Goal: Task Accomplishment & Management: Manage account settings

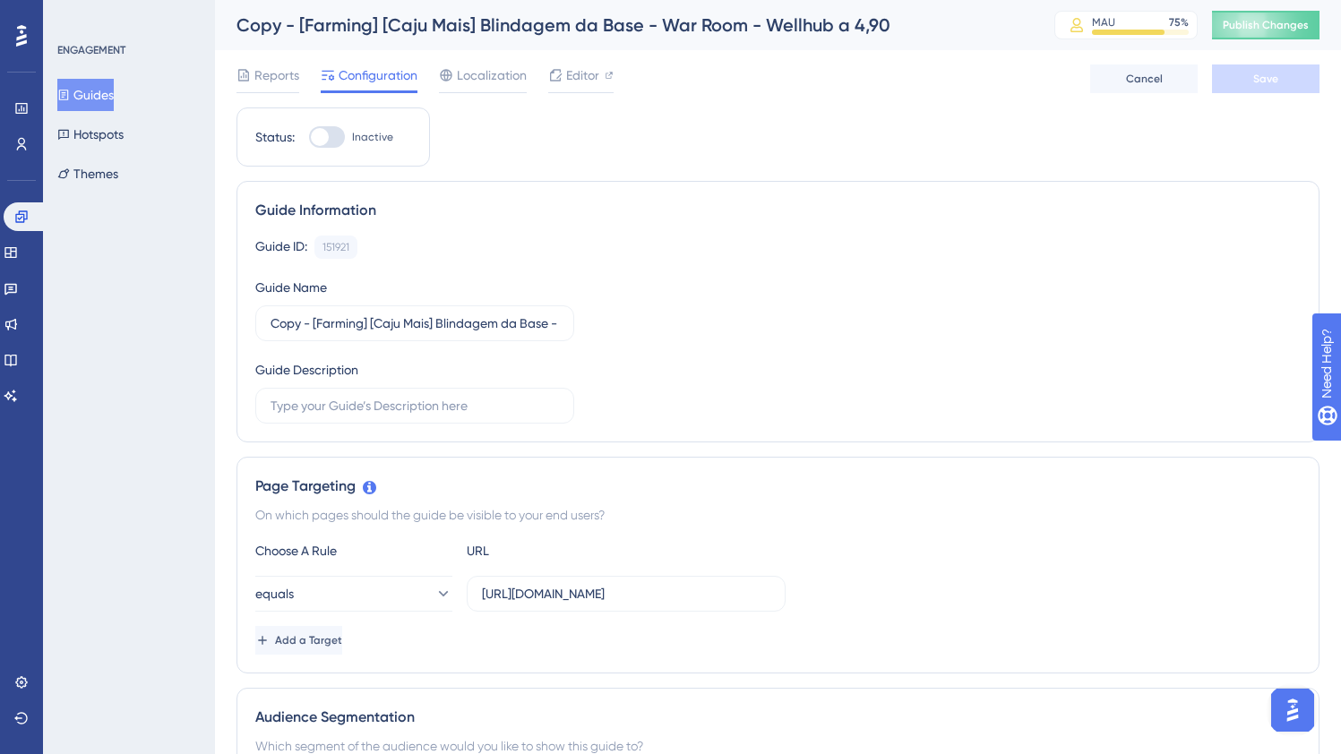
click at [618, 310] on div "Guide ID: 151921 Copy Guide Name Copy - [Farming] [Caju Mais] Blindagem da Base…" at bounding box center [777, 330] width 1045 height 188
click at [445, 23] on div "Copy - [Farming] [Caju Mais] Blindagem da Base - War Room - Wellhub a 4,90" at bounding box center [622, 25] width 773 height 25
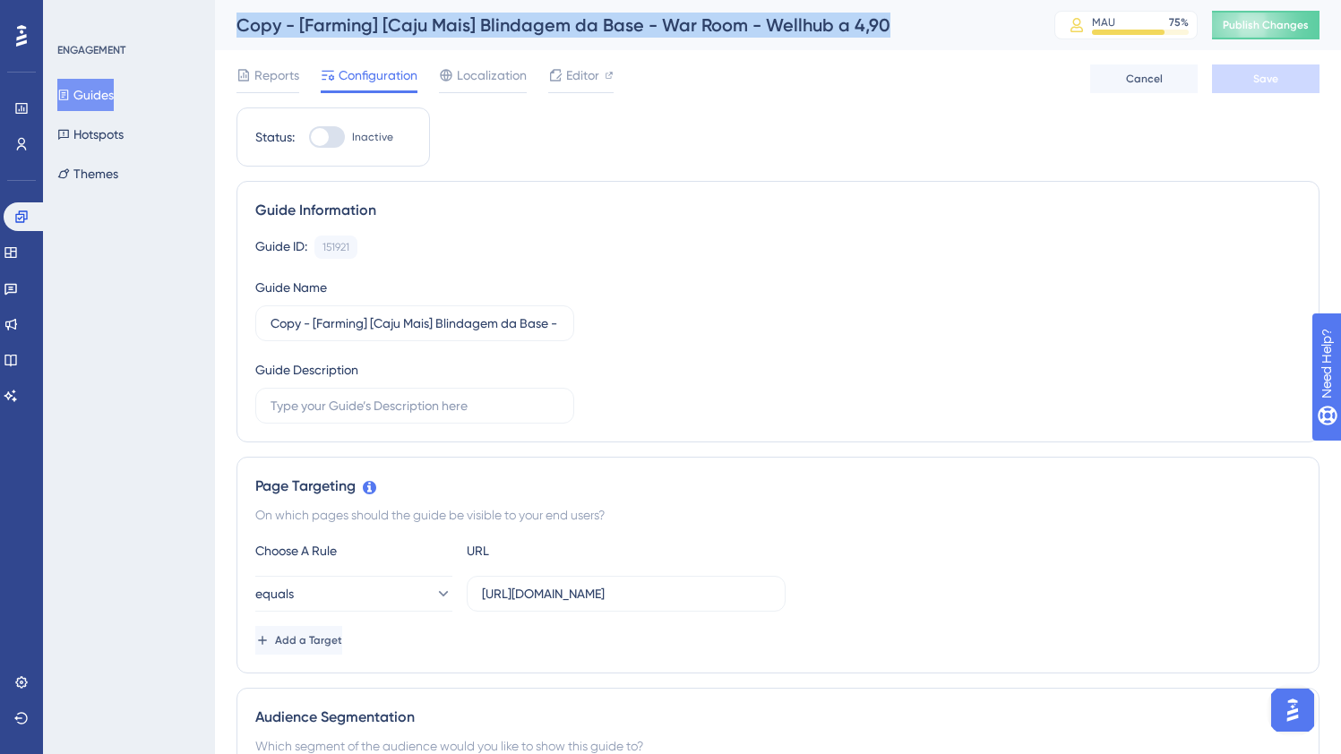
click at [445, 23] on div "Copy - [Farming] [Caju Mais] Blindagem da Base - War Room - Wellhub a 4,90" at bounding box center [622, 25] width 773 height 25
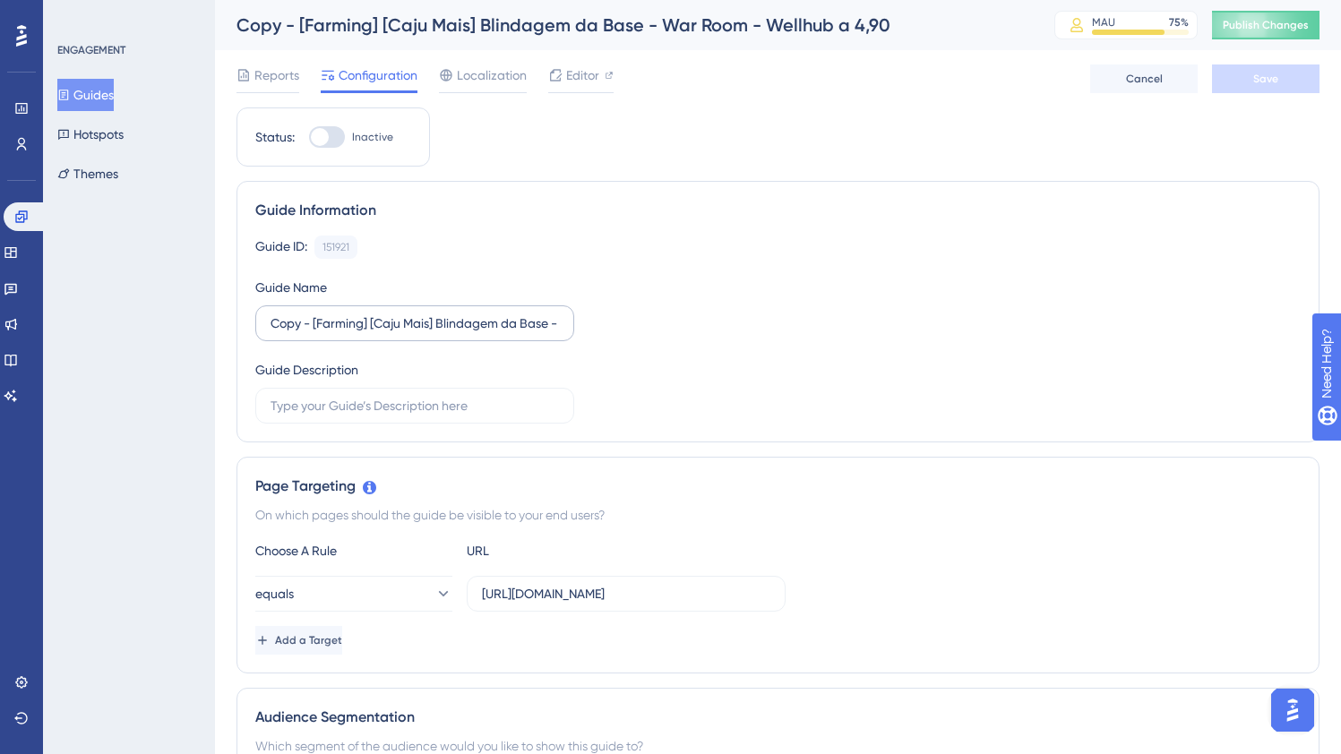
click at [403, 337] on label "Copy - [Farming] [Caju Mais] Blindagem da Base - War Room - Wellhub a 4,90" at bounding box center [414, 323] width 319 height 36
click at [403, 333] on input "Copy - [Farming] [Caju Mais] Blindagem da Base - War Room - Wellhub a 4,90" at bounding box center [415, 324] width 288 height 20
click at [403, 337] on label "Copy - [Farming] [Caju Mais] Blindagem da Base - War Room - Wellhub a 4,90" at bounding box center [414, 323] width 319 height 36
click at [403, 333] on input "Copy - [Farming] [Caju Mais] Blindagem da Base - War Room - Wellhub a 4,90" at bounding box center [415, 324] width 288 height 20
click at [403, 337] on label "Copy - [Farming] [Caju Mais] Blindagem da Base - War Room - Wellhub a 4,90" at bounding box center [414, 323] width 319 height 36
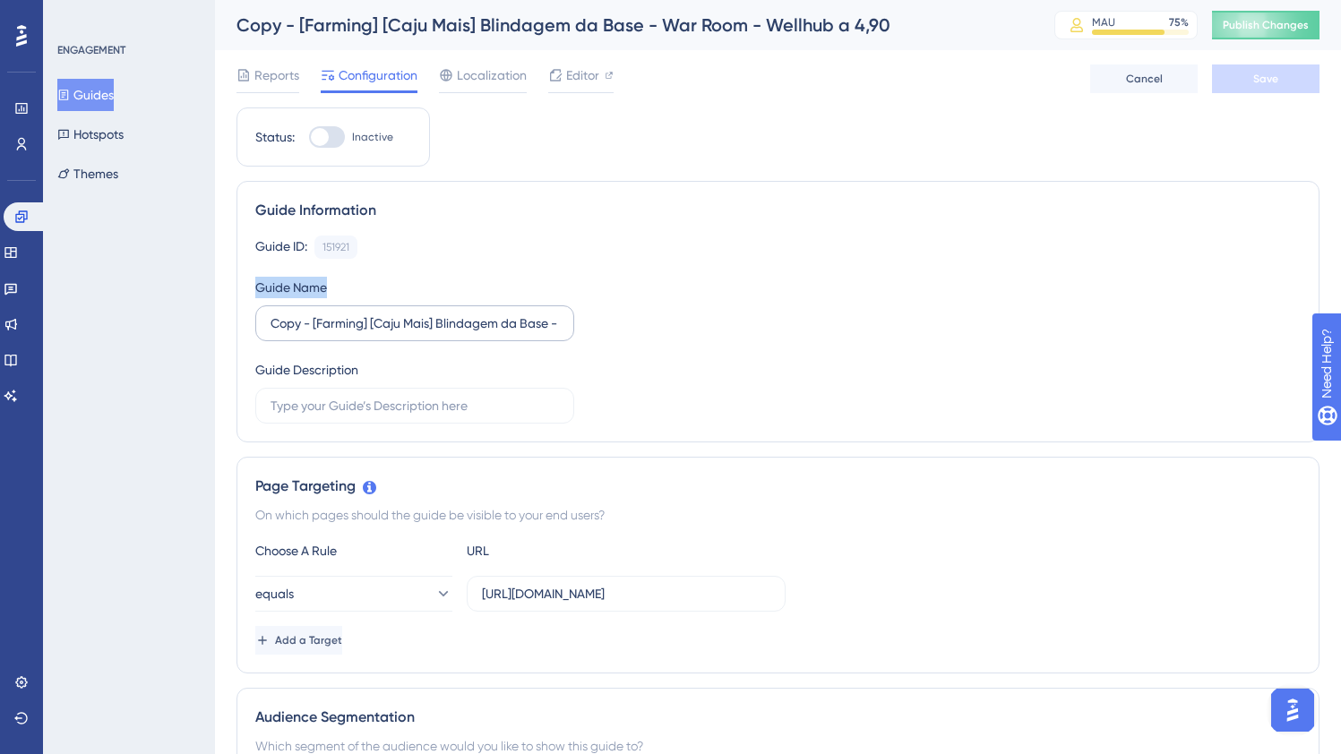
click at [403, 333] on input "Copy - [Farming] [Caju Mais] Blindagem da Base - War Room - Wellhub a 4,90" at bounding box center [415, 324] width 288 height 20
click at [403, 337] on label "Copy - [Farming] [Caju Mais] Blindagem da Base - War Room - Wellhub a 4,90" at bounding box center [414, 323] width 319 height 36
click at [403, 333] on input "Copy - [Farming] [Caju Mais] Blindagem da Base - War Room - Wellhub a 4,90" at bounding box center [415, 324] width 288 height 20
click at [407, 326] on input "Copy - [Farming] [Caju Mais] Blindagem da Base - War Room - Wellhub a 4,90" at bounding box center [415, 324] width 288 height 20
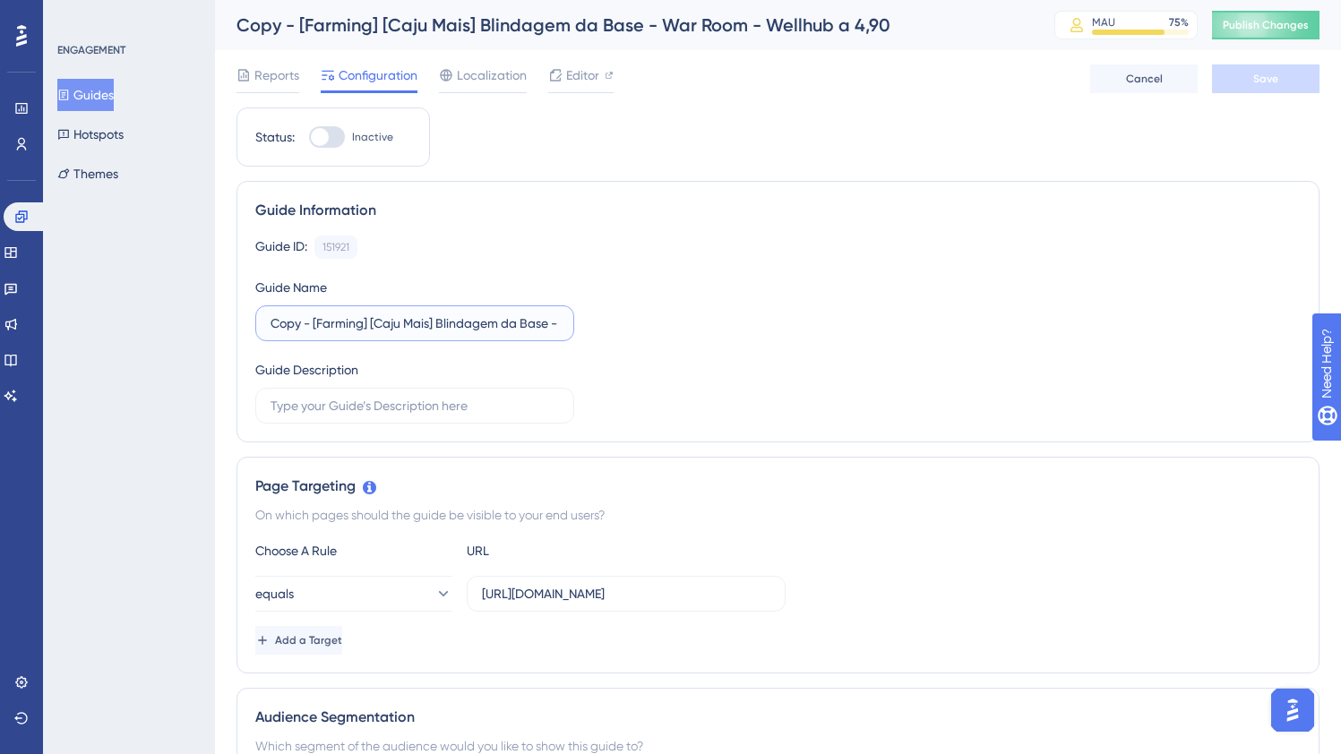
click at [407, 326] on input "Copy - [Farming] [Caju Mais] Blindagem da Base - War Room - Wellhub a 4,90" at bounding box center [415, 324] width 288 height 20
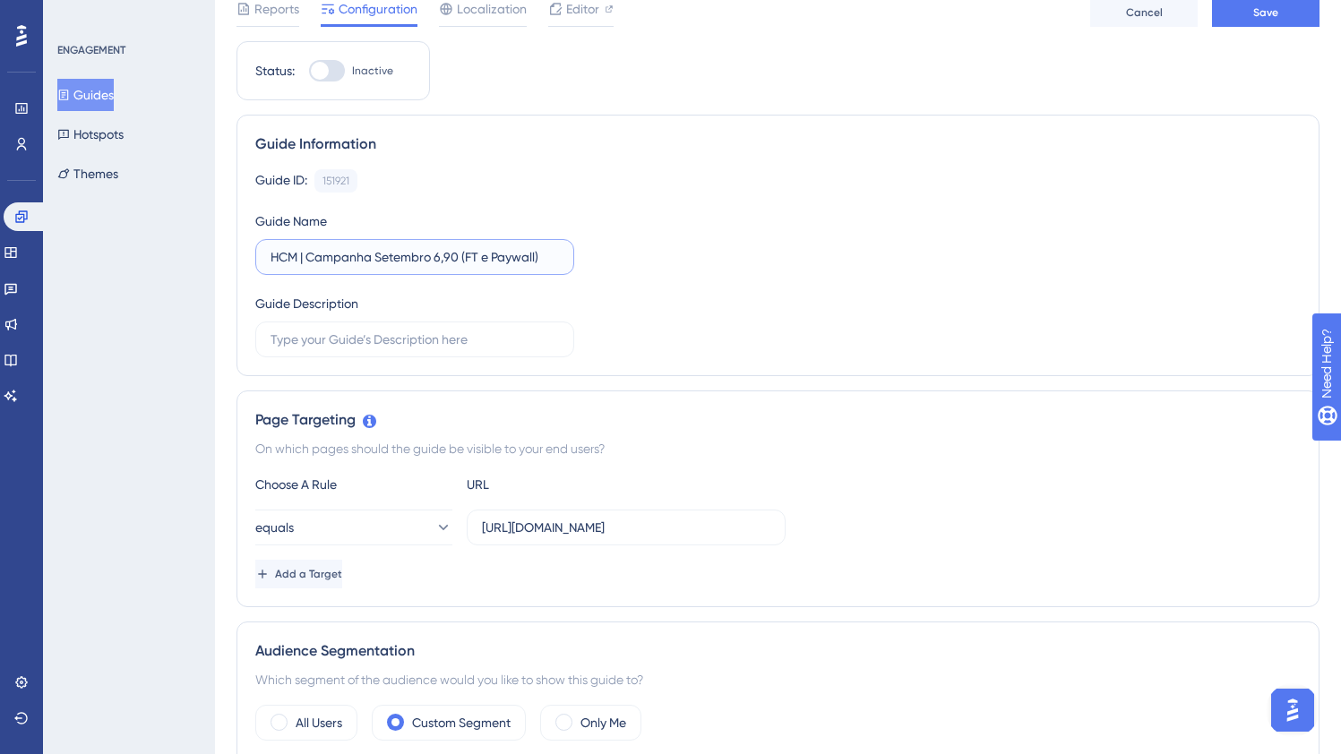
scroll to position [103, 0]
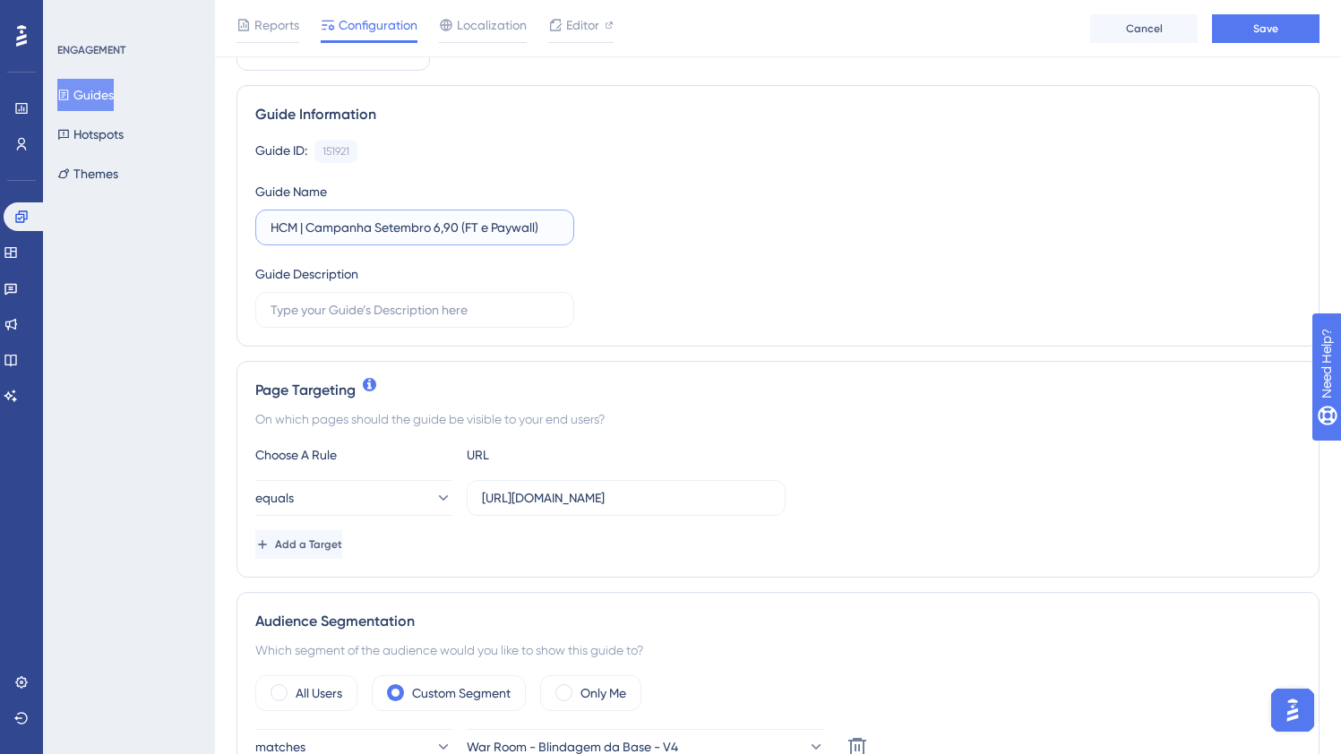
click at [441, 226] on input "HCM | Campanha Setembro 6,90 (FT e Paywall)" at bounding box center [415, 228] width 288 height 20
type input "HCM | Campanha Setembro 7,90 (FT e Paywall)"
click at [576, 28] on span "Editor" at bounding box center [582, 24] width 33 height 21
click at [580, 496] on input "https://empresa.caju.com.br/classic/#/dashboard" at bounding box center [626, 498] width 288 height 20
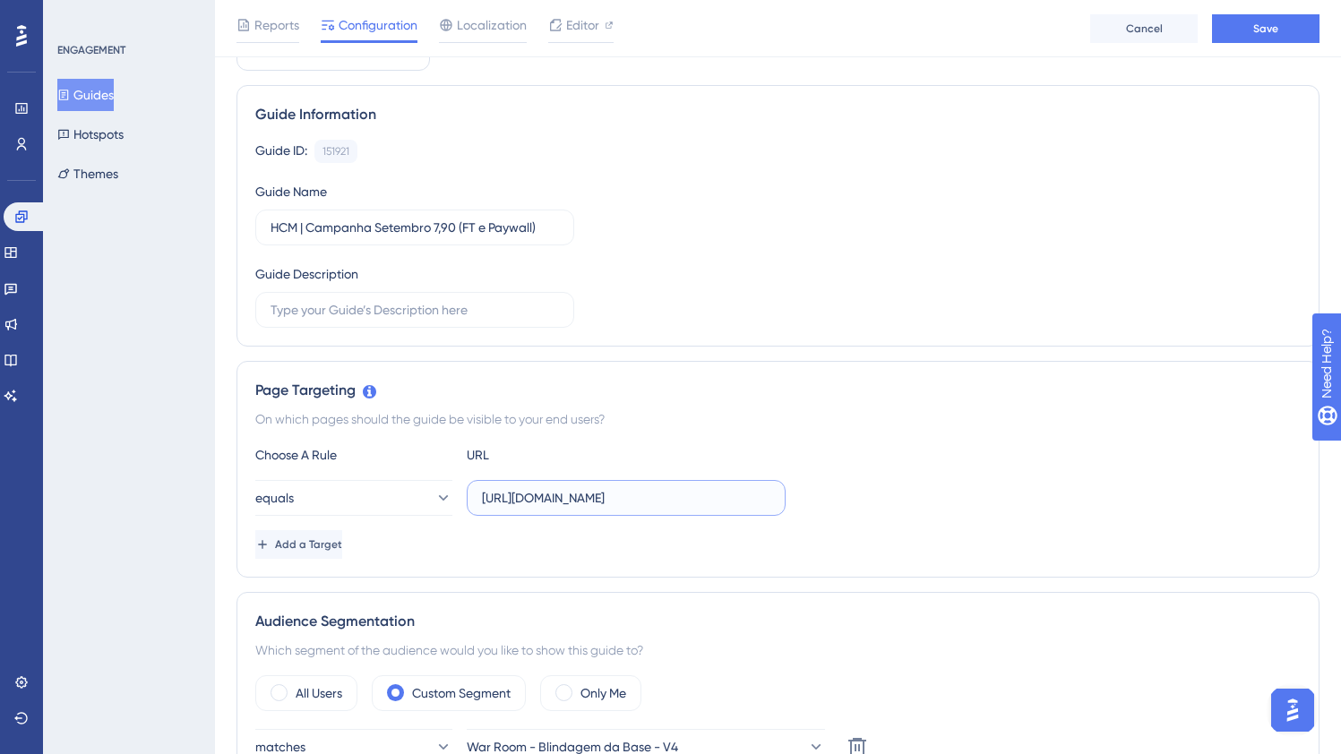
drag, startPoint x: 541, startPoint y: 501, endPoint x: 839, endPoint y: 510, distance: 298.4
click at [839, 510] on div "equals https://empresa.caju.com.br/classic/#/dashboard" at bounding box center [777, 498] width 1045 height 36
click at [748, 500] on input "https://empresa.caju.com.br/classic/#/dashboard" at bounding box center [626, 498] width 288 height 20
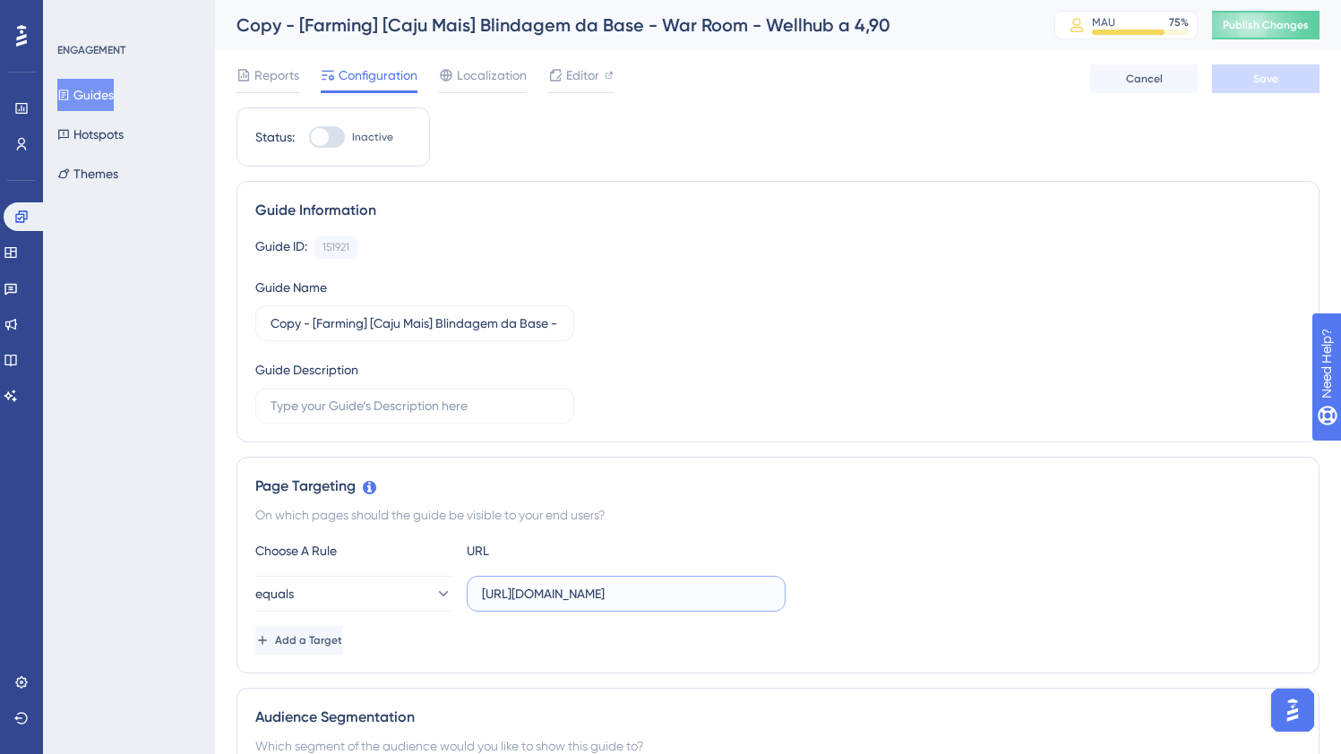
click at [621, 593] on input "https://empresa.caju.com.br/classic/#/dashboard" at bounding box center [626, 594] width 288 height 20
paste input "onboarding/#/directory/active"
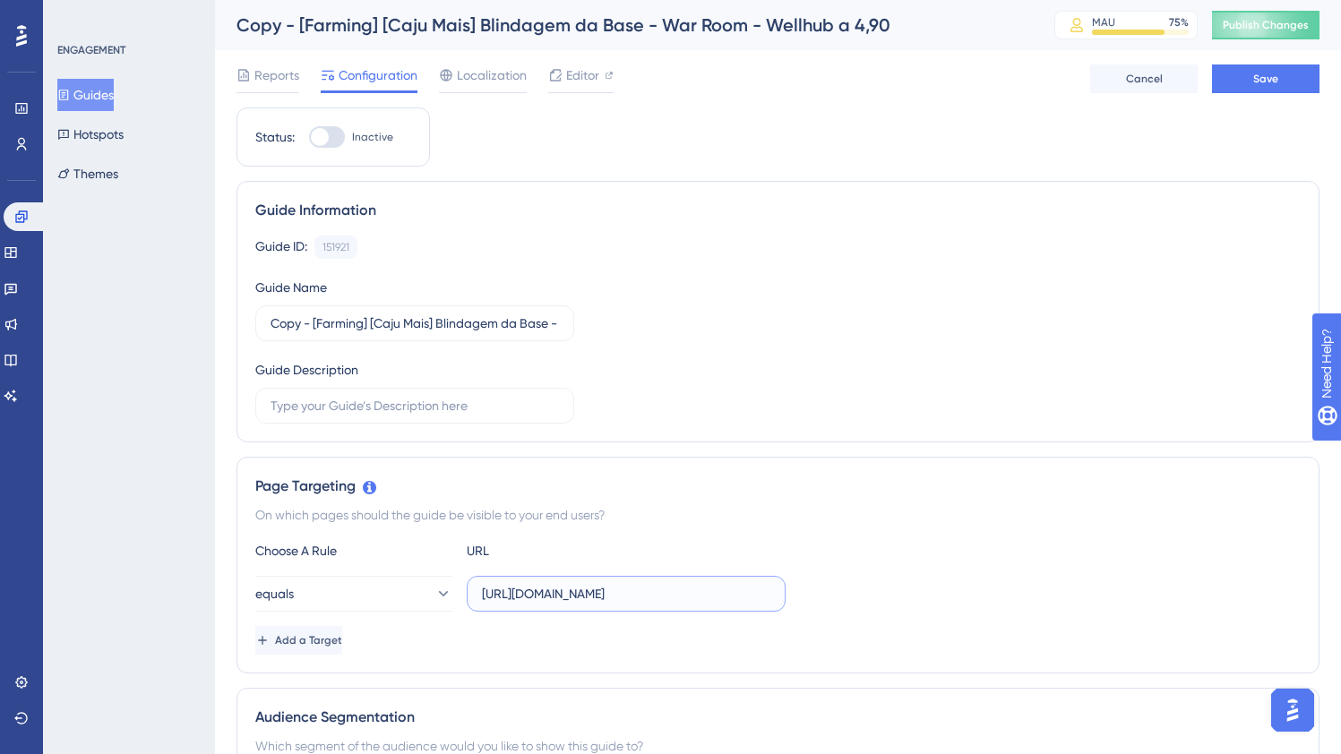
type input "https://empresa.caju.com.br/onboarding/#/directory/active"
click at [114, 104] on button "Guides" at bounding box center [85, 95] width 56 height 32
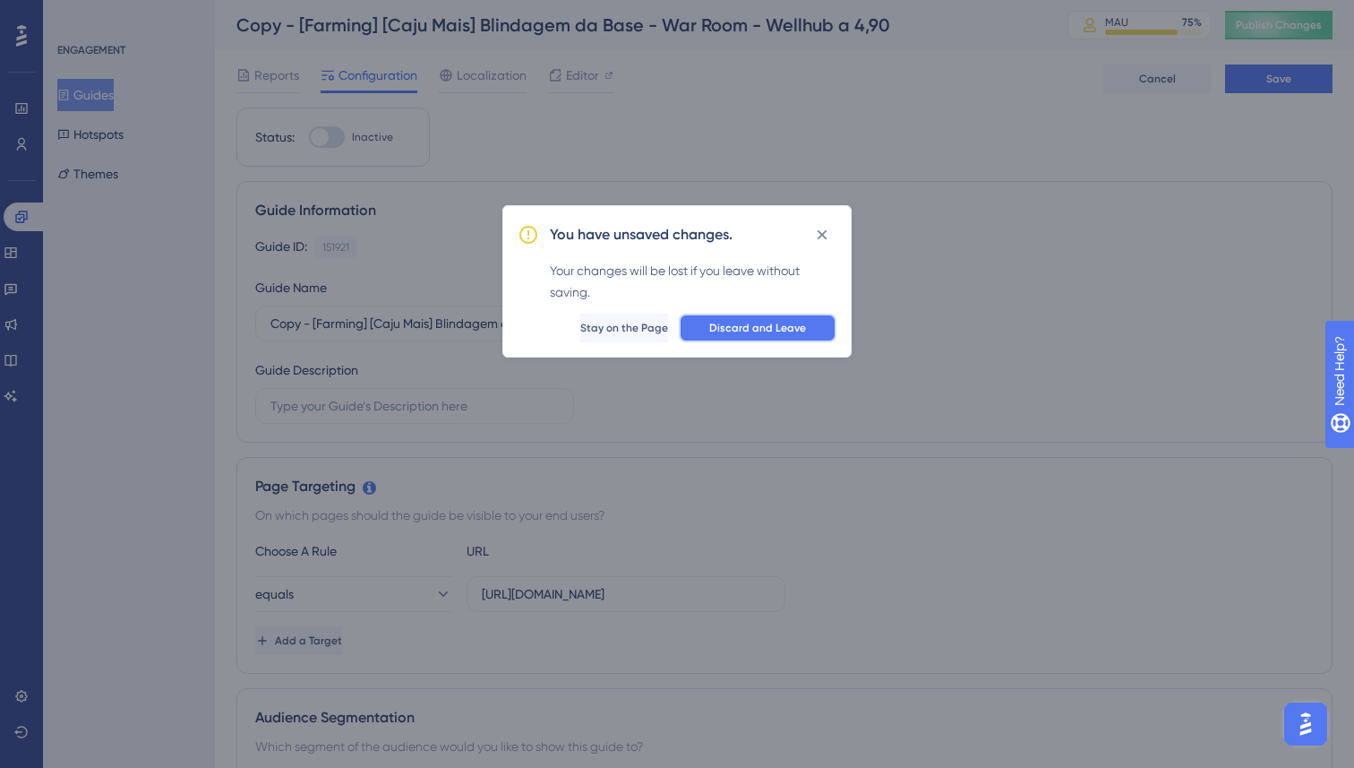
click at [734, 330] on span "Discard and Leave" at bounding box center [757, 328] width 97 height 14
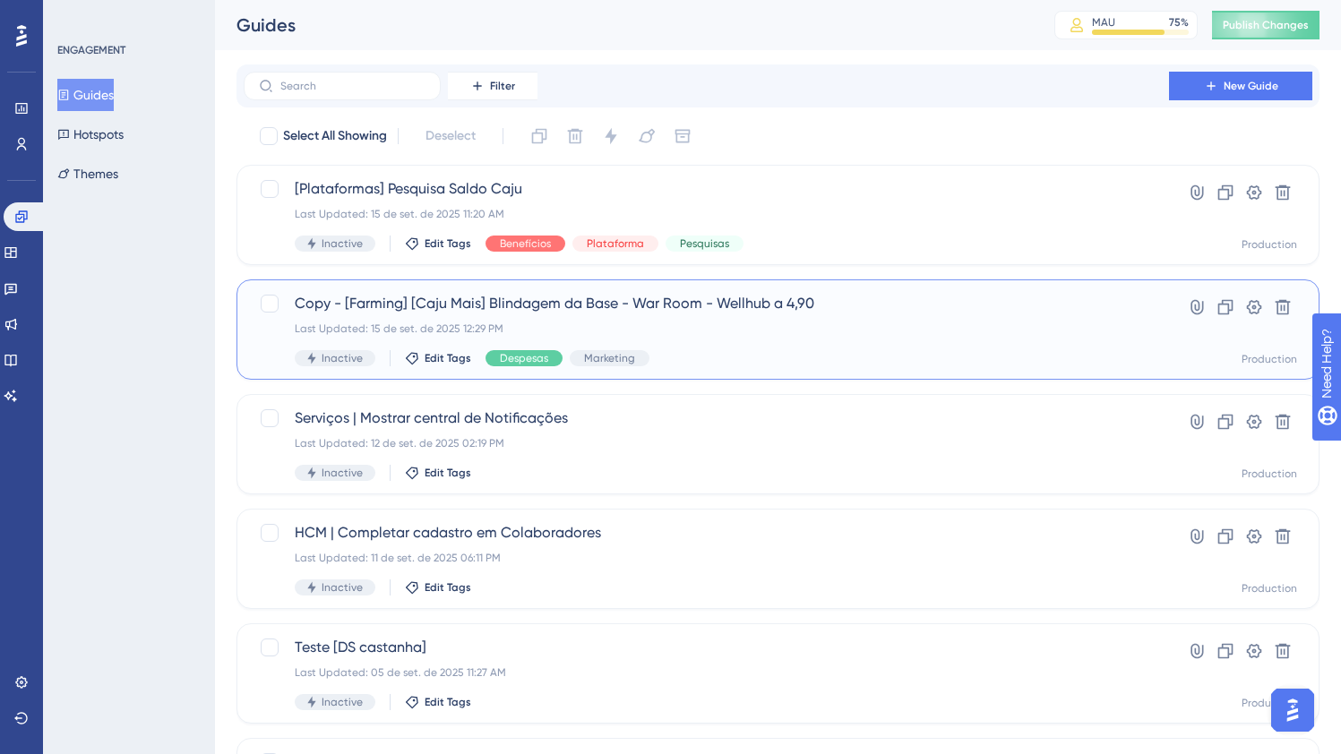
click at [769, 326] on div "Last Updated: 15 de set. de 2025 12:29 PM" at bounding box center [706, 329] width 823 height 14
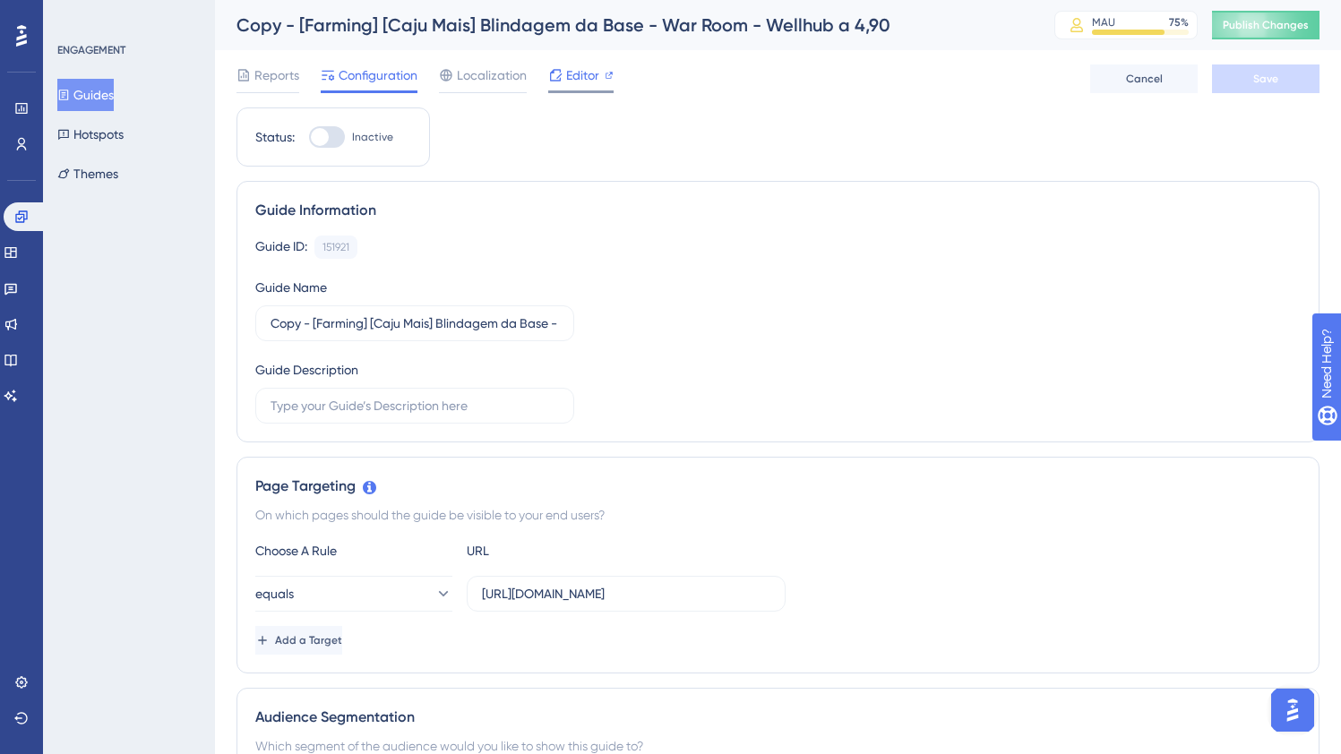
click at [571, 74] on span "Editor" at bounding box center [582, 74] width 33 height 21
click at [422, 323] on input "Copy - [Farming] [Caju Mais] Blindagem da Base - War Room - Wellhub a 4,90" at bounding box center [415, 324] width 288 height 20
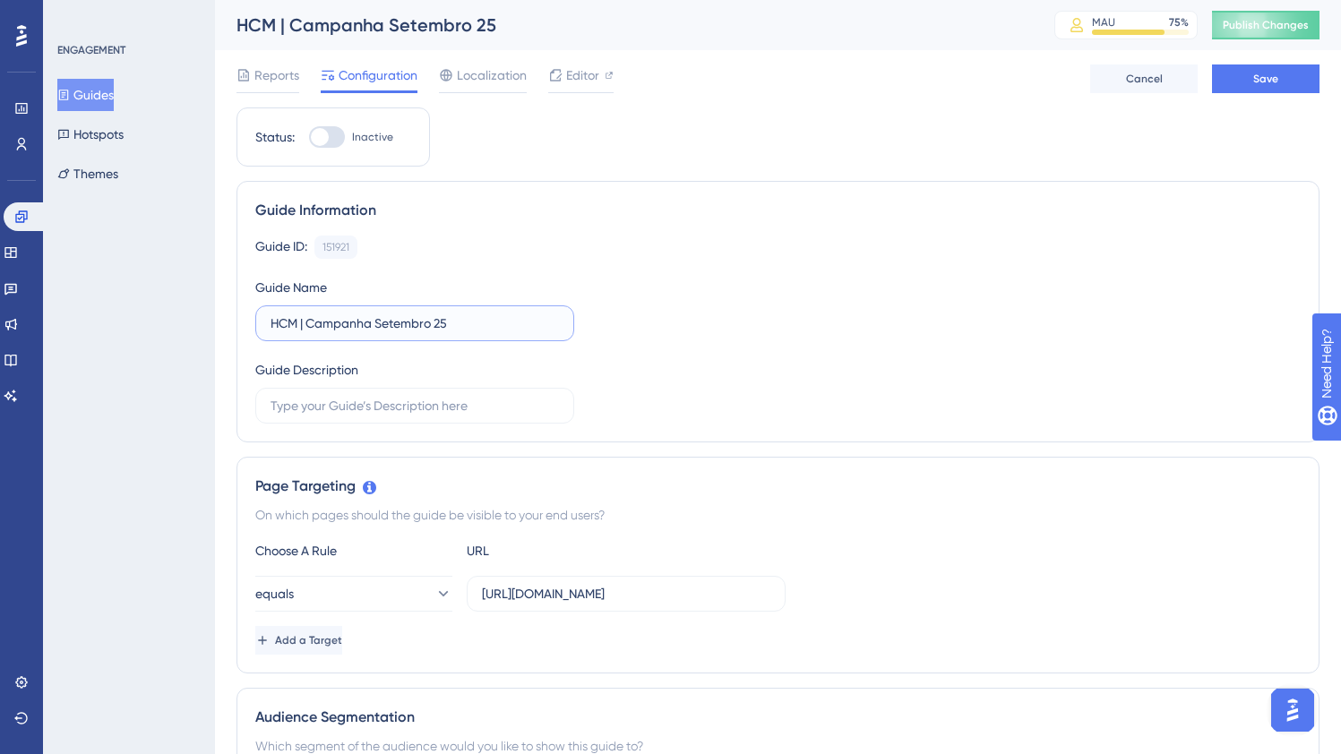
click at [374, 320] on input "HCM | Campanha Setembro 25" at bounding box center [415, 324] width 288 height 20
click at [1235, 74] on button "Save" at bounding box center [1265, 78] width 107 height 29
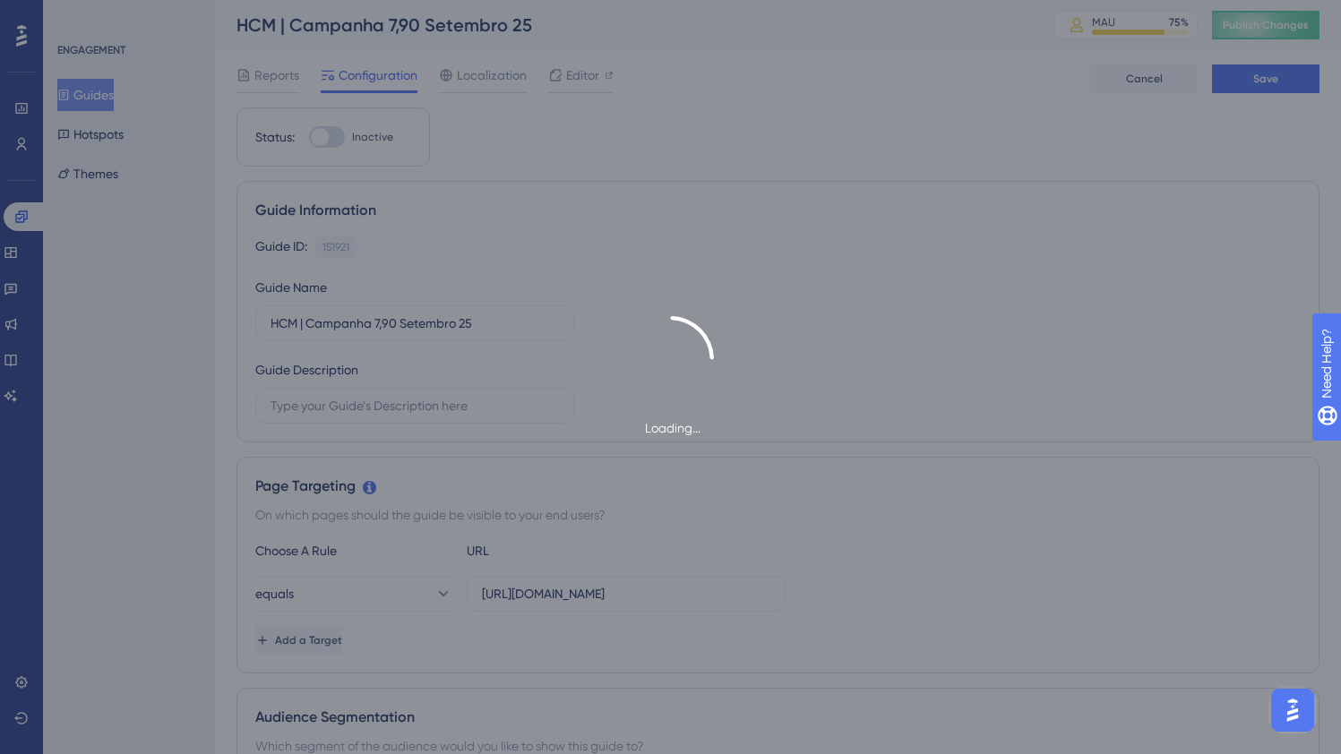
type input "HCM | Campanha 7,90 Setembro 25"
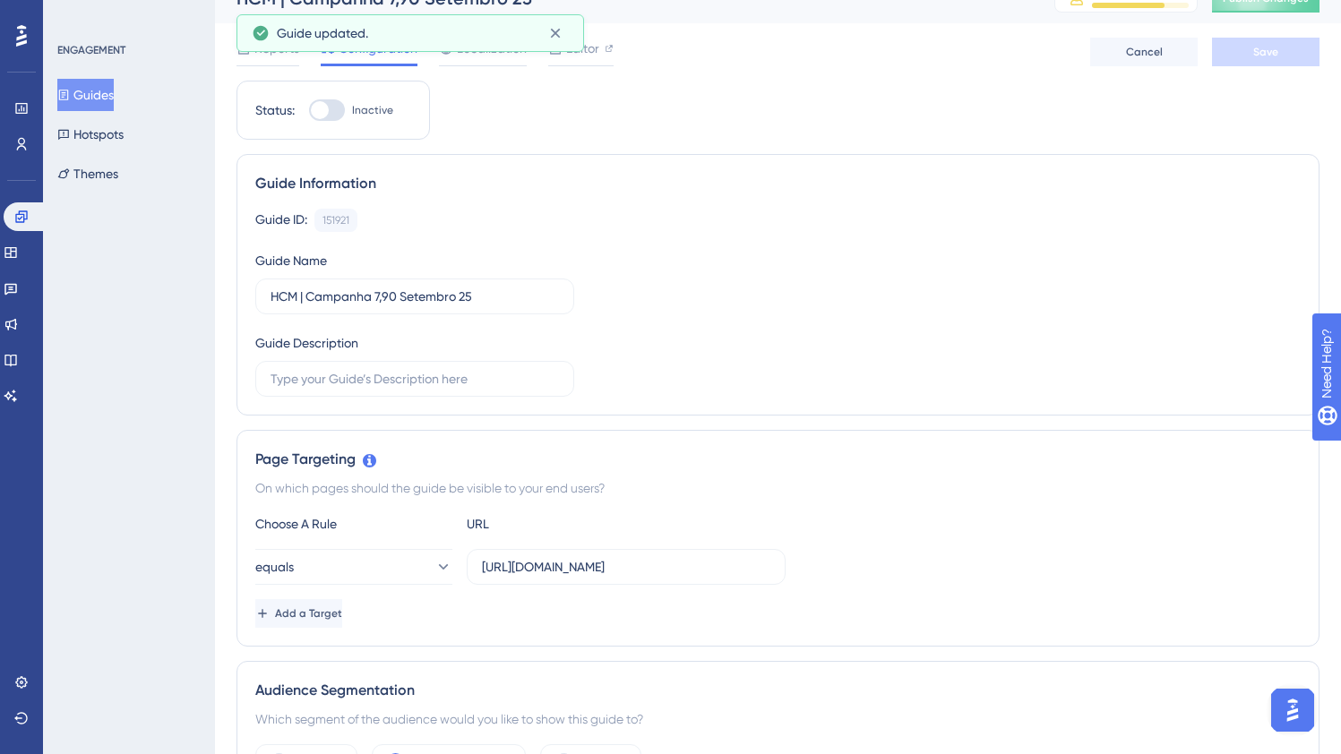
scroll to position [29, 0]
click at [614, 552] on label "https://empresa.caju.com.br/classic/#/dashboard" at bounding box center [626, 565] width 319 height 36
click at [614, 555] on input "https://empresa.caju.com.br/classic/#/dashboard" at bounding box center [626, 565] width 288 height 20
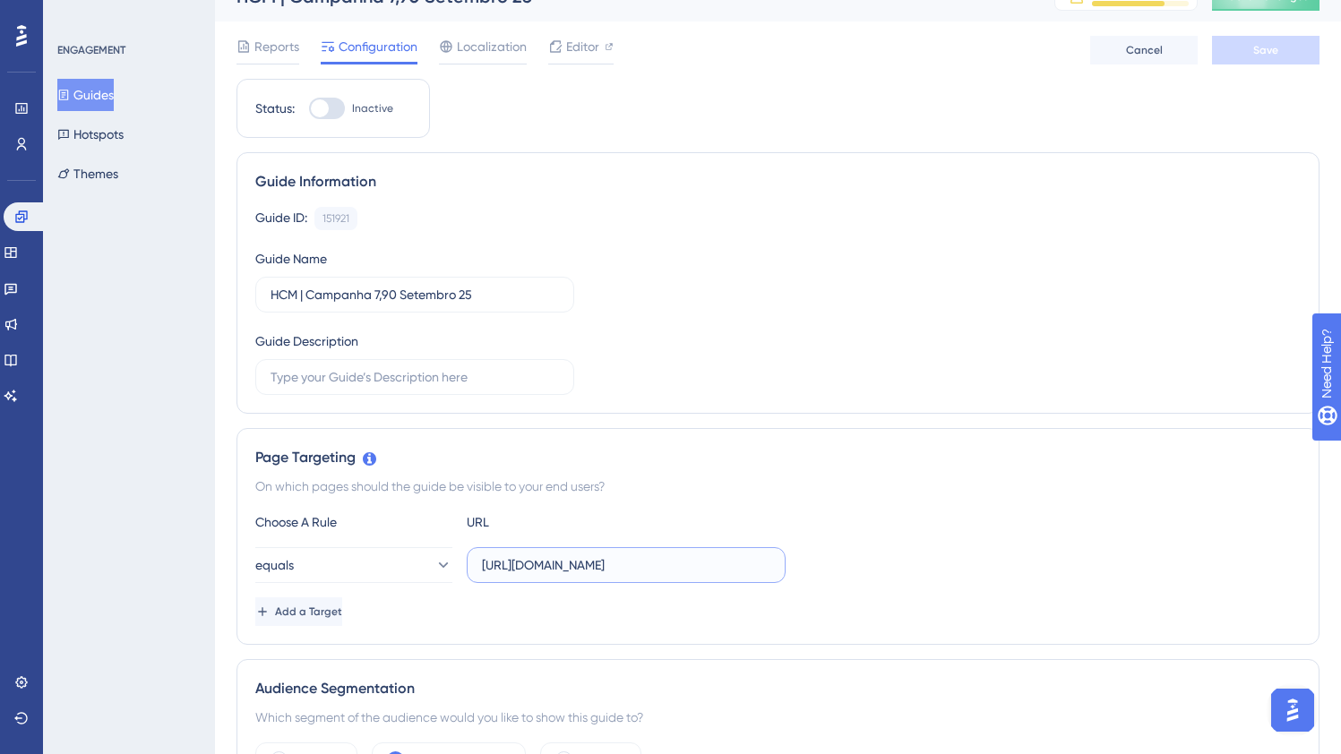
click at [668, 563] on input "https://empresa.caju.com.br/classic/#/dashboard" at bounding box center [626, 565] width 288 height 20
paste input "onboarding/#/directory/active"
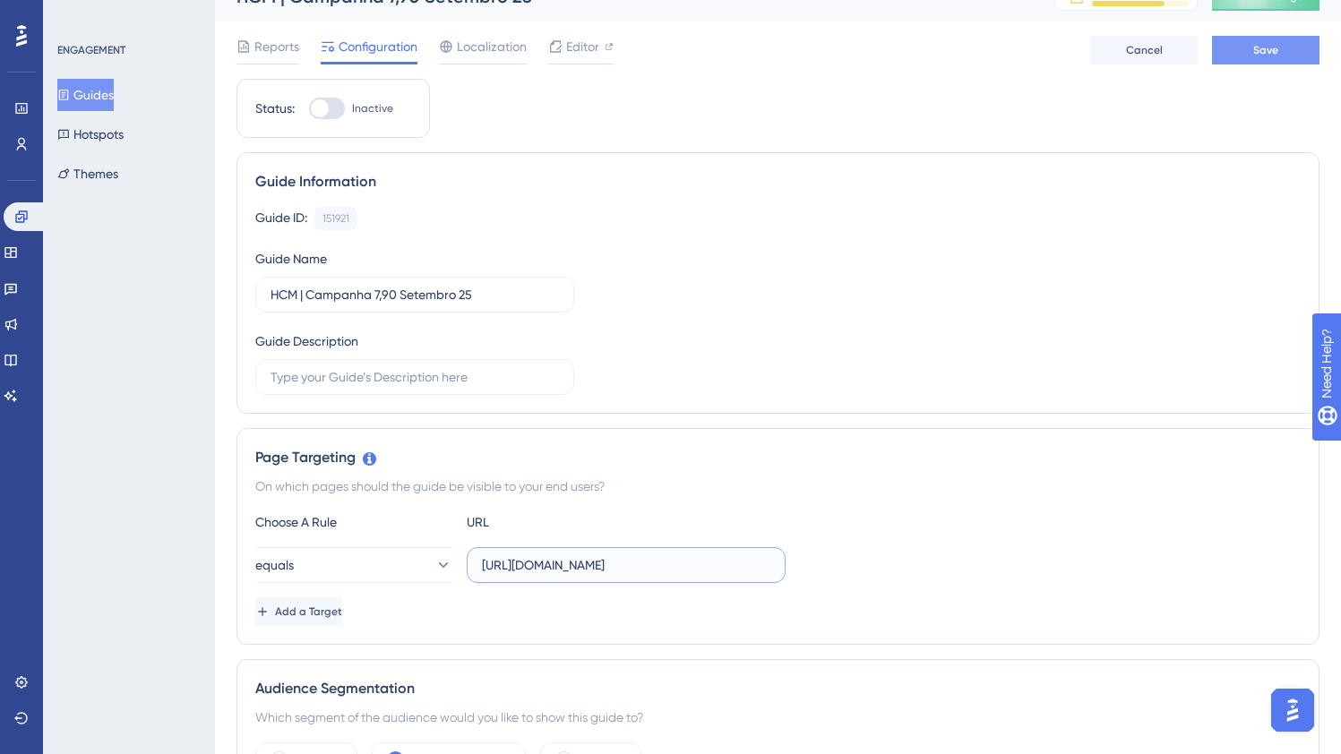
type input "https://empresa.caju.com.br/onboarding/#/directory/active"
click at [1276, 58] on button "Save" at bounding box center [1265, 50] width 107 height 29
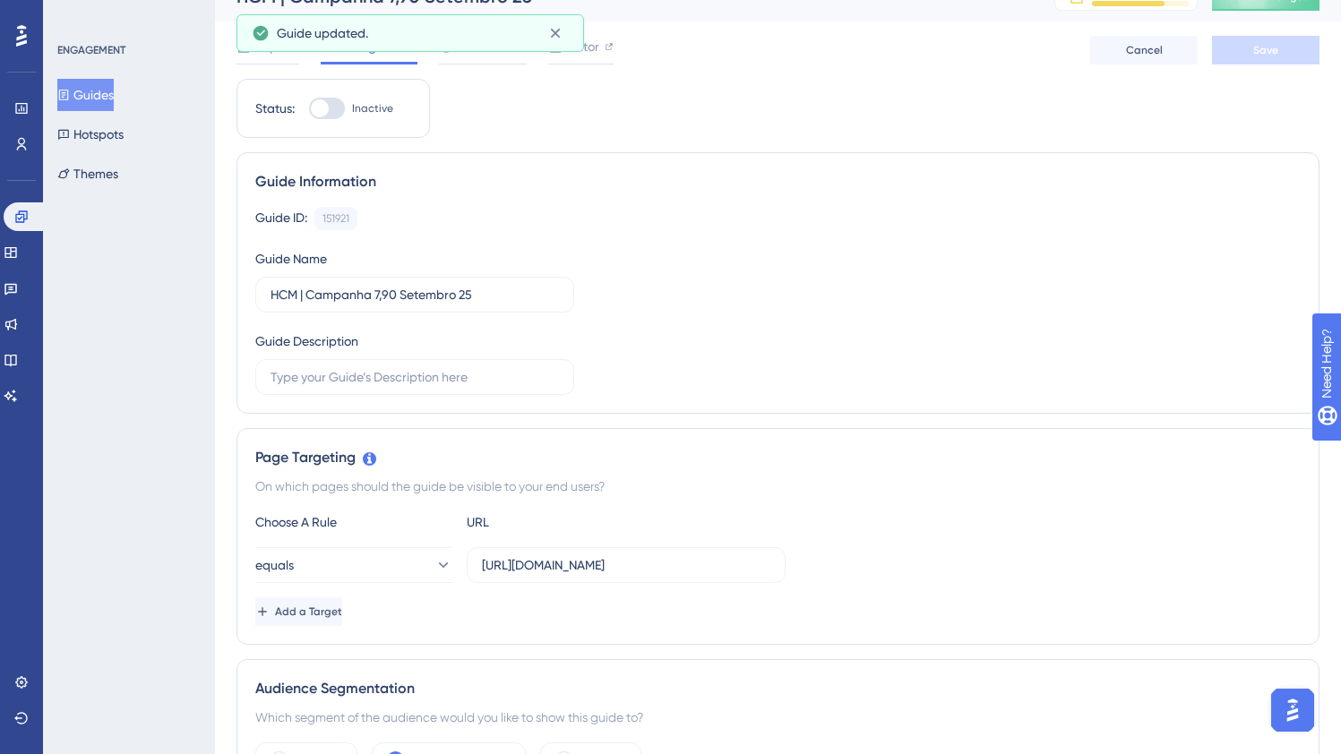
click at [614, 41] on div "Reports Configuration Localization Editor Cancel Save" at bounding box center [777, 49] width 1083 height 57
click at [591, 47] on span "Editor" at bounding box center [582, 46] width 33 height 21
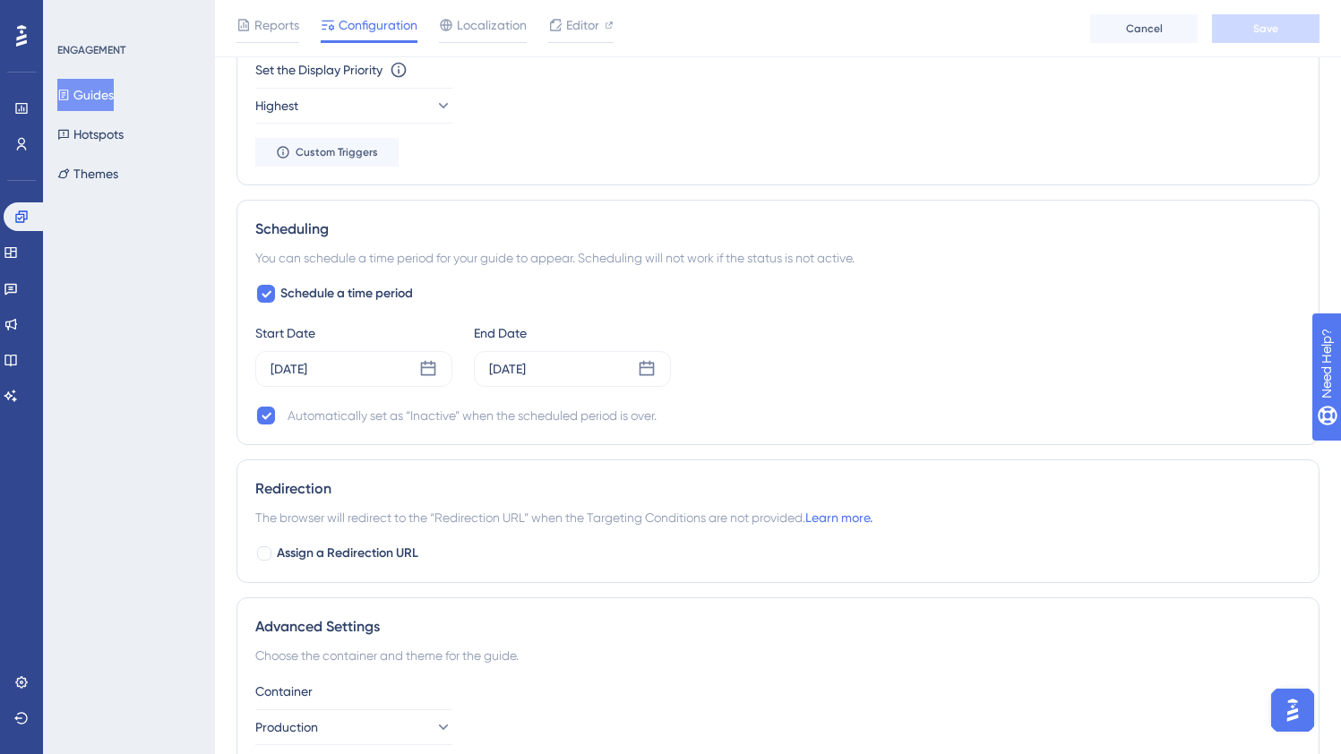
scroll to position [1299, 0]
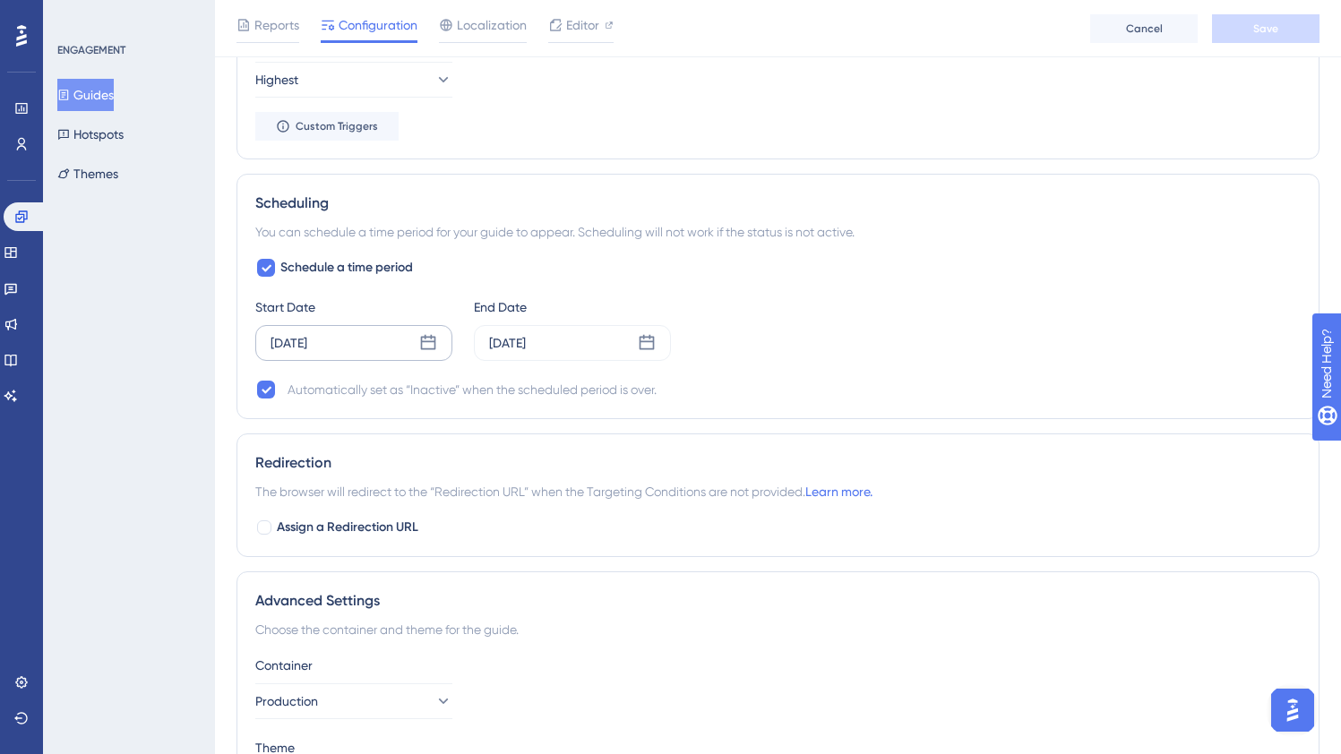
click at [429, 340] on icon at bounding box center [428, 343] width 18 height 18
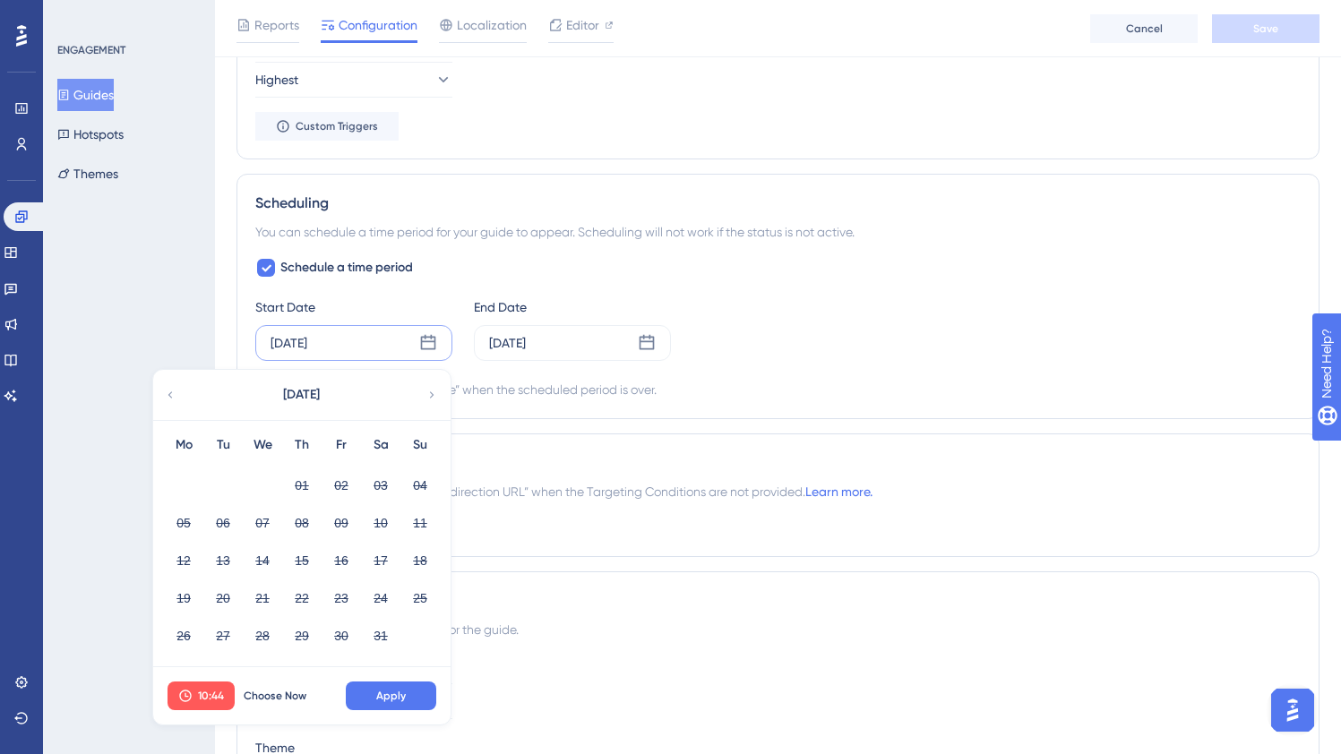
click at [427, 342] on icon at bounding box center [428, 343] width 18 height 18
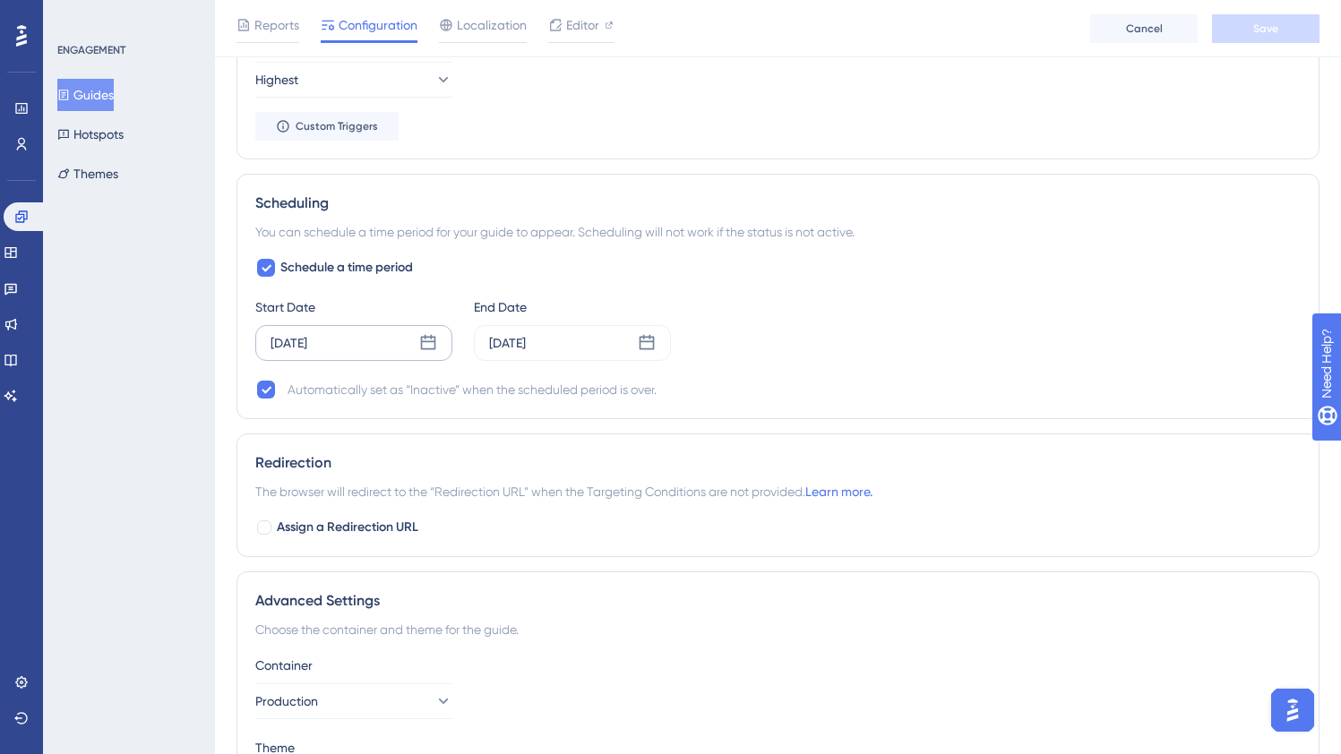
click at [427, 342] on icon at bounding box center [428, 343] width 18 height 18
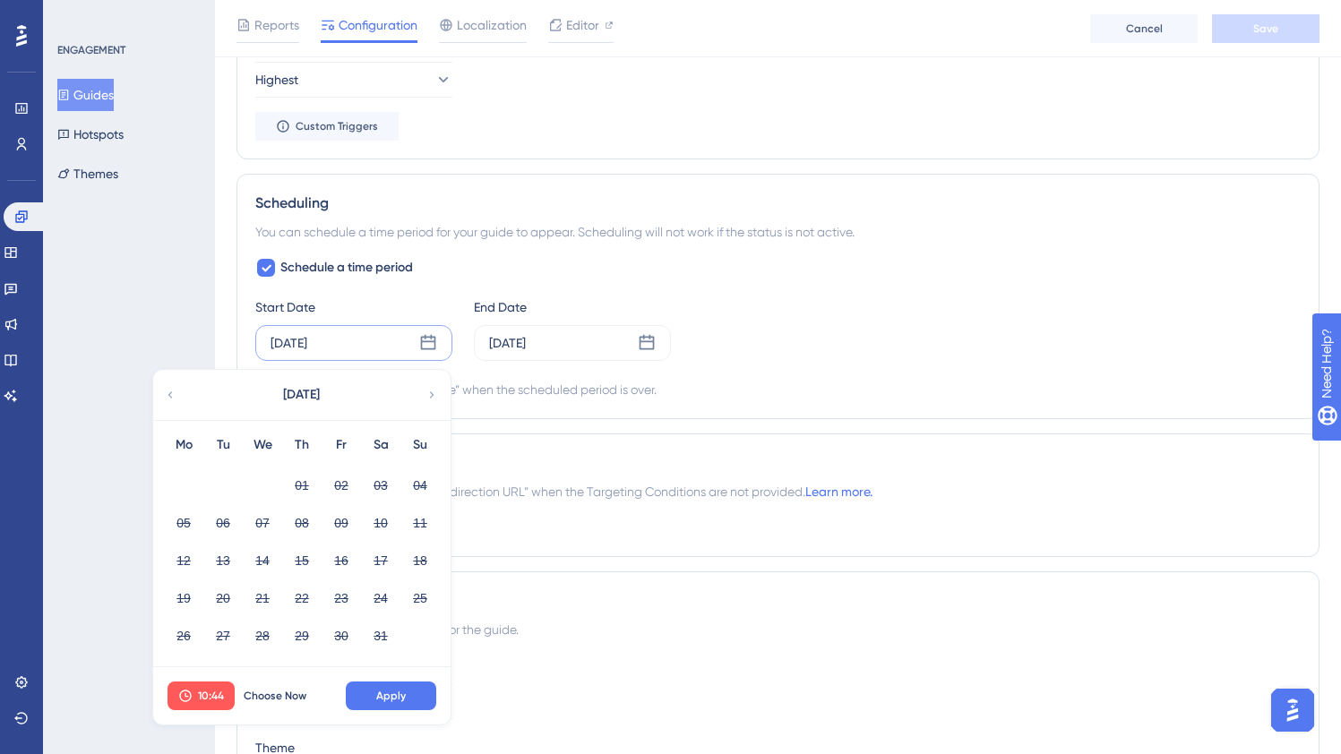
click at [425, 403] on div "May 2025" at bounding box center [301, 395] width 296 height 50
click at [425, 402] on div "May 2025" at bounding box center [301, 395] width 296 height 50
click at [429, 396] on icon at bounding box center [431, 395] width 13 height 16
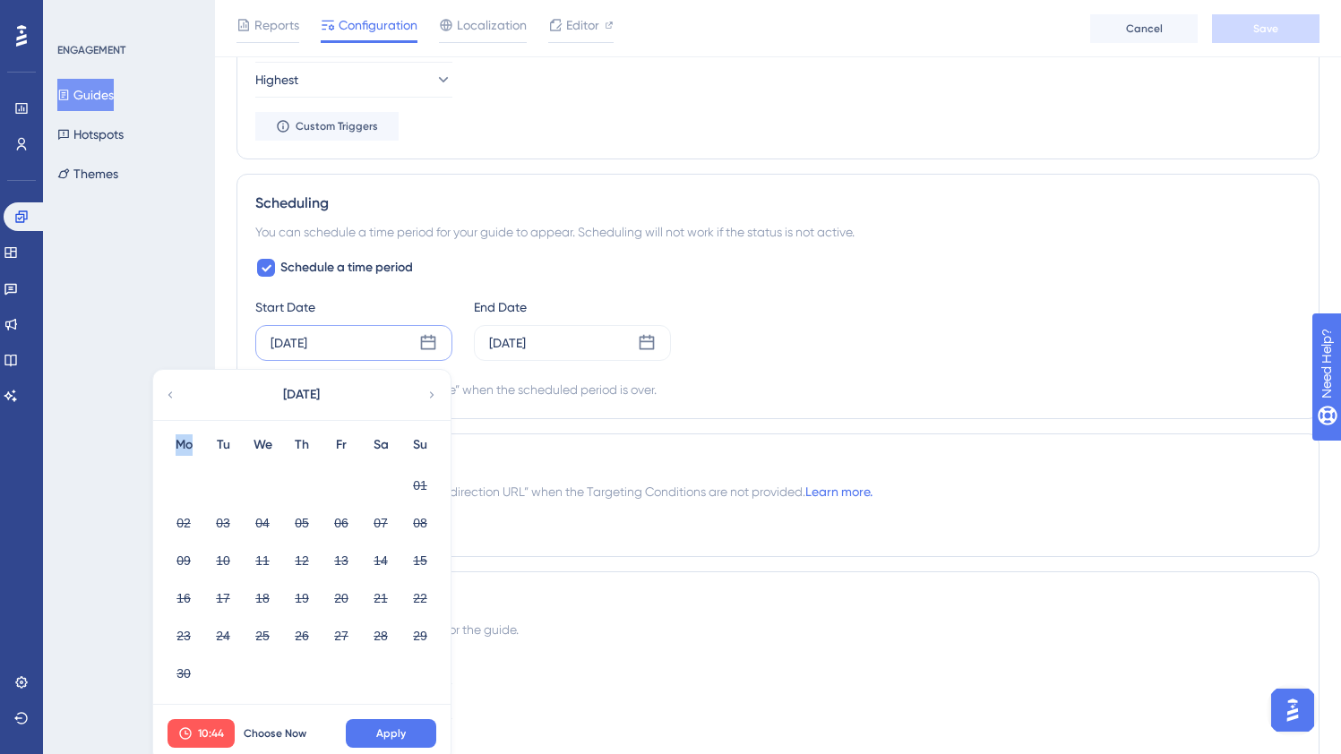
click at [430, 396] on icon at bounding box center [431, 395] width 13 height 16
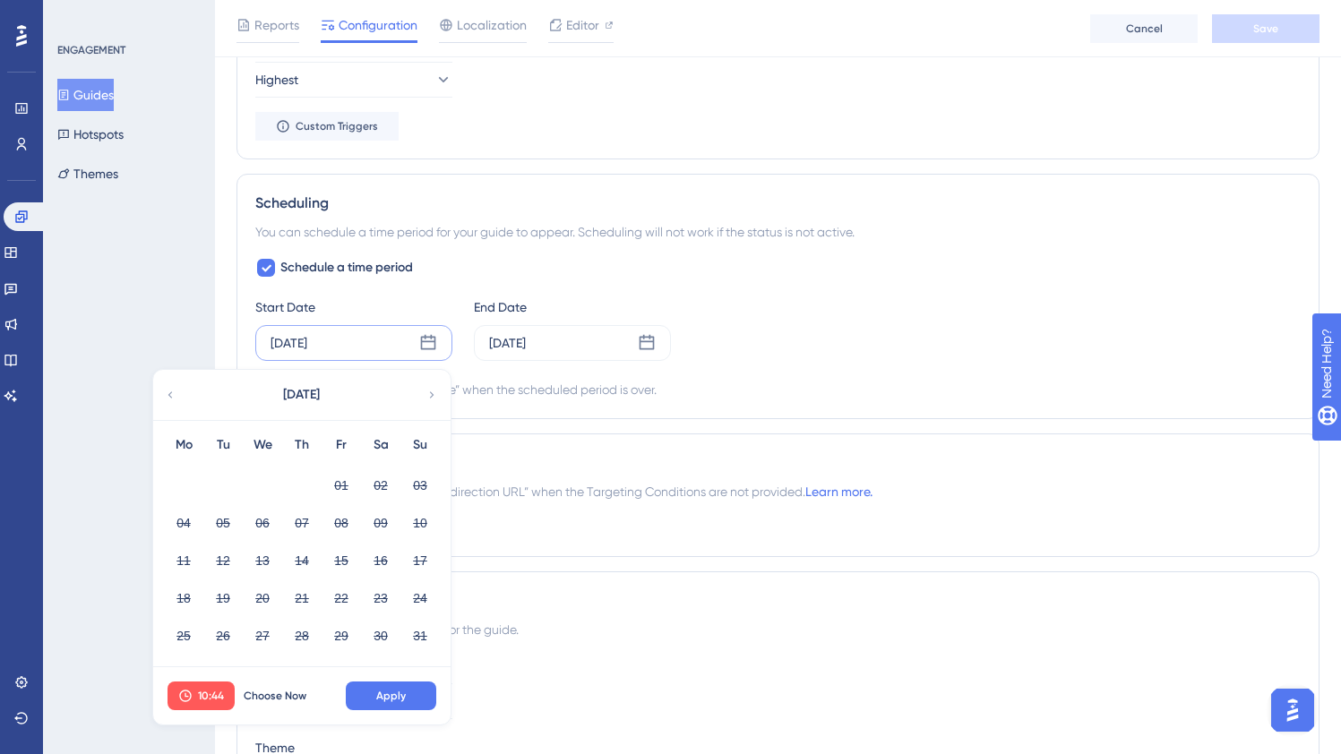
click at [430, 396] on icon at bounding box center [431, 395] width 13 height 16
click at [261, 262] on icon at bounding box center [266, 268] width 11 height 14
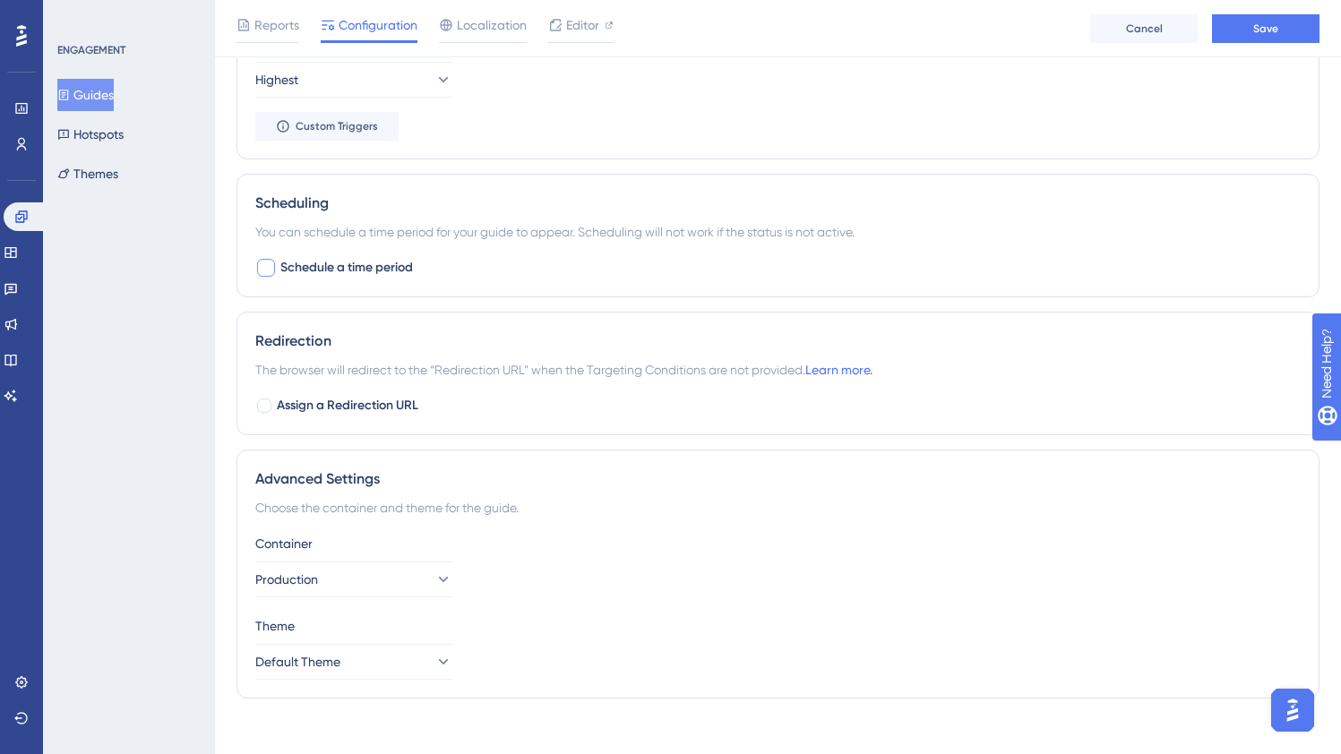
click at [300, 263] on span "Schedule a time period" at bounding box center [346, 267] width 133 height 21
checkbox input "true"
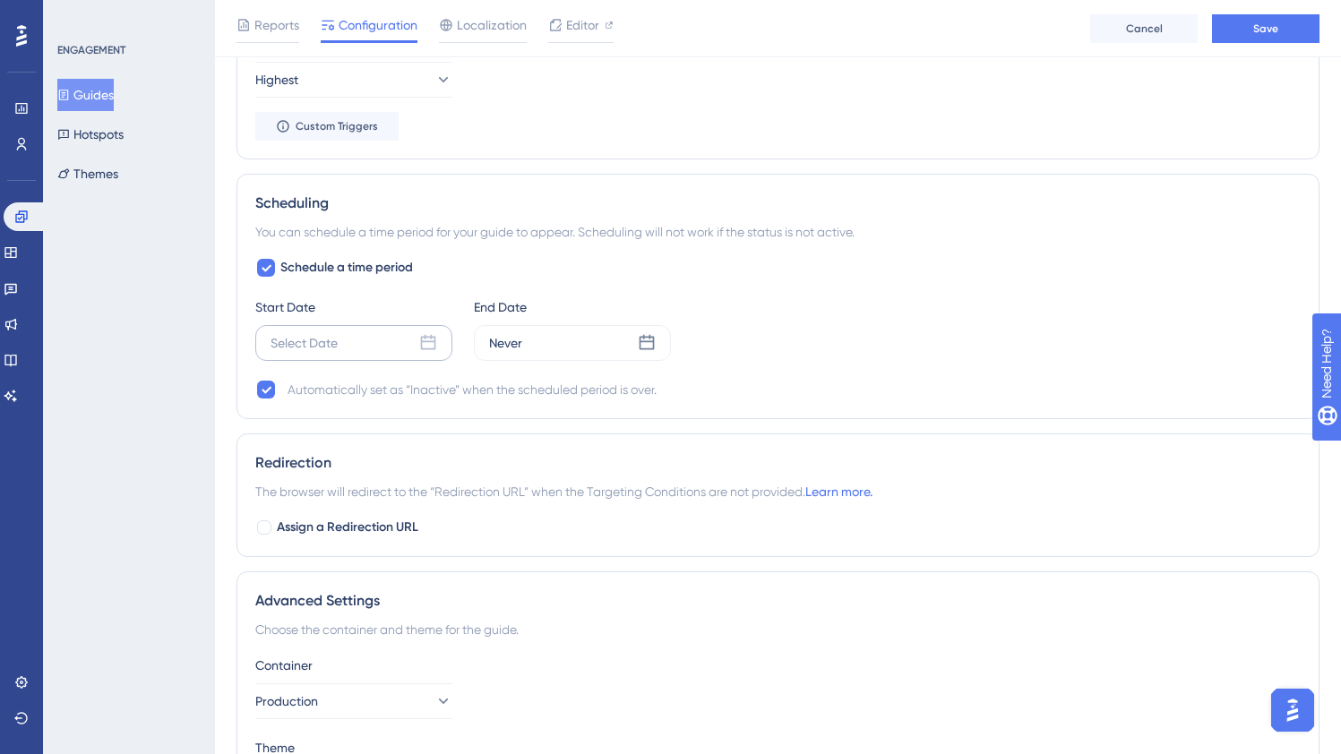
click at [332, 341] on div "Select Date" at bounding box center [304, 342] width 67 height 21
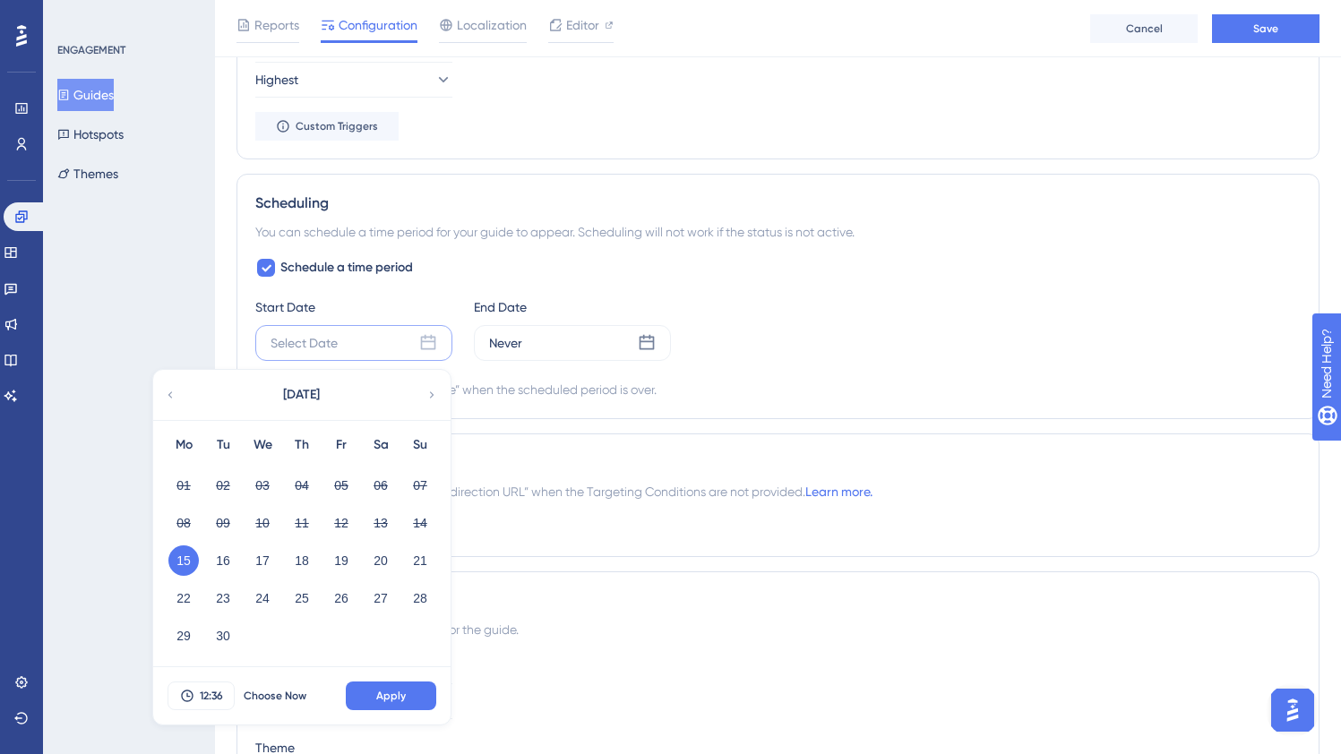
click at [187, 562] on button "15" at bounding box center [183, 561] width 30 height 30
click at [387, 699] on span "Apply" at bounding box center [391, 696] width 30 height 14
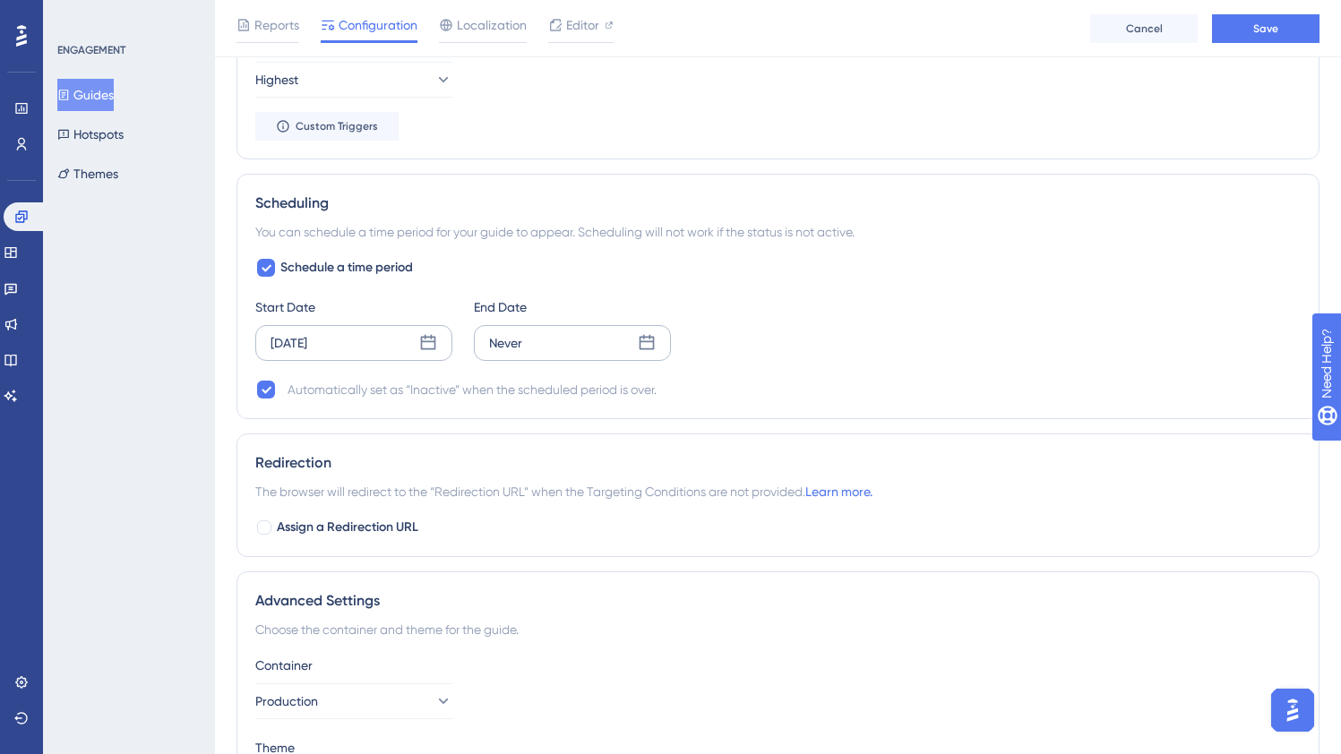
click at [513, 345] on div "Never" at bounding box center [505, 342] width 33 height 21
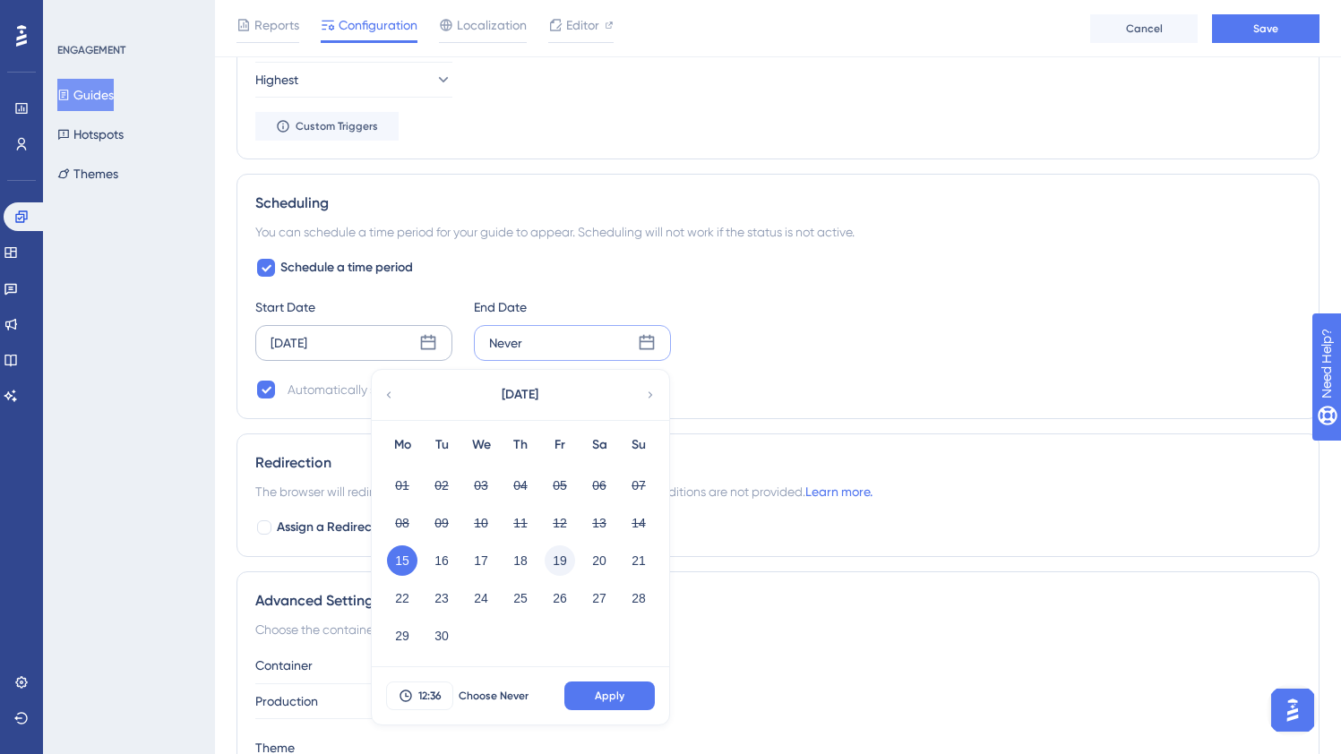
click at [566, 561] on button "19" at bounding box center [560, 561] width 30 height 30
click at [411, 696] on icon at bounding box center [406, 696] width 14 height 14
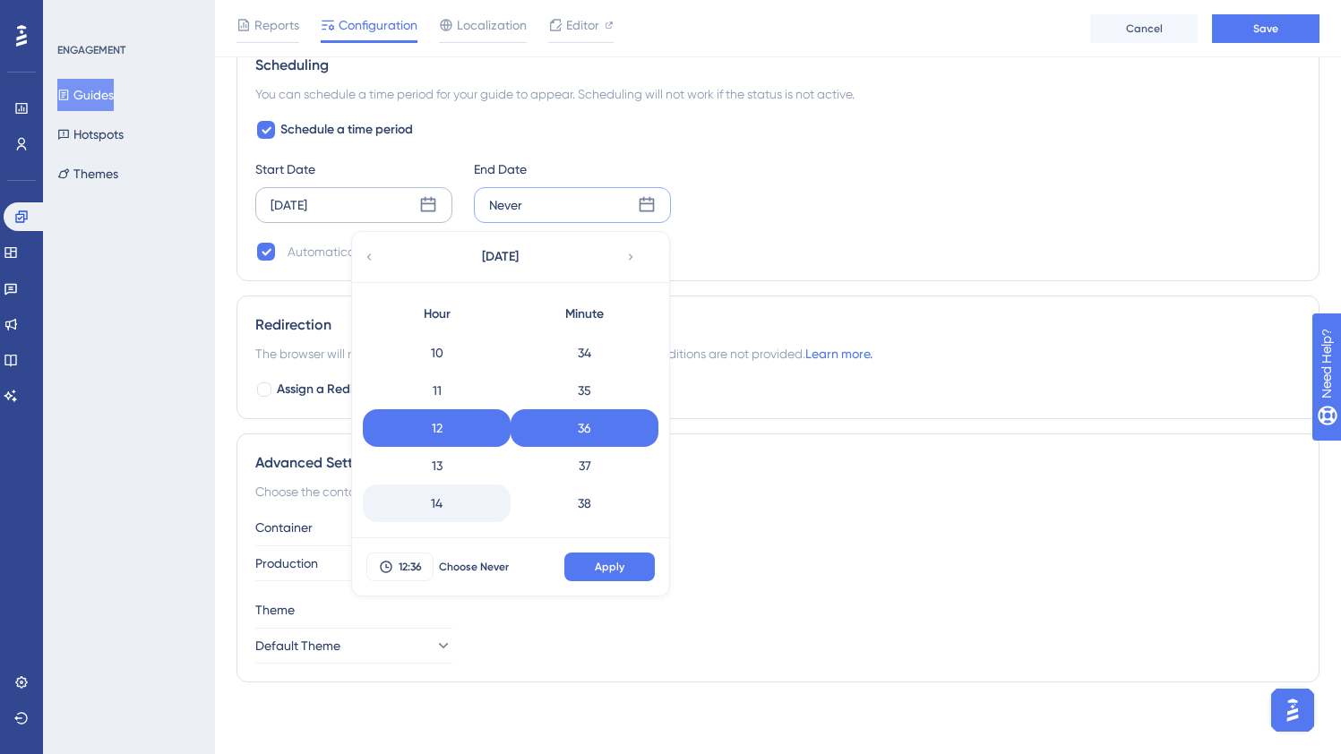
scroll to position [711, 0]
click at [457, 500] on div "23" at bounding box center [437, 505] width 148 height 38
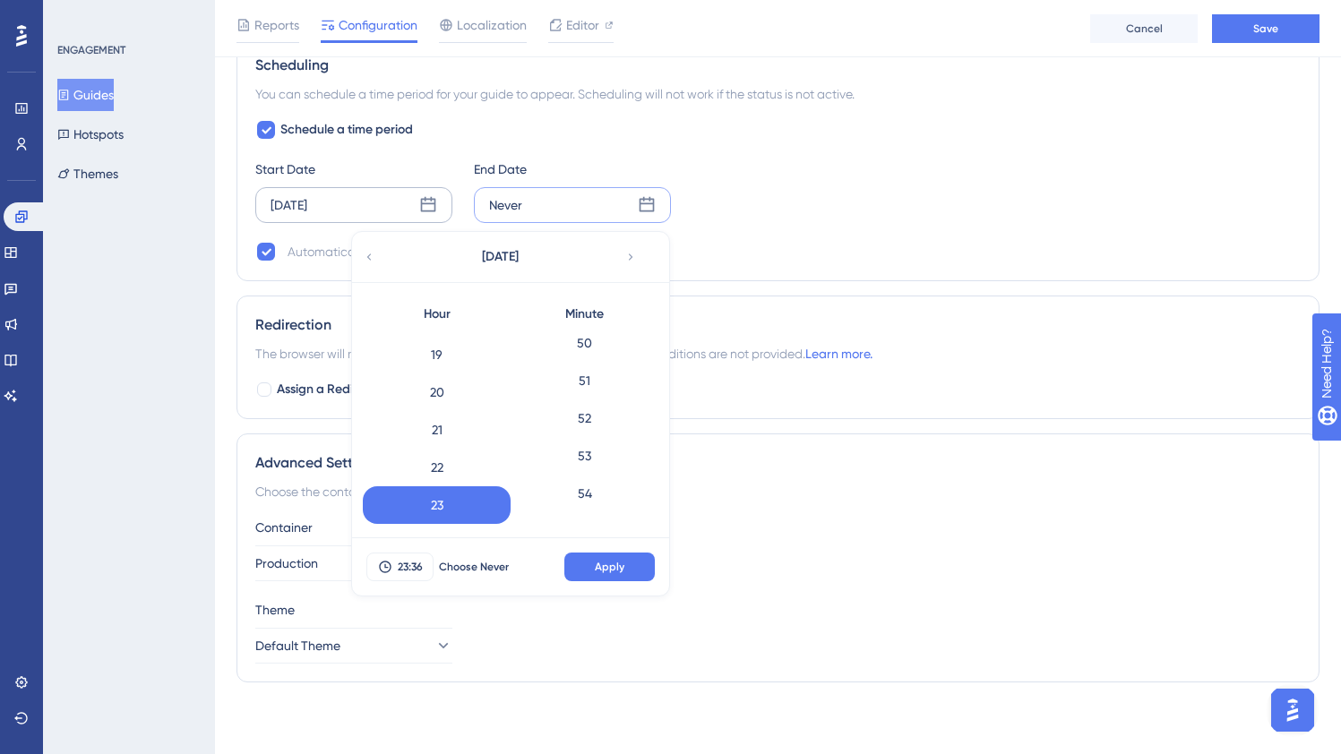
scroll to position [2066, 0]
click at [615, 502] on div "59" at bounding box center [585, 505] width 148 height 38
click at [629, 569] on button "Apply" at bounding box center [609, 567] width 90 height 29
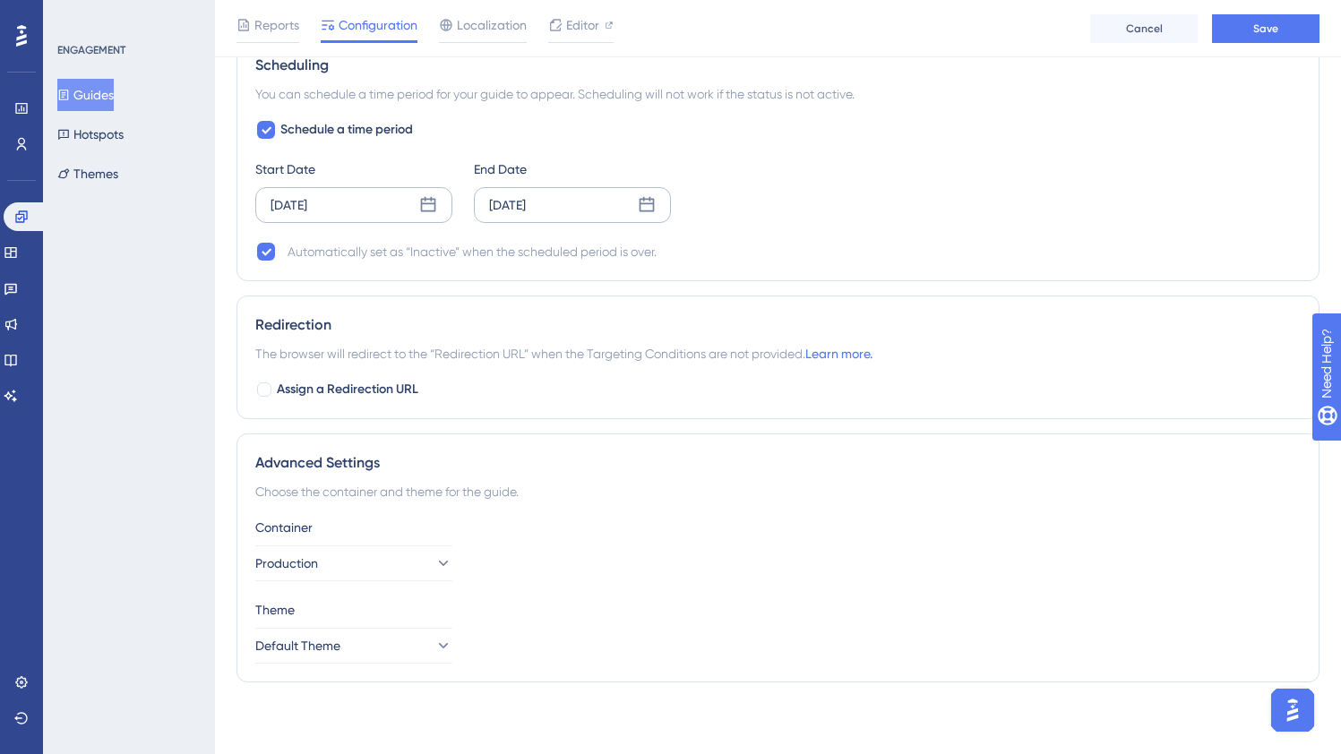
click at [907, 233] on div "Schedule a time period Start Date Sep 15 2025 End Date Sep 19 2025 Automaticall…" at bounding box center [777, 190] width 1045 height 143
click at [260, 390] on div at bounding box center [264, 389] width 14 height 14
checkbox input "true"
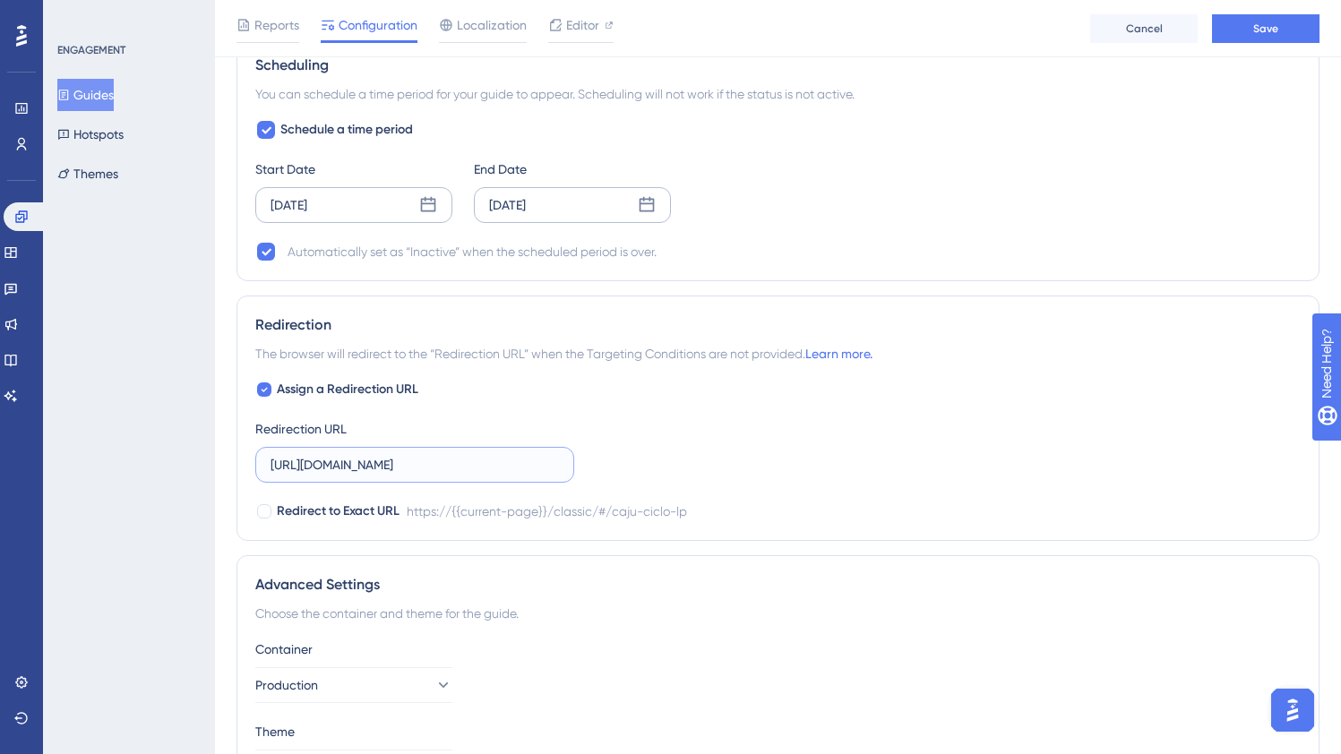
click at [426, 468] on input "https://empresa.caju.com.br/classic/#/caju-ciclo-lp" at bounding box center [415, 465] width 288 height 20
paste input "onboarding/#/directory/active"
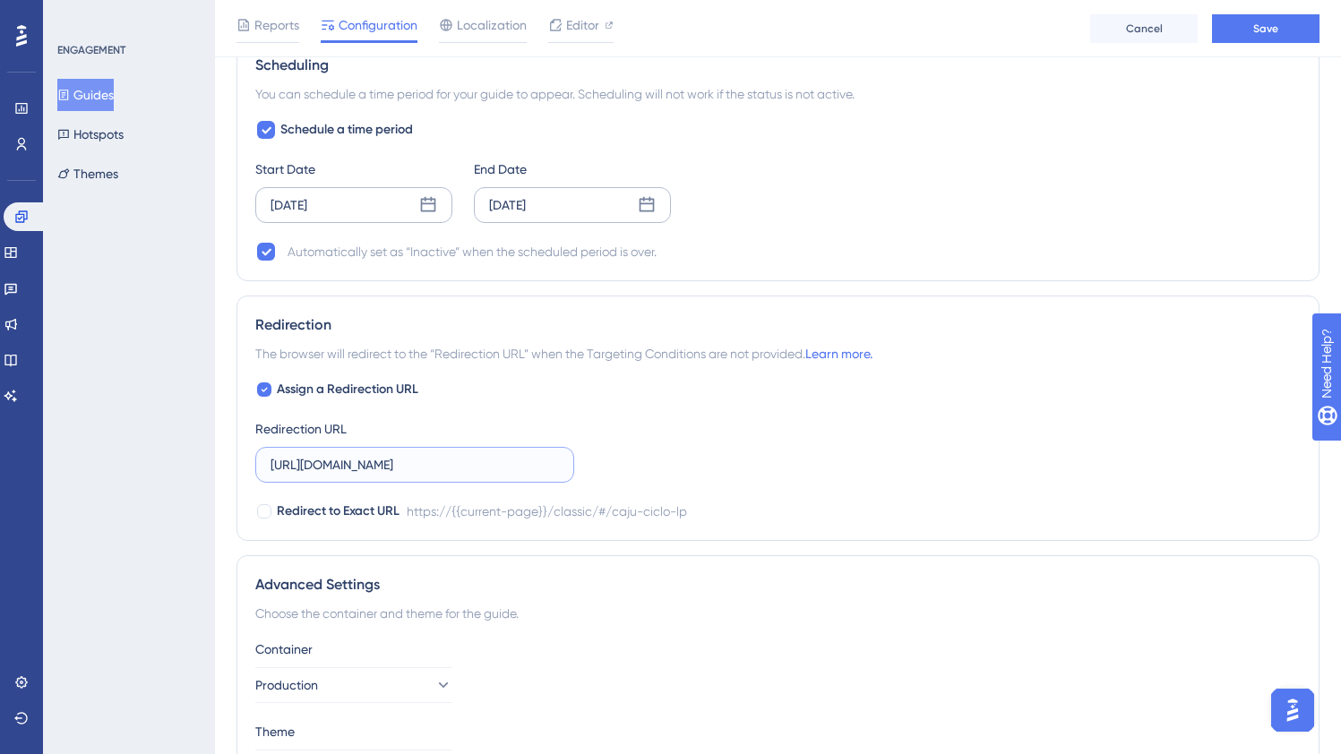
scroll to position [0, 65]
type input "https://empresa.caju.com.br/onboarding/#/directory/active"
click at [325, 510] on span "Redirect to Exact URL" at bounding box center [338, 511] width 123 height 21
checkbox input "true"
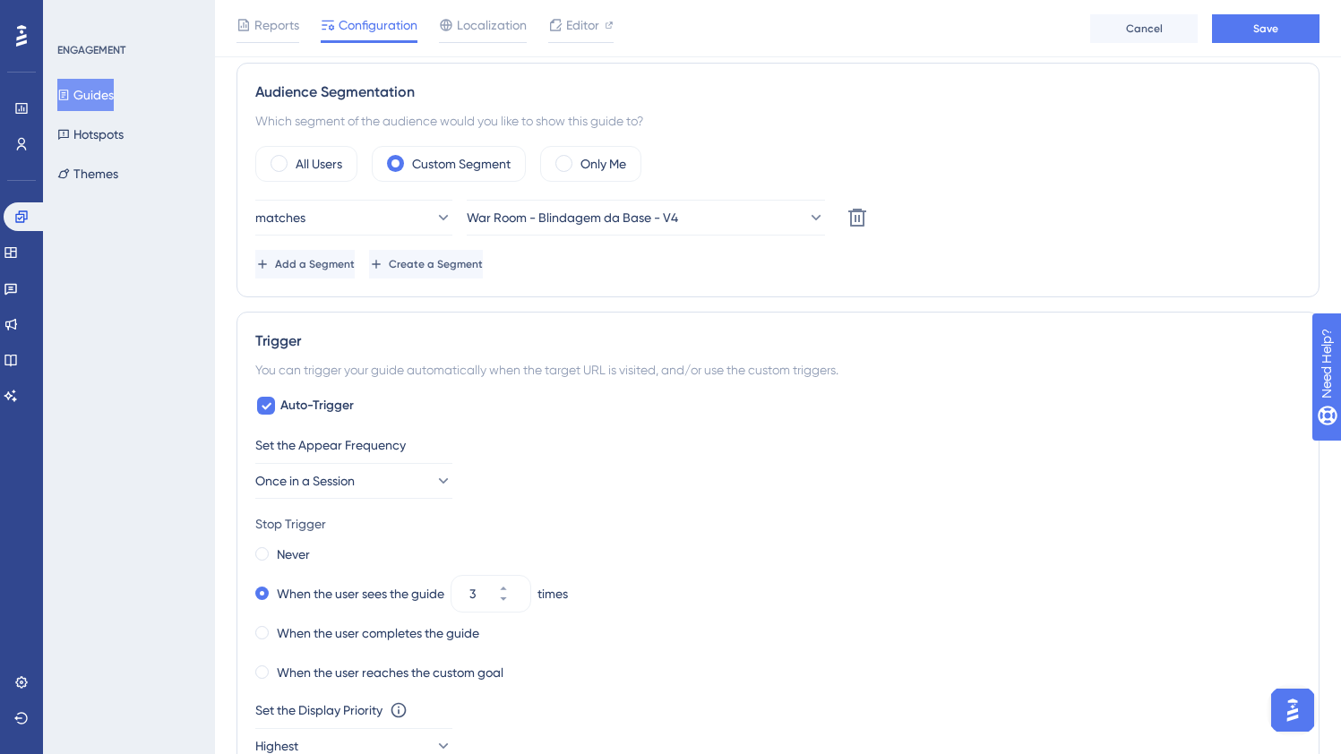
scroll to position [477, 0]
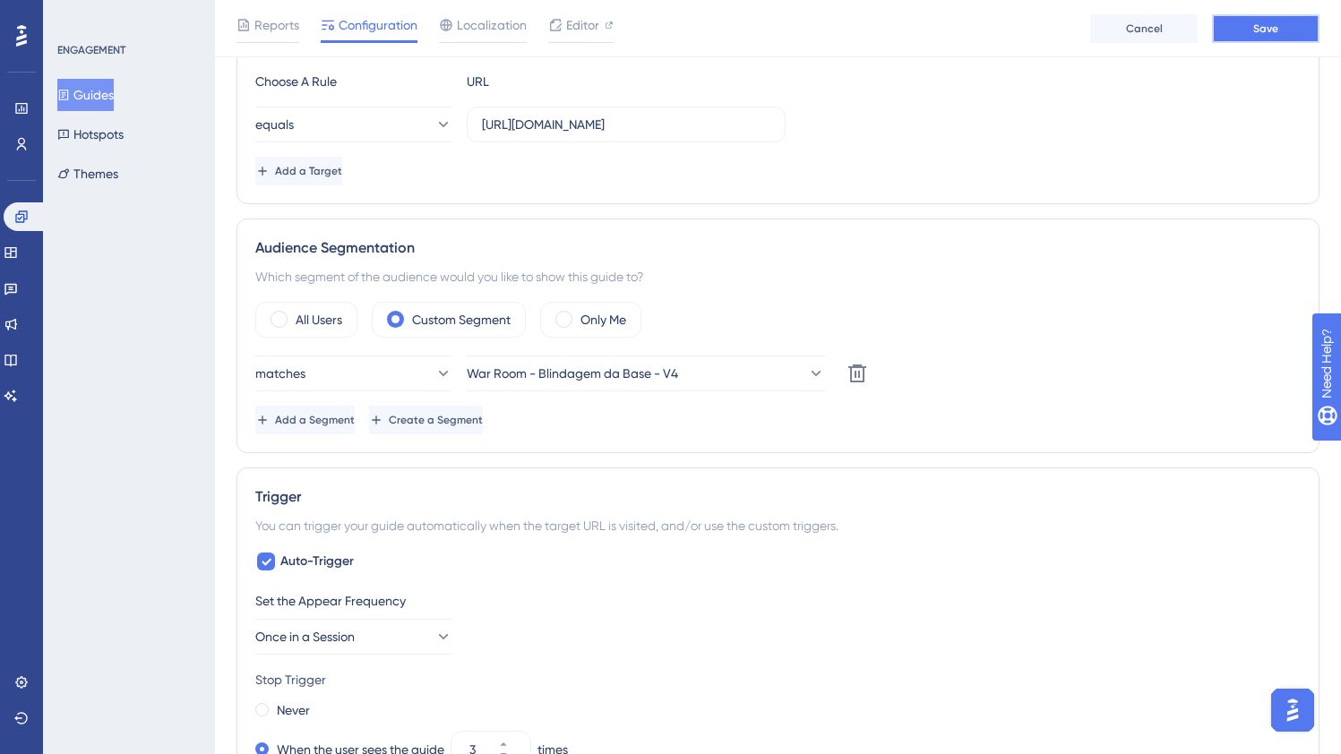
click at [1259, 30] on span "Save" at bounding box center [1265, 28] width 25 height 14
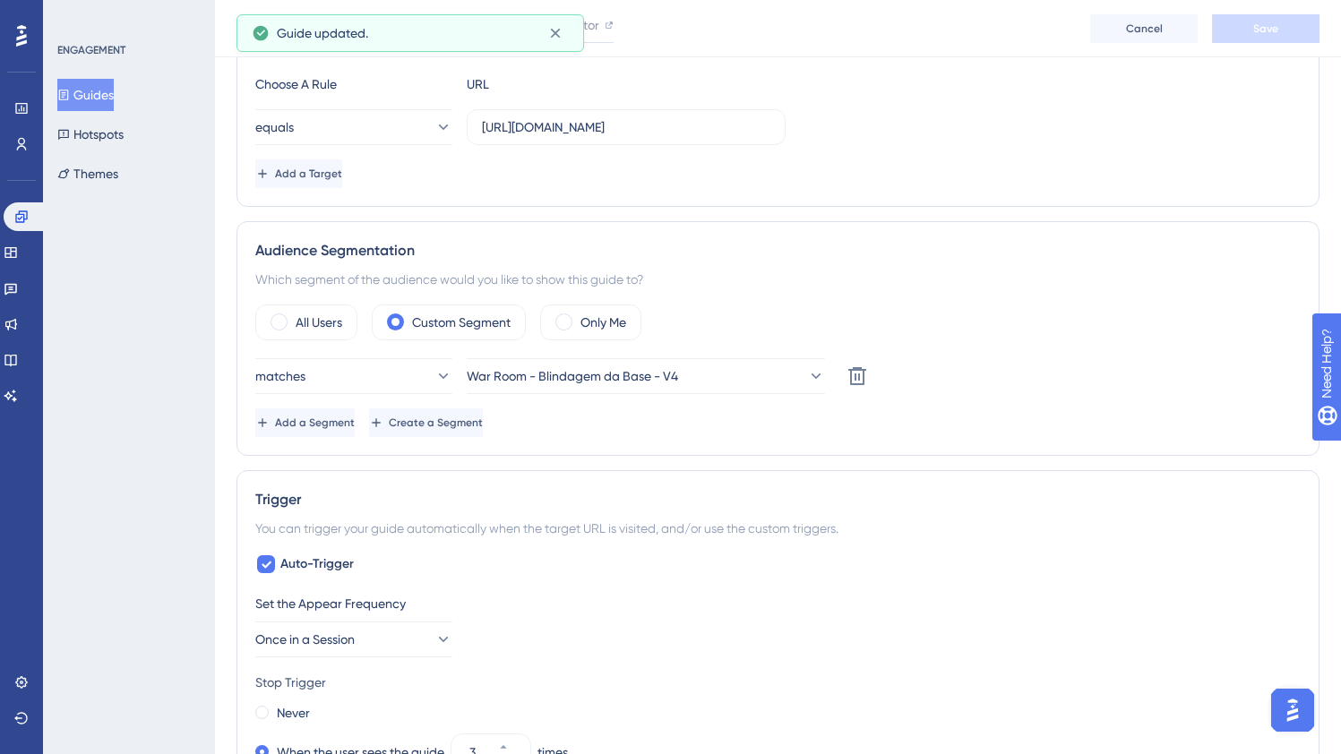
scroll to position [0, 0]
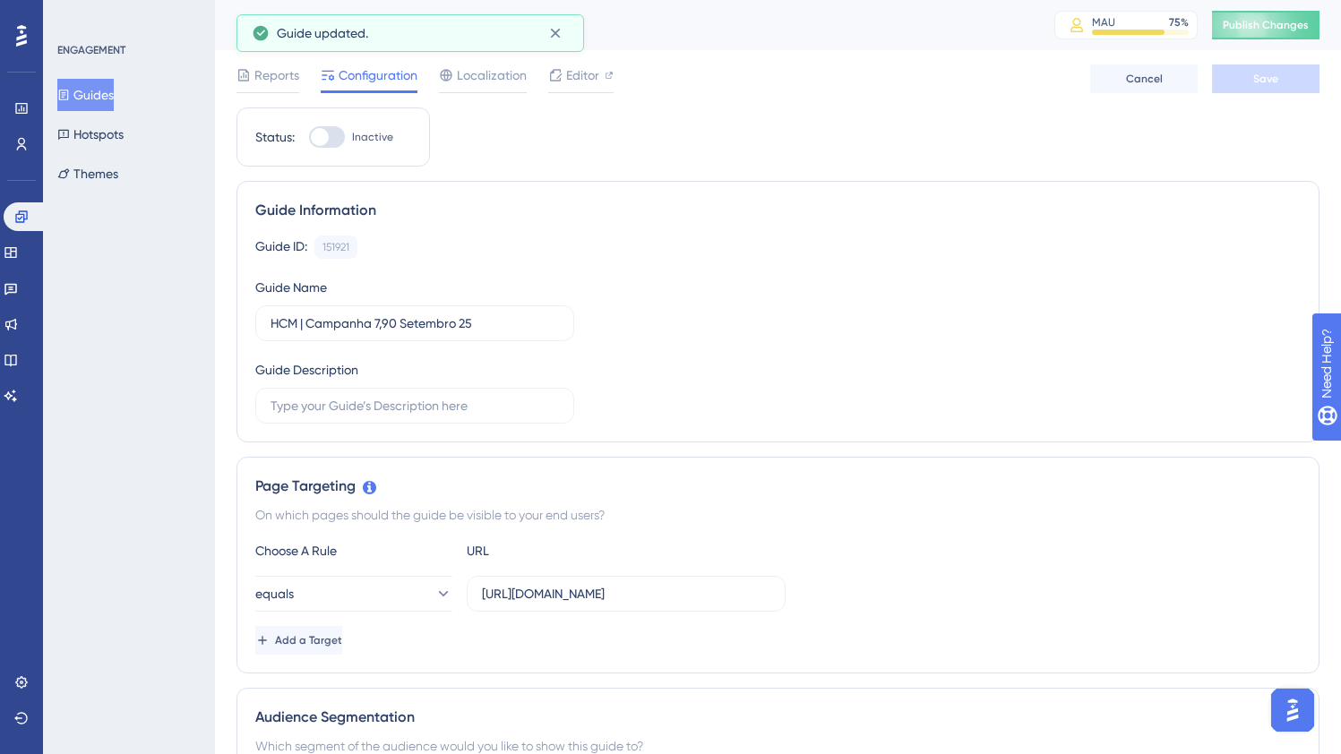
click at [709, 317] on div "Guide ID: 151921 Copy Guide Name HCM | Campanha 7,90 Setembro 25 Guide Descript…" at bounding box center [777, 330] width 1045 height 188
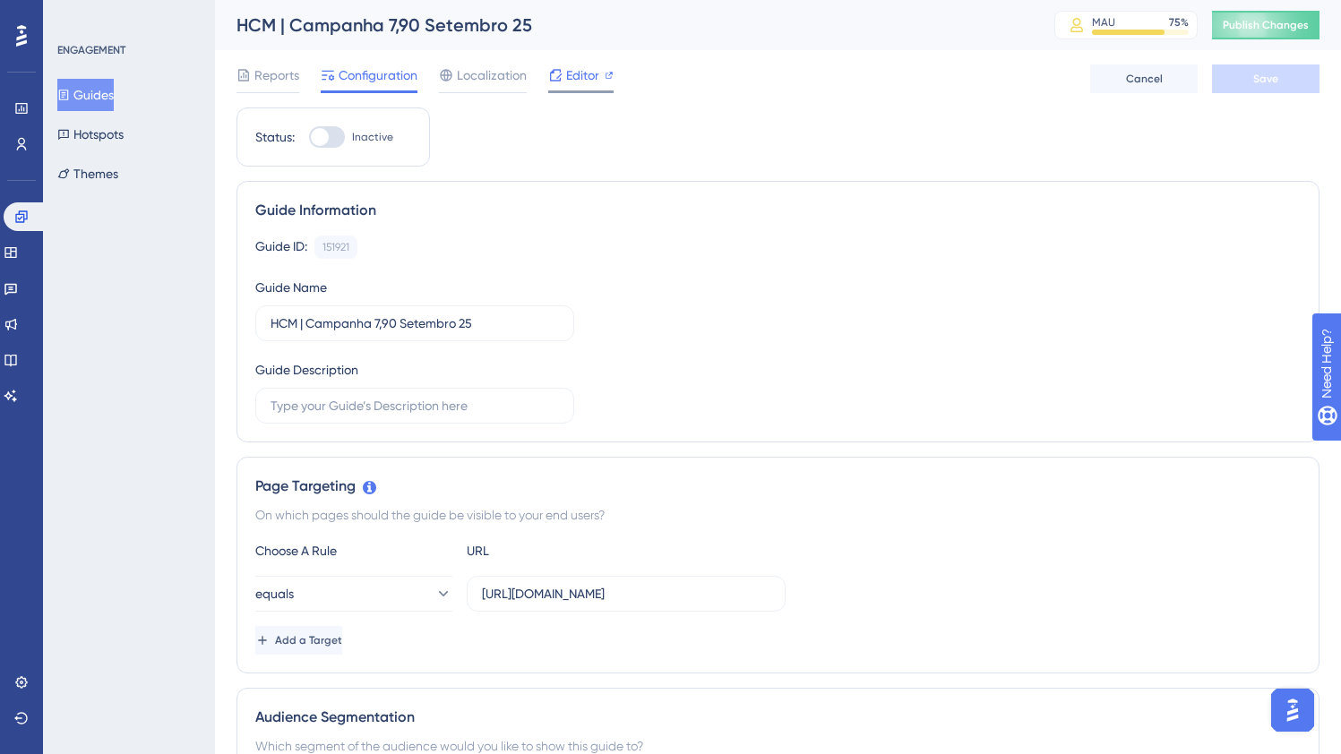
click at [563, 73] on div "Editor" at bounding box center [580, 74] width 65 height 21
click at [107, 95] on button "Guides" at bounding box center [85, 95] width 56 height 32
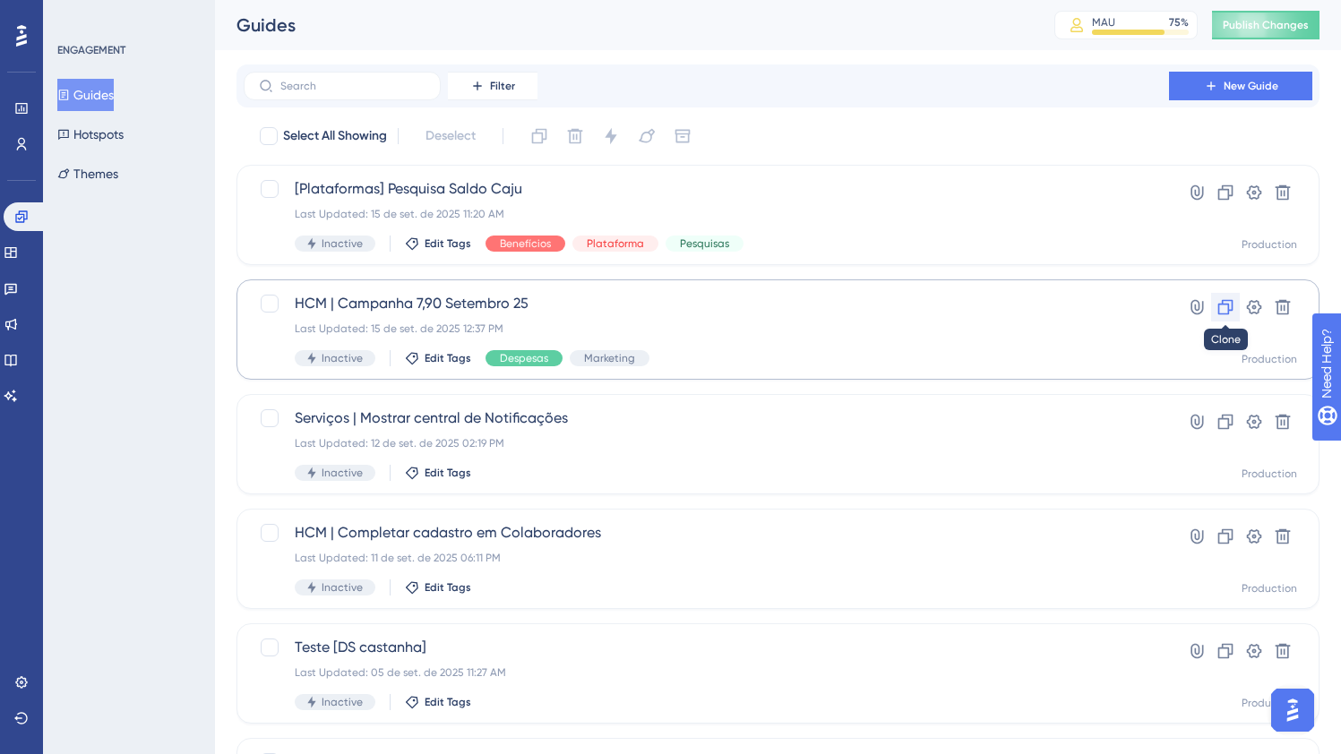
click at [1227, 301] on icon at bounding box center [1225, 307] width 15 height 15
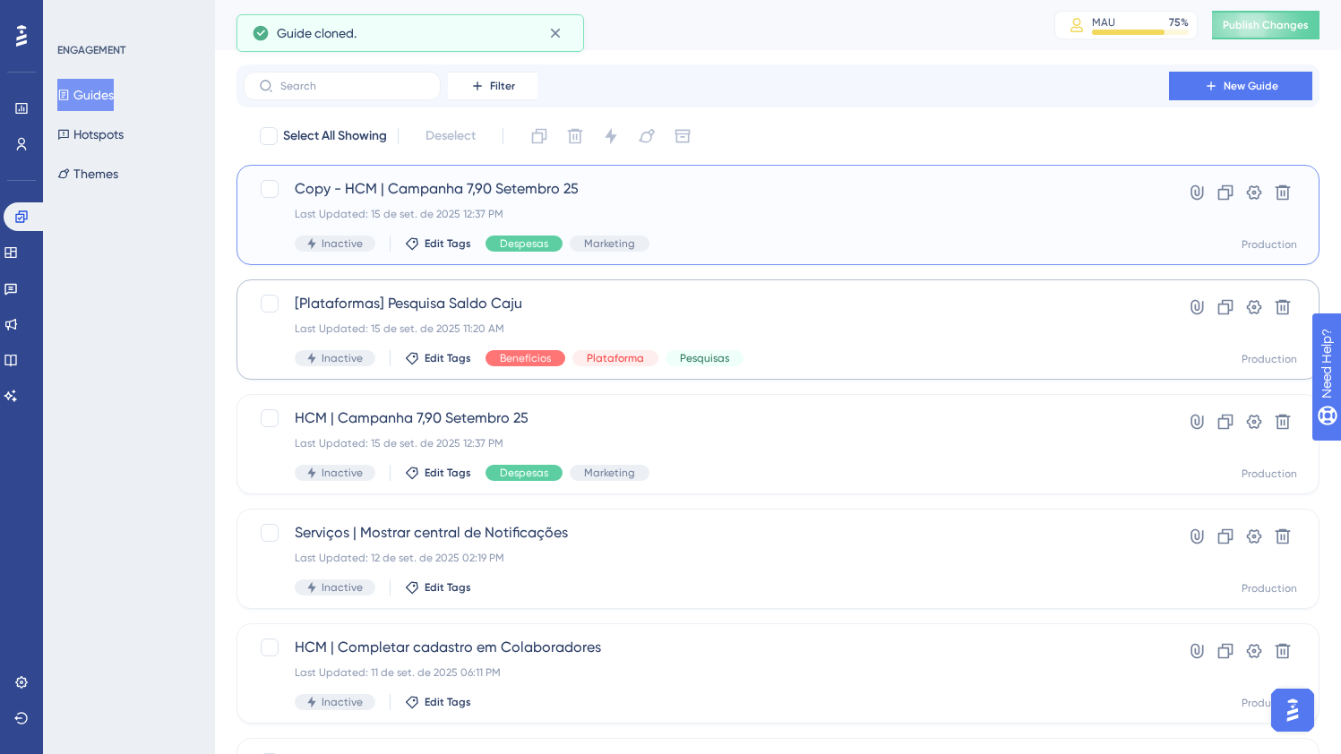
click at [696, 206] on div "Copy - HCM | Campanha 7,90 Setembro 25 Last Updated: 15 de set. de 2025 12:37 P…" at bounding box center [706, 214] width 823 height 73
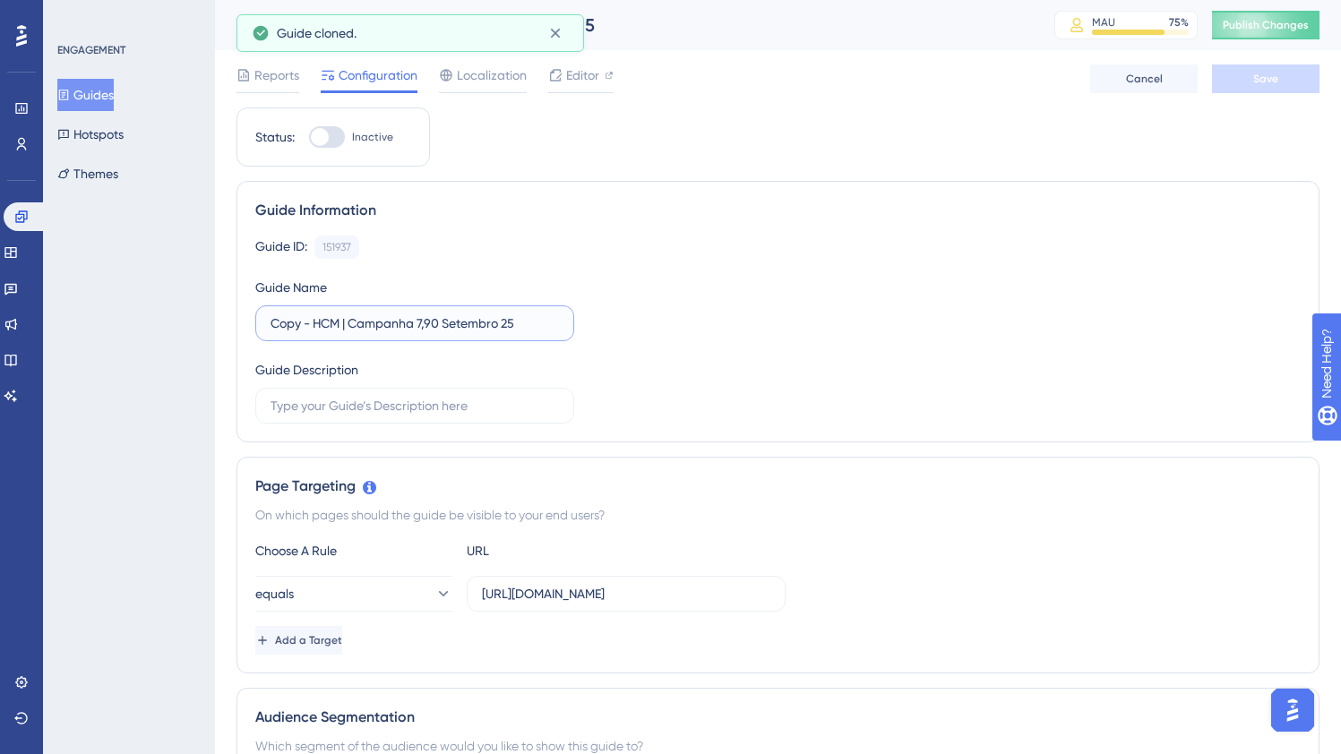
drag, startPoint x: 314, startPoint y: 325, endPoint x: 188, endPoint y: 306, distance: 127.7
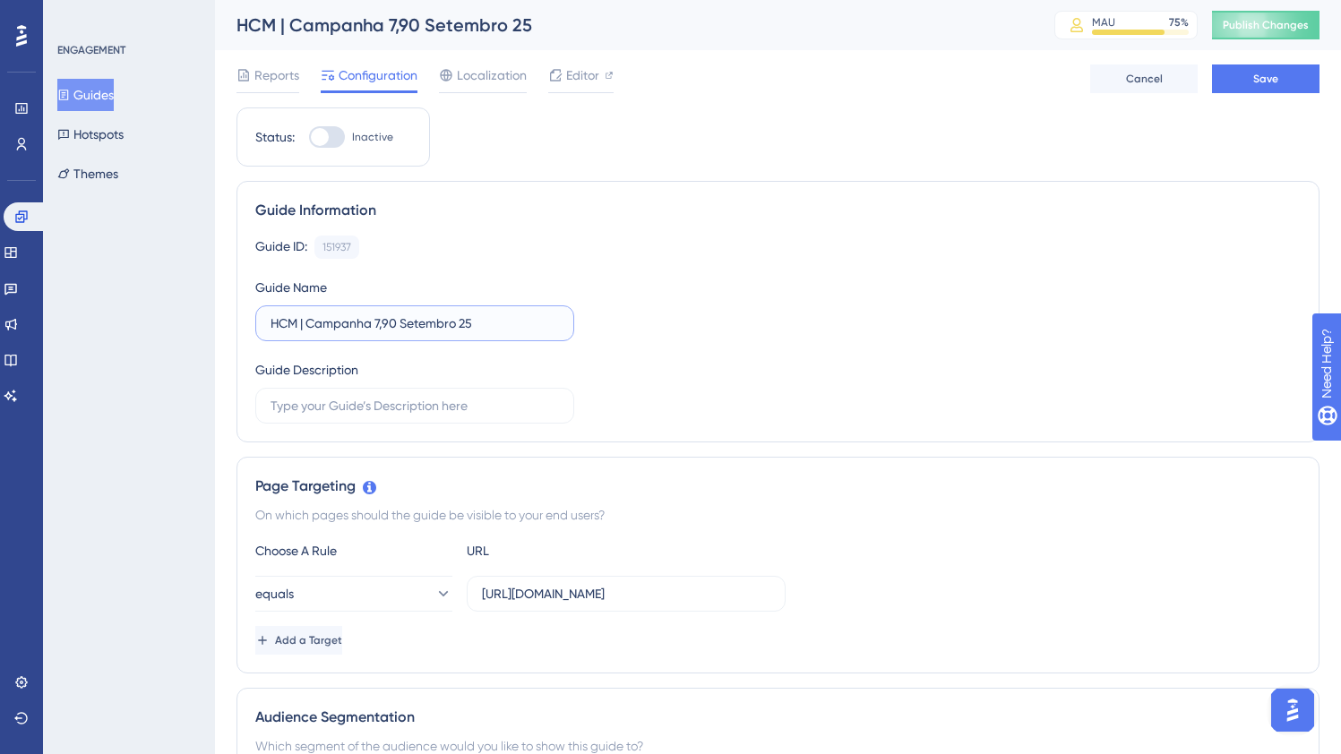
click at [382, 325] on input "HCM | Campanha 7,90 Setembro 25" at bounding box center [415, 324] width 288 height 20
click at [575, 74] on span "Editor" at bounding box center [582, 74] width 33 height 21
click at [383, 322] on input "HCM | Campanha 7690 Setembro 25" at bounding box center [415, 324] width 288 height 20
type input "HCM | Campanha 690 Setembro 25"
click at [1268, 82] on span "Save" at bounding box center [1265, 79] width 25 height 14
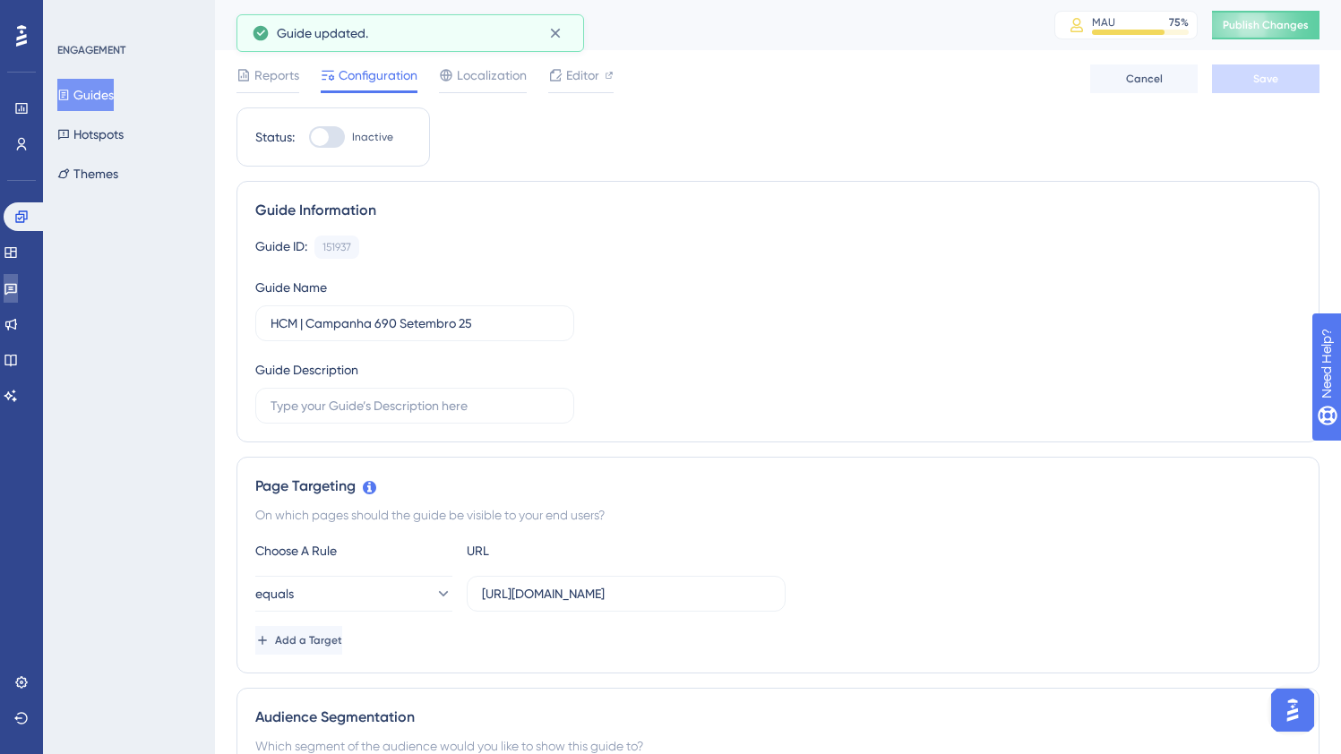
click at [13, 292] on icon at bounding box center [11, 288] width 14 height 14
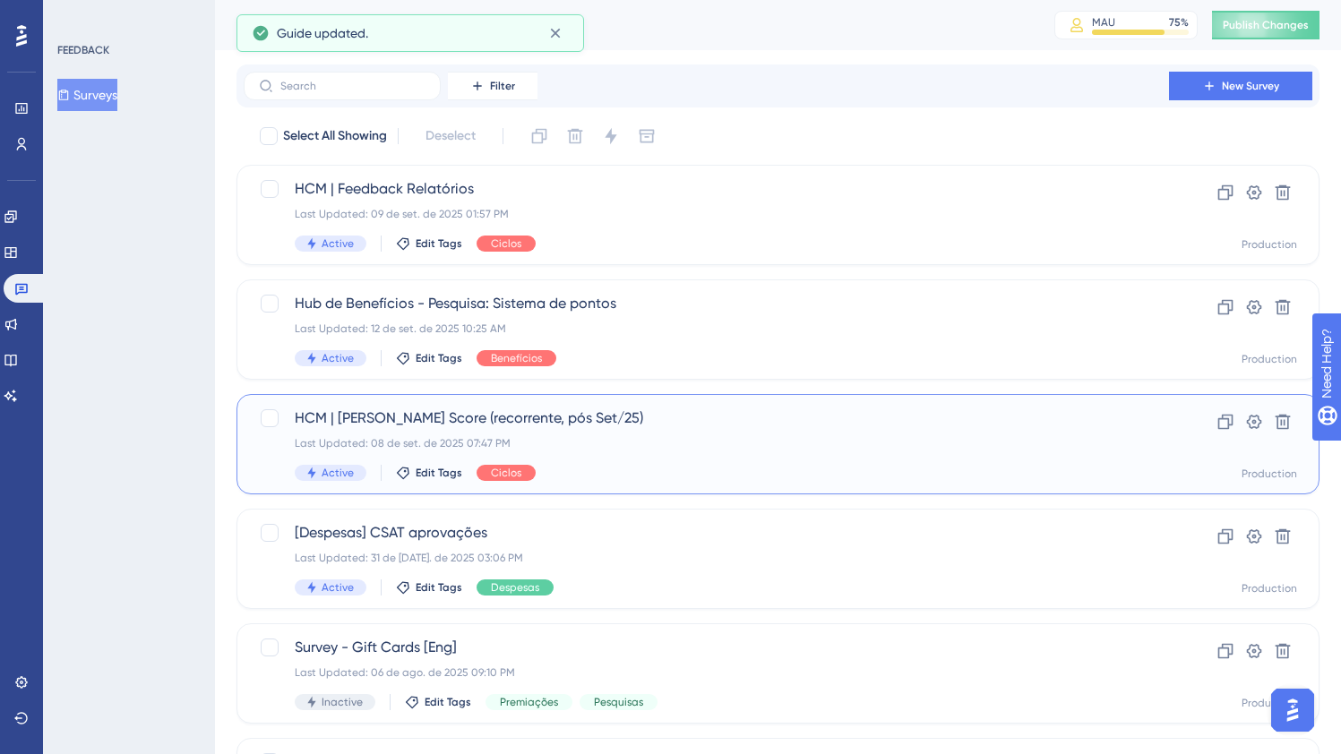
click at [675, 451] on div "HCM | Sean Ellis Score (recorrente, pós Set/25) Last Updated: 08 de set. de 202…" at bounding box center [706, 444] width 823 height 73
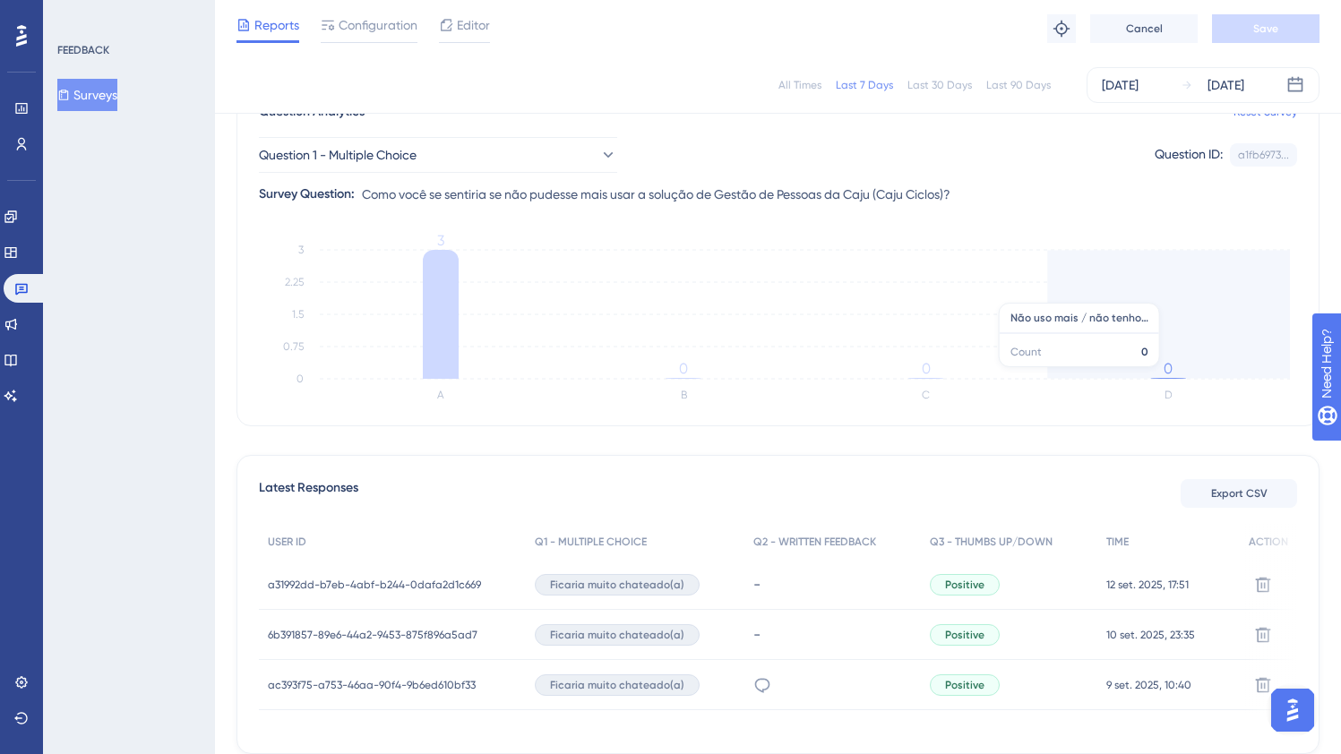
scroll to position [264, 0]
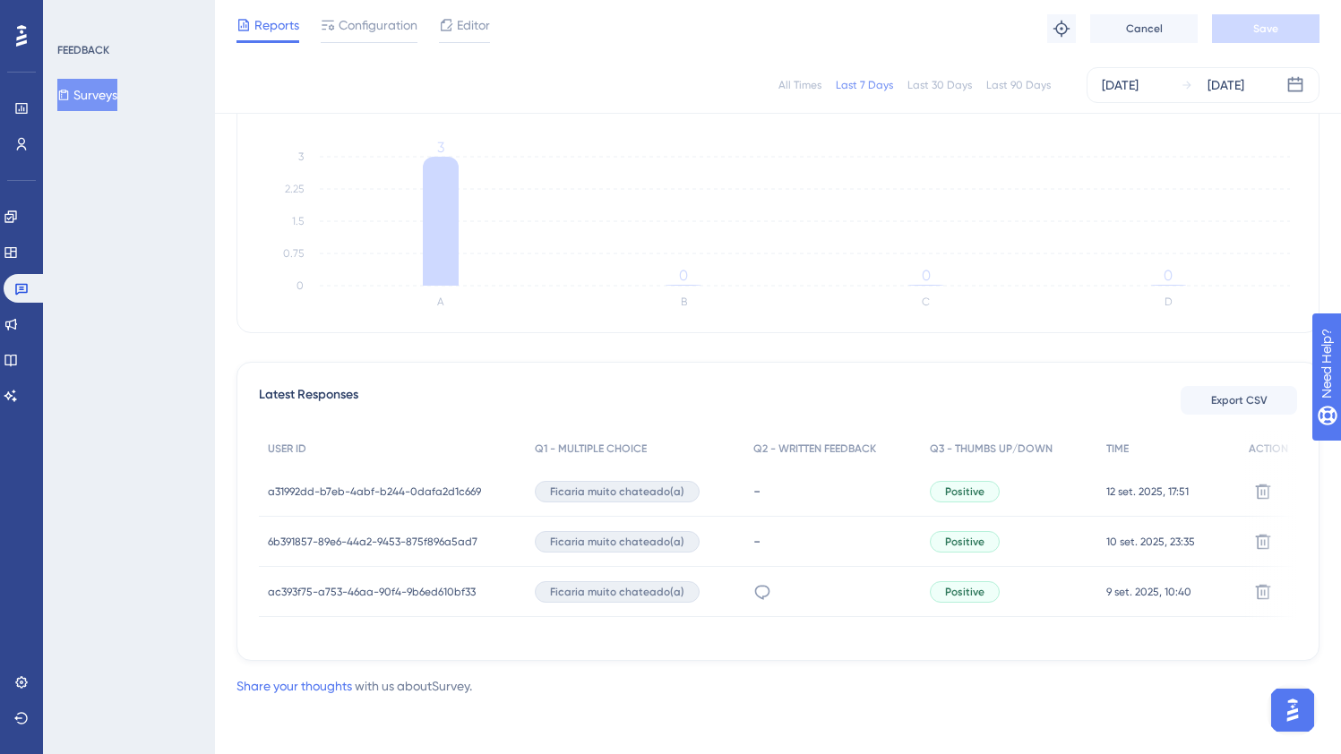
click at [1033, 384] on div "Latest Responses Export CSV" at bounding box center [778, 400] width 1038 height 32
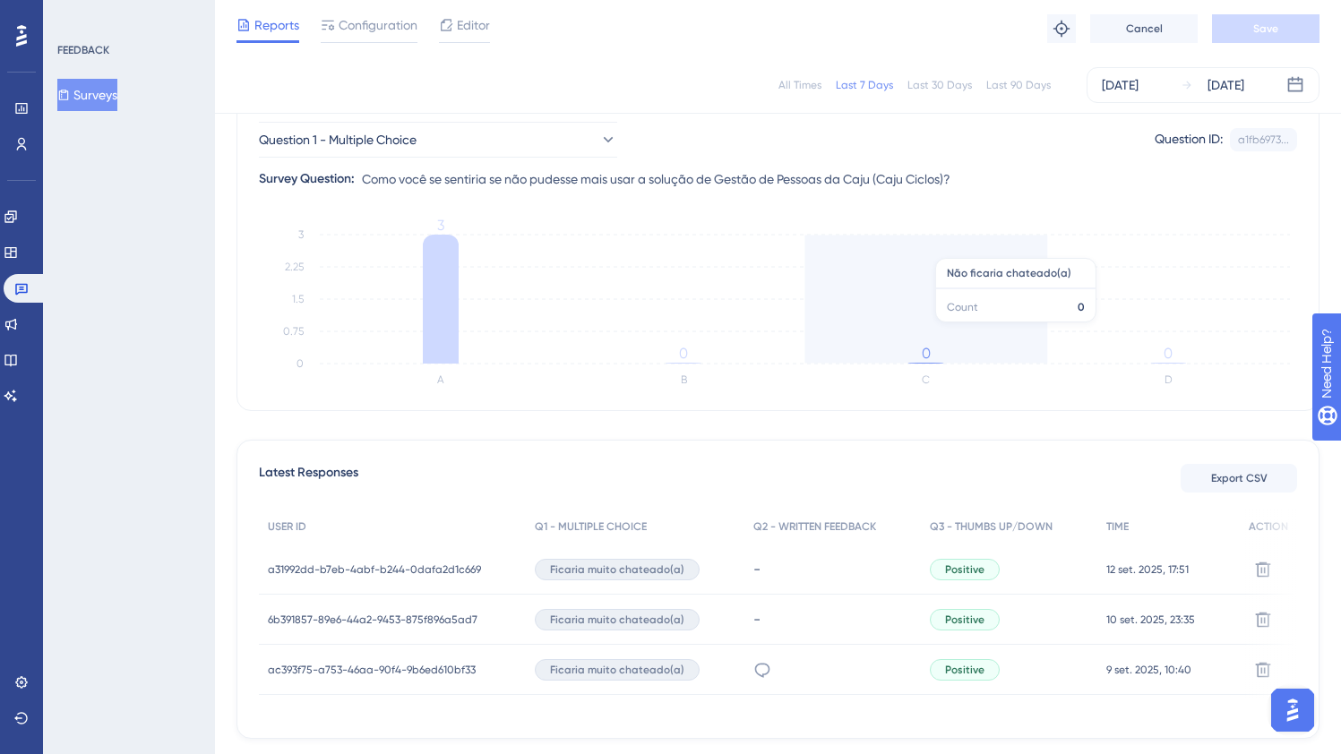
scroll to position [142, 0]
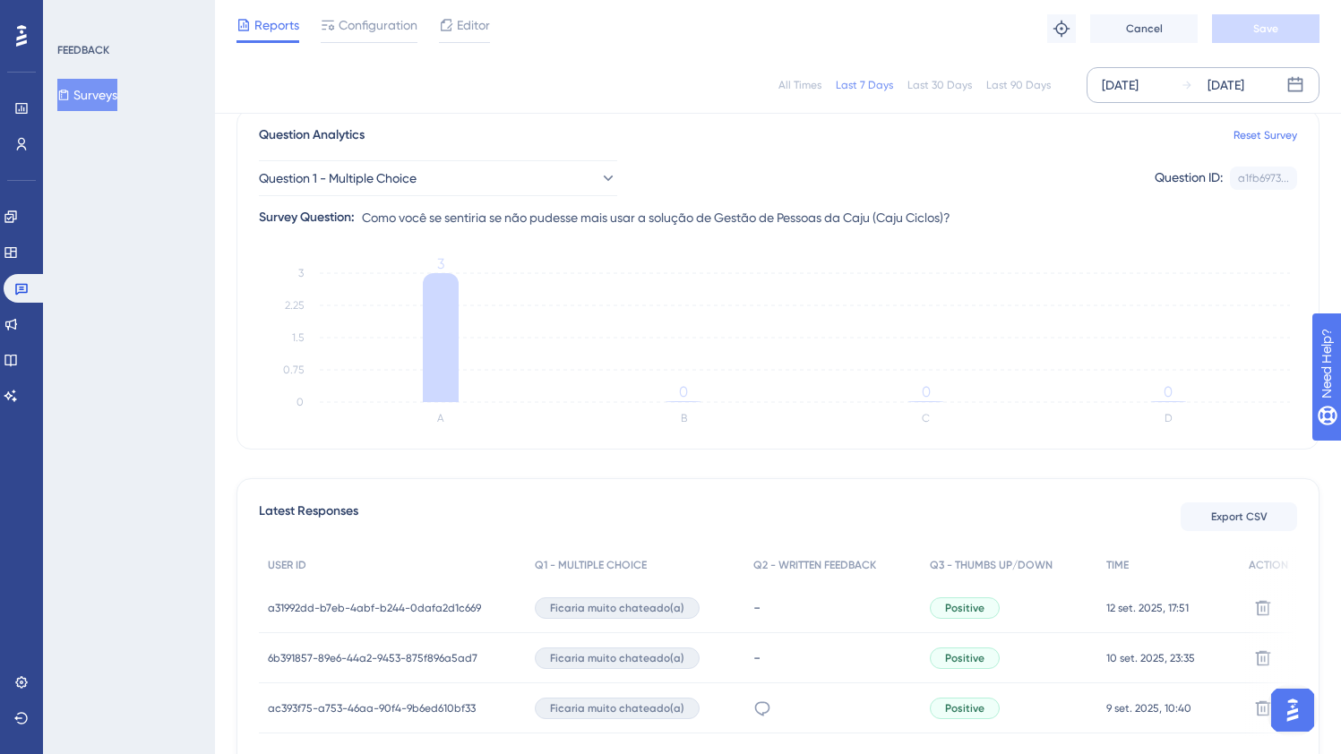
click at [1130, 90] on div "Sep 09 2025" at bounding box center [1120, 84] width 37 height 21
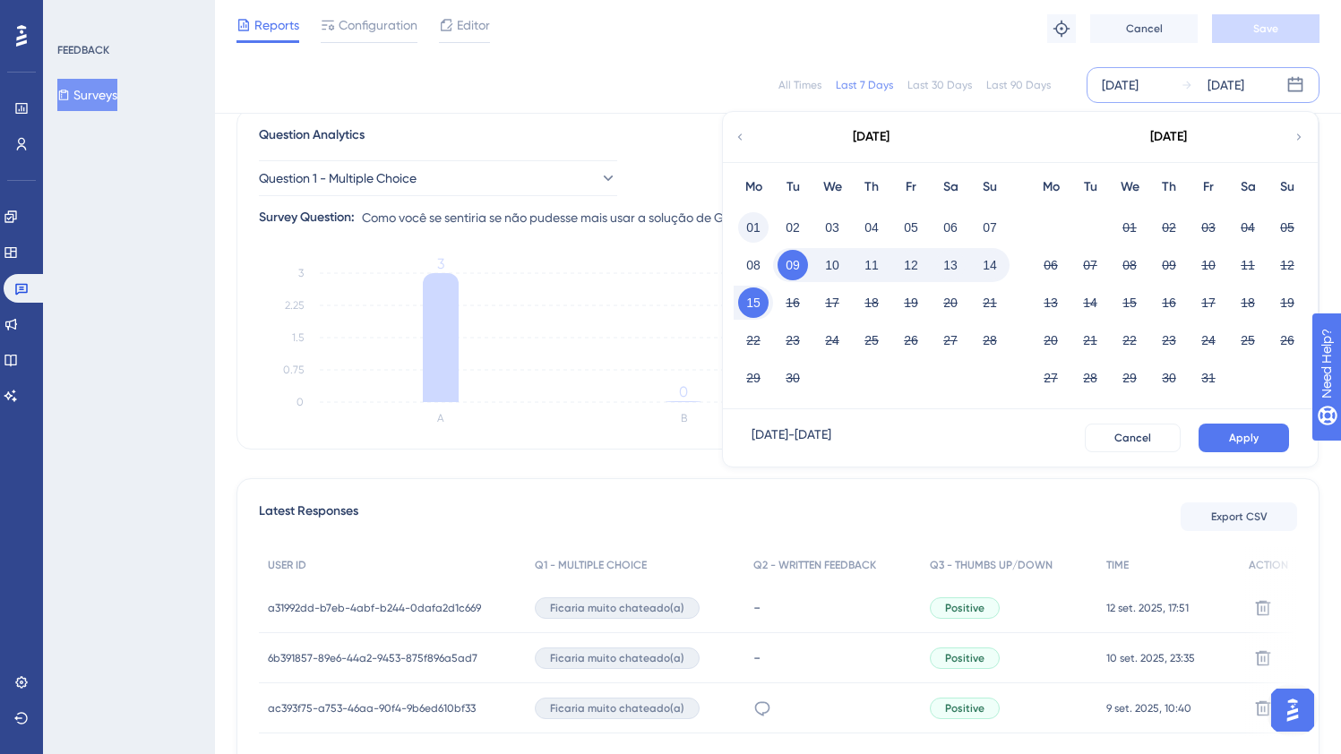
click at [759, 222] on button "01" at bounding box center [753, 227] width 30 height 30
click at [1225, 443] on button "Apply" at bounding box center [1244, 438] width 90 height 29
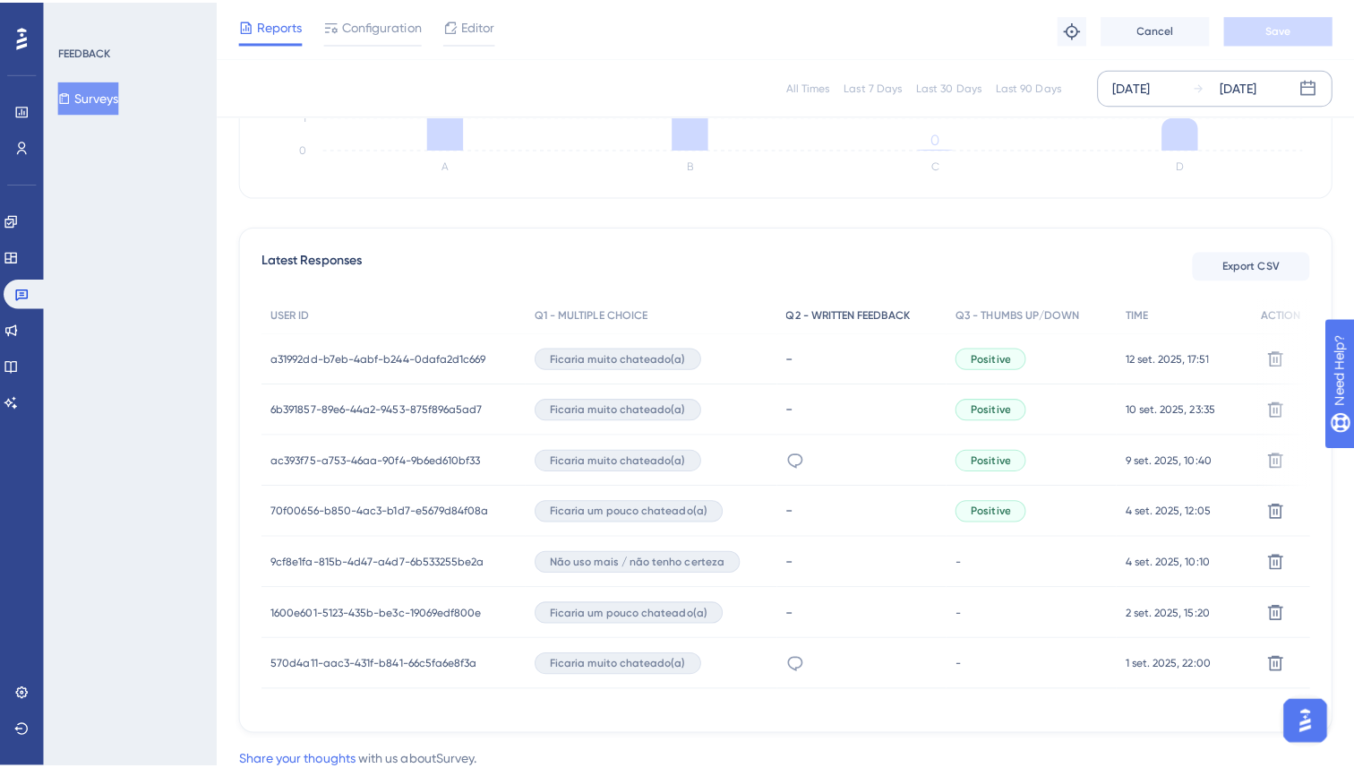
scroll to position [419, 0]
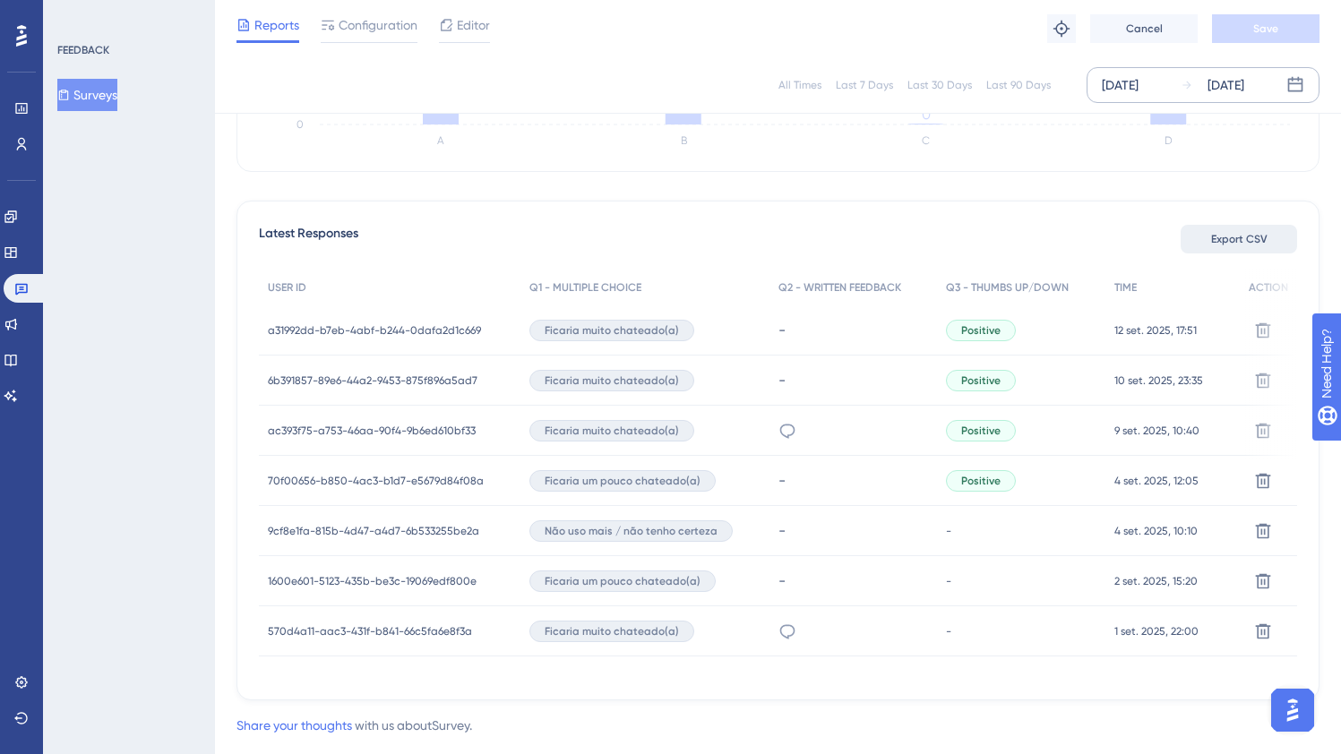
click at [1227, 243] on span "Export CSV" at bounding box center [1239, 239] width 56 height 14
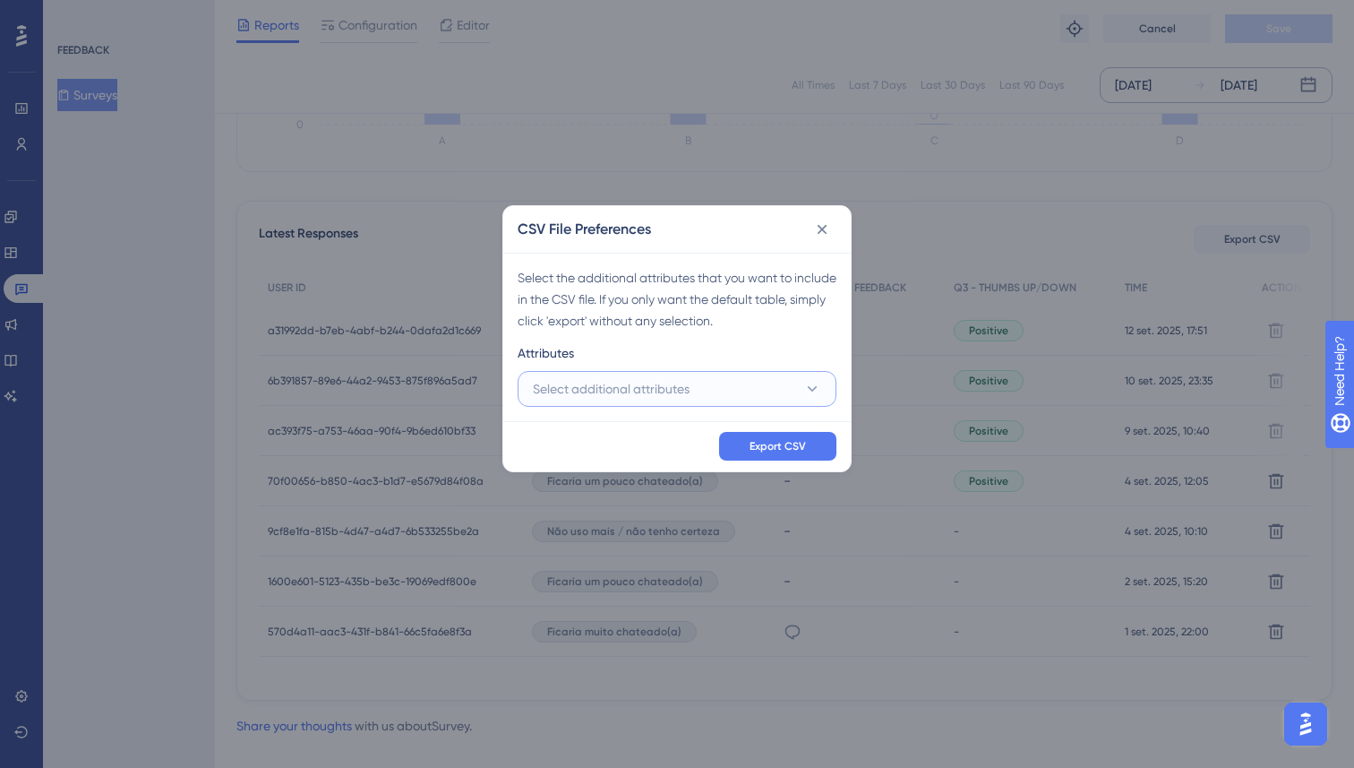
click at [751, 386] on button "Select additional attributes" at bounding box center [677, 389] width 319 height 36
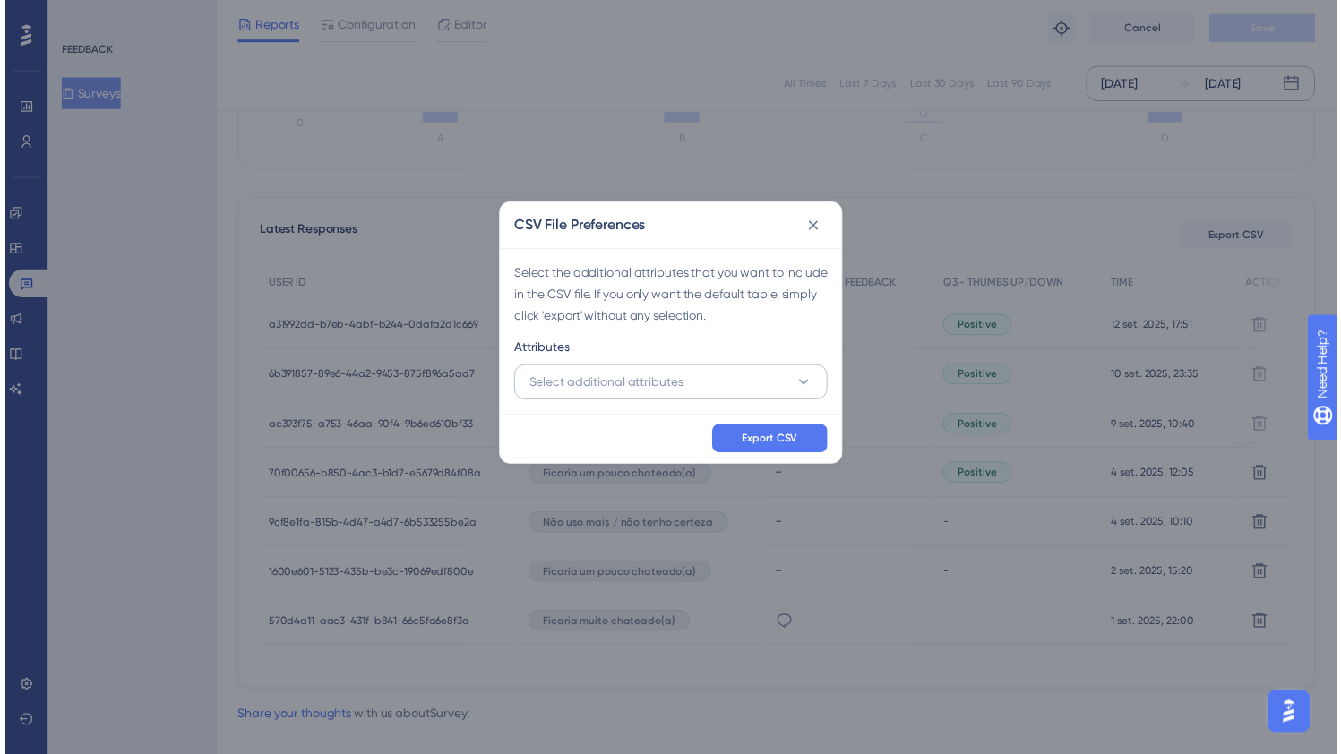
scroll to position [423, 0]
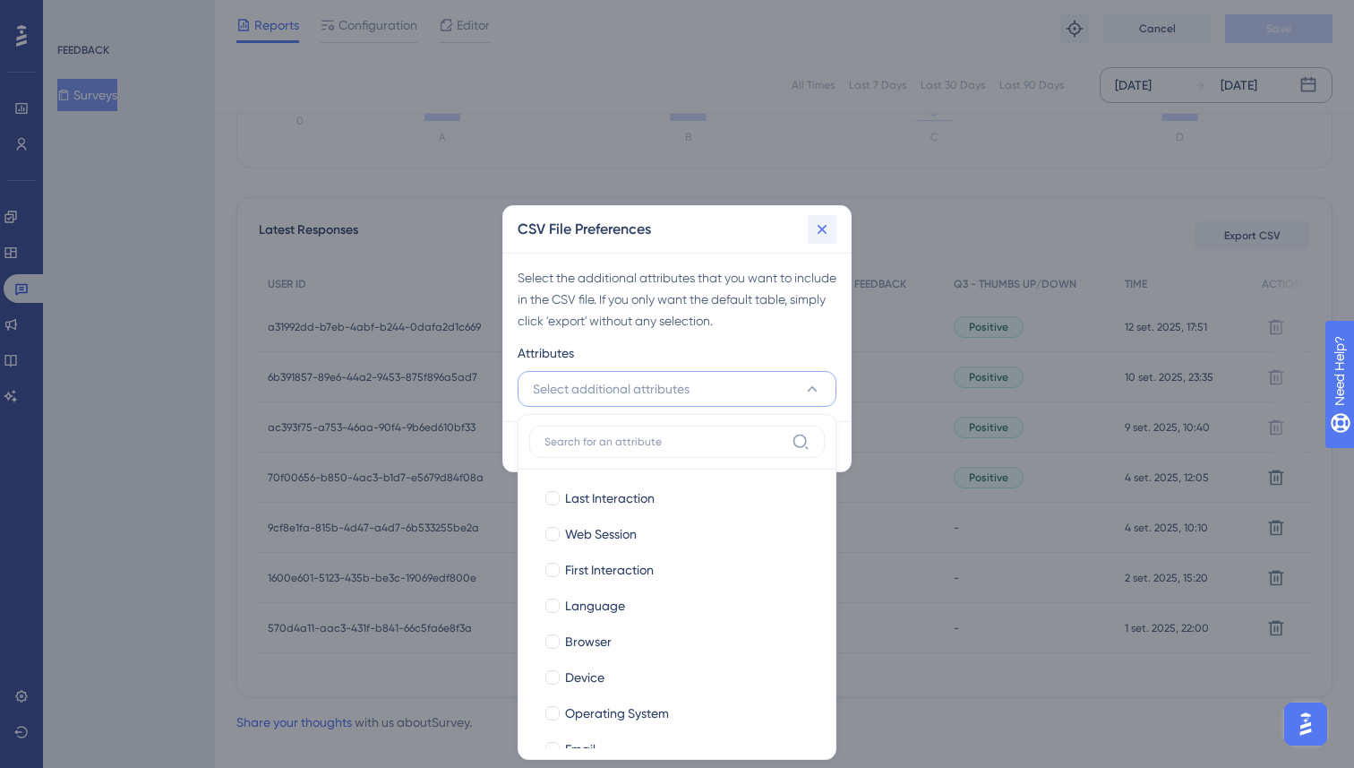
click at [817, 229] on icon at bounding box center [822, 229] width 18 height 18
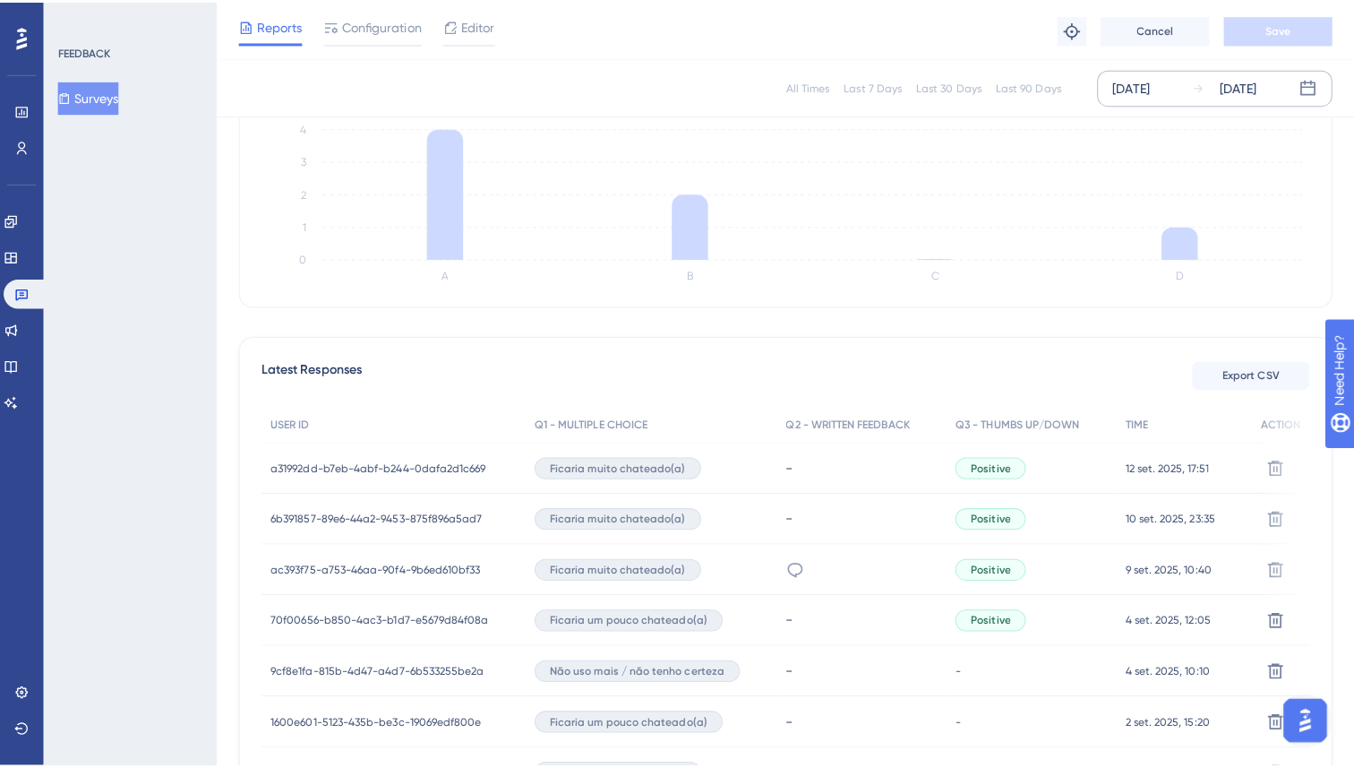
scroll to position [284, 0]
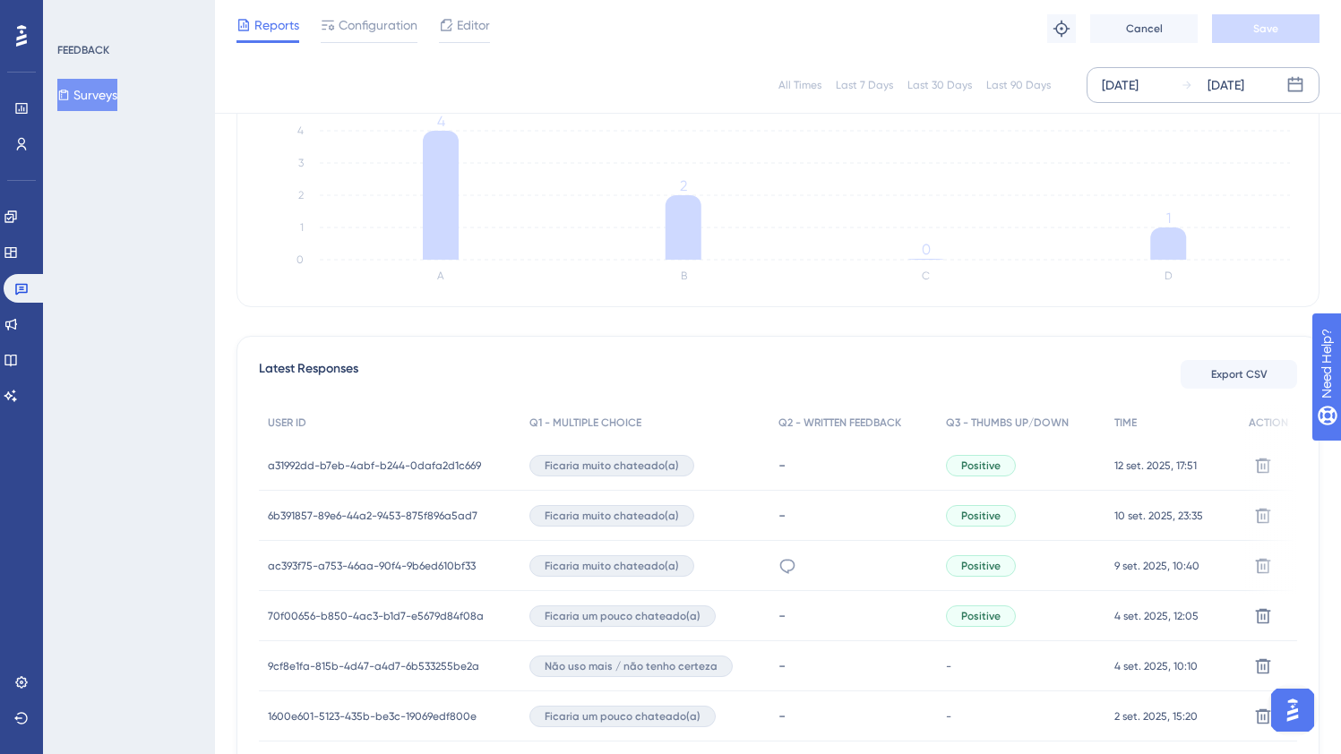
click at [1116, 87] on div "Sep 01 2025" at bounding box center [1120, 84] width 37 height 21
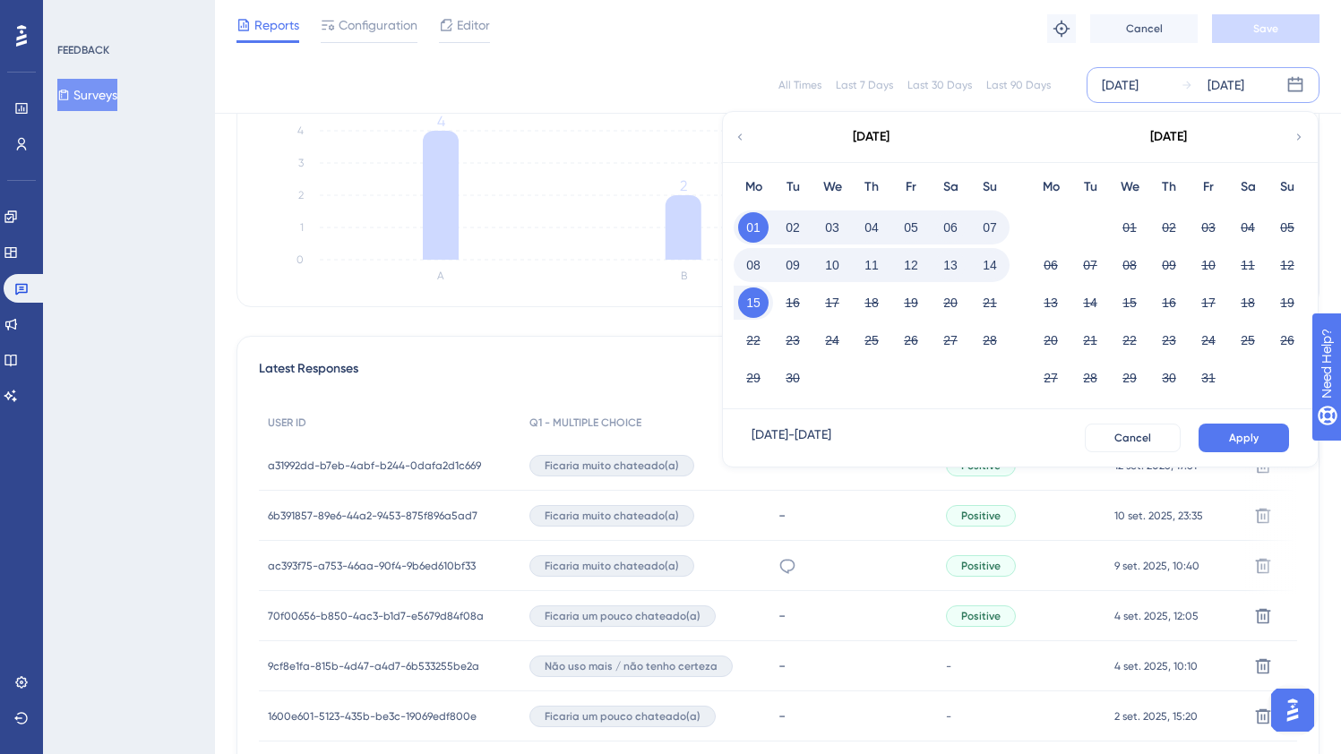
click at [744, 138] on icon at bounding box center [740, 137] width 13 height 16
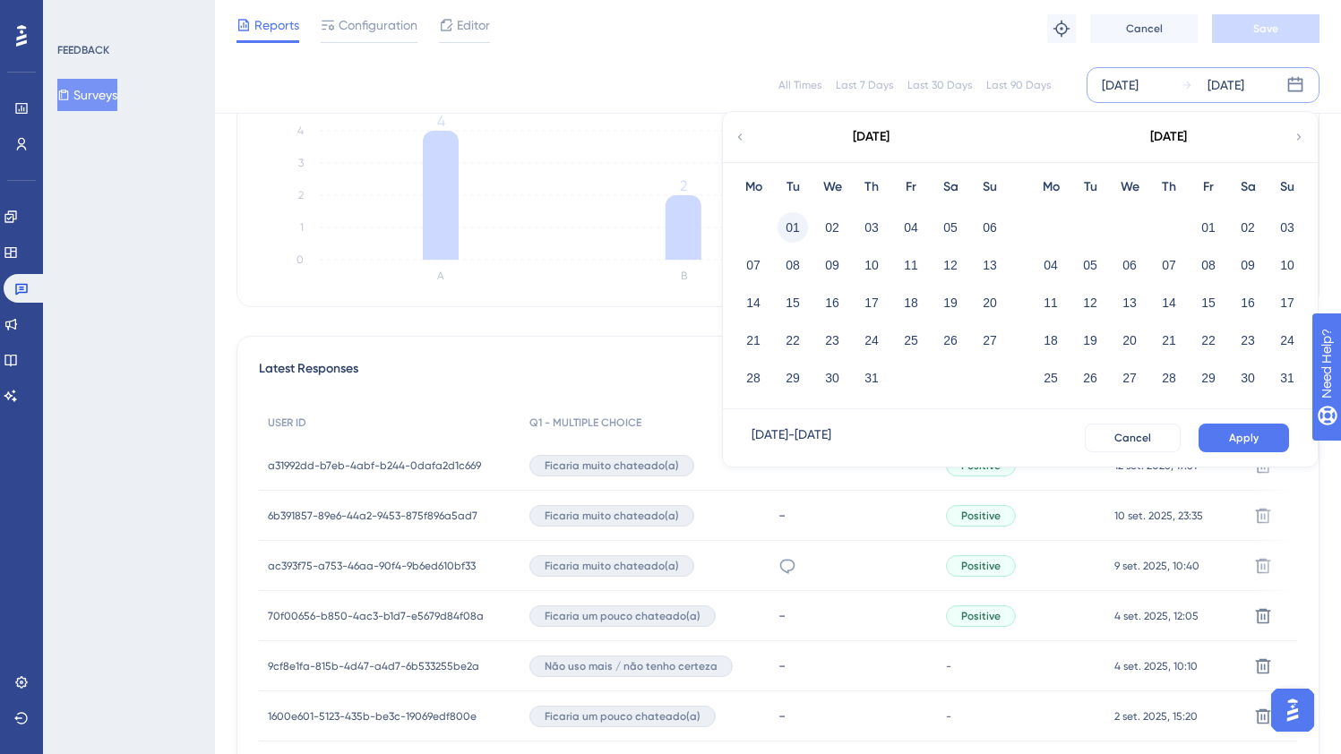
click at [786, 224] on button "01" at bounding box center [793, 227] width 30 height 30
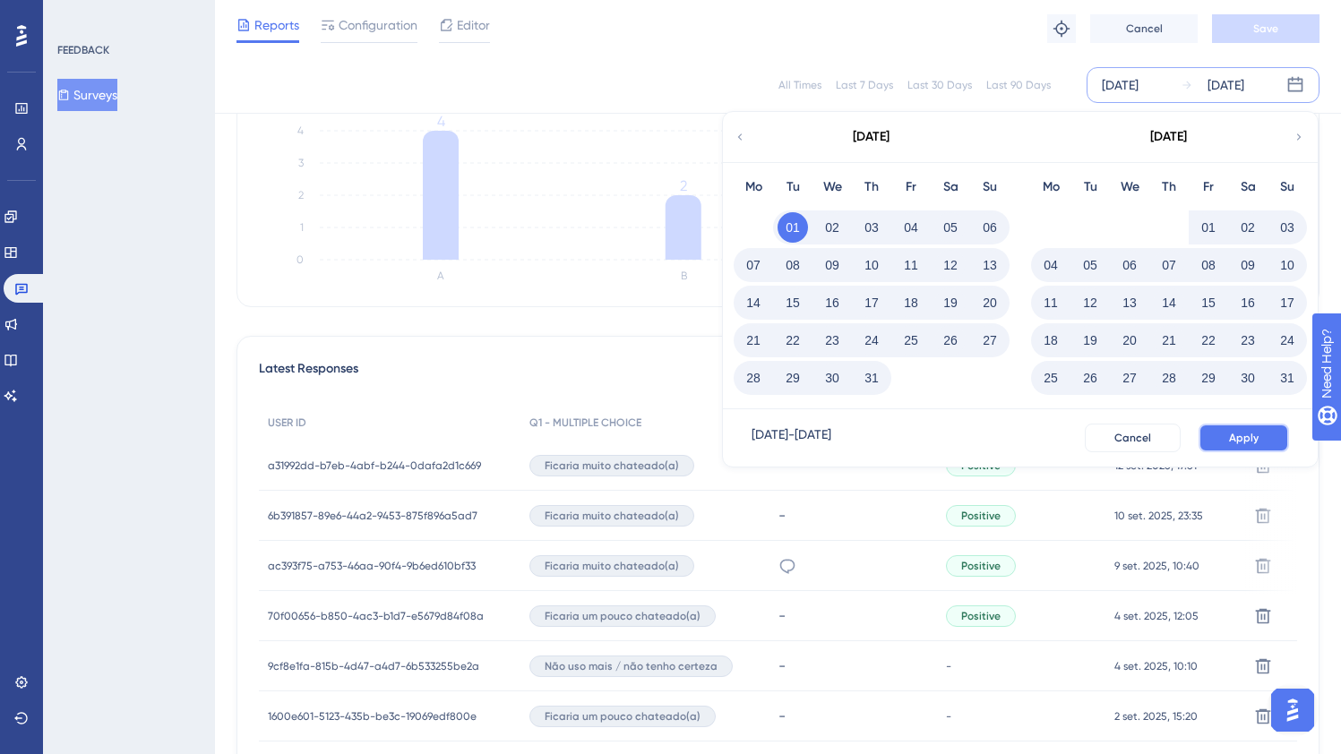
click at [1214, 432] on button "Apply" at bounding box center [1244, 438] width 90 height 29
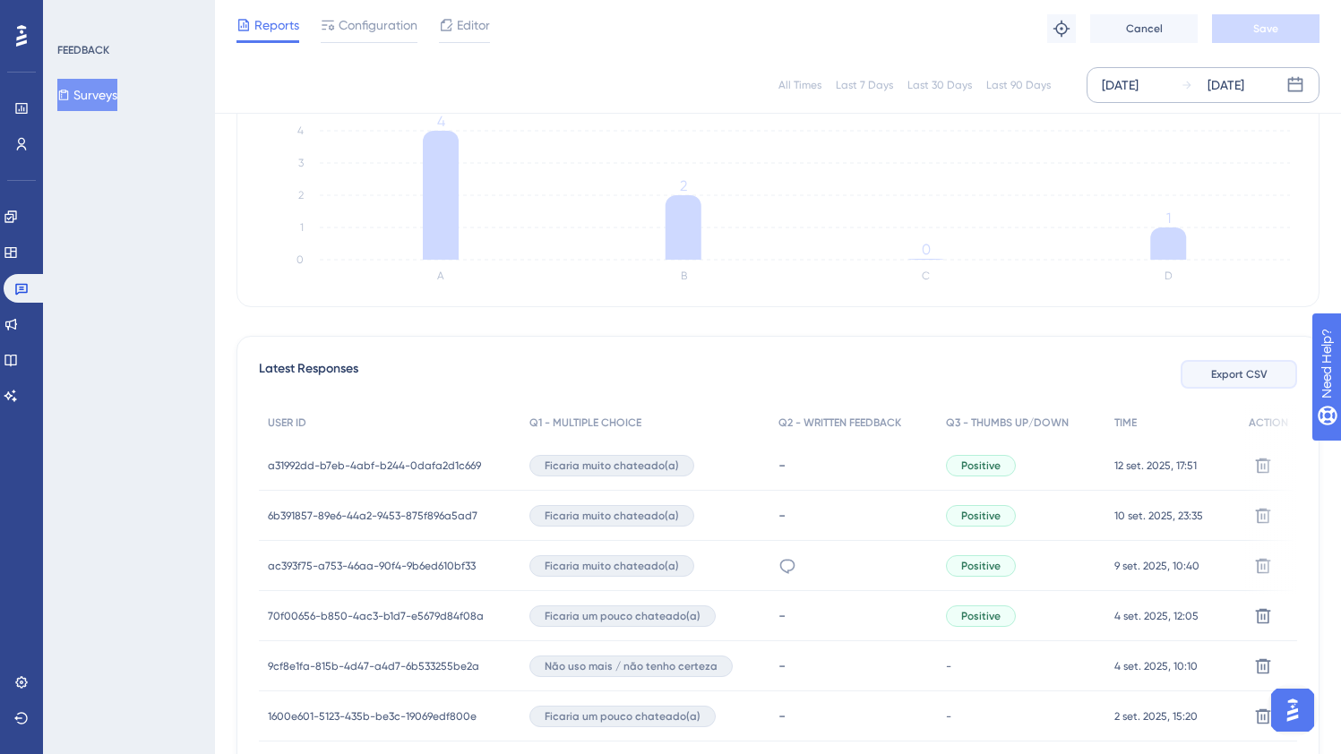
click at [1213, 362] on button "Export CSV" at bounding box center [1239, 374] width 116 height 29
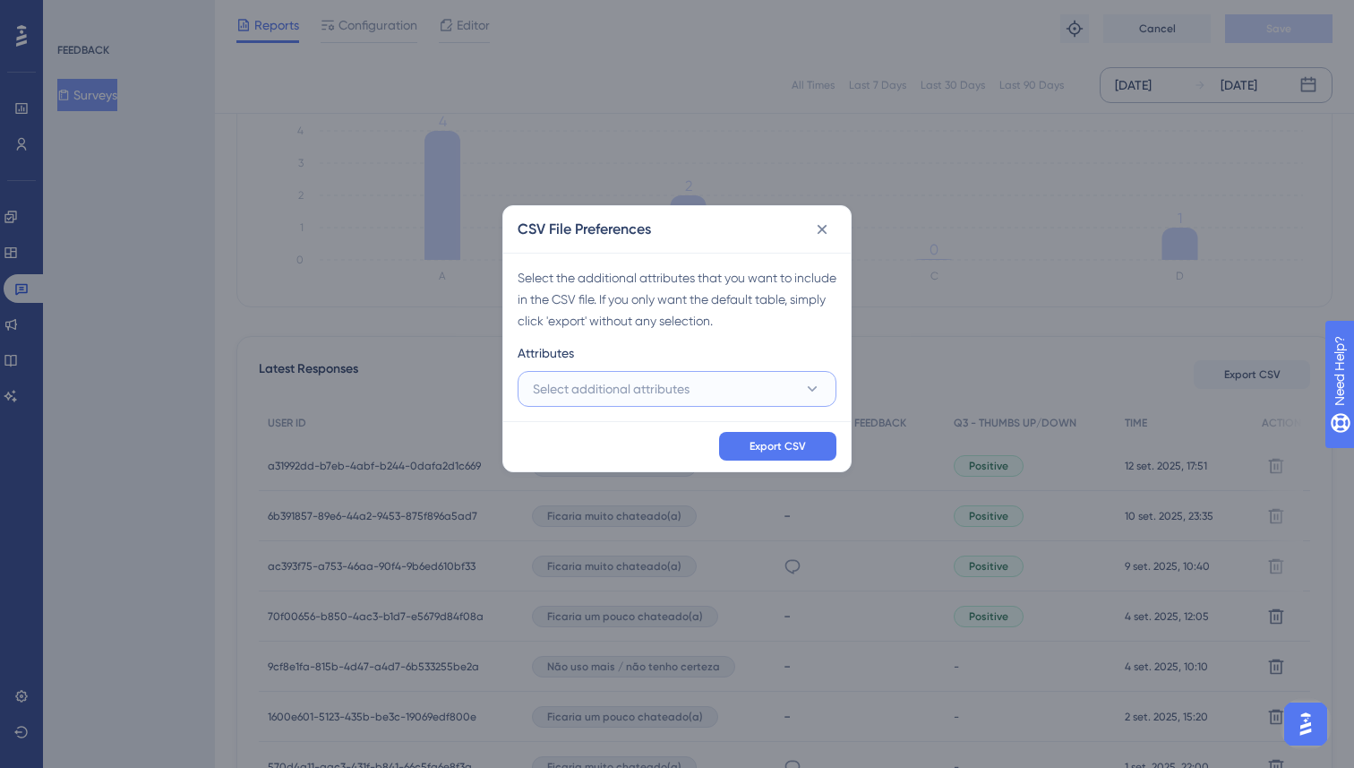
click at [648, 392] on span "Select additional attributes" at bounding box center [611, 388] width 157 height 21
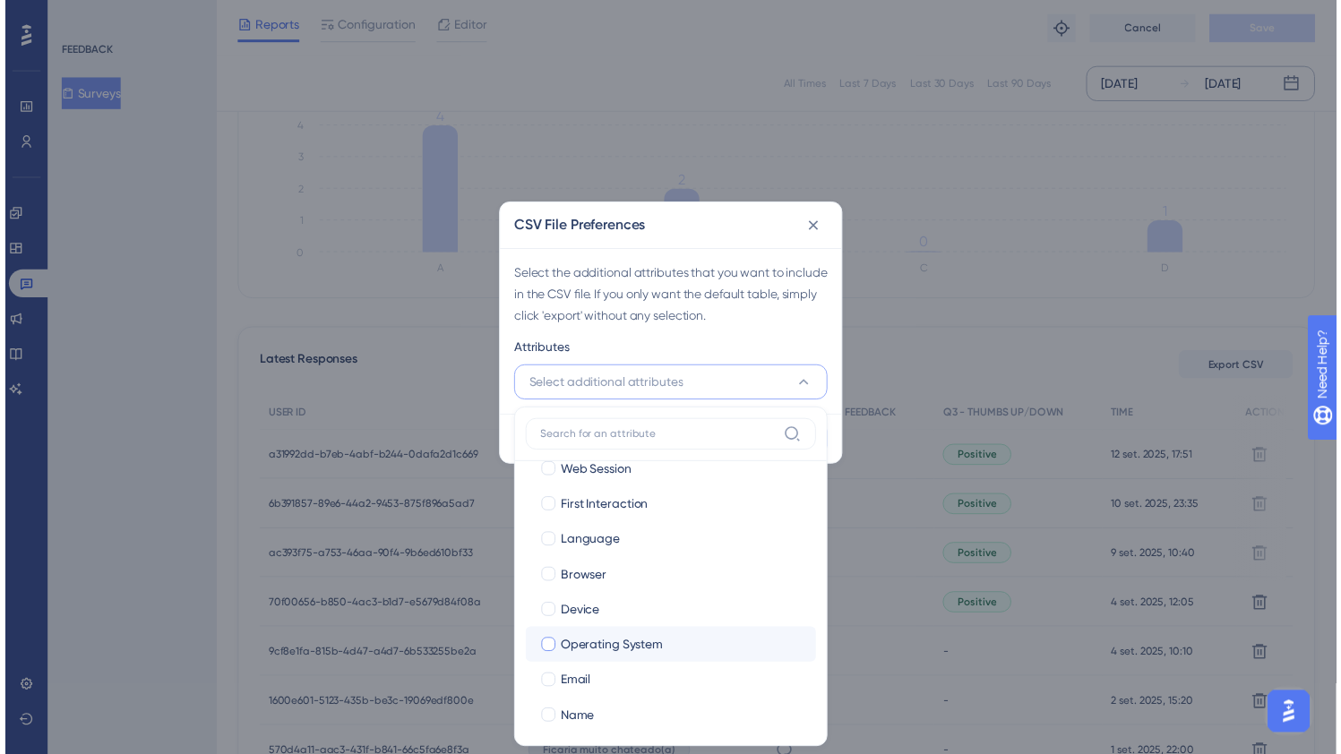
scroll to position [65, 0]
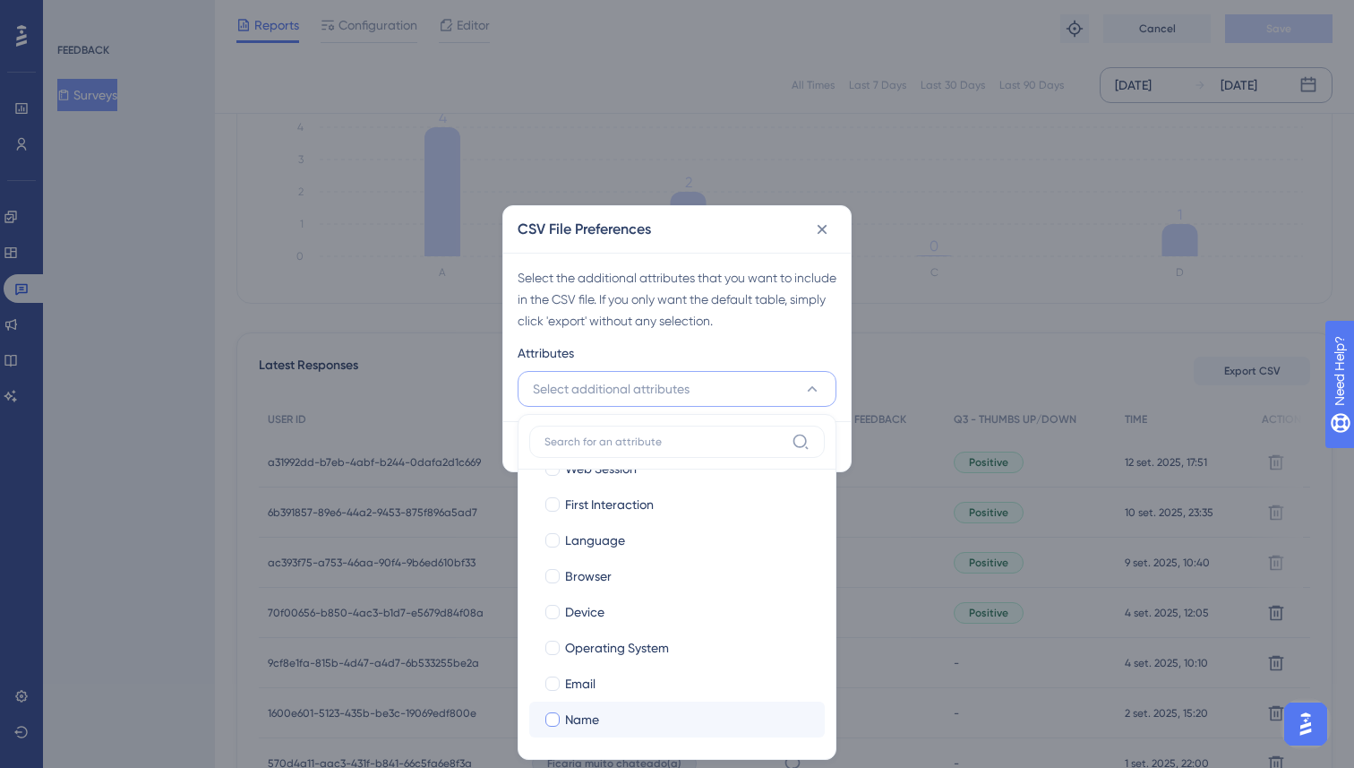
click at [580, 701] on label "Name Name" at bounding box center [677, 719] width 296 height 36
checkbox input "false"
drag, startPoint x: 583, startPoint y: 689, endPoint x: 618, endPoint y: 570, distance: 124.2
click at [583, 689] on span "Email" at bounding box center [580, 683] width 30 height 21
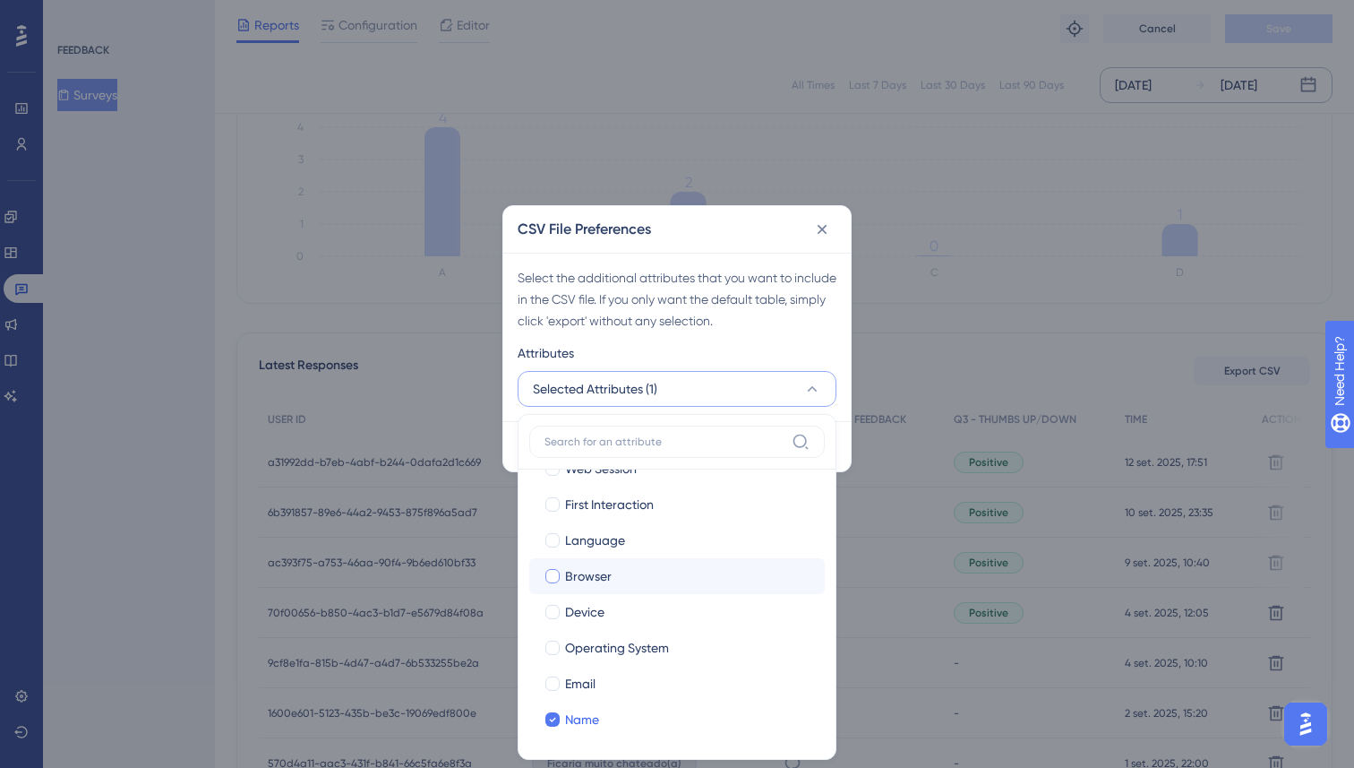
checkbox input "true"
click at [755, 319] on div "Select the additional attributes that you want to include in the CSV file. If y…" at bounding box center [677, 299] width 319 height 64
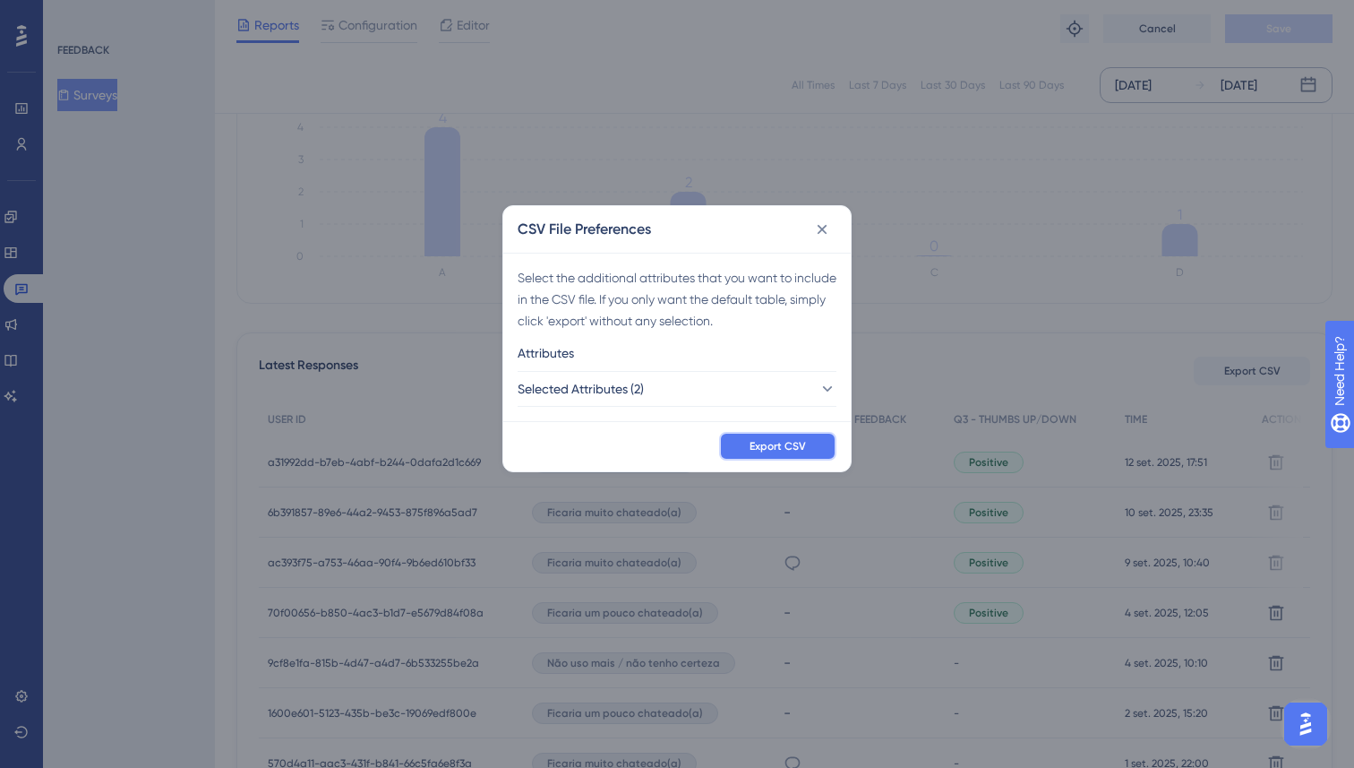
click at [776, 445] on span "Export CSV" at bounding box center [778, 446] width 56 height 14
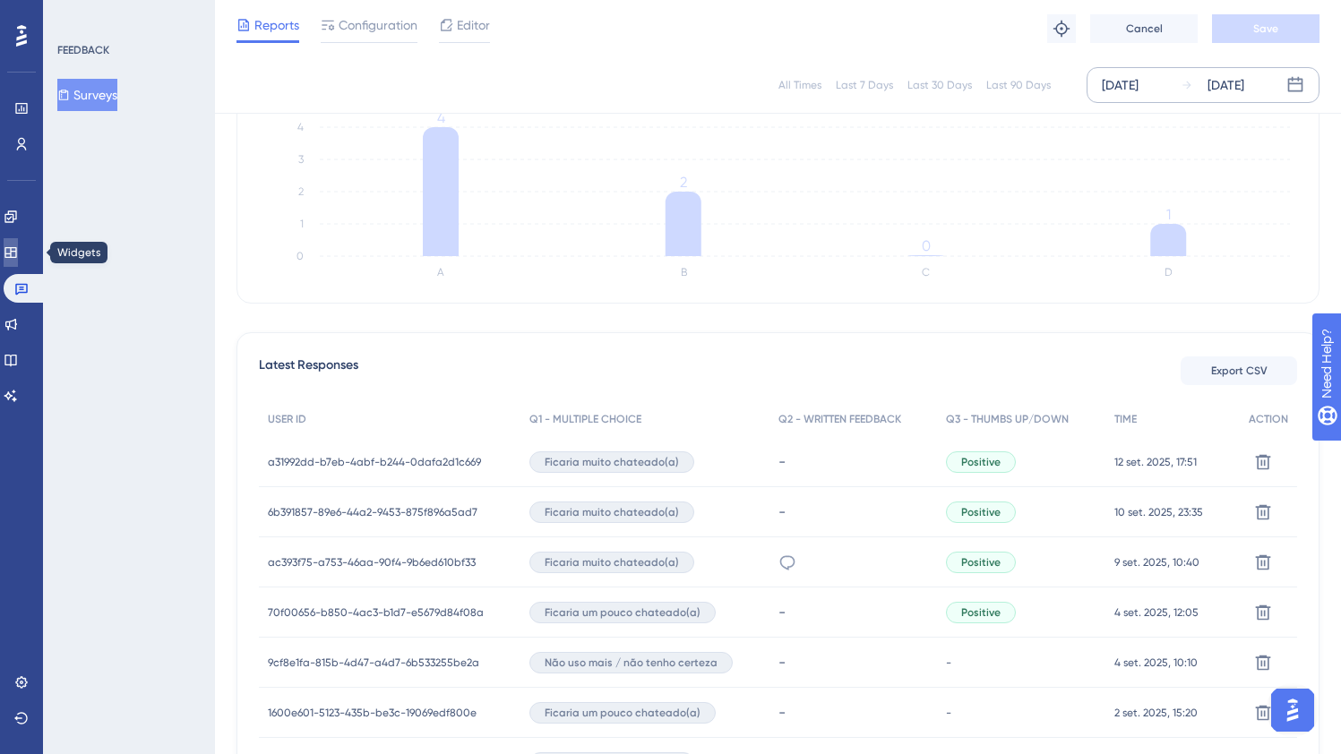
click at [18, 248] on icon at bounding box center [11, 252] width 14 height 14
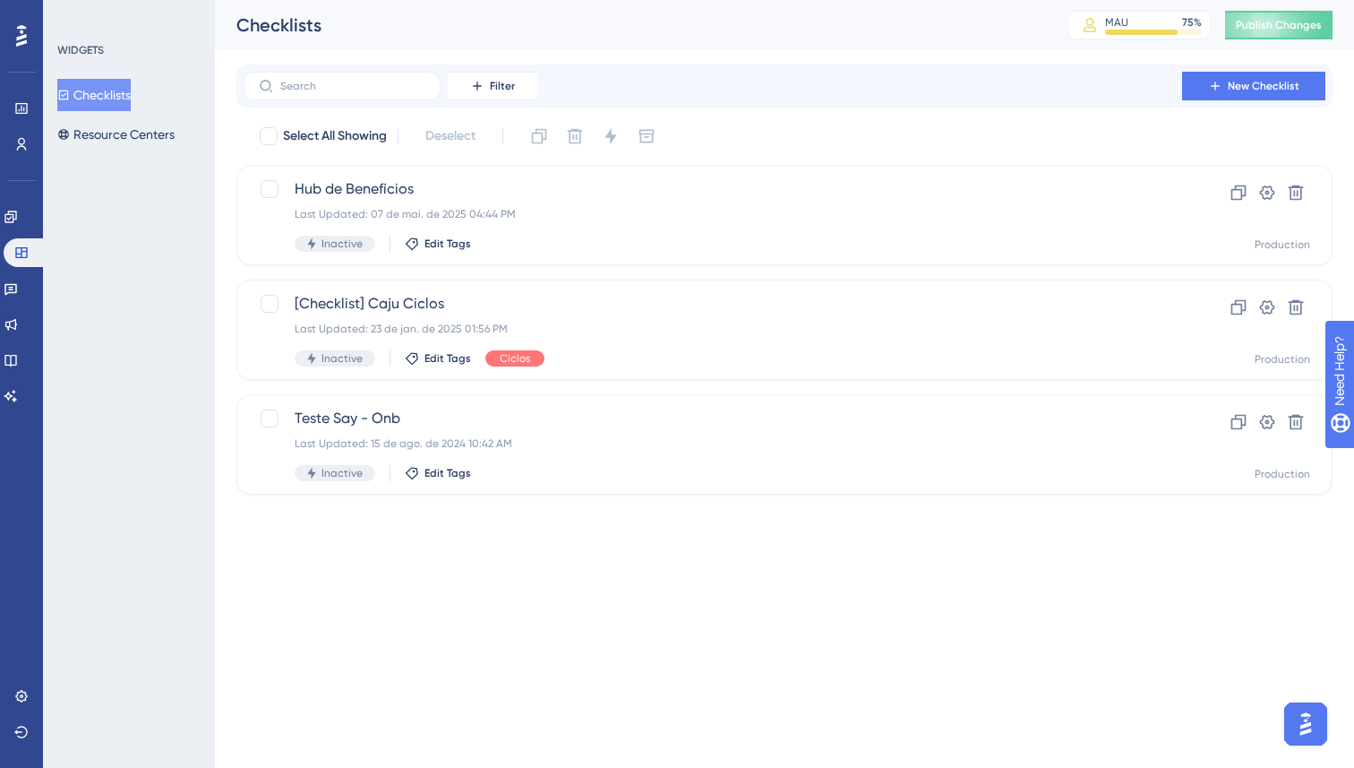
click at [24, 200] on div "Engagement Widgets Feedback Product Updates Knowledge Base AI Assistant" at bounding box center [22, 285] width 36 height 252
click at [16, 212] on icon at bounding box center [10, 217] width 12 height 12
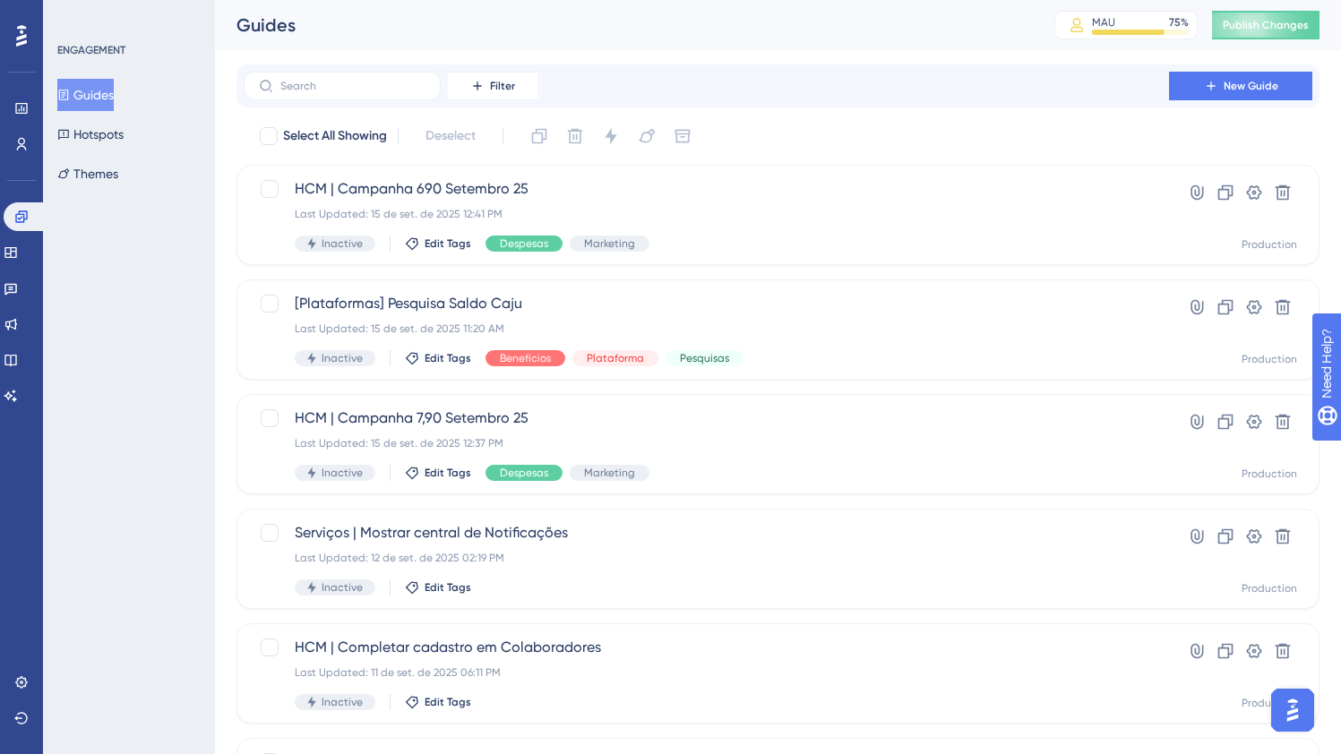
click at [114, 93] on button "Guides" at bounding box center [85, 95] width 56 height 32
click at [675, 196] on span "HCM | Campanha 690 Setembro 25" at bounding box center [706, 188] width 823 height 21
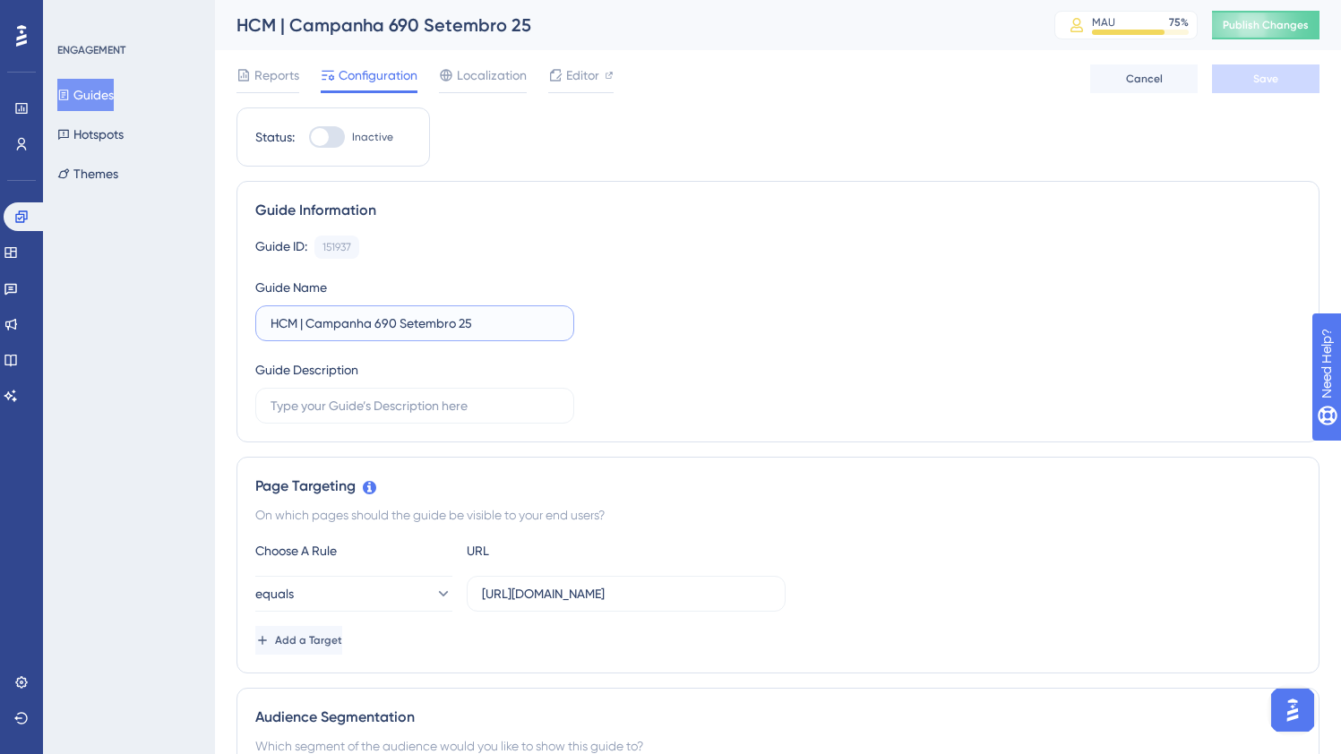
click at [384, 331] on input "HCM | Campanha 690 Setembro 25" at bounding box center [415, 324] width 288 height 20
click at [383, 325] on input "HCM | Campanha 690 Setembro 25" at bounding box center [415, 324] width 288 height 20
type input "HCM | Campanha 6,90 Setembro 25"
click at [567, 79] on span "Editor" at bounding box center [582, 74] width 33 height 21
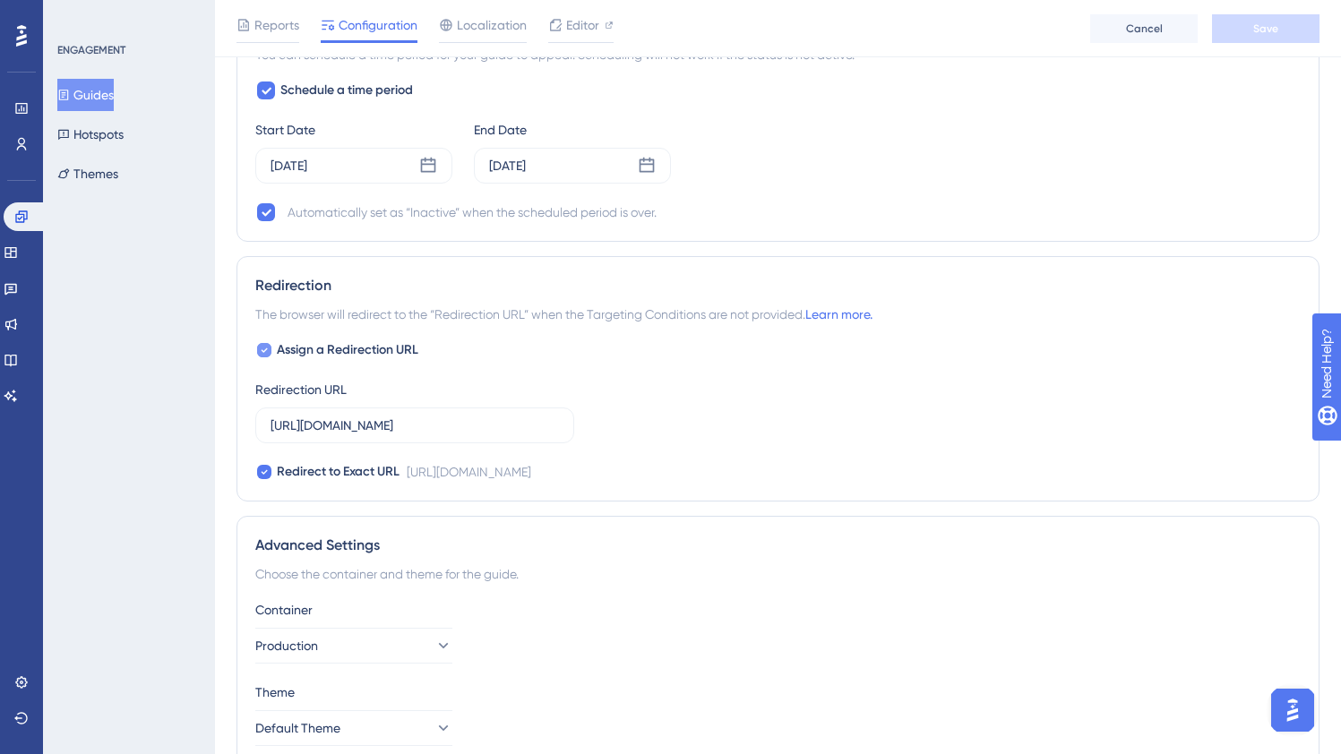
scroll to position [1215, 0]
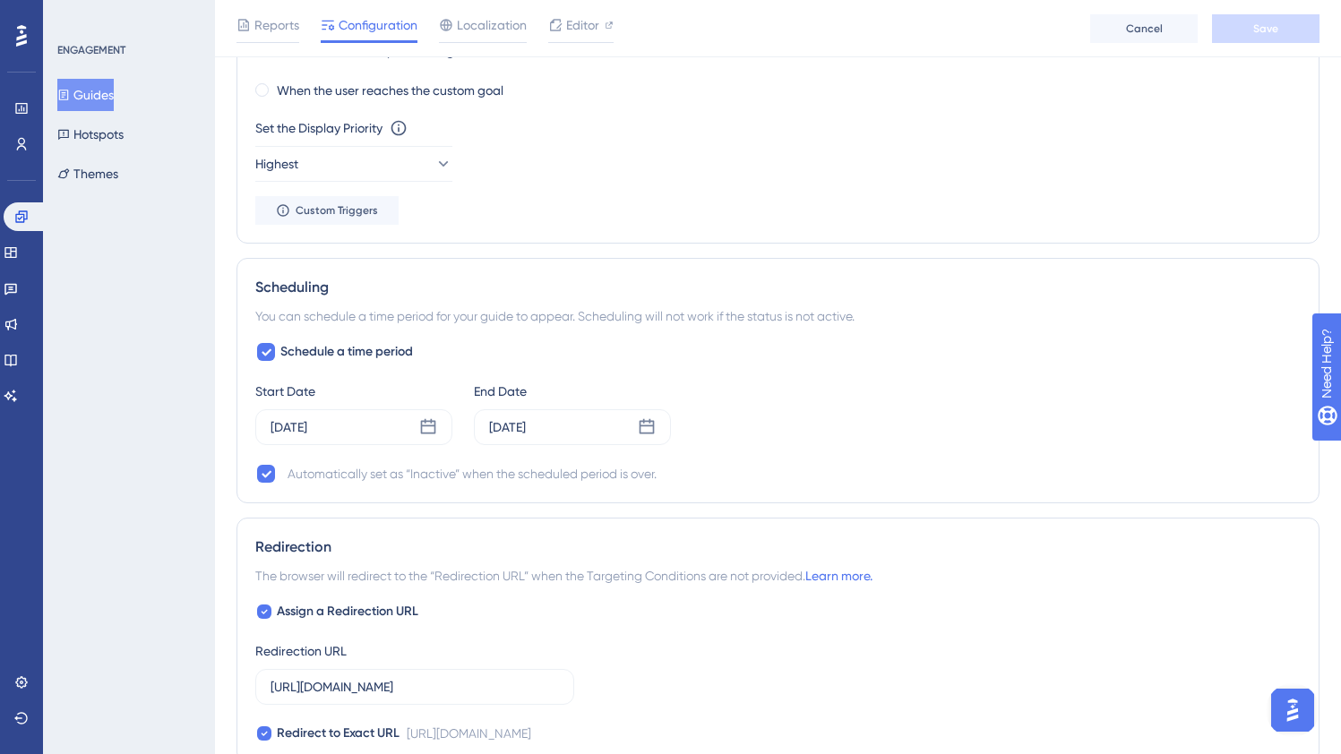
click at [114, 99] on button "Guides" at bounding box center [85, 95] width 56 height 32
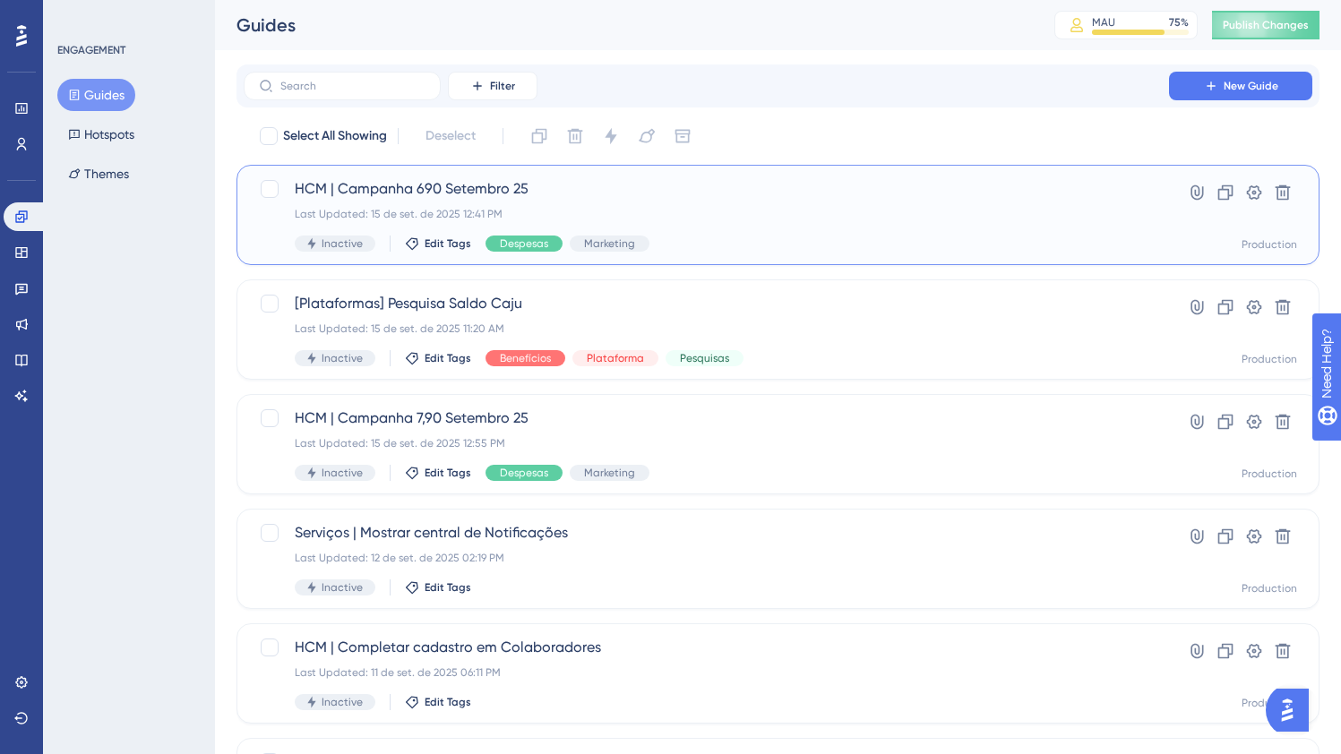
click at [1002, 192] on span "HCM | Campanha 690 Setembro 25" at bounding box center [706, 188] width 823 height 21
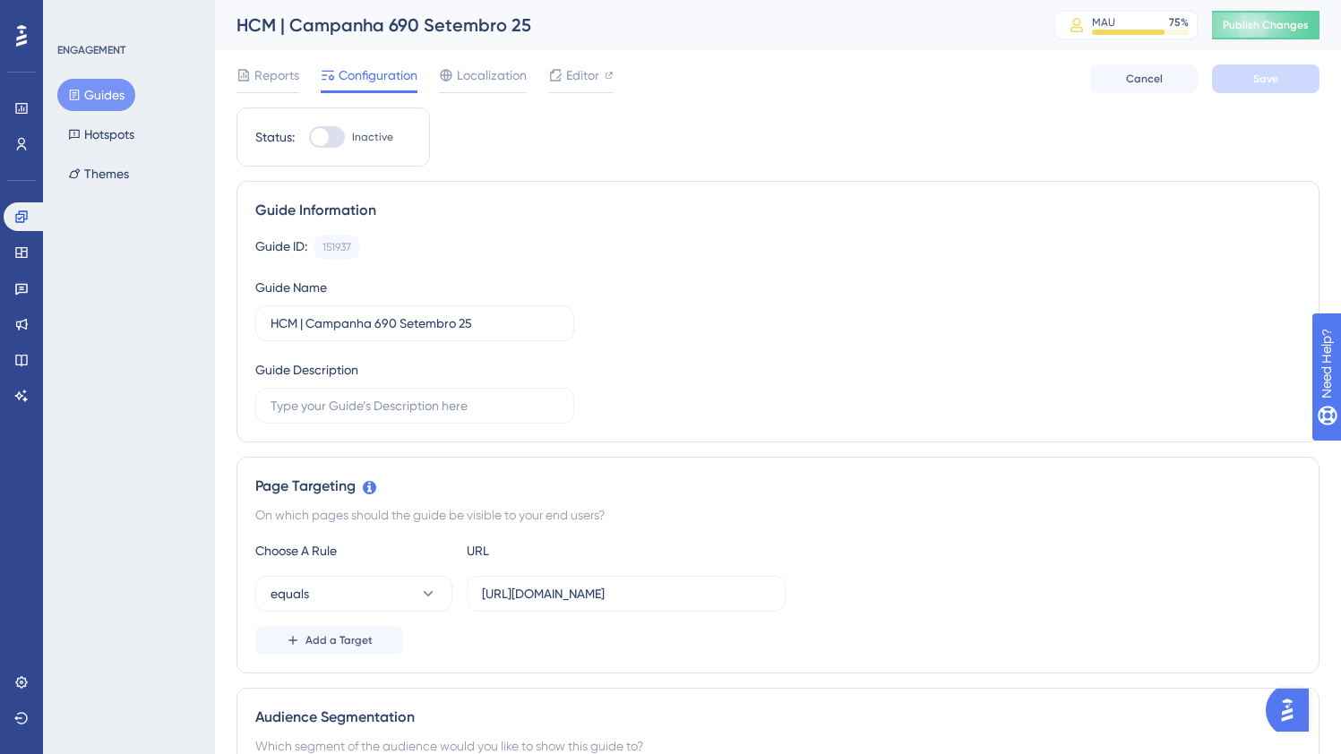
click at [106, 93] on button "Guides" at bounding box center [96, 95] width 78 height 32
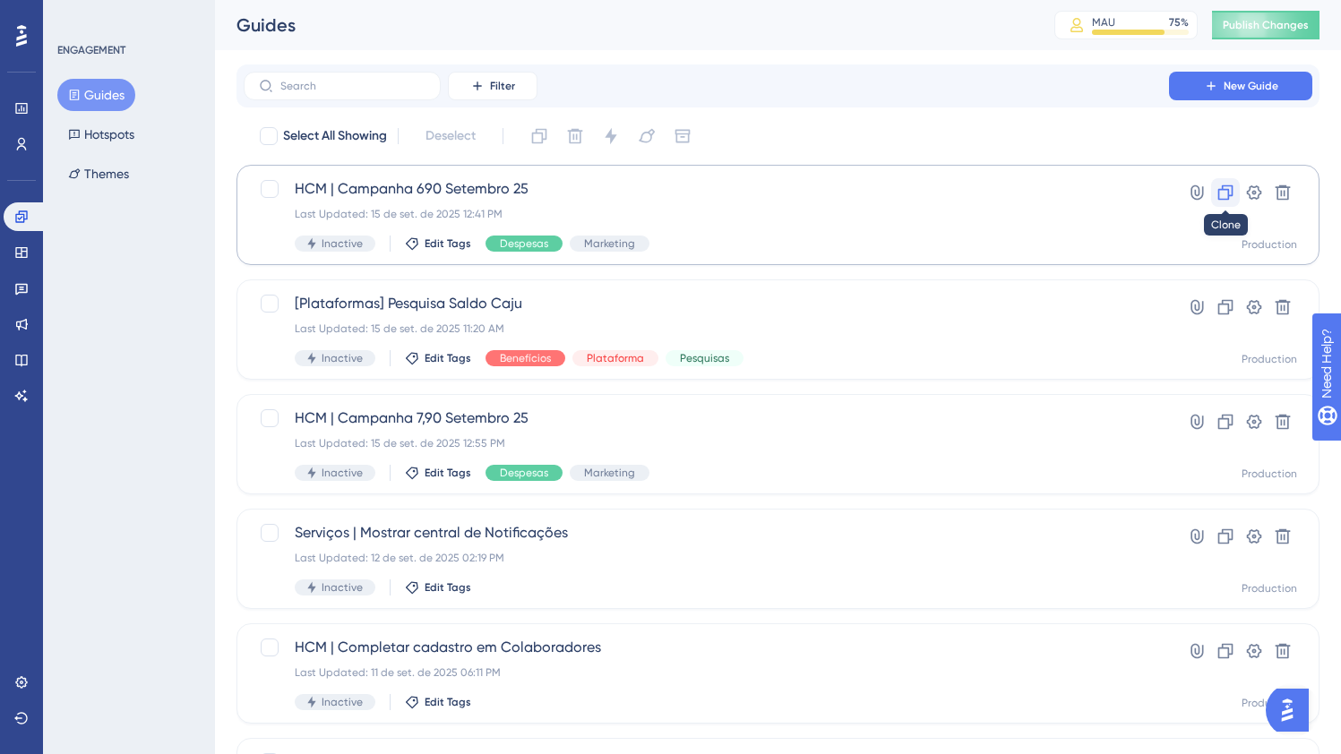
click at [1219, 189] on icon at bounding box center [1225, 192] width 15 height 15
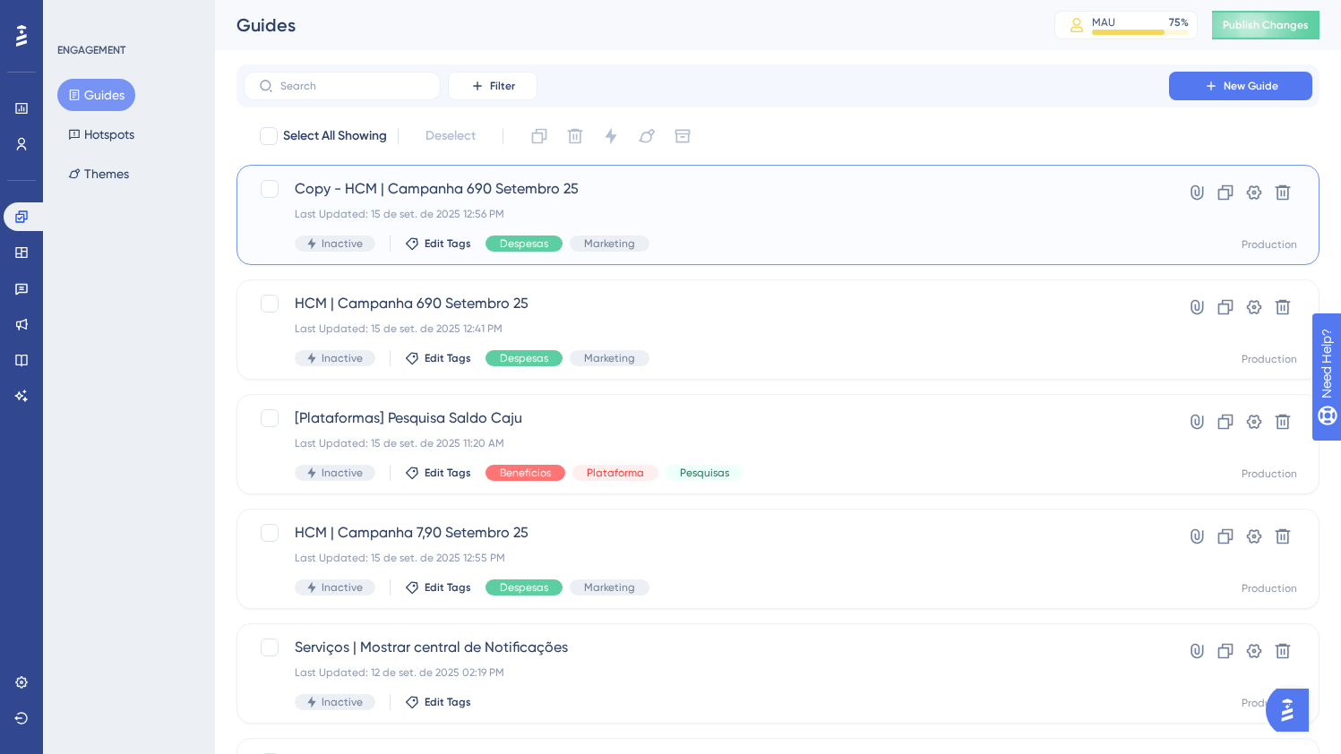
click at [709, 199] on span "Copy - HCM | Campanha 690 Setembro 25" at bounding box center [706, 188] width 823 height 21
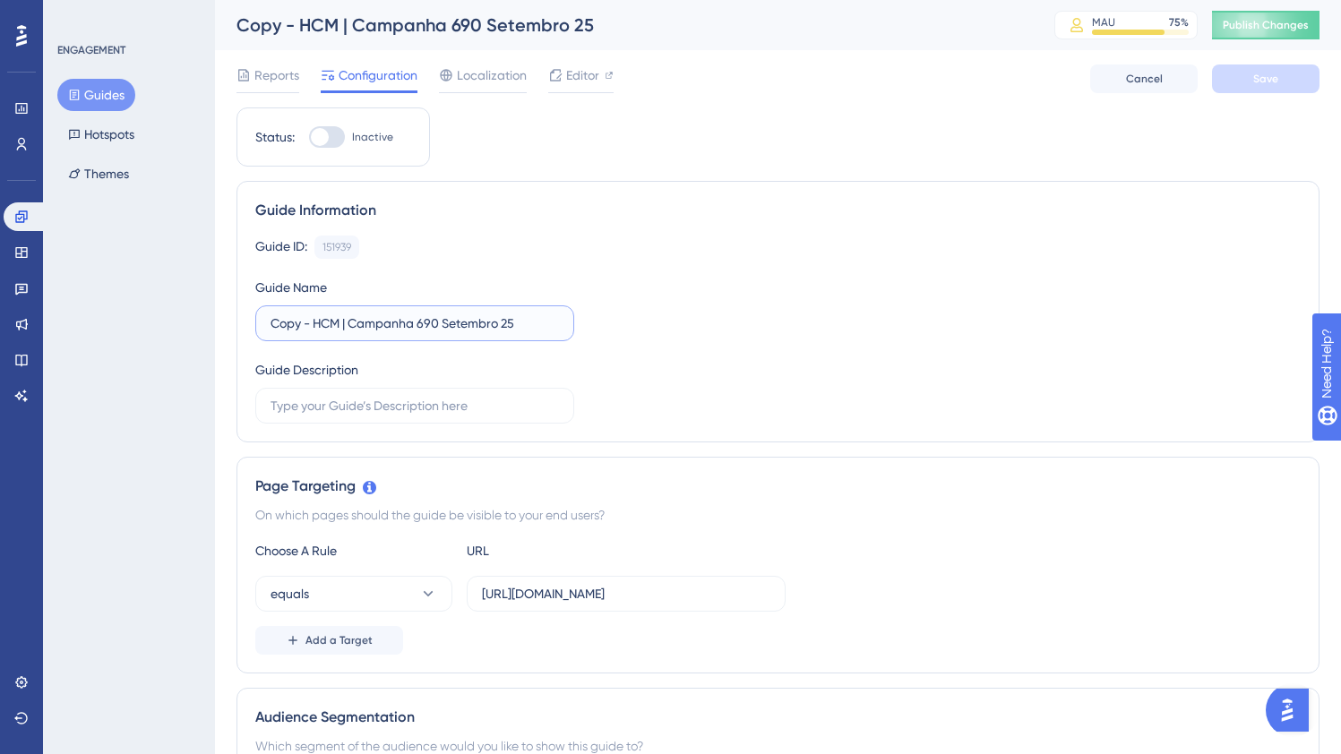
drag, startPoint x: 253, startPoint y: 306, endPoint x: 217, endPoint y: 301, distance: 36.2
click at [382, 319] on input "HCM | Campanha 690 Setembro 25" at bounding box center [415, 324] width 288 height 20
type input "HCM | Campanha 8,90 Setembro 25"
click at [1266, 79] on span "Save" at bounding box center [1265, 79] width 25 height 14
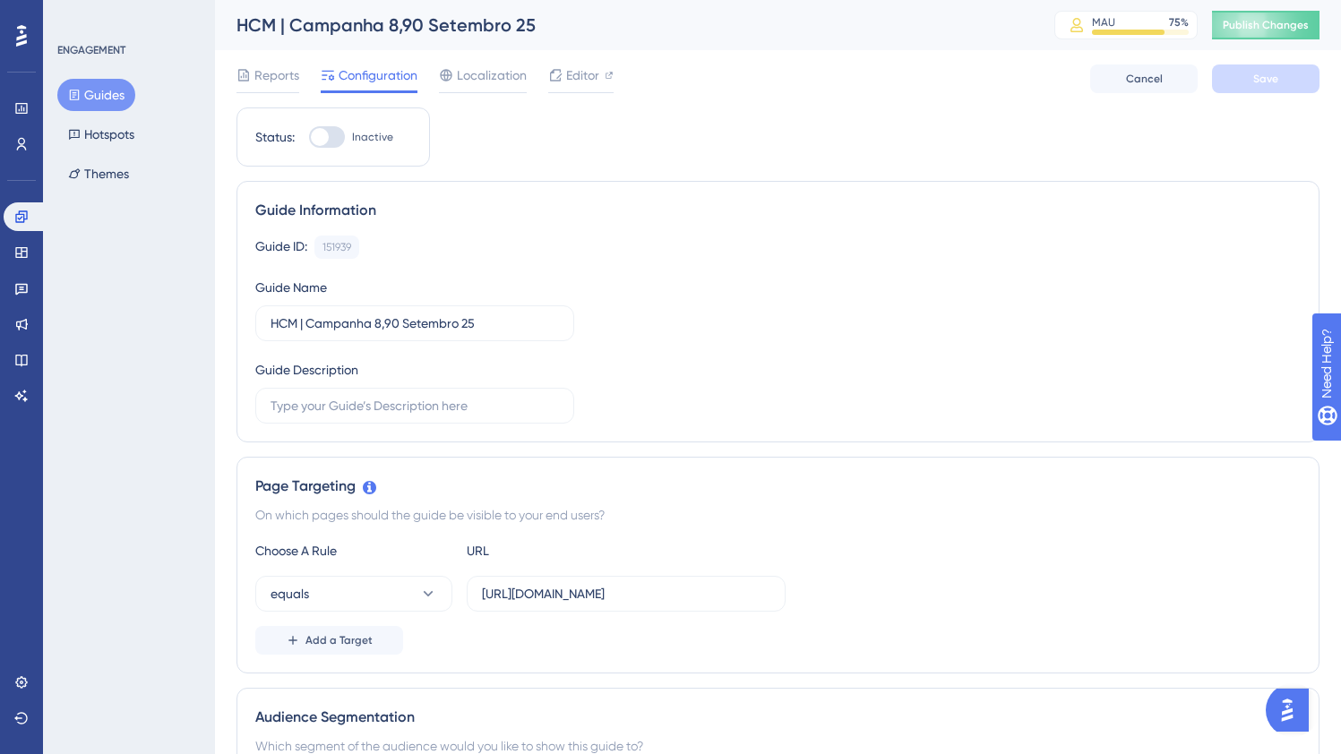
click at [572, 58] on div "Reports Configuration Localization Editor Cancel Save" at bounding box center [777, 78] width 1083 height 57
click at [576, 73] on span "Editor" at bounding box center [582, 74] width 33 height 21
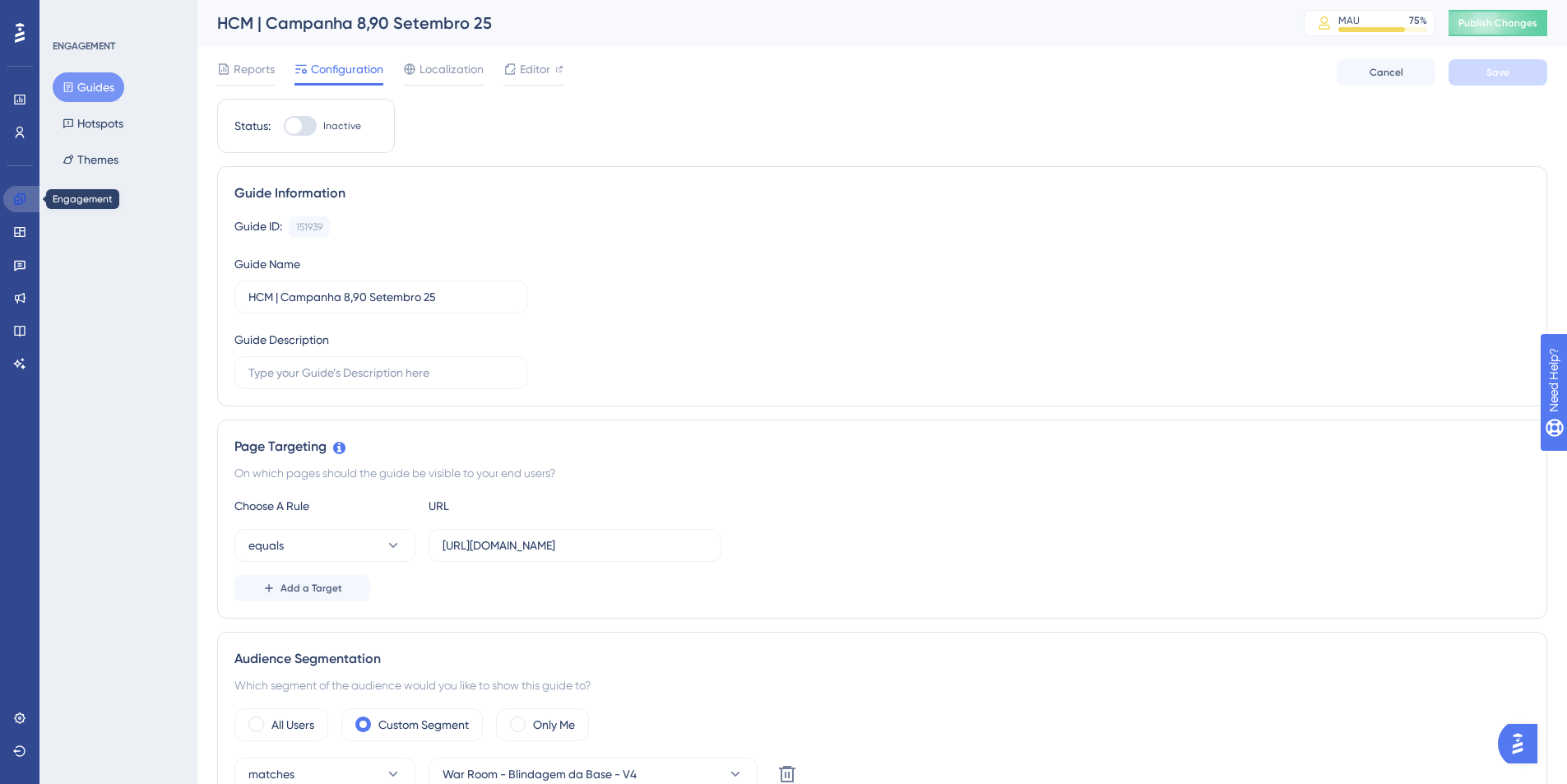
click at [28, 207] on link at bounding box center [23, 198] width 39 height 27
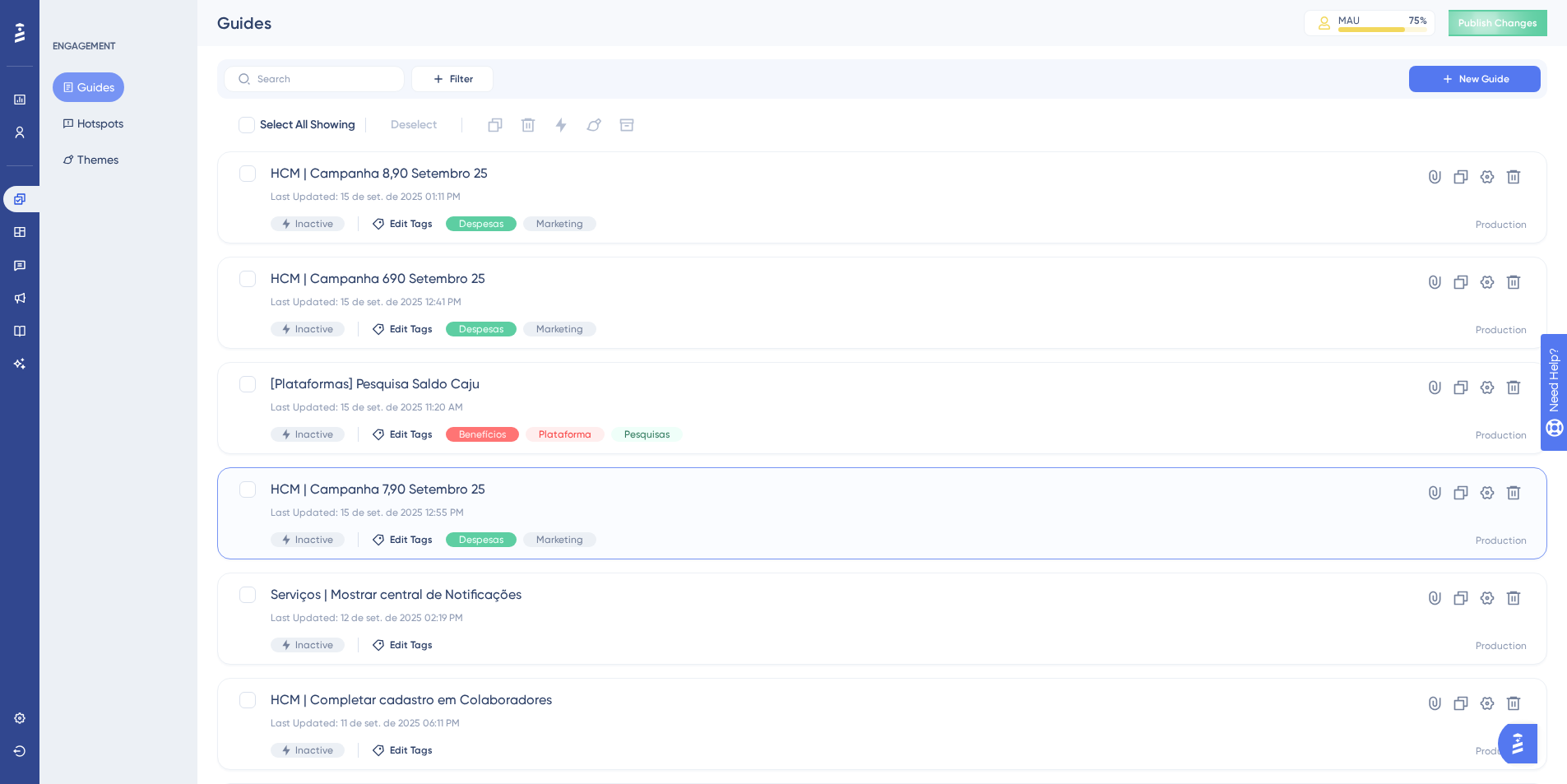
click at [557, 504] on div "HCM | Campanha 7,90 Setembro 25 Last Updated: 15 de set. de 2025 12:55 PM Inact…" at bounding box center [817, 512] width 1092 height 67
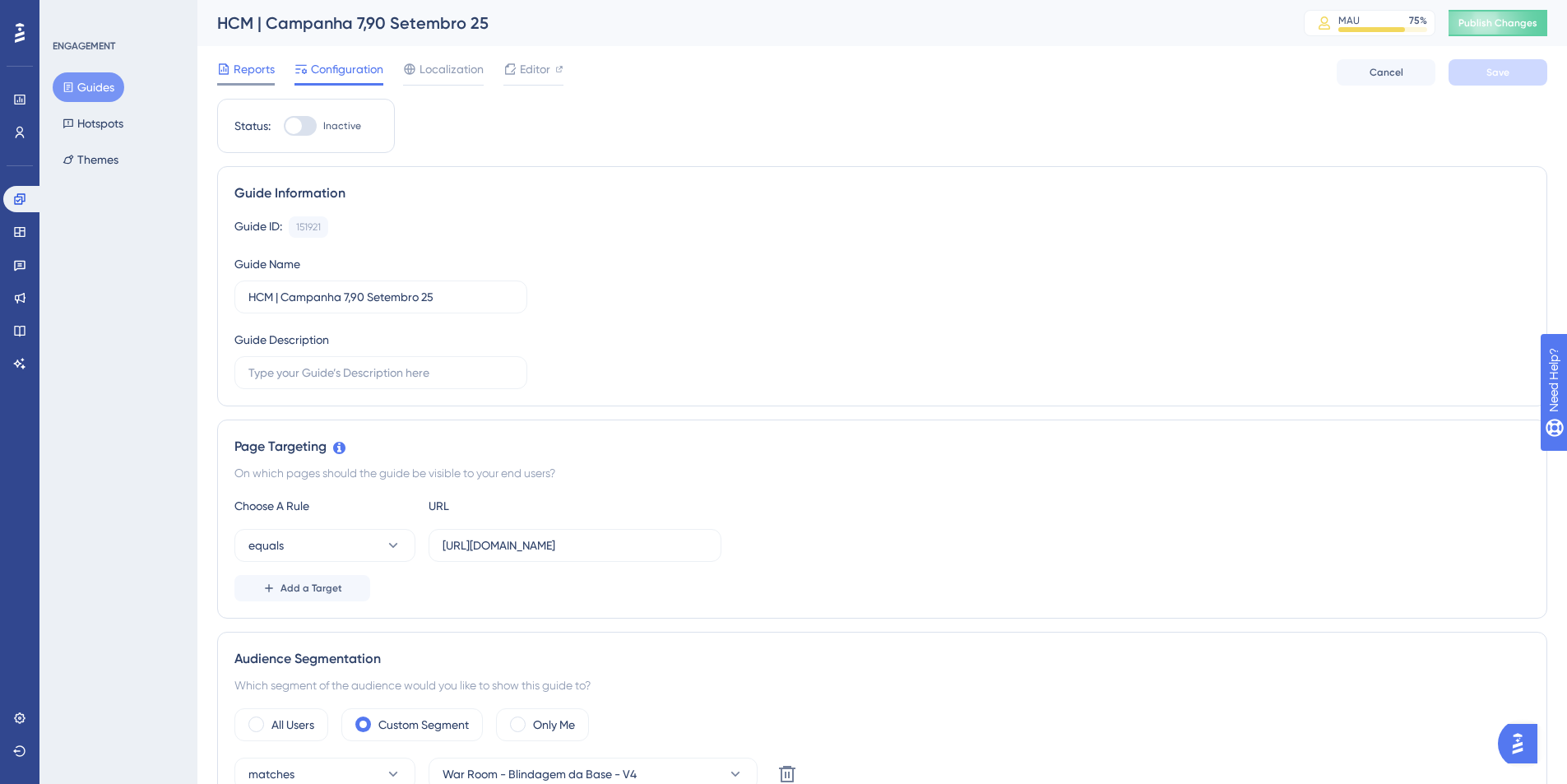
click at [243, 70] on span "Reports" at bounding box center [254, 68] width 41 height 19
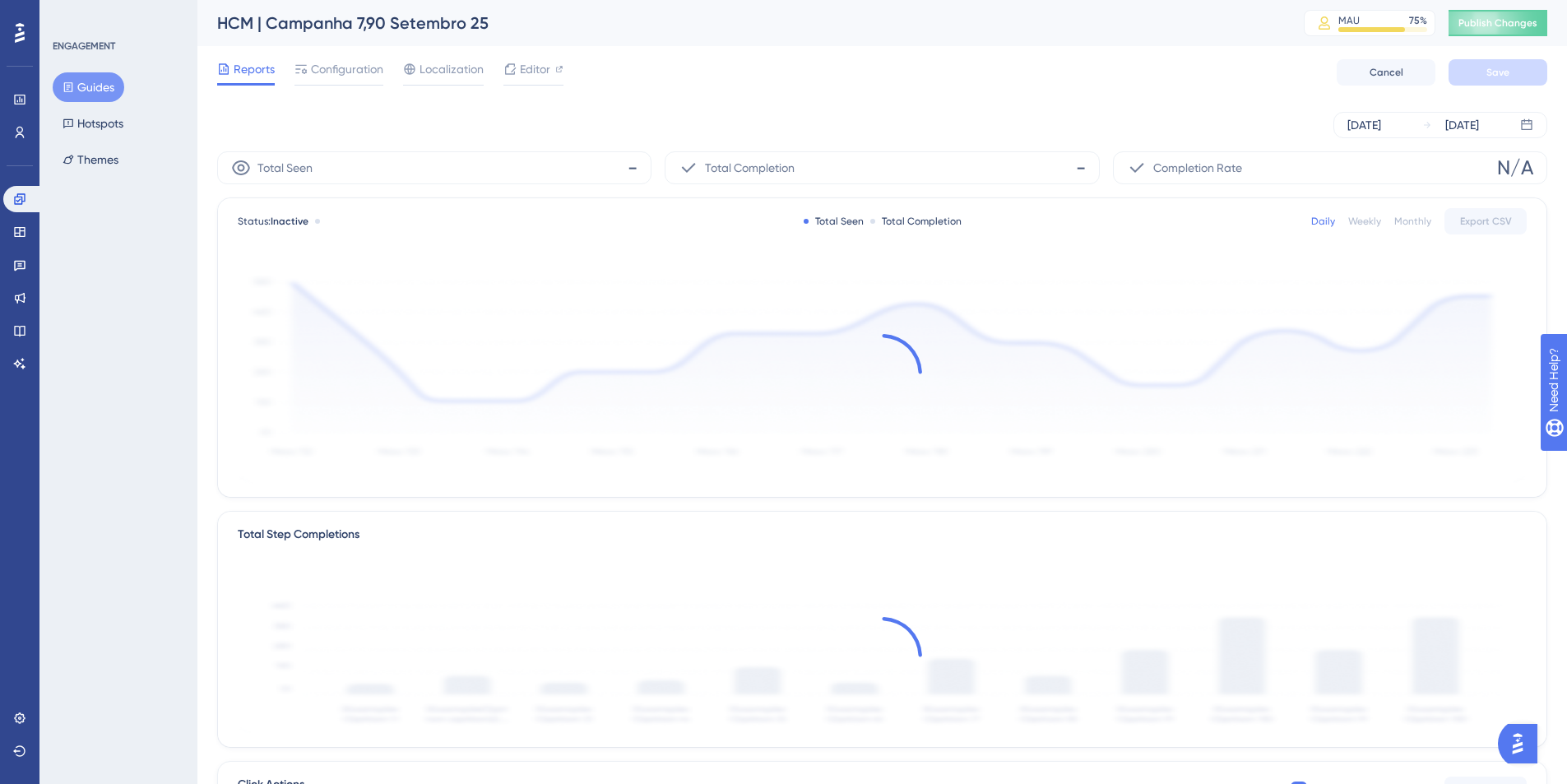
click at [91, 86] on button "Guides" at bounding box center [88, 87] width 72 height 29
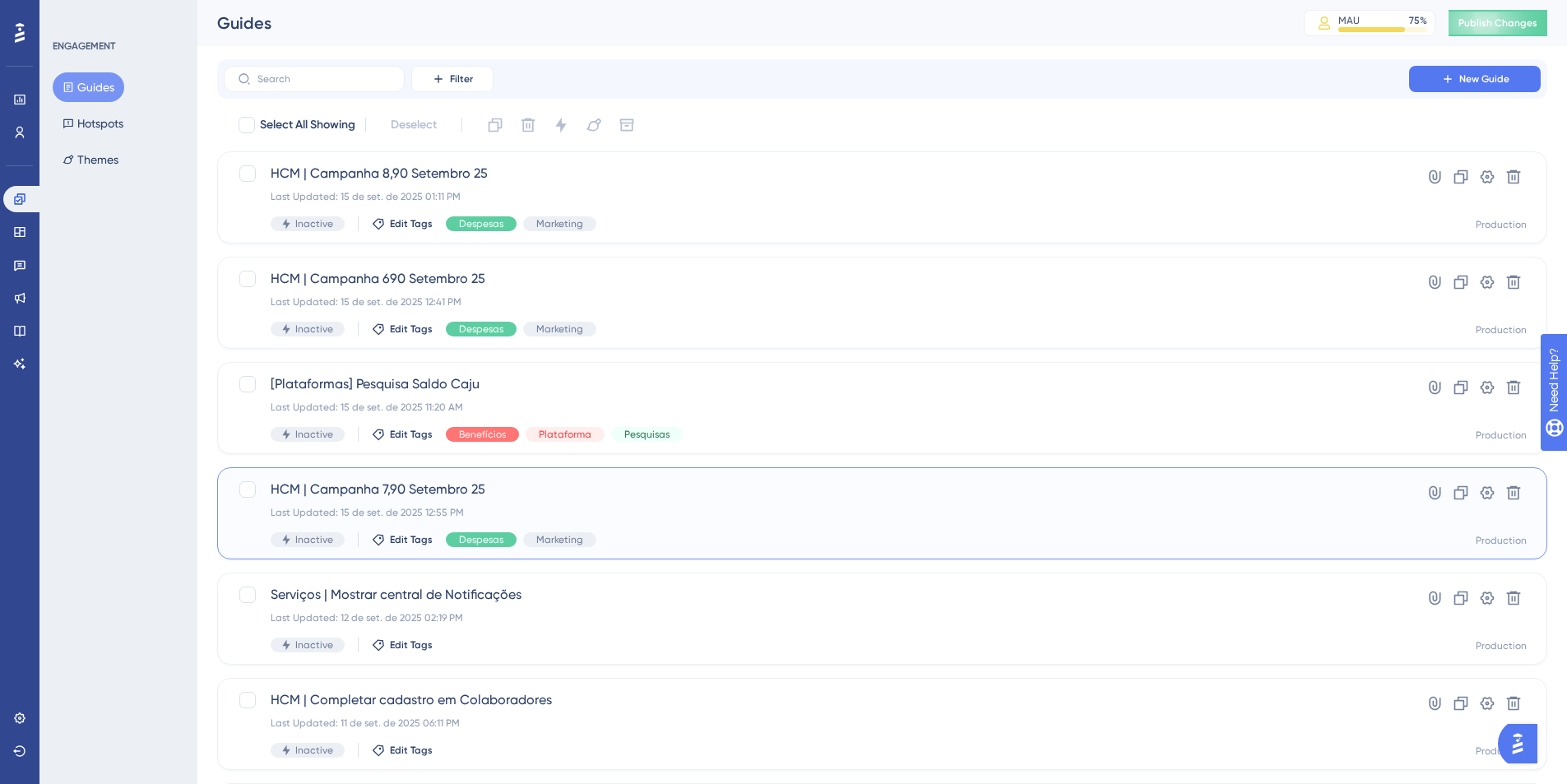
click at [533, 507] on div "Last Updated: 15 de set. de 2025 12:55 PM" at bounding box center [817, 512] width 1092 height 13
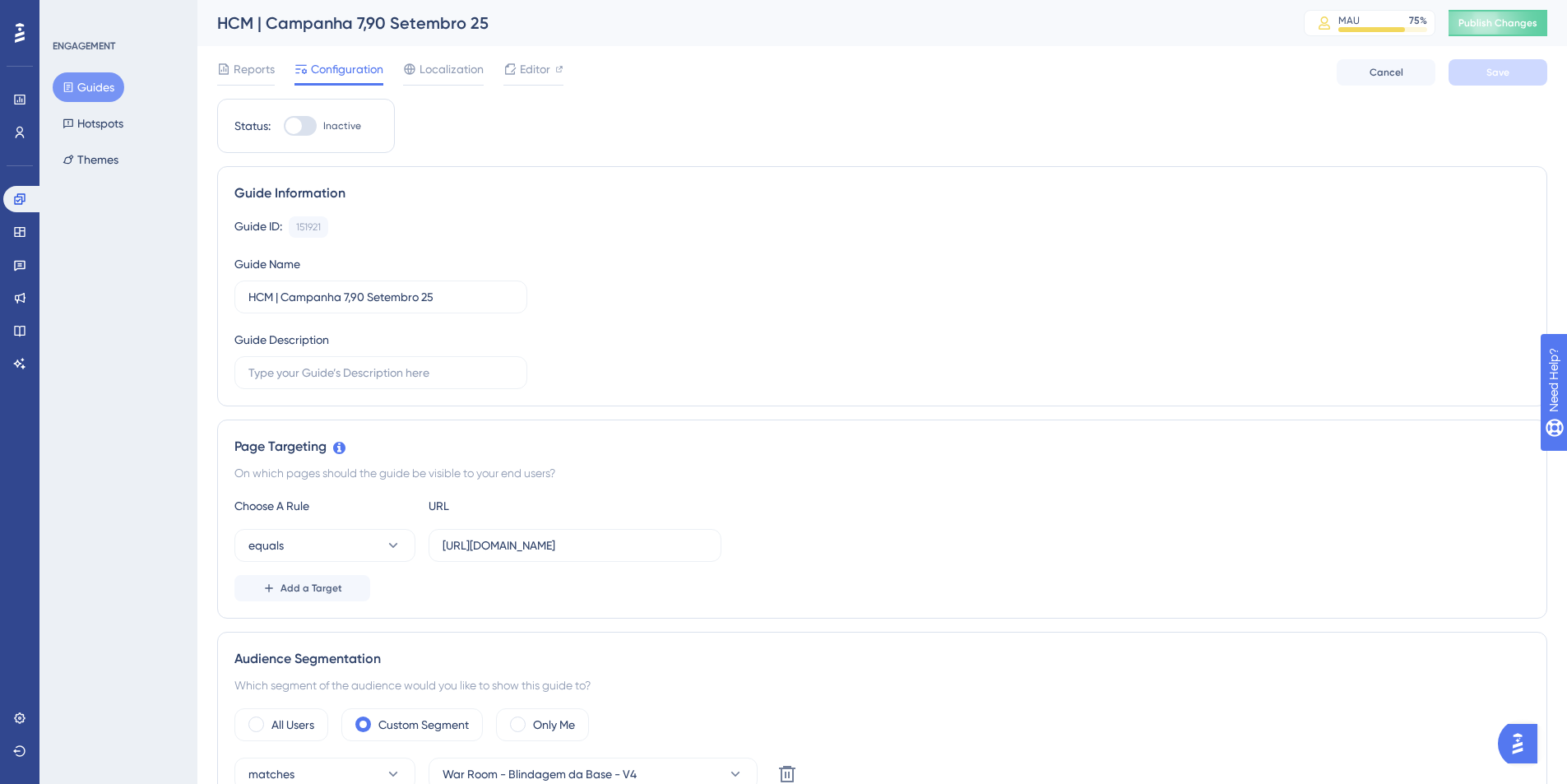
click at [85, 88] on button "Guides" at bounding box center [88, 87] width 72 height 29
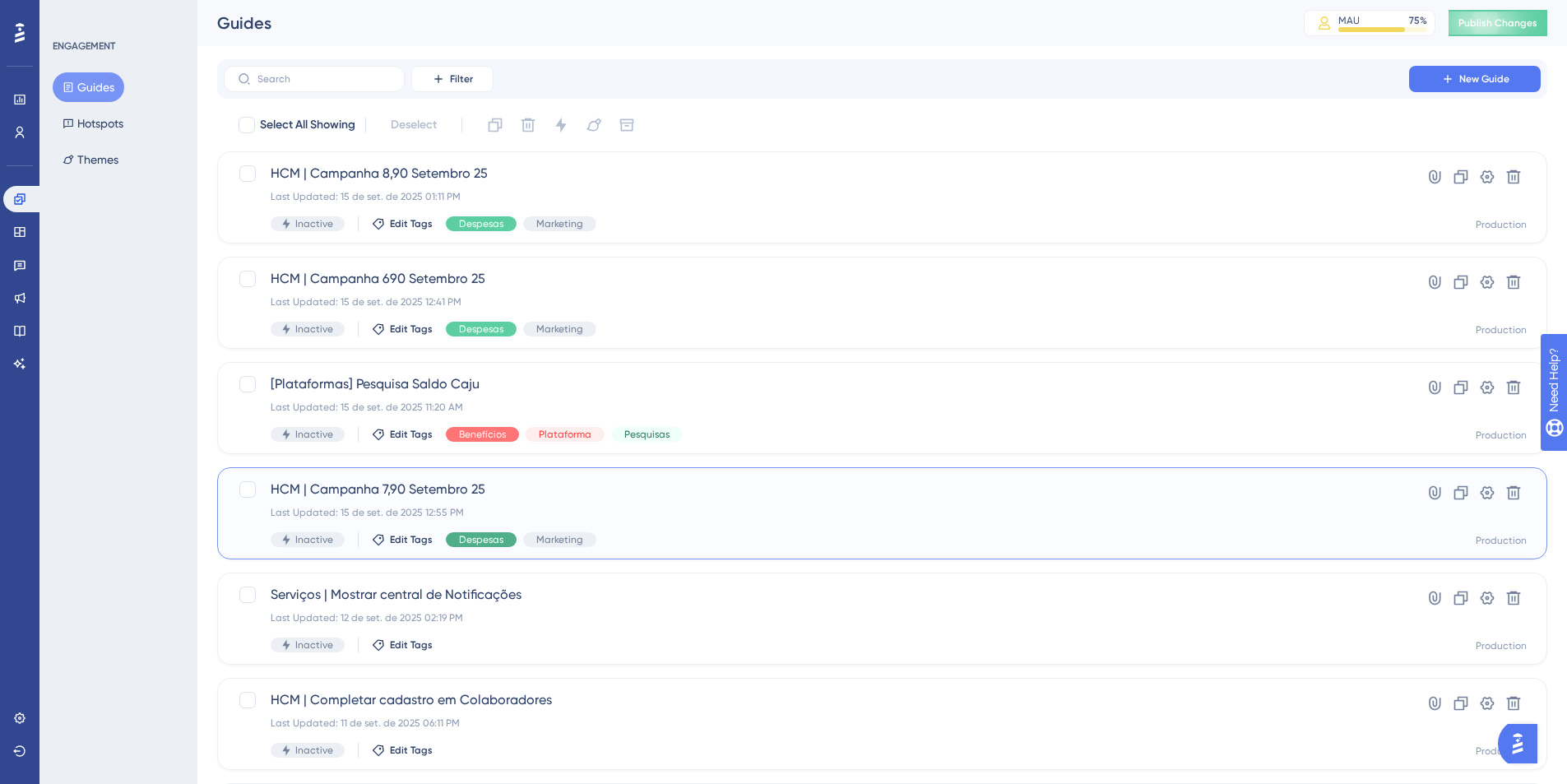
click at [490, 541] on span "Despesas" at bounding box center [481, 539] width 44 height 13
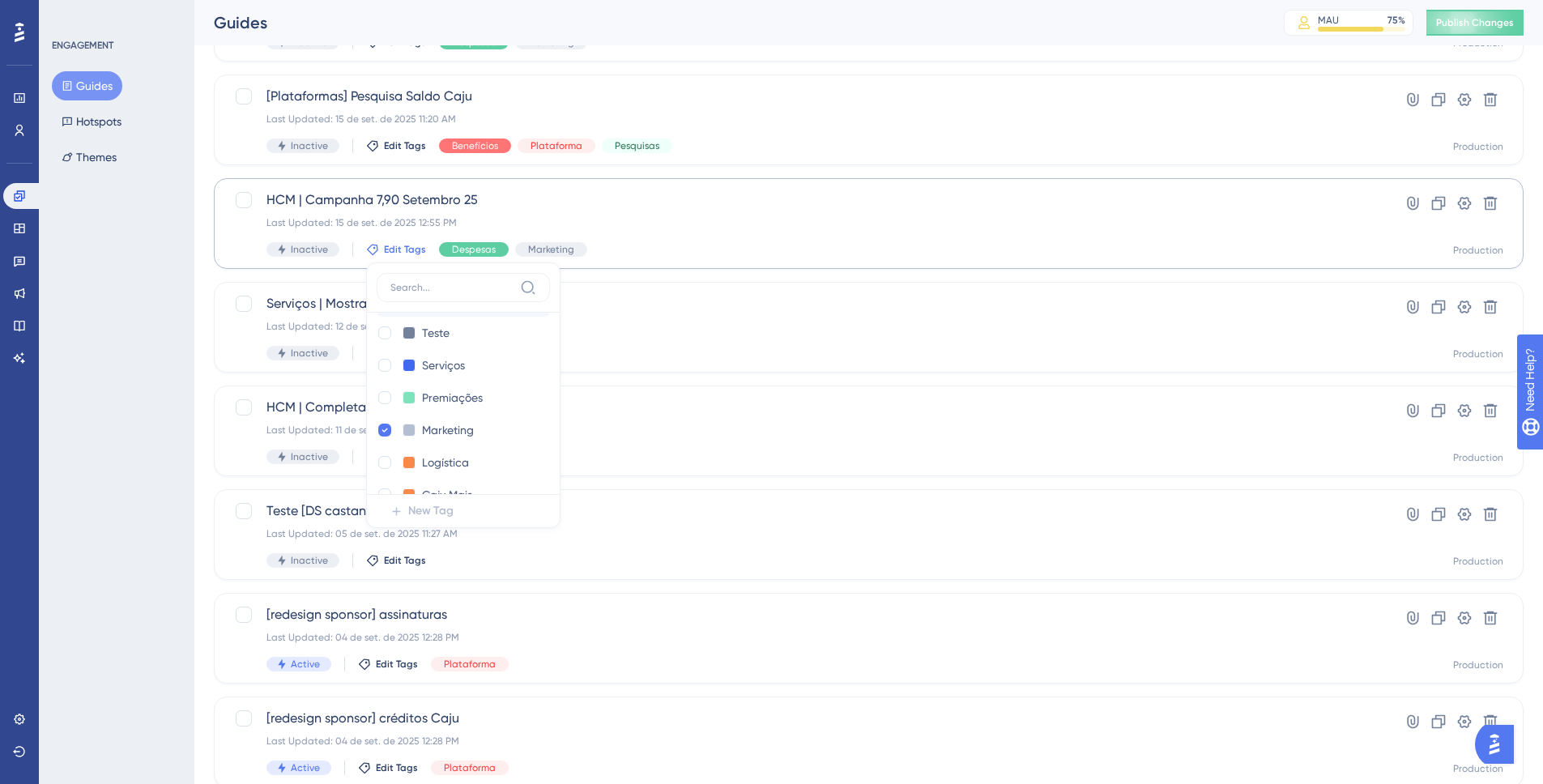
scroll to position [486, 0]
click at [381, 345] on div at bounding box center [384, 338] width 13 height 13
click at [383, 365] on div at bounding box center [384, 371] width 13 height 13
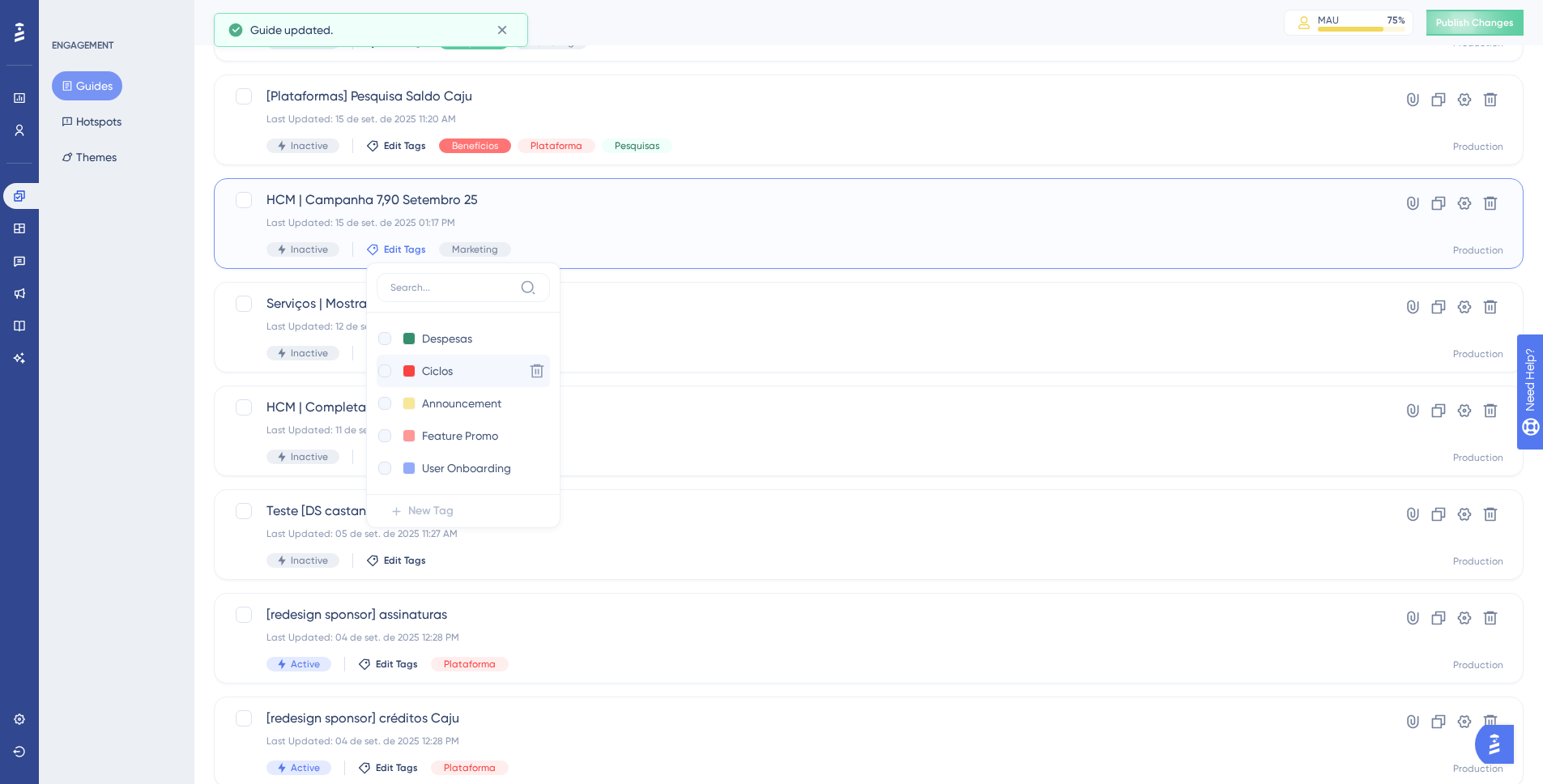
checkbox input "true"
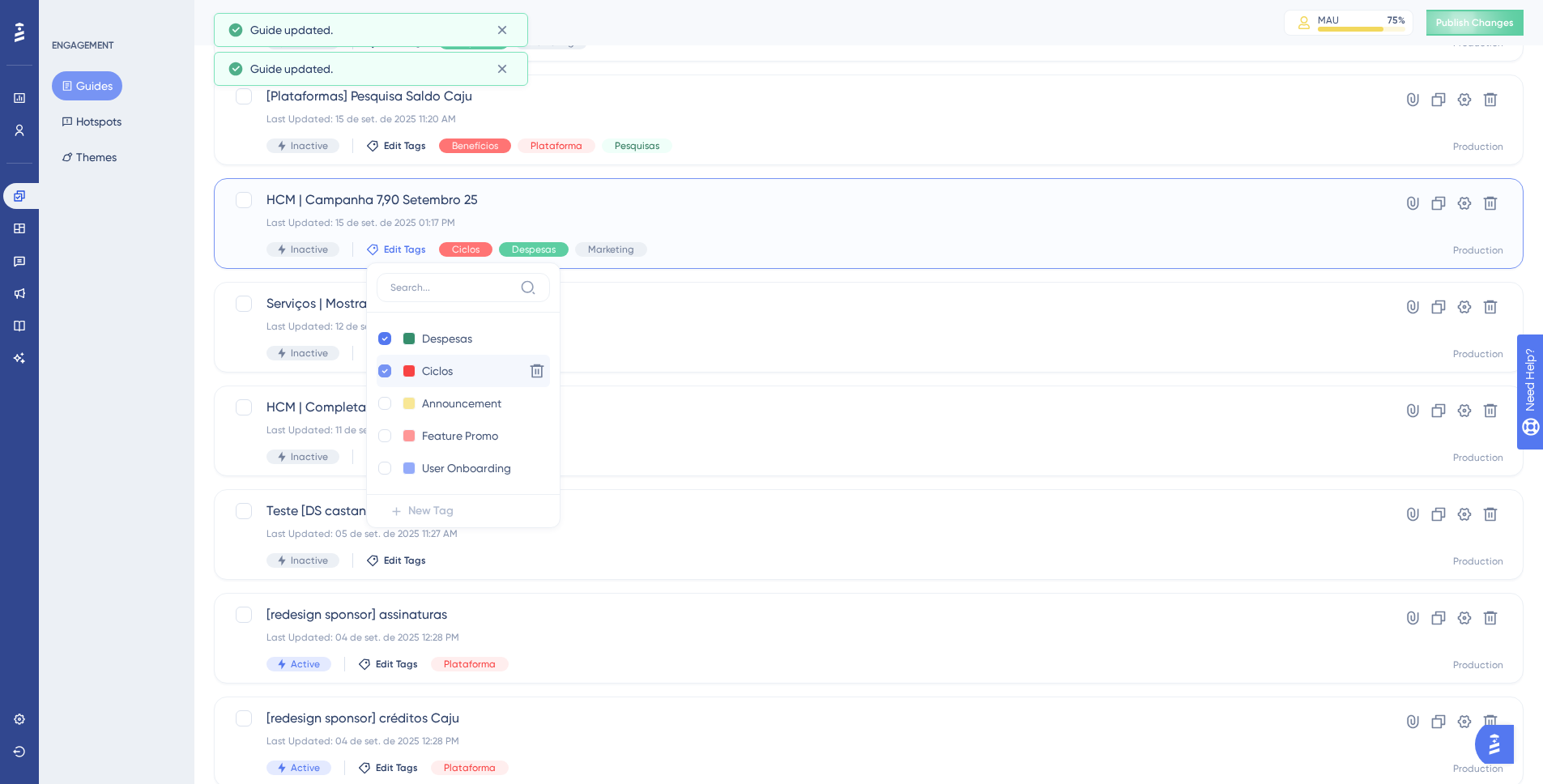
click at [383, 374] on icon at bounding box center [384, 371] width 6 height 12
checkbox input "false"
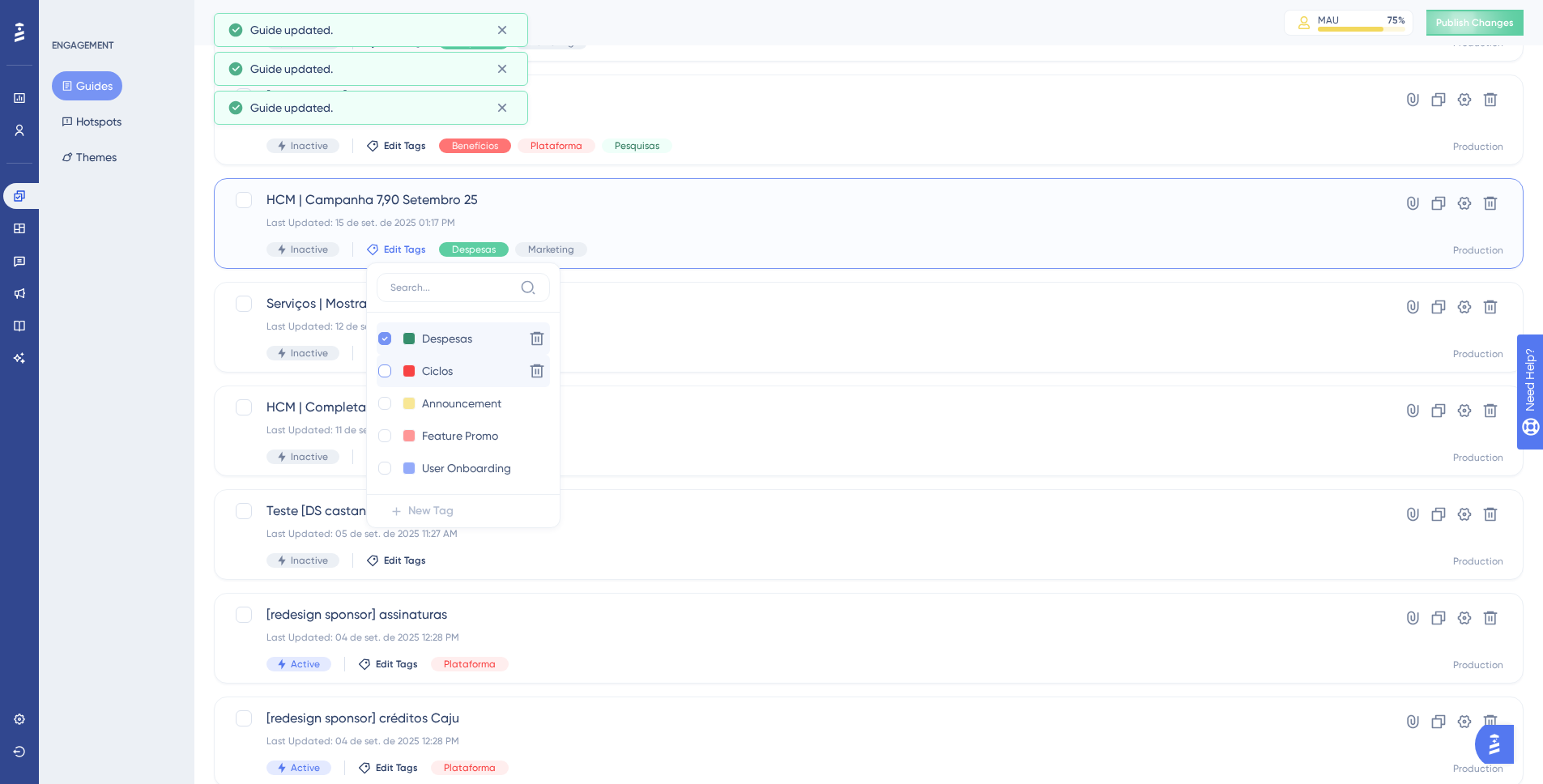
click at [383, 341] on icon at bounding box center [384, 338] width 6 height 12
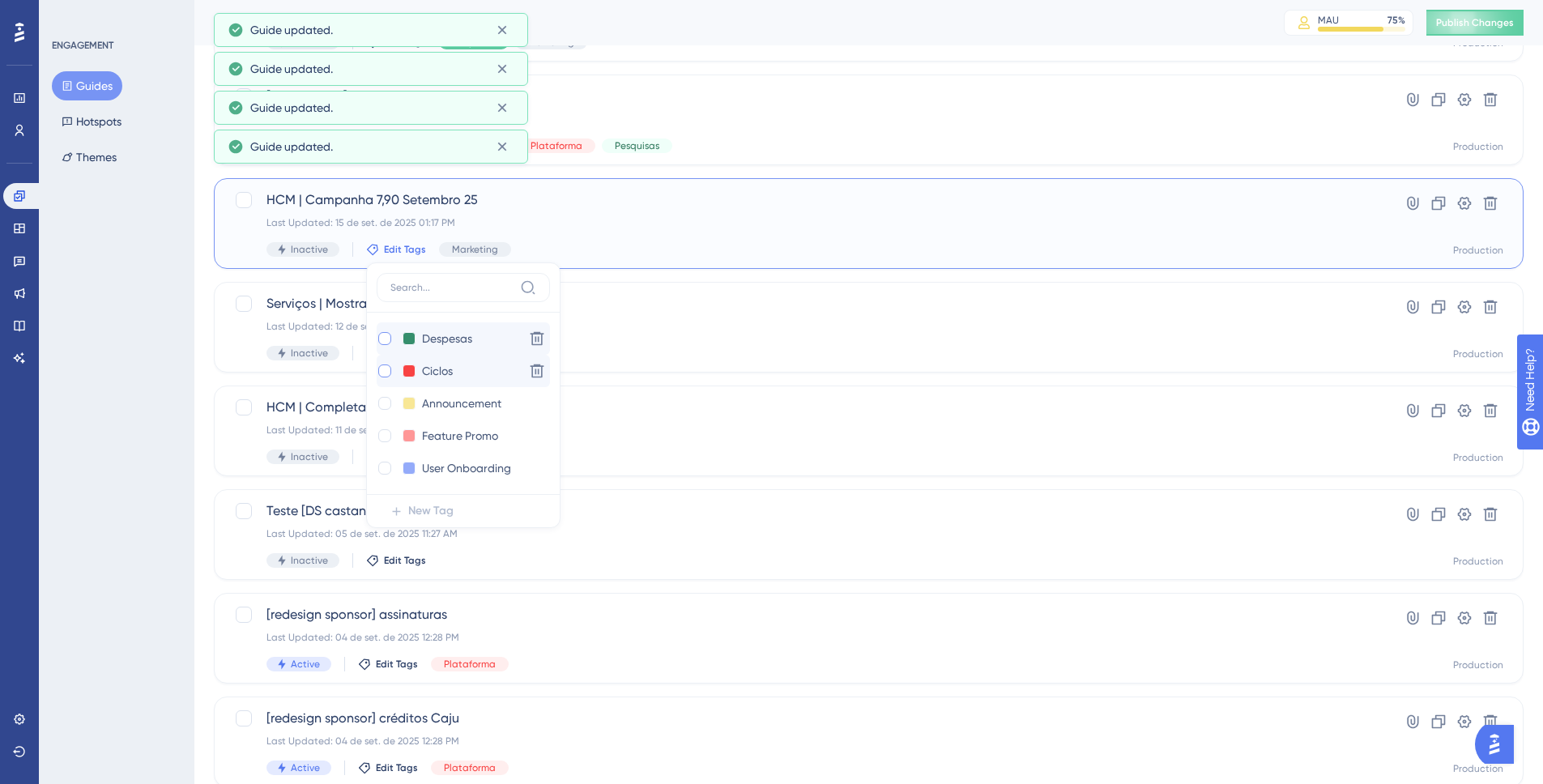
checkbox input "false"
click at [384, 373] on div at bounding box center [384, 371] width 13 height 13
checkbox input "true"
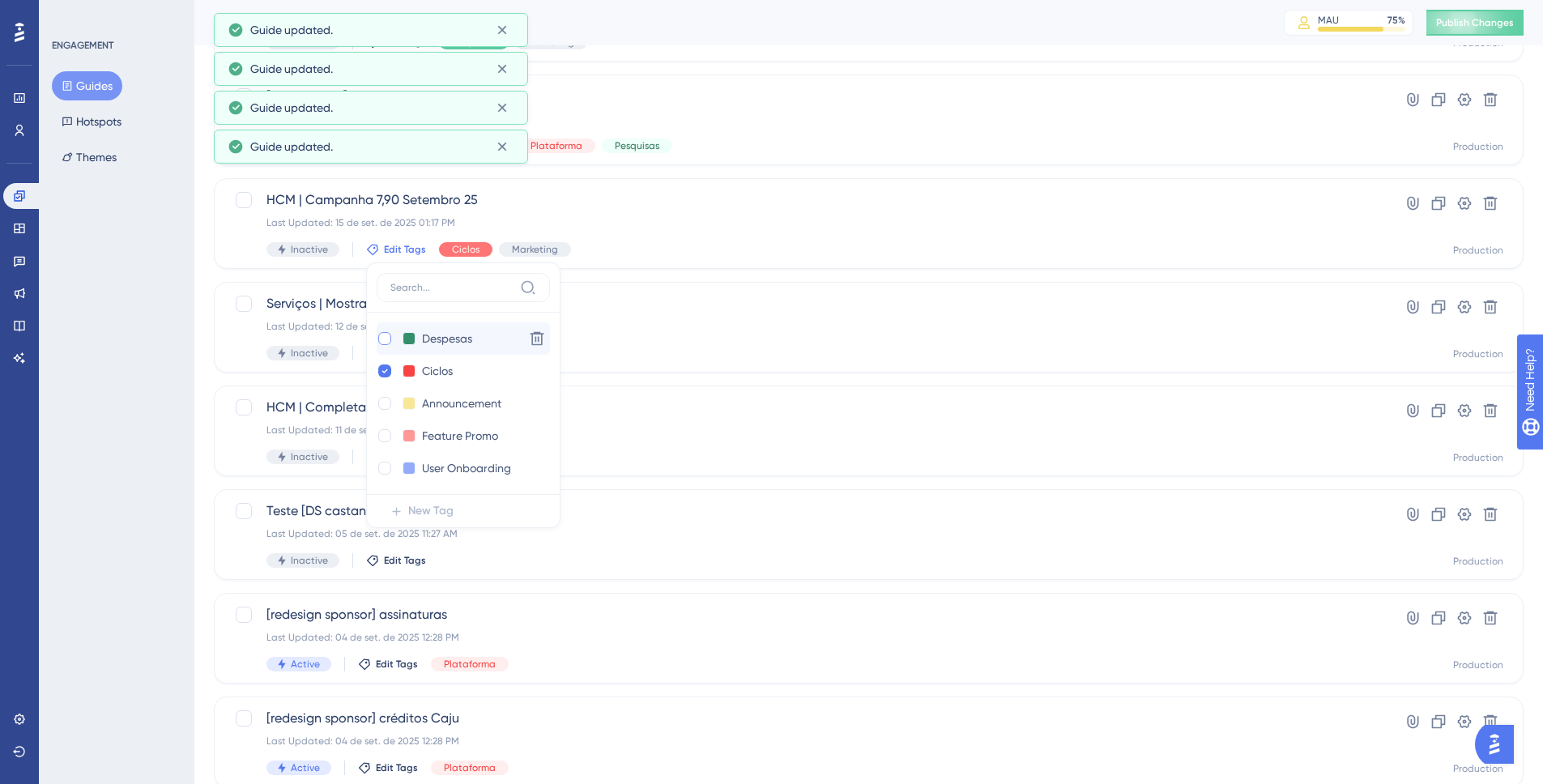
click at [175, 503] on div "ENGAGEMENT Guides Hotspots Themes" at bounding box center [117, 392] width 156 height 784
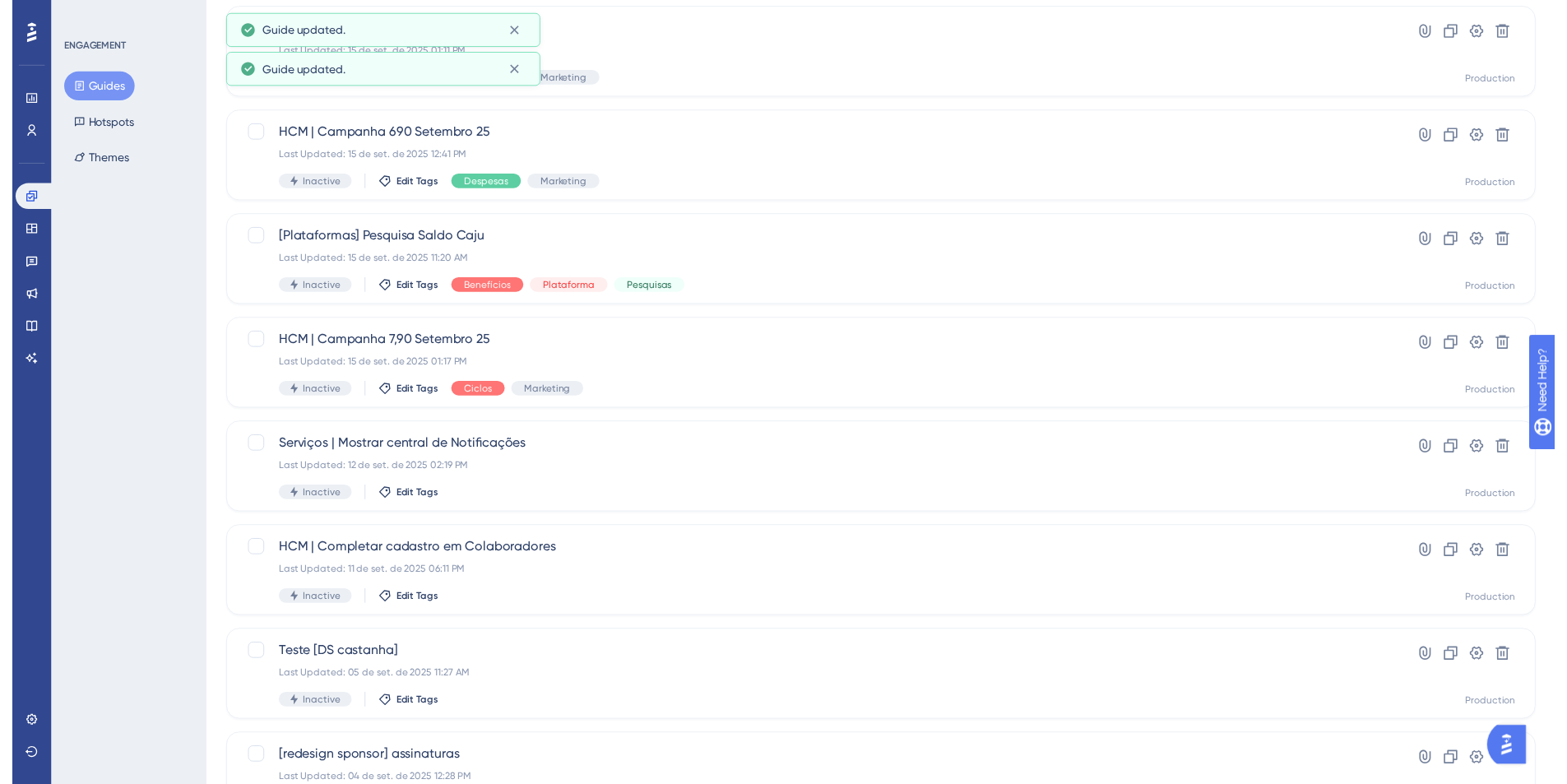
scroll to position [0, 0]
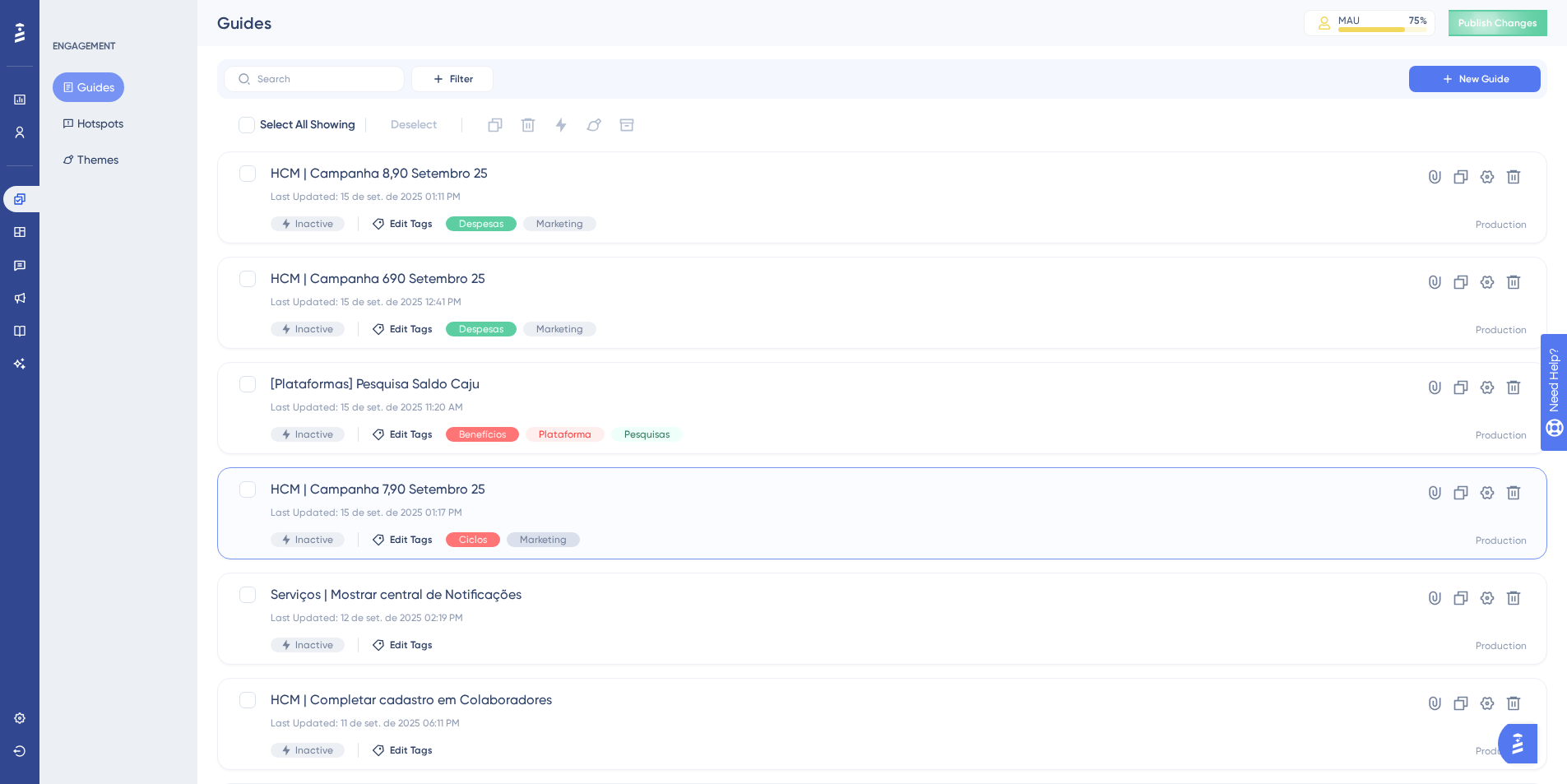
click at [543, 537] on span "Marketing" at bounding box center [543, 539] width 47 height 13
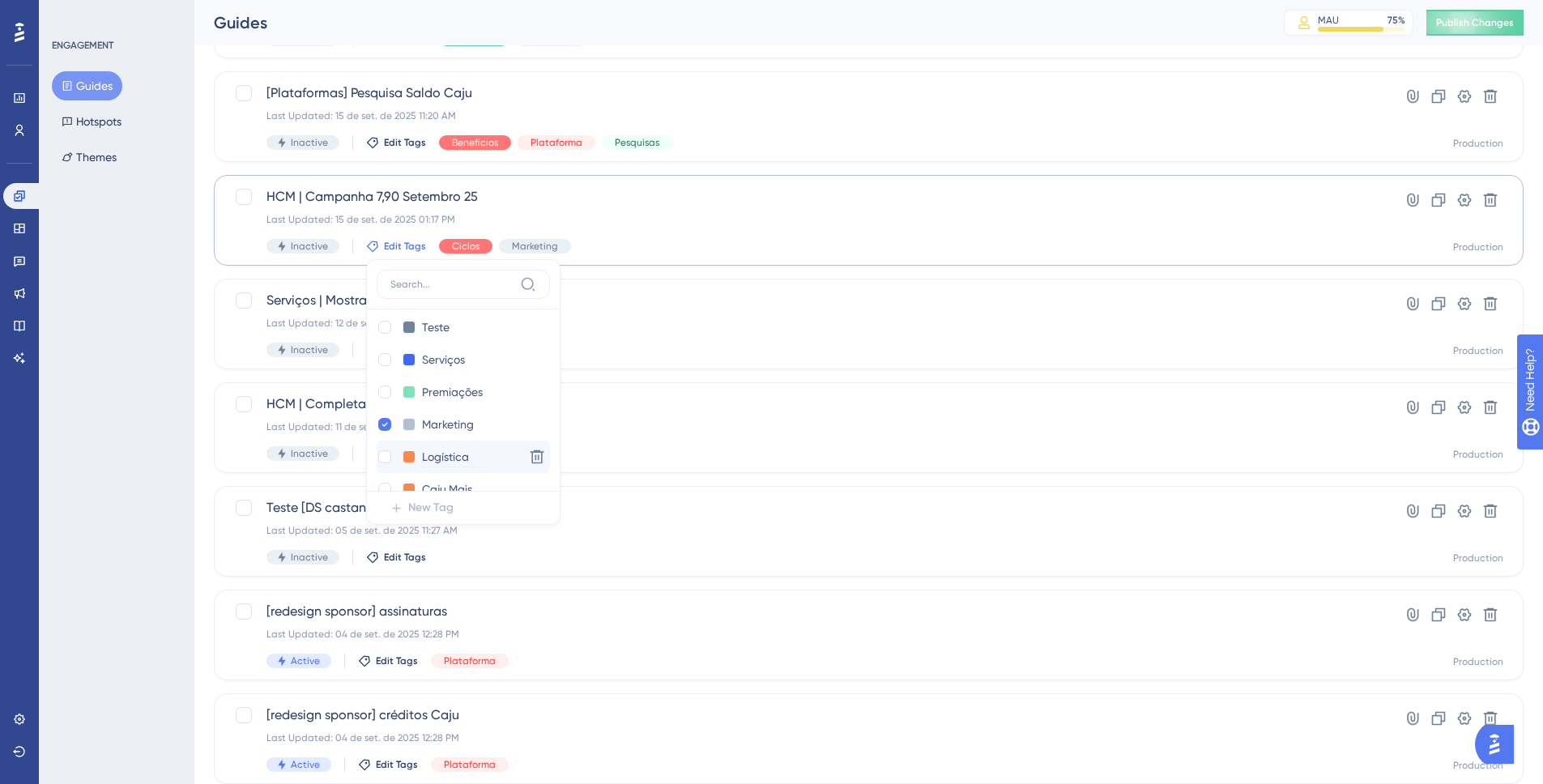
scroll to position [230, 0]
click at [382, 364] on icon at bounding box center [384, 365] width 6 height 12
checkbox input "false"
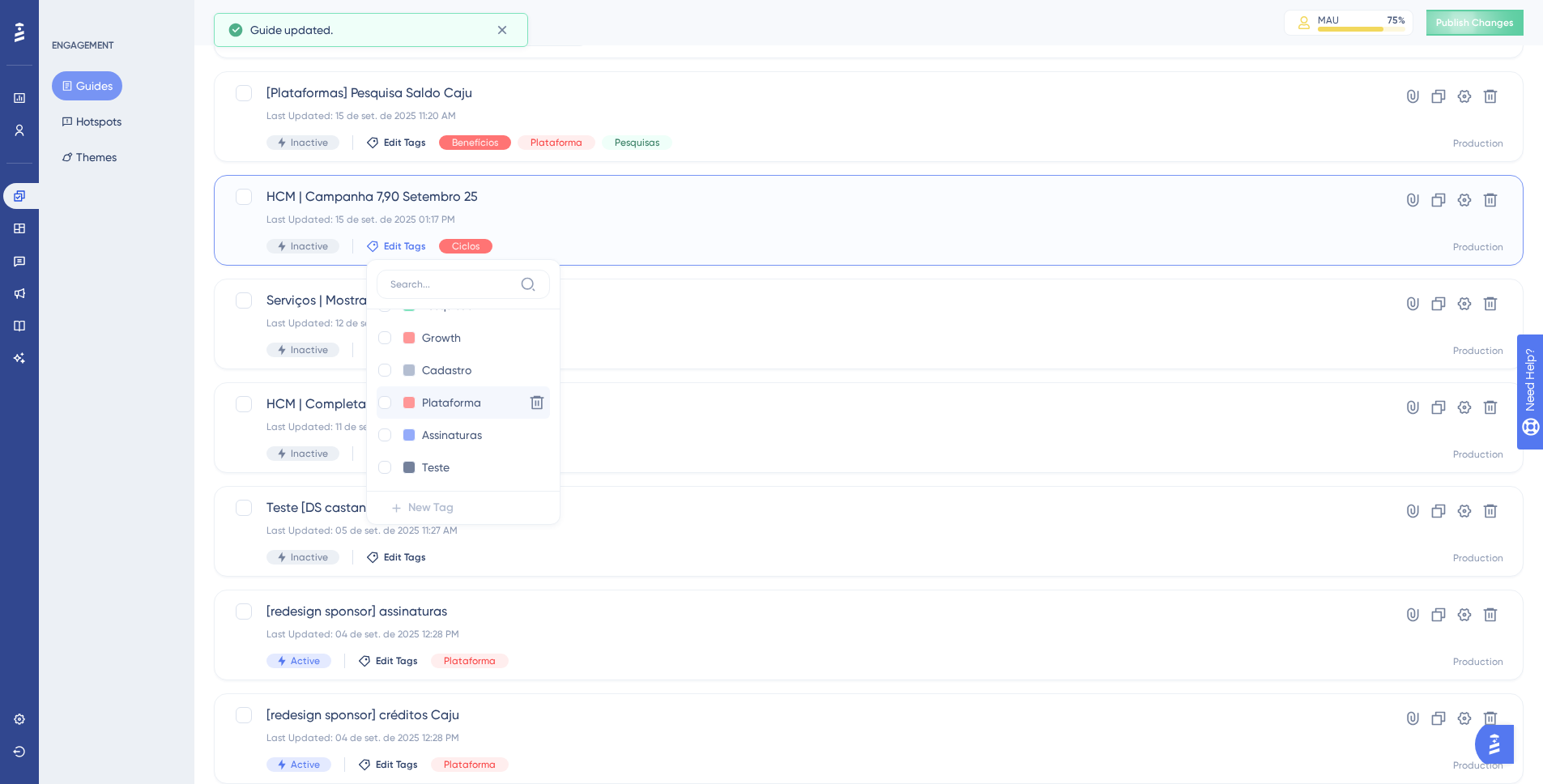
scroll to position [0, 0]
click at [158, 544] on div "ENGAGEMENT Guides Hotspots Themes" at bounding box center [117, 392] width 156 height 784
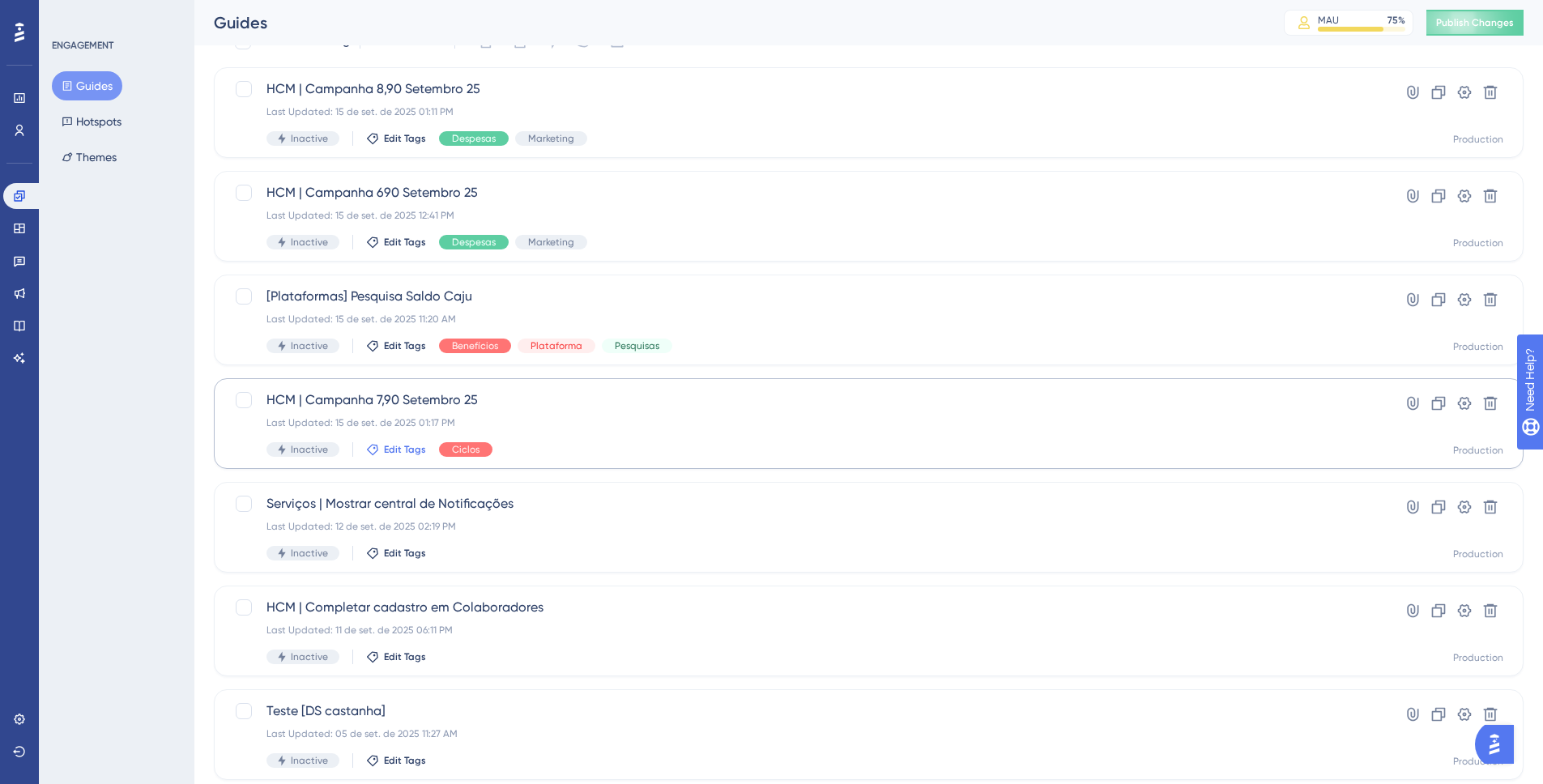
scroll to position [61, 0]
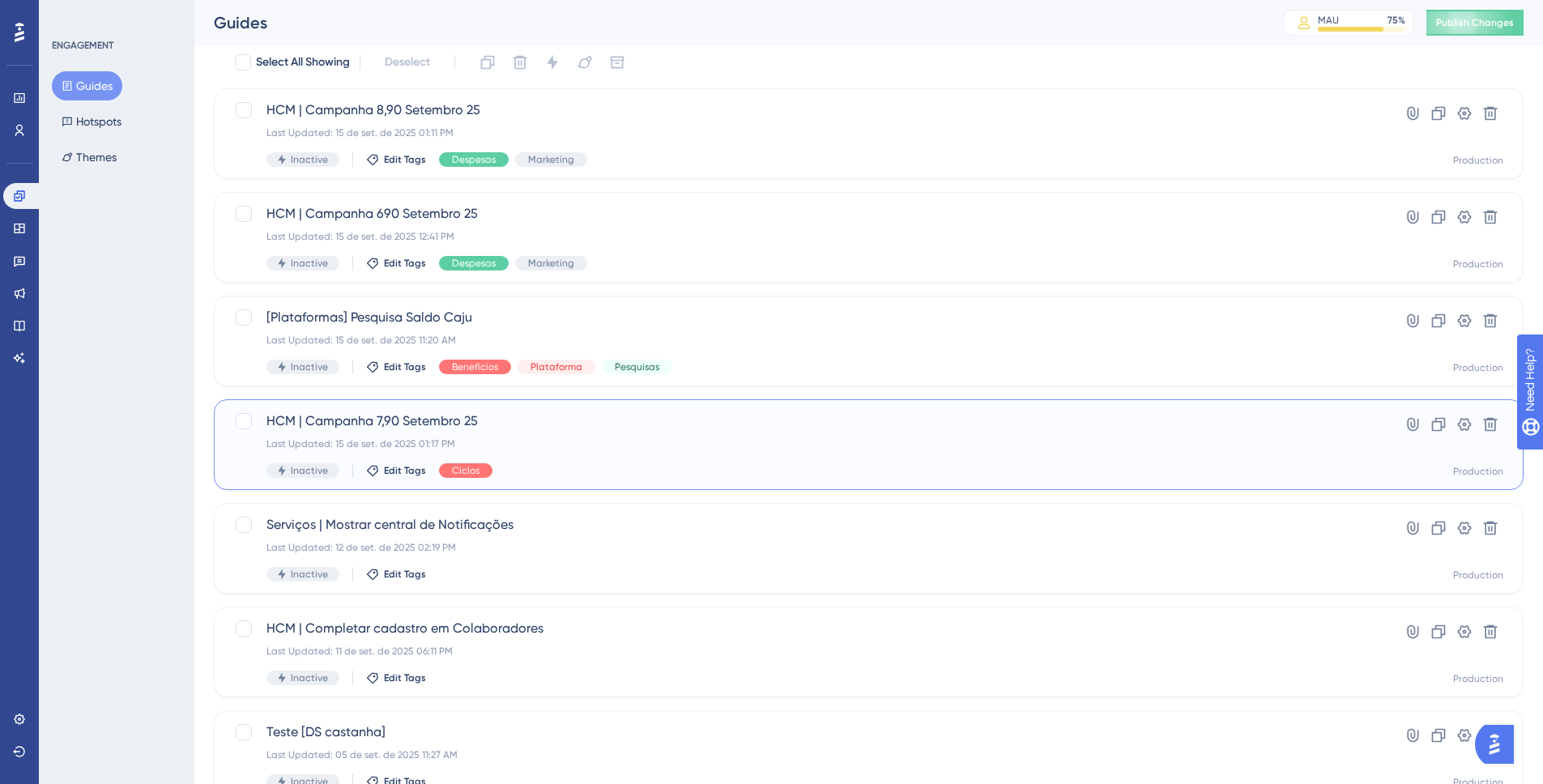
click at [646, 447] on div "Last Updated: 15 de set. de 2025 01:17 PM" at bounding box center [804, 444] width 1075 height 13
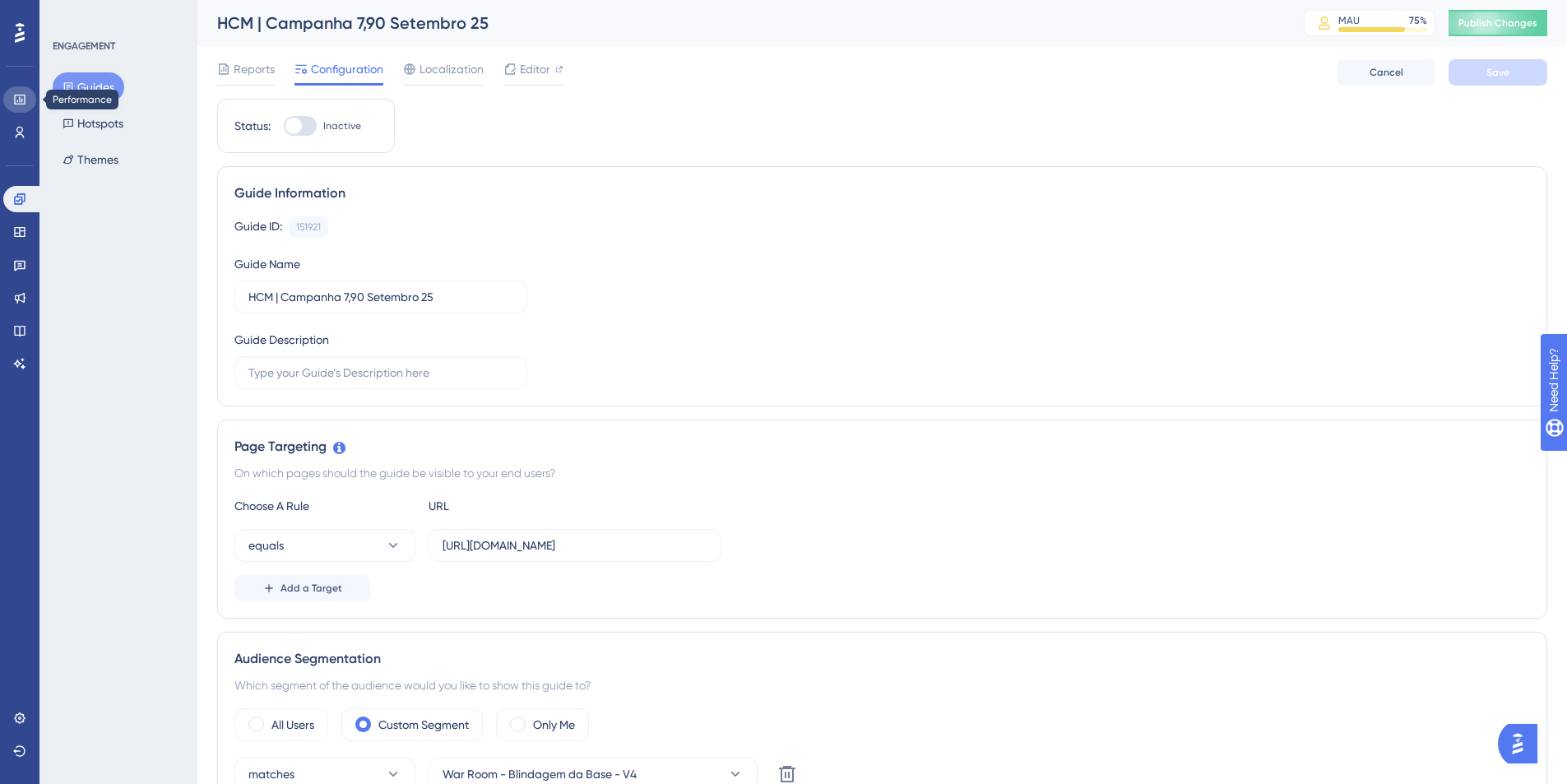
click at [27, 106] on link at bounding box center [20, 99] width 33 height 27
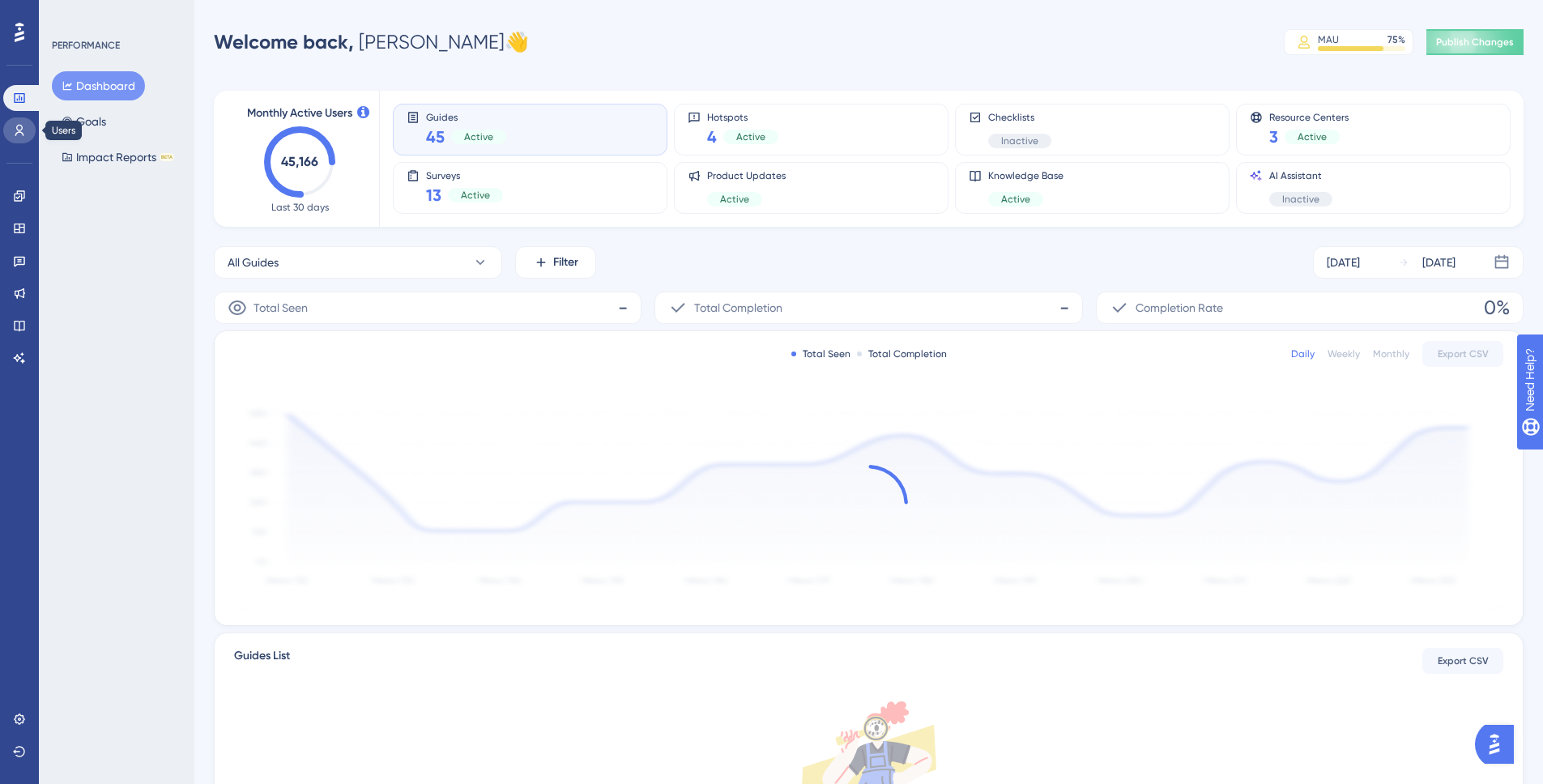
click at [17, 128] on icon at bounding box center [20, 130] width 9 height 12
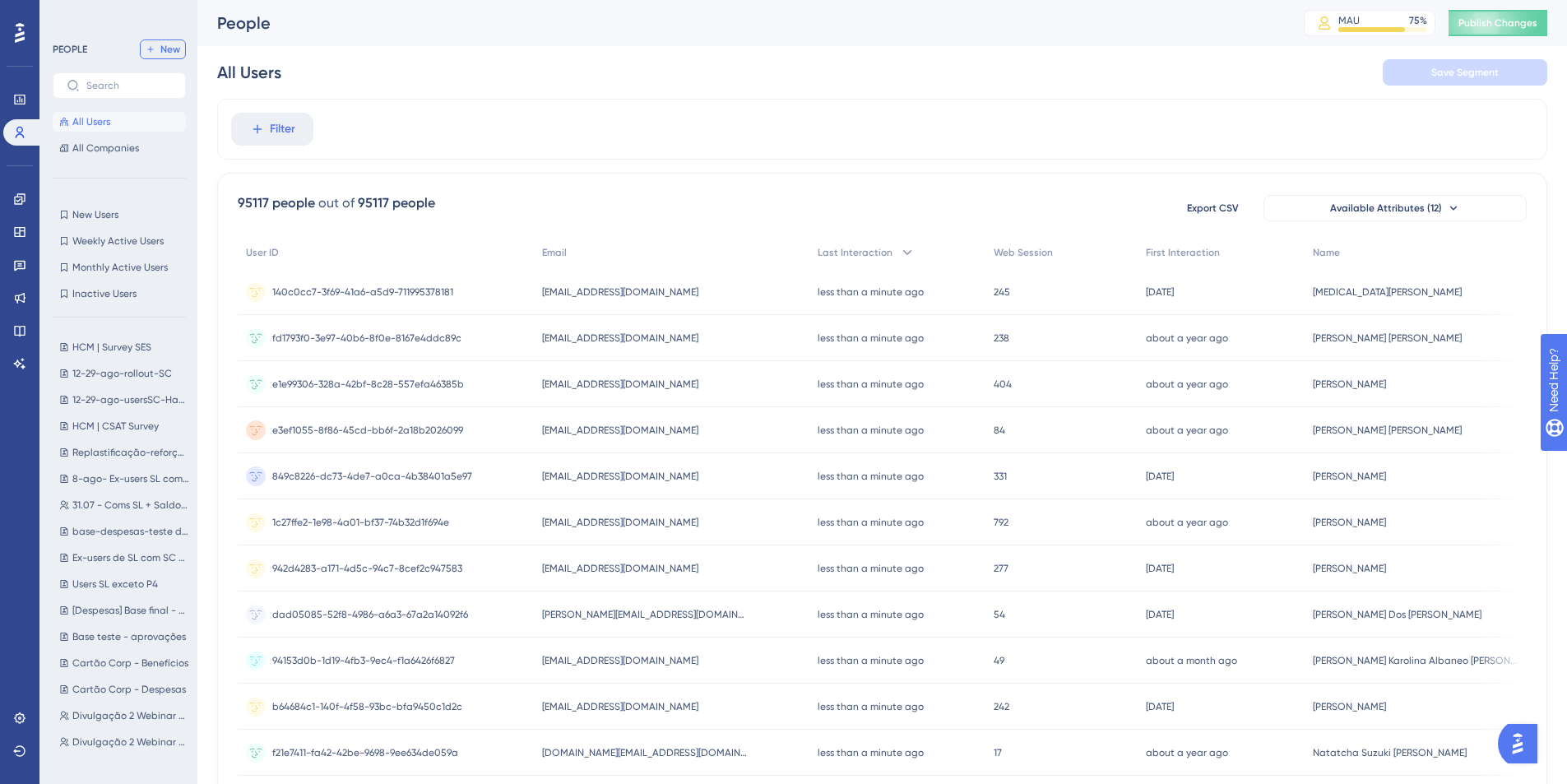
click at [170, 48] on span "New" at bounding box center [170, 50] width 19 height 13
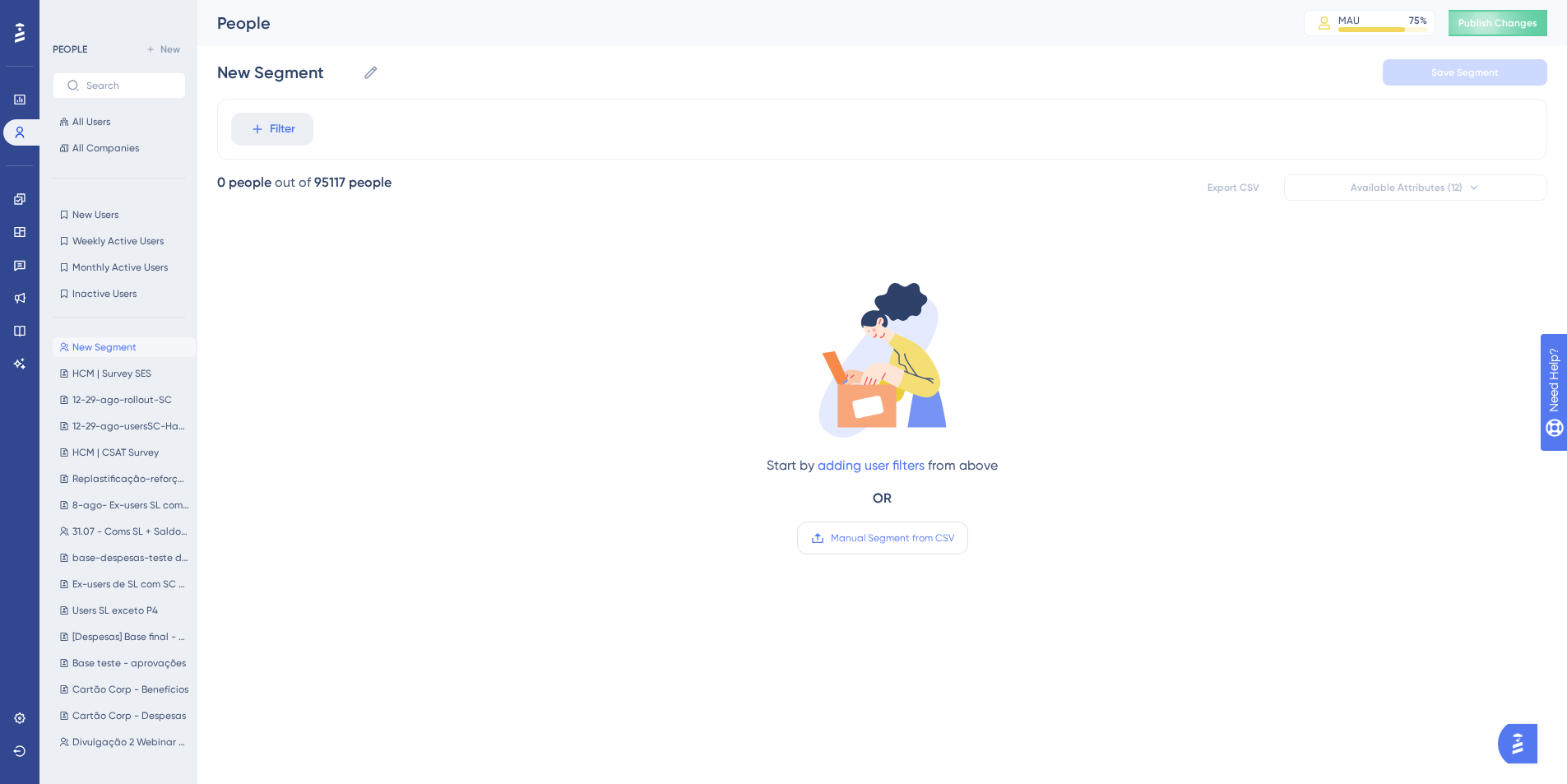
click at [874, 540] on span "Manual Segment from CSV" at bounding box center [893, 538] width 123 height 13
click at [954, 538] on input "Manual Segment from CSV" at bounding box center [954, 538] width 0 height 0
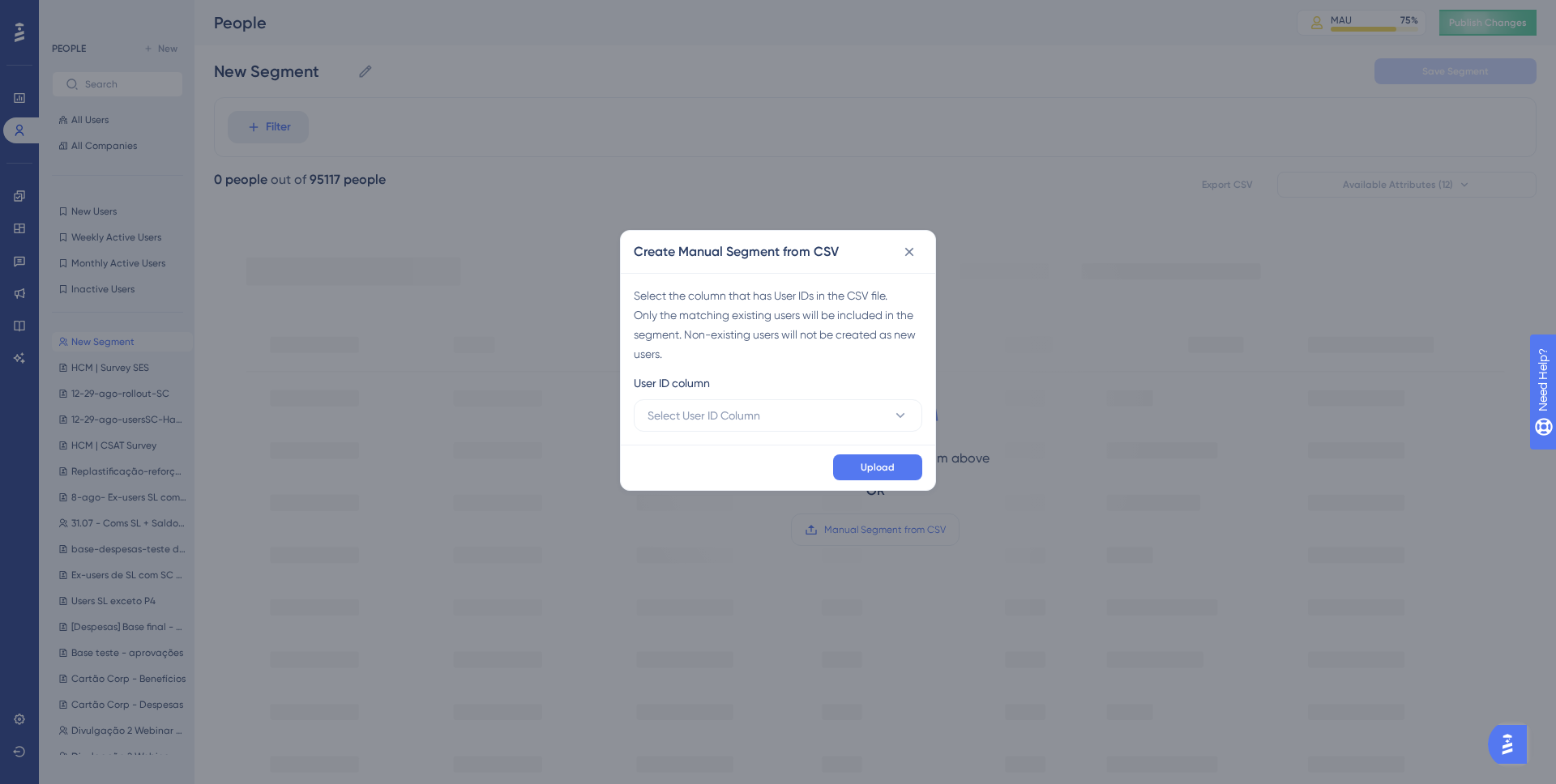
click at [743, 437] on div "Select the column that has User IDs in the CSV file. Only the matching existing…" at bounding box center [778, 359] width 315 height 172
click at [746, 421] on span "Select User ID Column" at bounding box center [704, 415] width 113 height 19
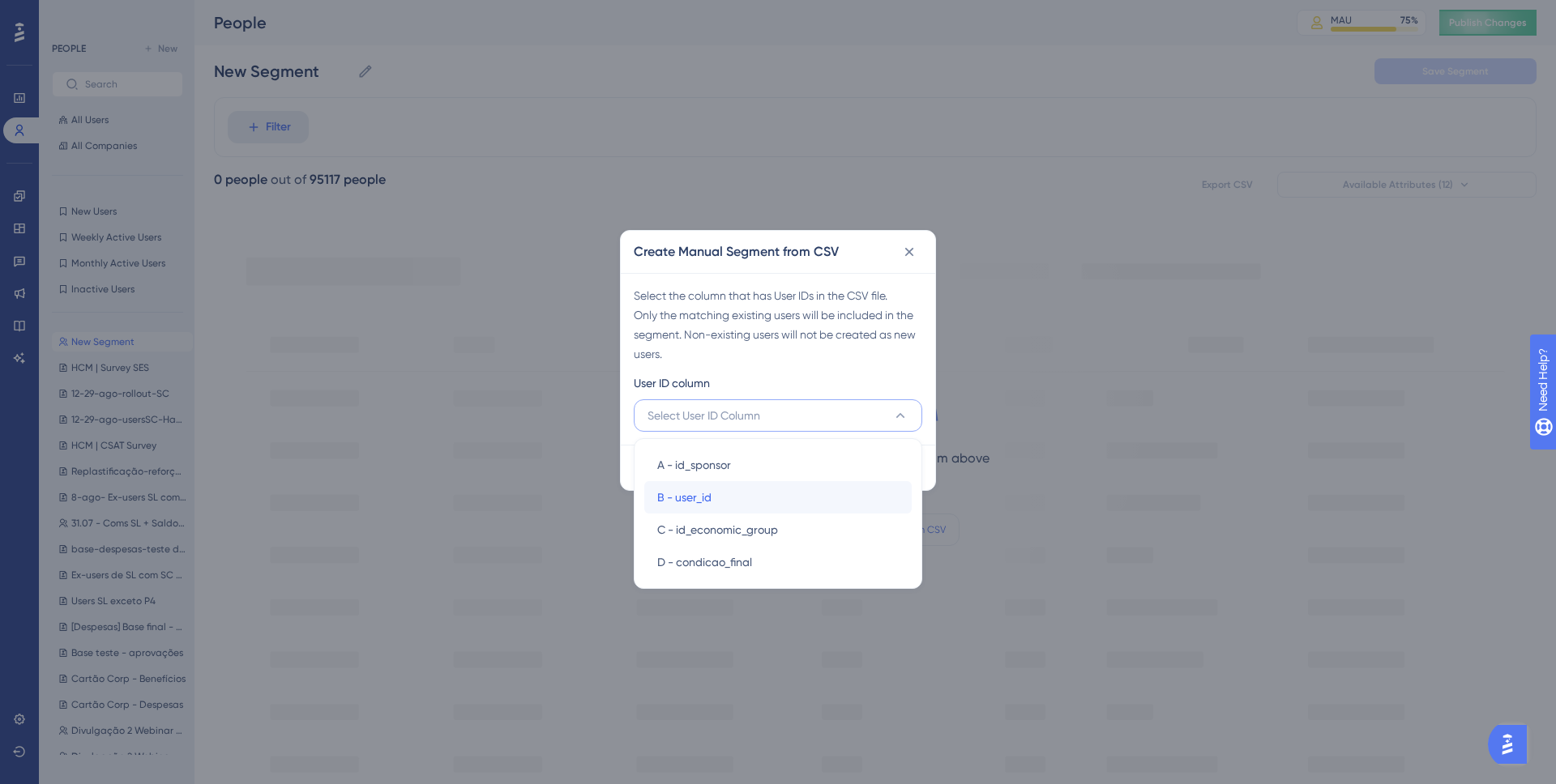
click at [703, 488] on span "B - user_id" at bounding box center [684, 496] width 54 height 19
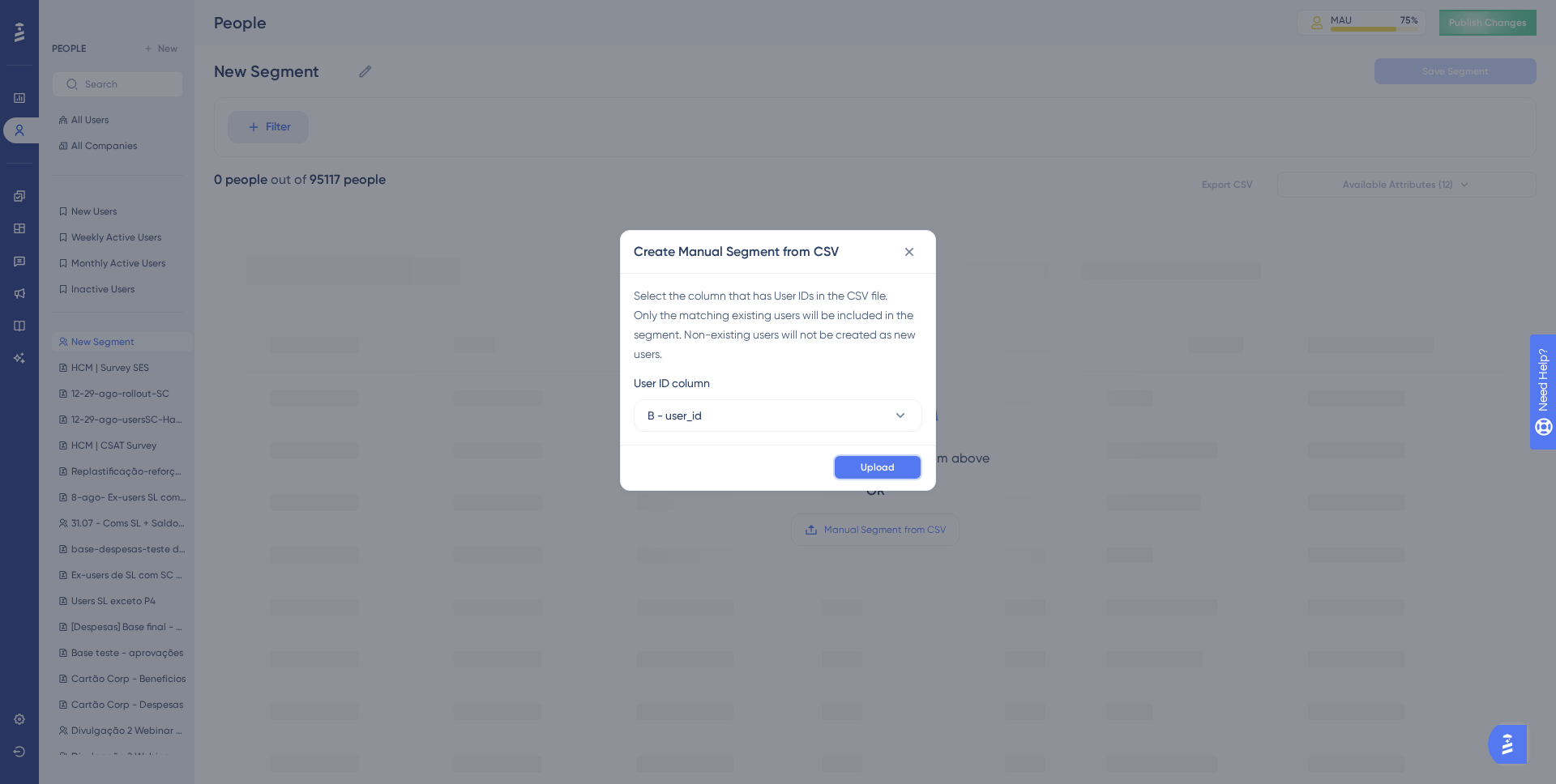
click at [871, 470] on span "Upload" at bounding box center [878, 468] width 34 height 13
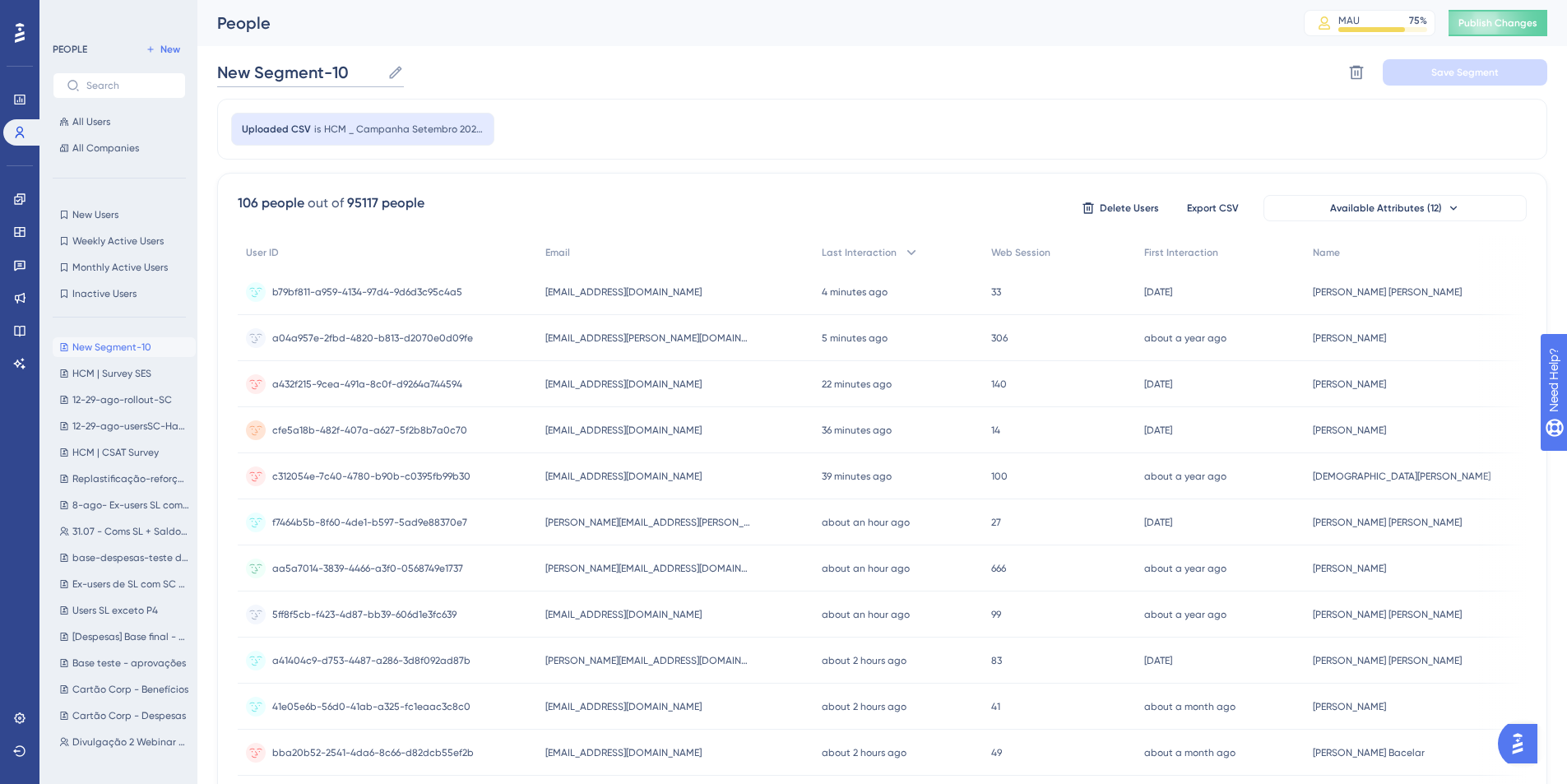
click at [302, 71] on input "New Segment-10" at bounding box center [299, 72] width 163 height 23
type input "HCM | Campanha Setembro 790"
click at [1244, 76] on span "Save Segment" at bounding box center [1465, 73] width 67 height 13
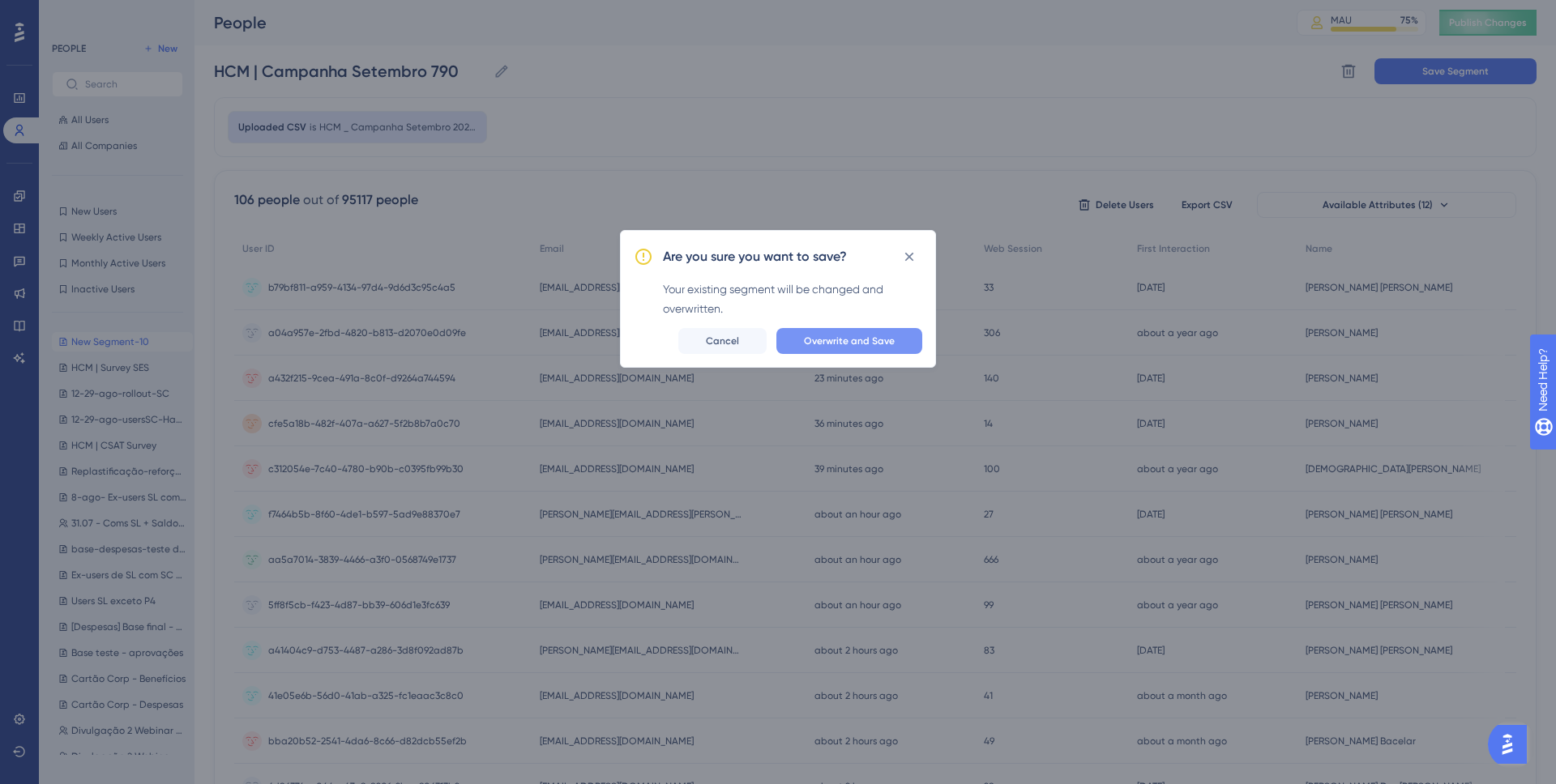
click at [833, 338] on span "Overwrite and Save" at bounding box center [849, 341] width 90 height 13
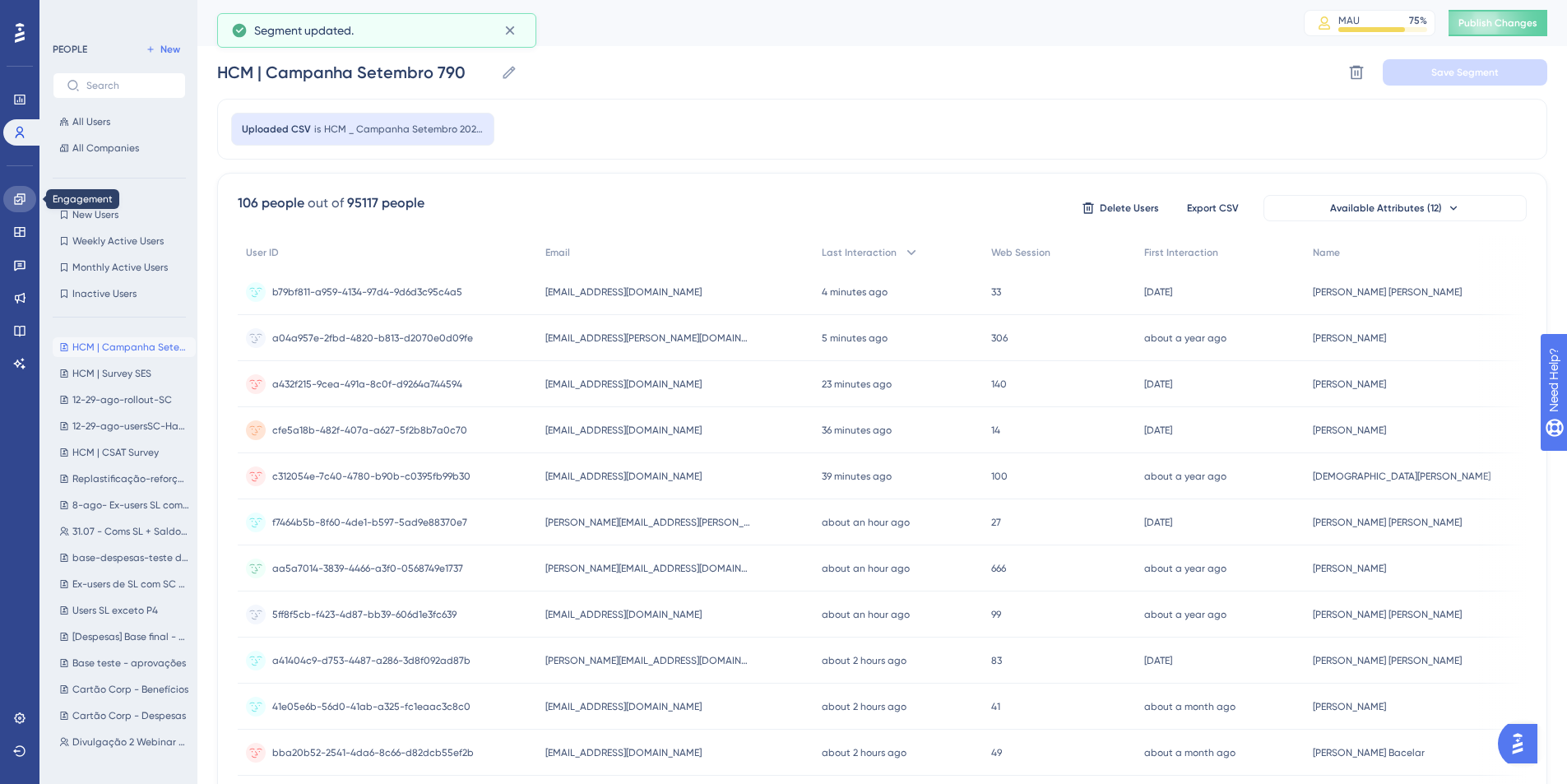
click at [23, 188] on link at bounding box center [20, 198] width 33 height 27
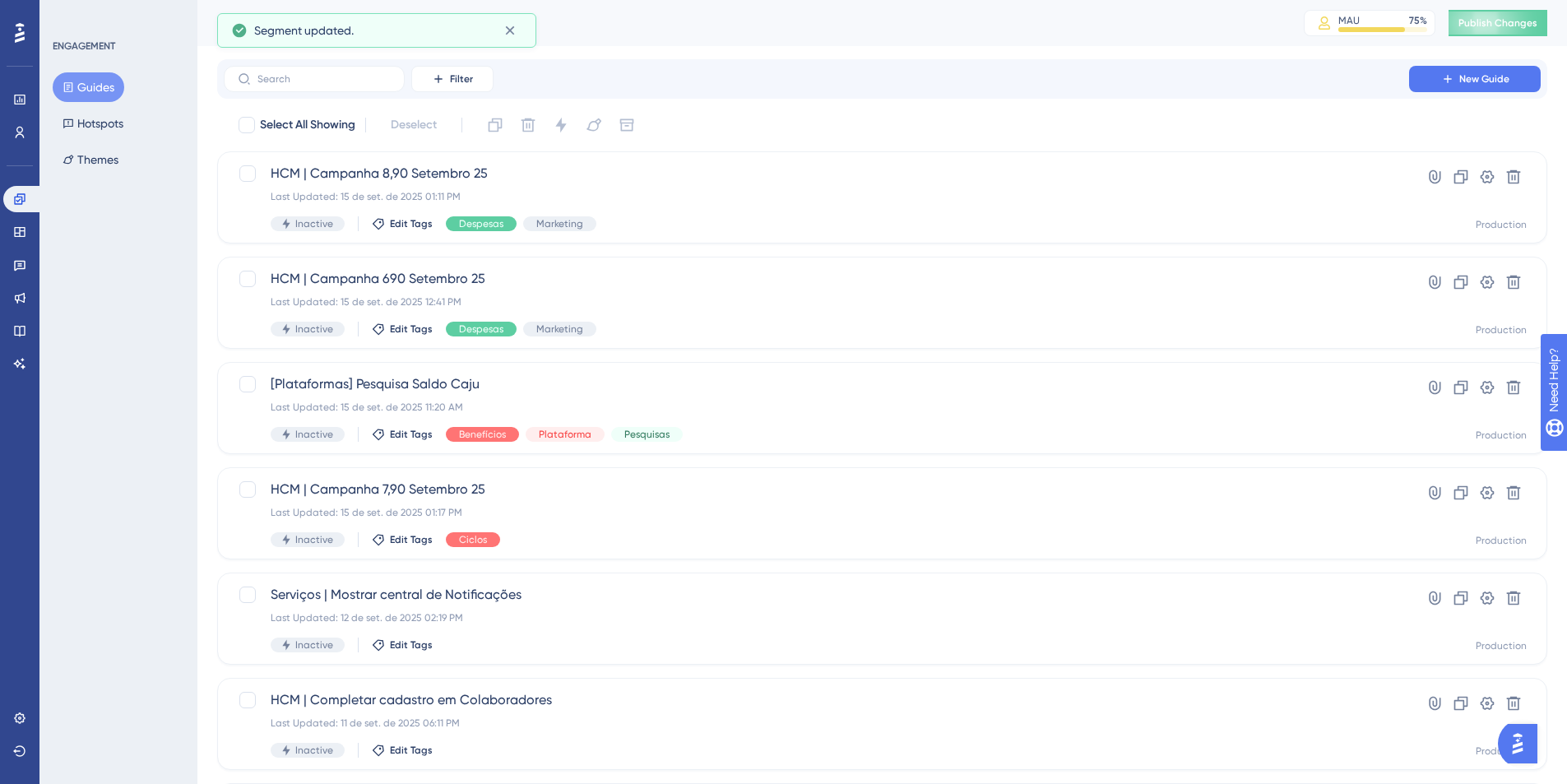
click at [88, 87] on button "Guides" at bounding box center [88, 87] width 72 height 29
click at [599, 482] on span "HCM | Campanha 7,90 Setembro 25" at bounding box center [817, 488] width 1092 height 19
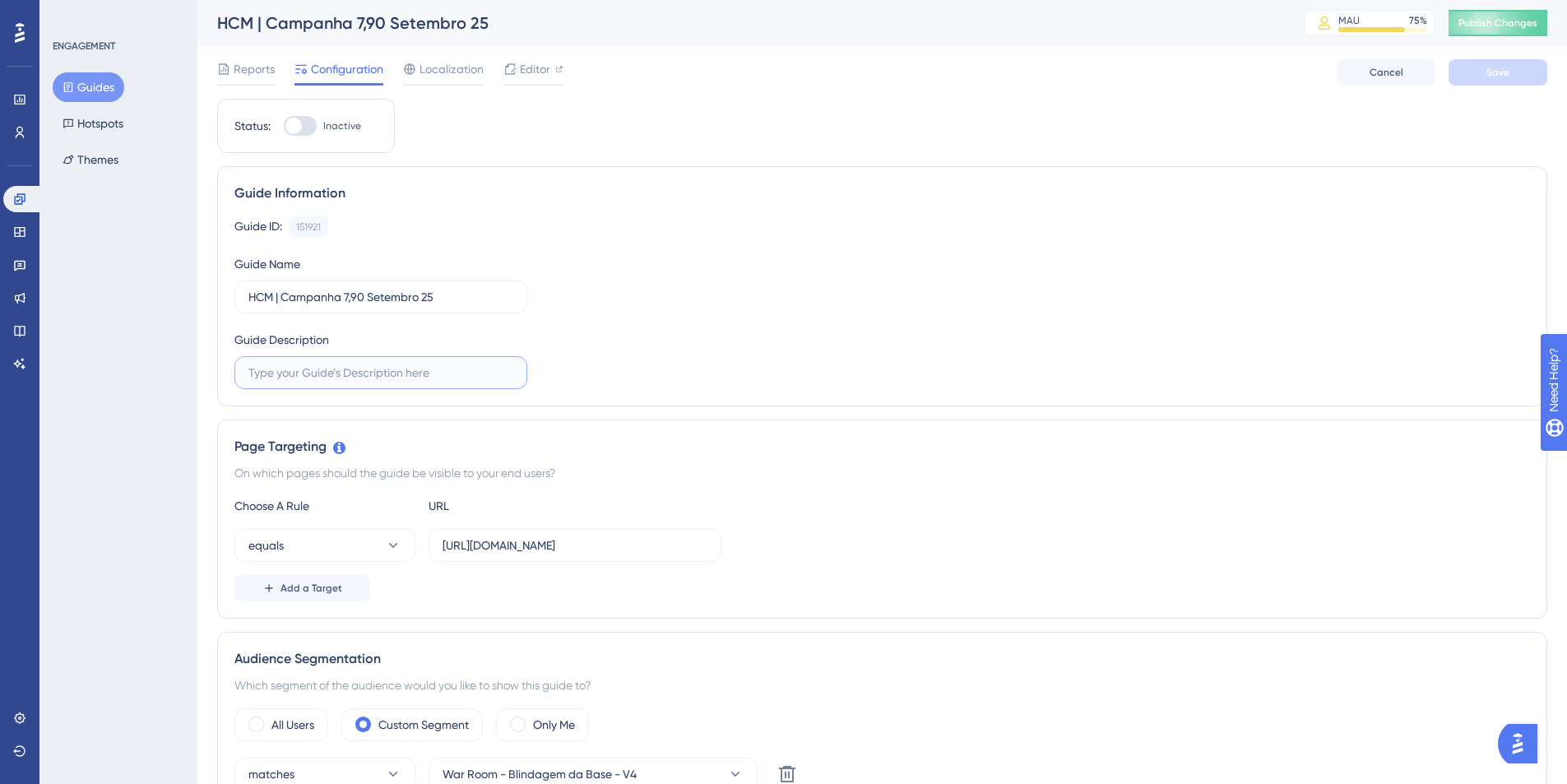
click at [434, 375] on input "text" at bounding box center [381, 373] width 265 height 18
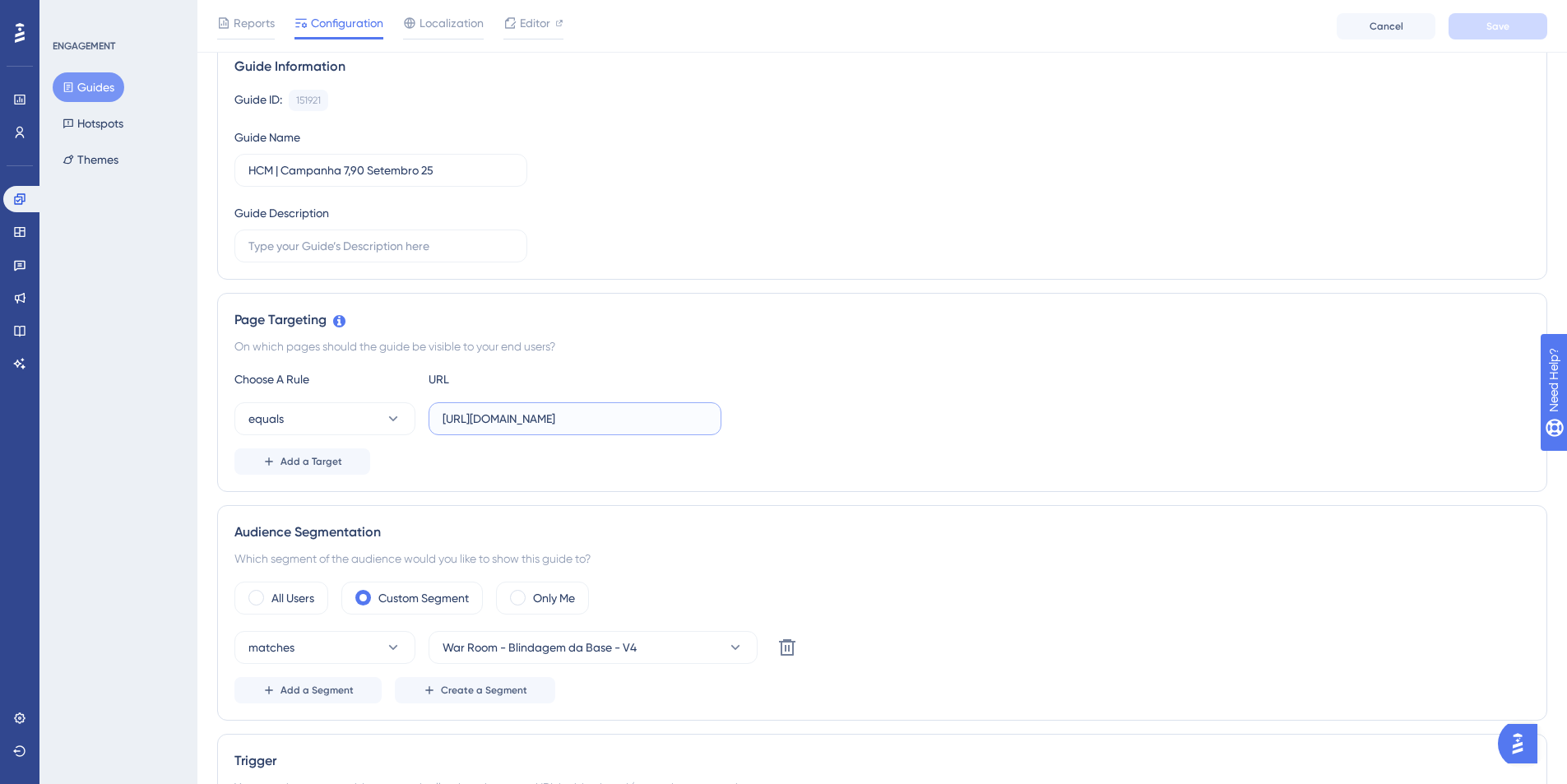
scroll to position [0, 61]
drag, startPoint x: 513, startPoint y: 413, endPoint x: 916, endPoint y: 412, distance: 403.0
click at [916, 412] on div "equals https://empresa.caju.com.br/onboarding/#/directory/active" at bounding box center [882, 419] width 1296 height 33
click at [627, 648] on span "War Room - Blindagem da Base - V4" at bounding box center [539, 646] width 194 height 19
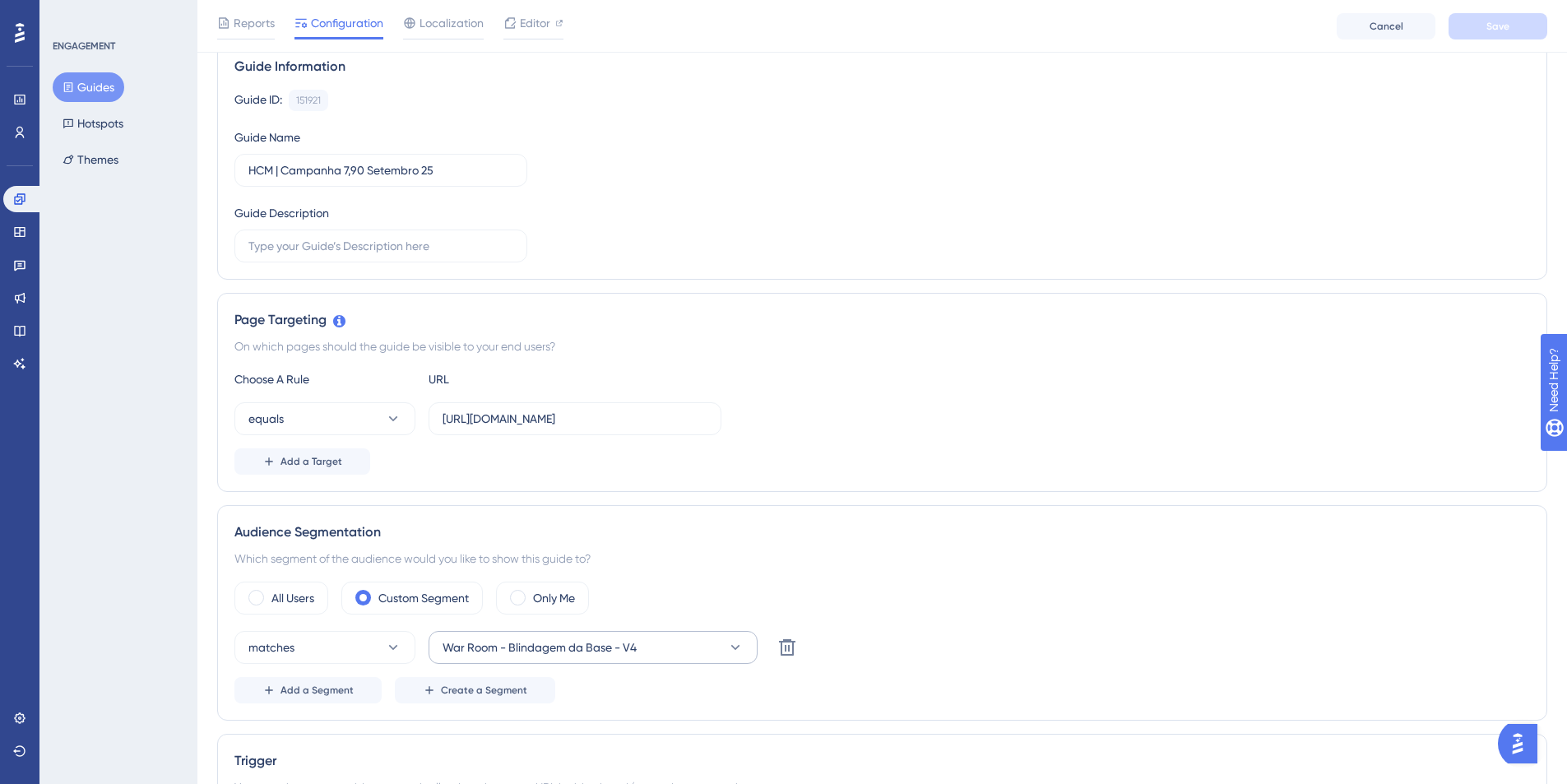
scroll to position [565, 0]
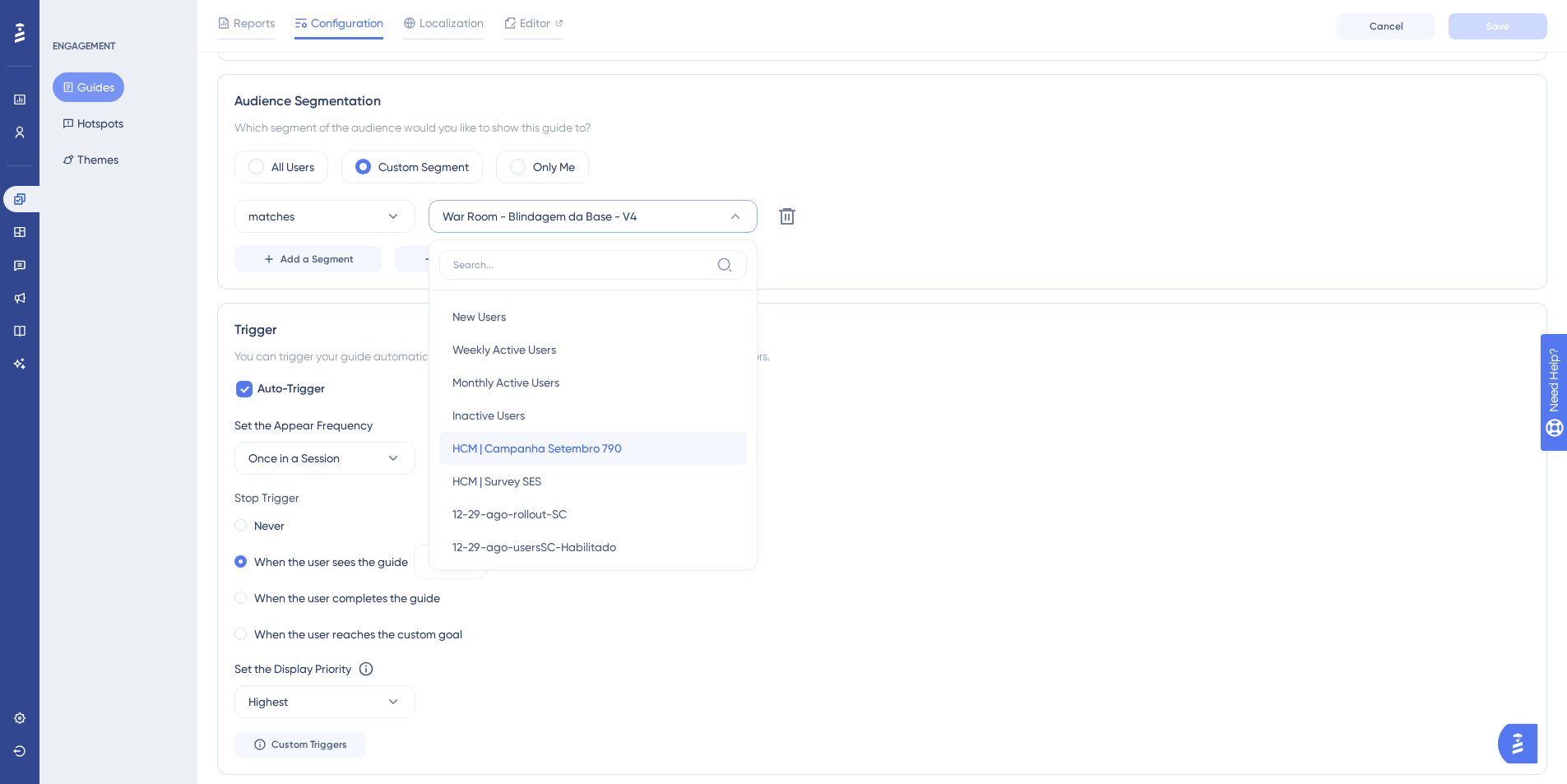
click at [572, 452] on span "HCM | Campanha Setembro 790" at bounding box center [537, 447] width 170 height 19
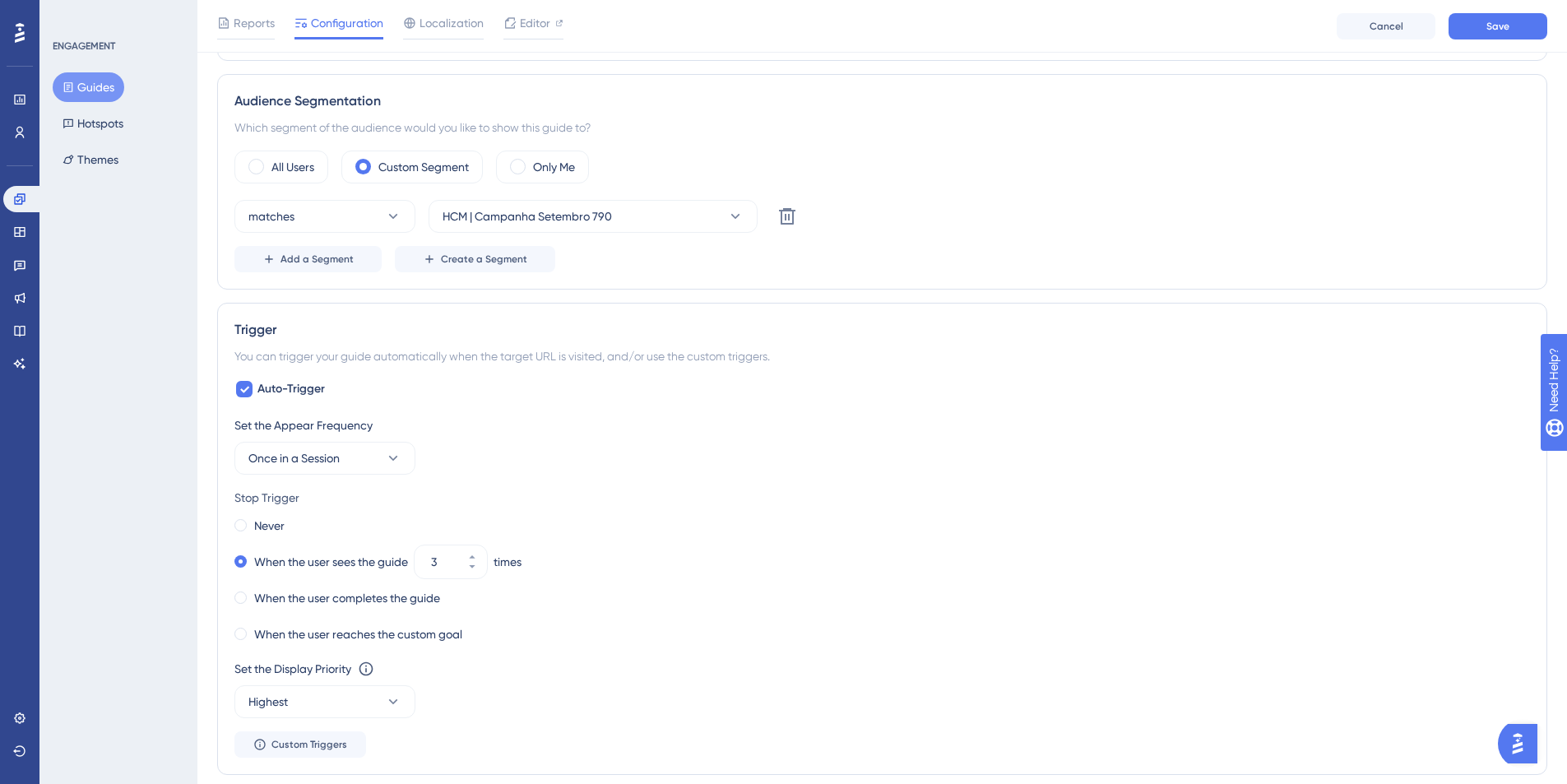
scroll to position [0, 0]
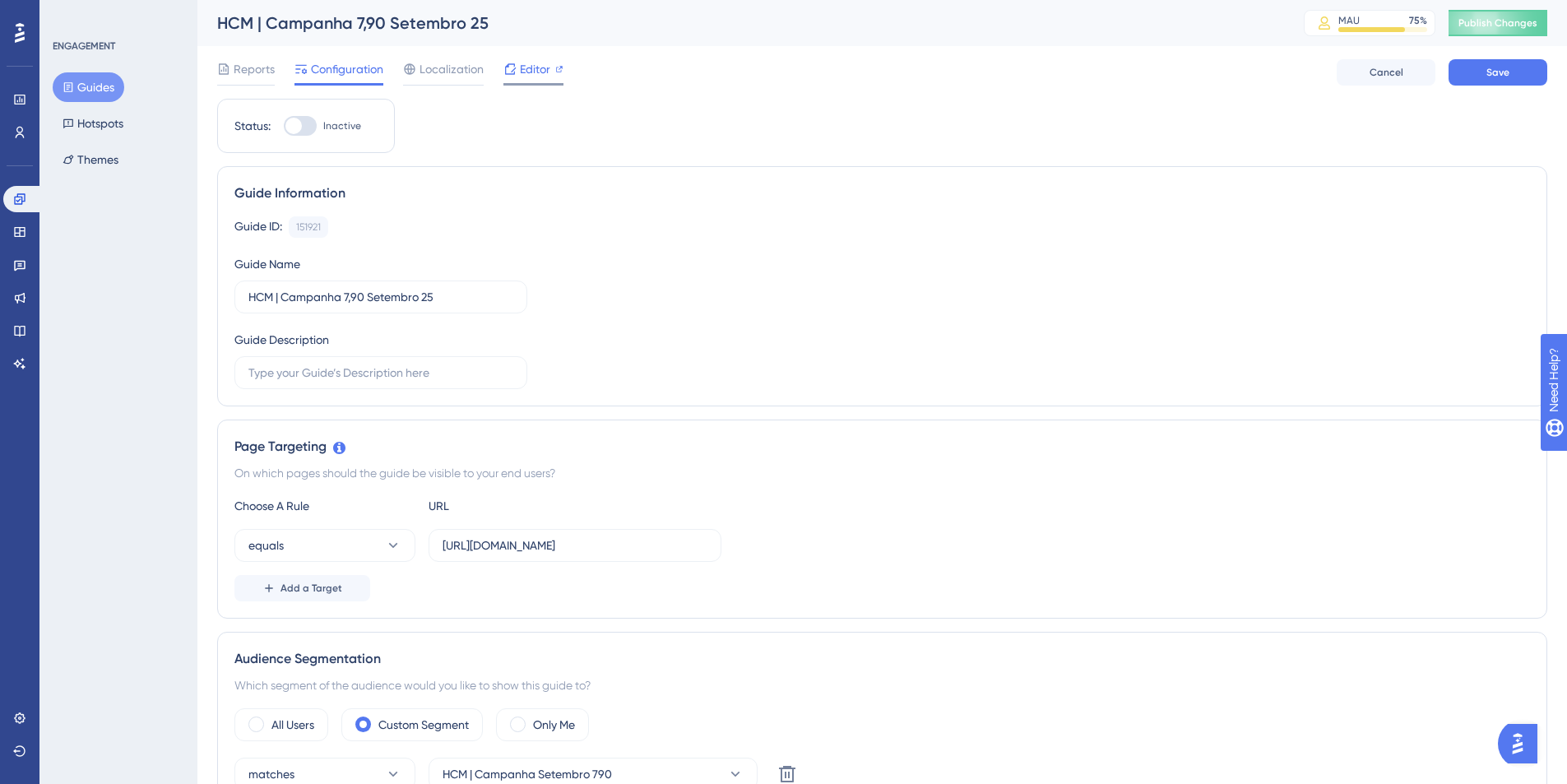
click at [518, 73] on div "Editor" at bounding box center [533, 68] width 60 height 19
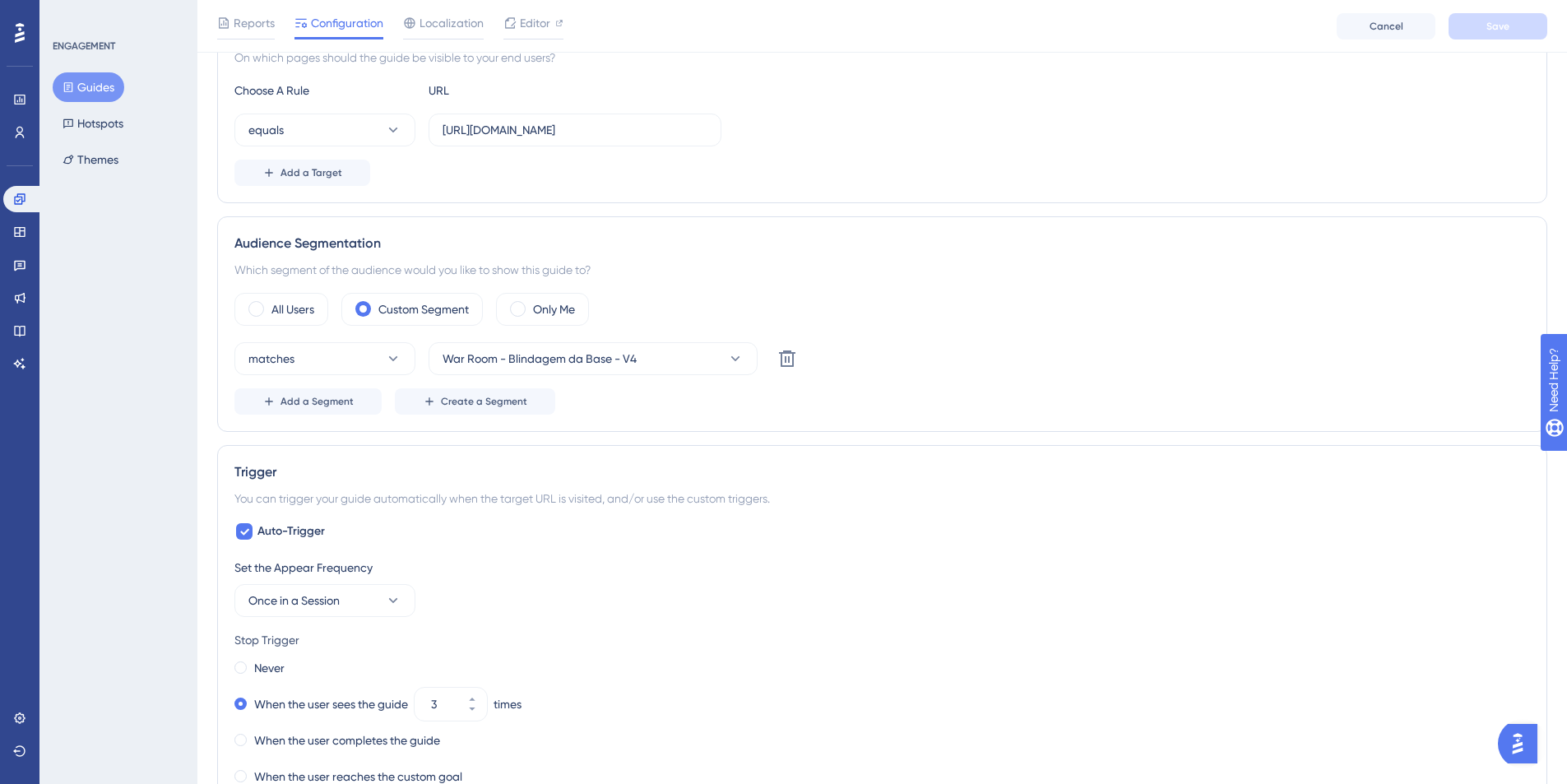
scroll to position [432, 0]
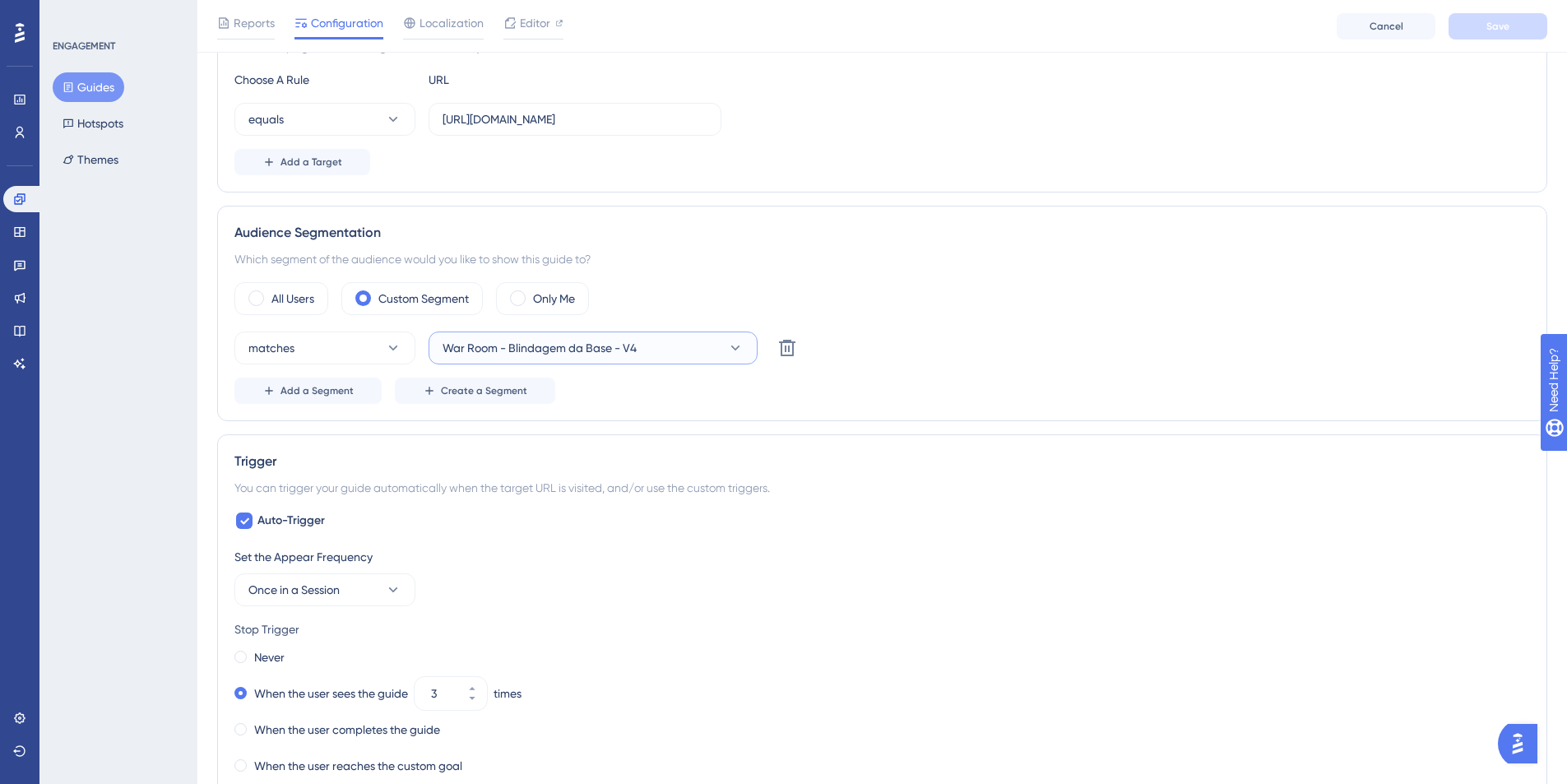
click at [606, 360] on button "War Room - Blindagem da Base - V4" at bounding box center [593, 348] width 329 height 33
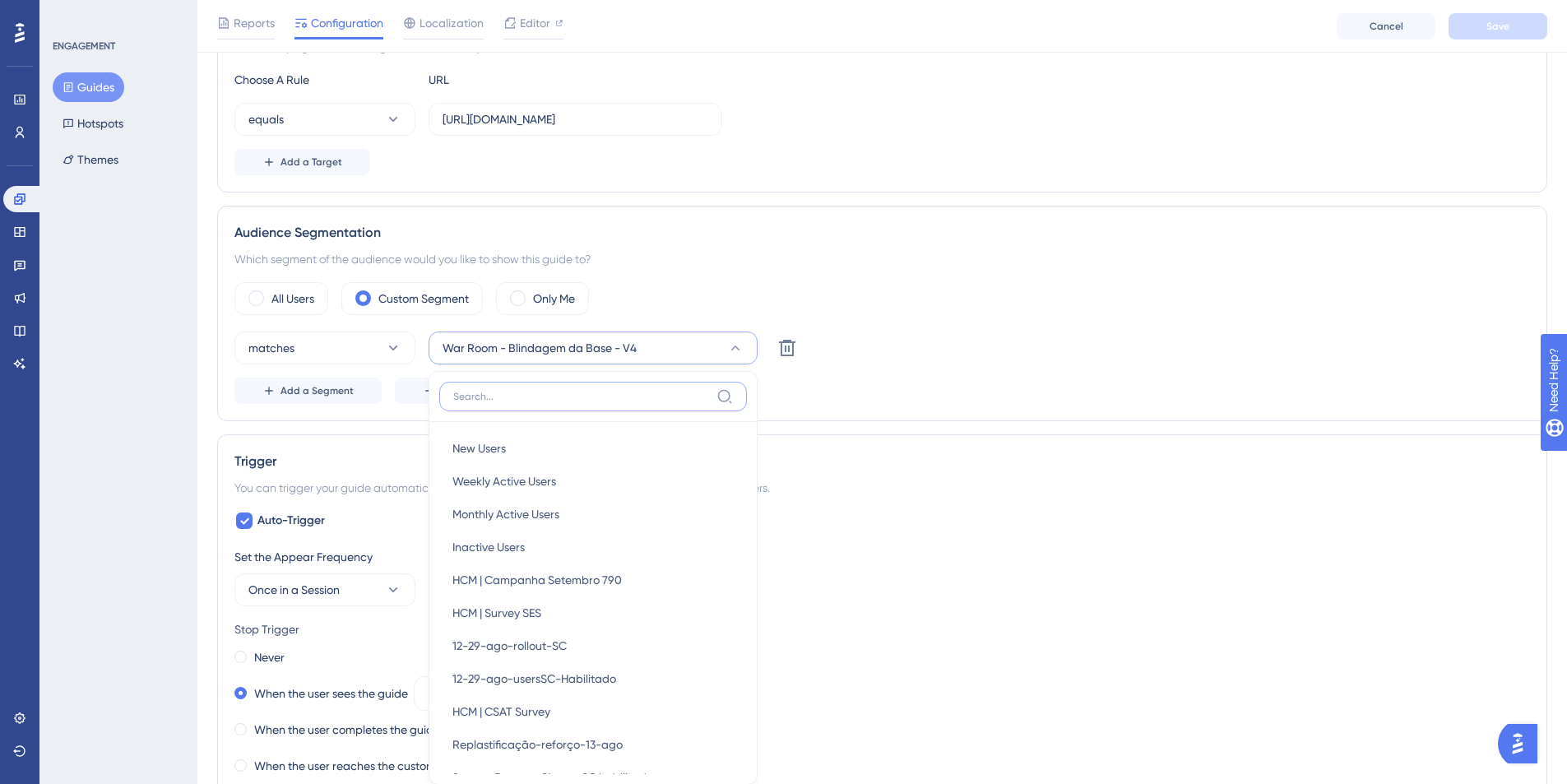
scroll to position [603, 0]
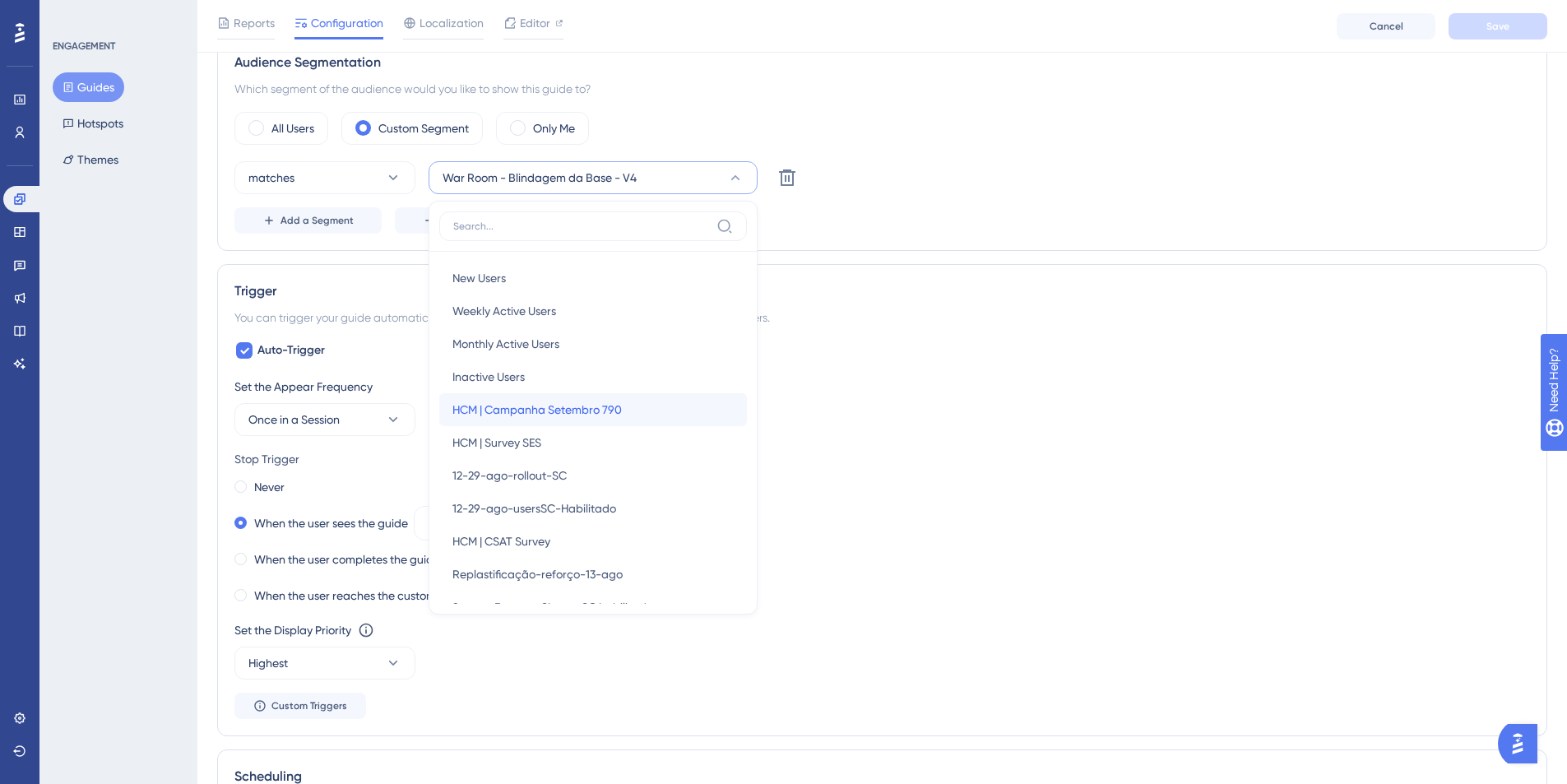
click at [610, 405] on span "HCM | Campanha Setembro 790" at bounding box center [537, 409] width 170 height 19
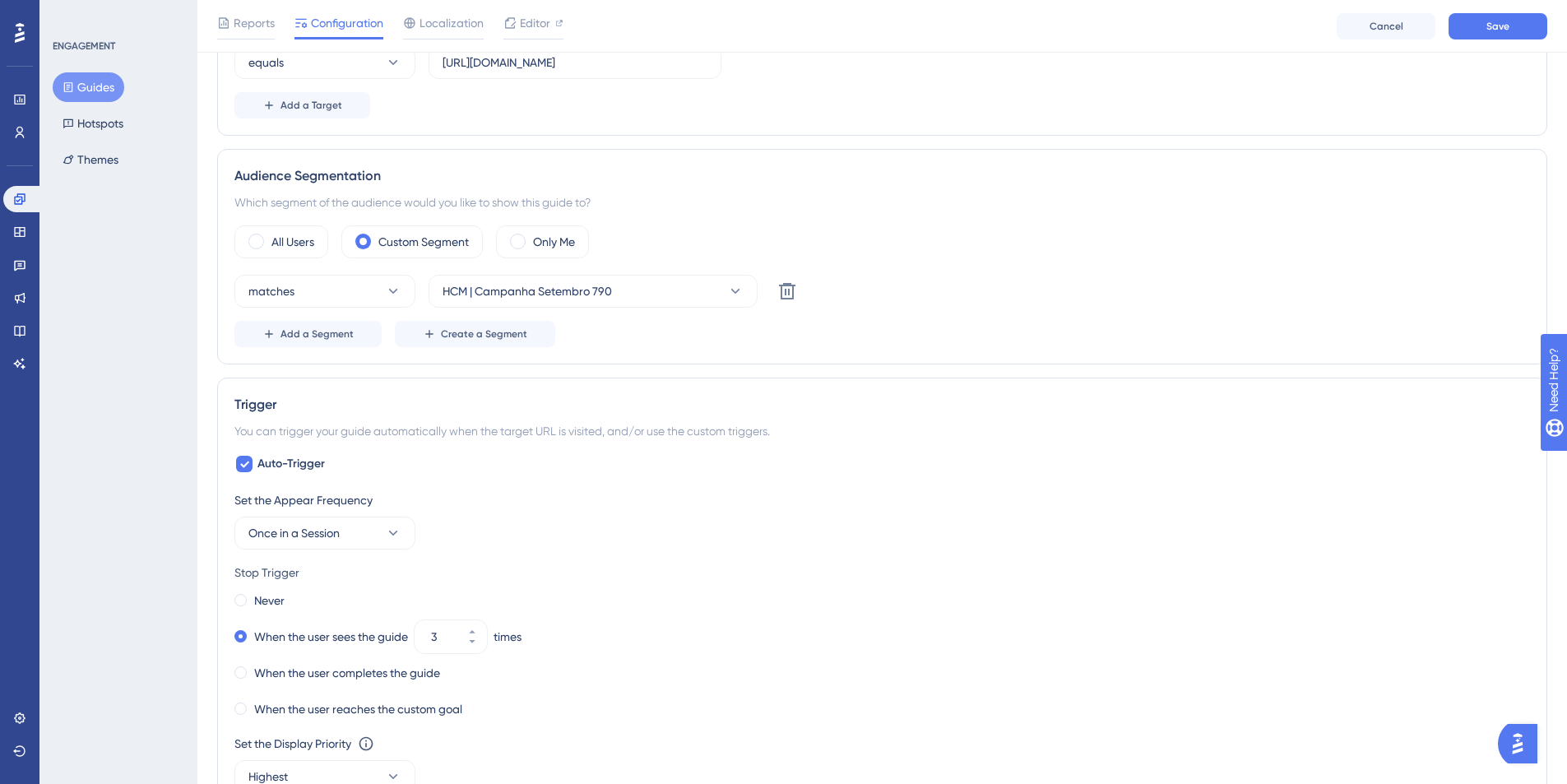
scroll to position [62, 0]
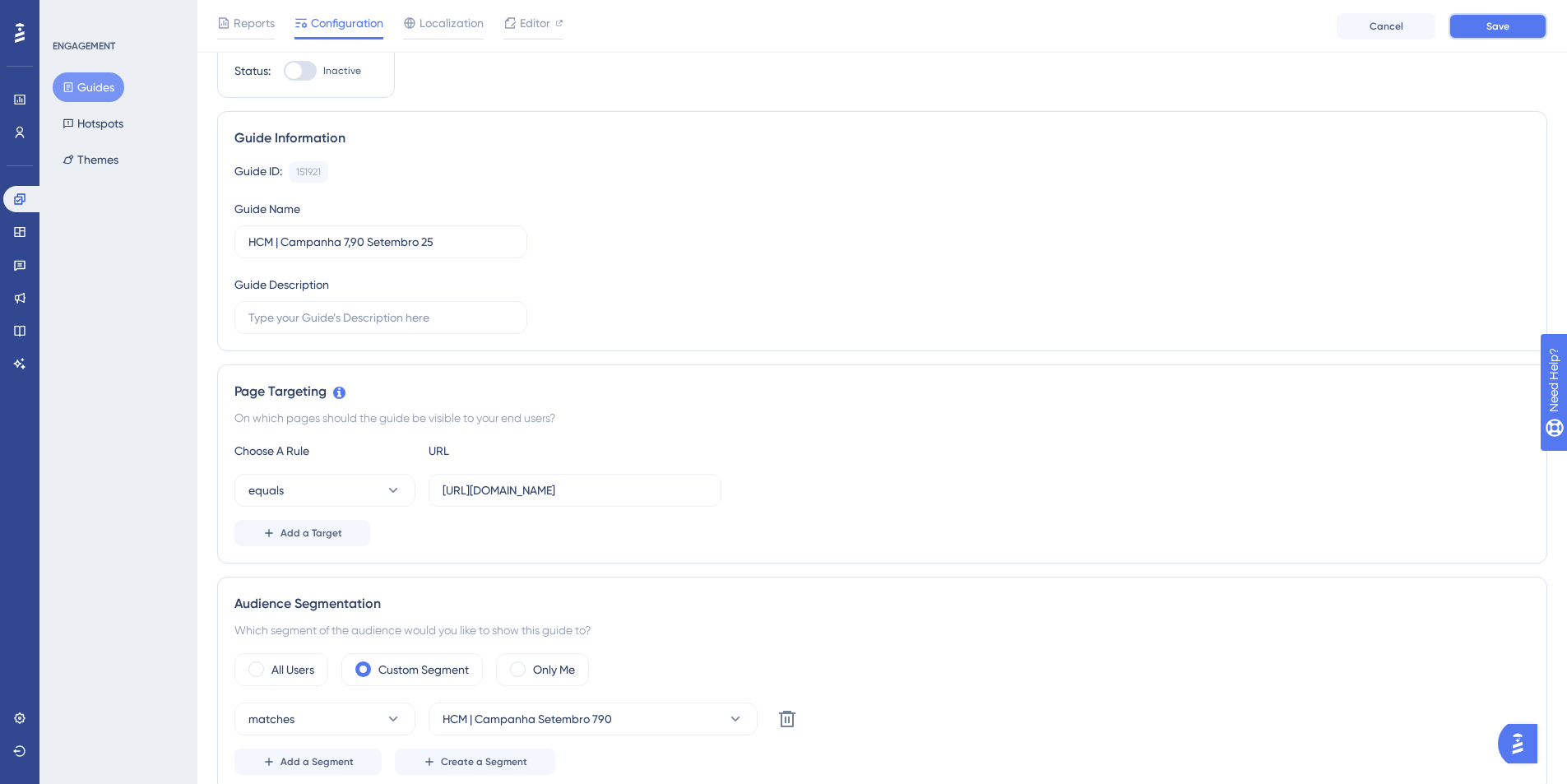
click at [1244, 36] on button "Save" at bounding box center [1497, 26] width 98 height 27
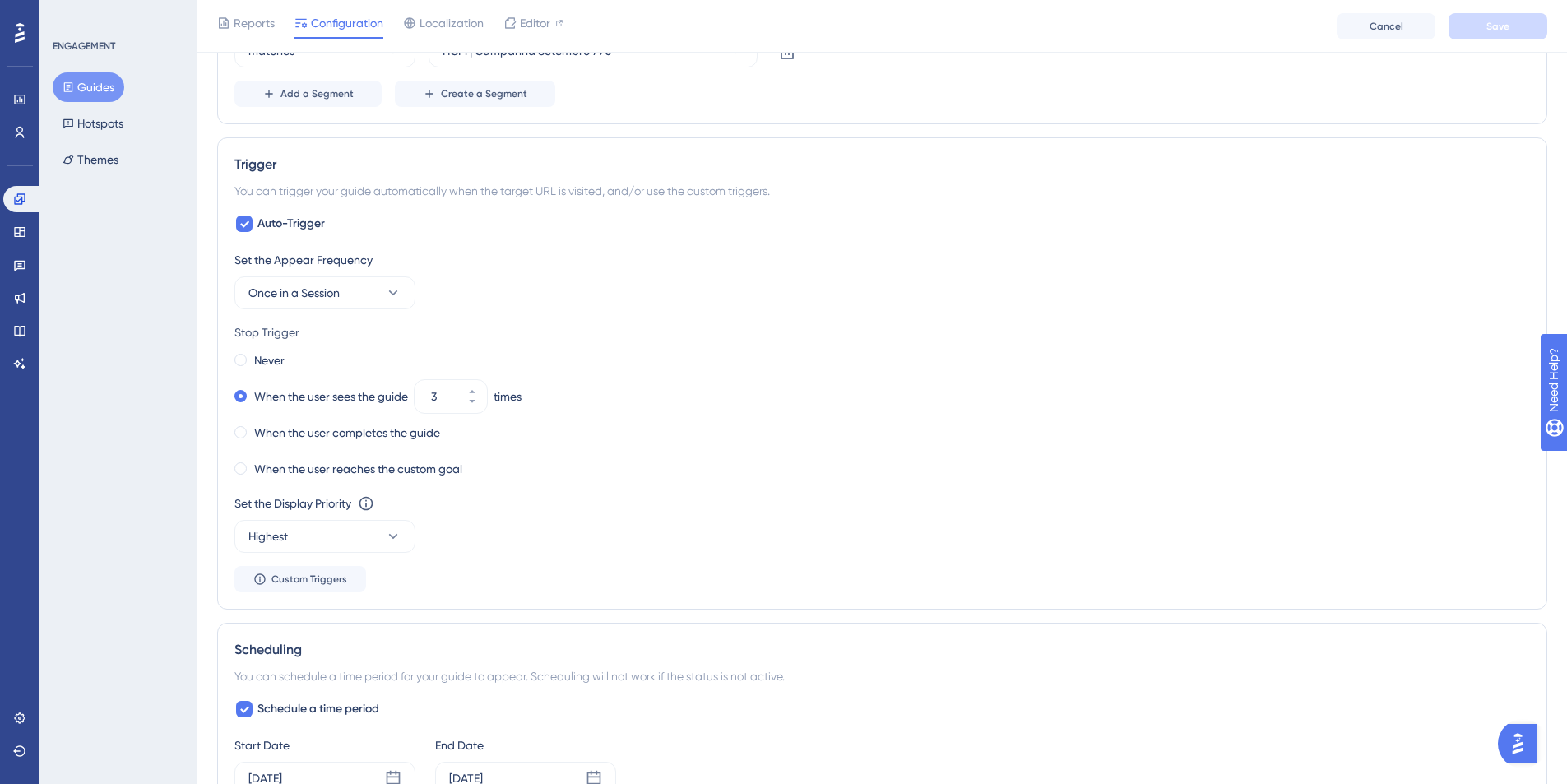
scroll to position [742, 0]
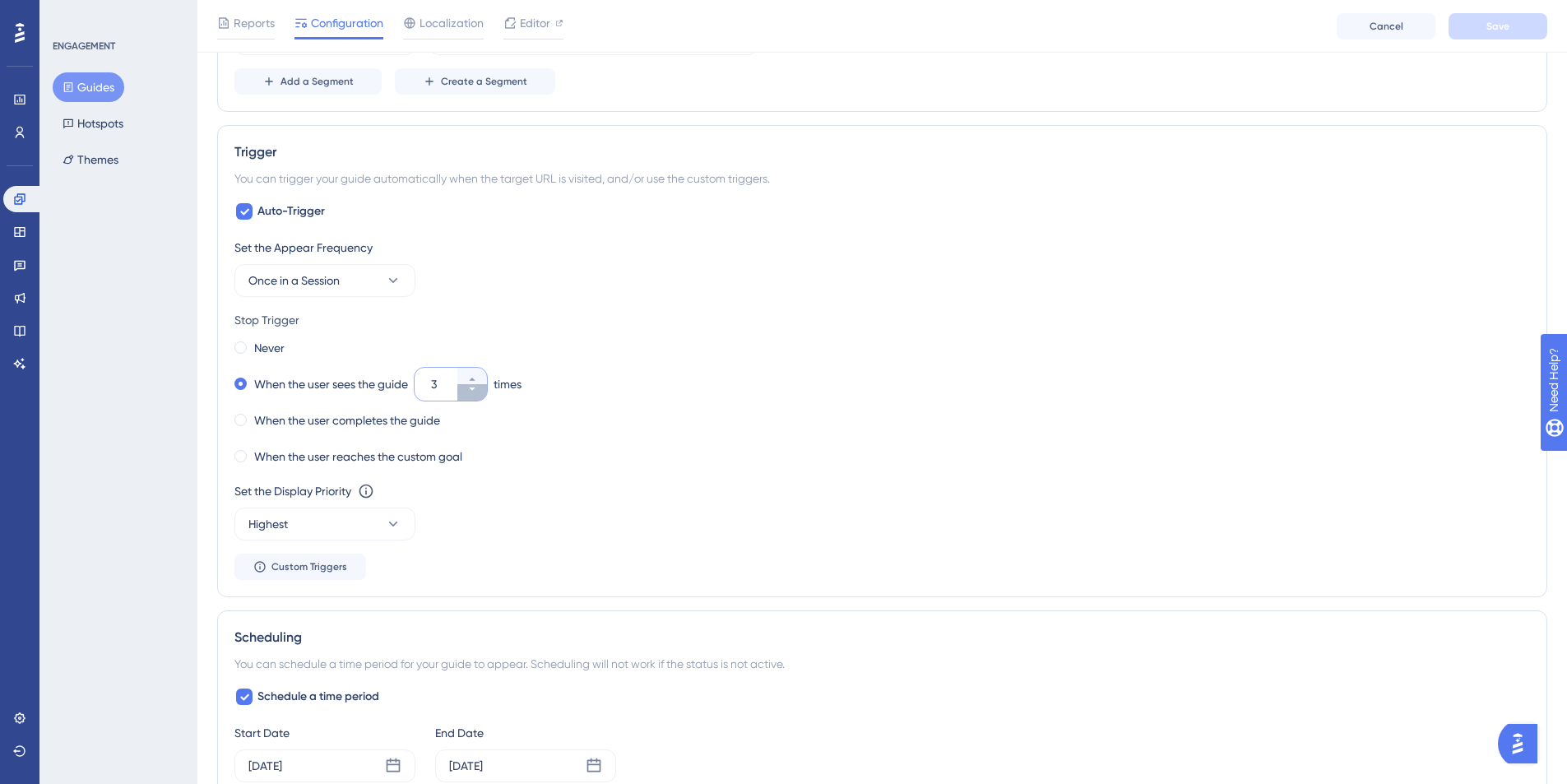
click at [479, 396] on button "3" at bounding box center [472, 392] width 29 height 17
type input "2"
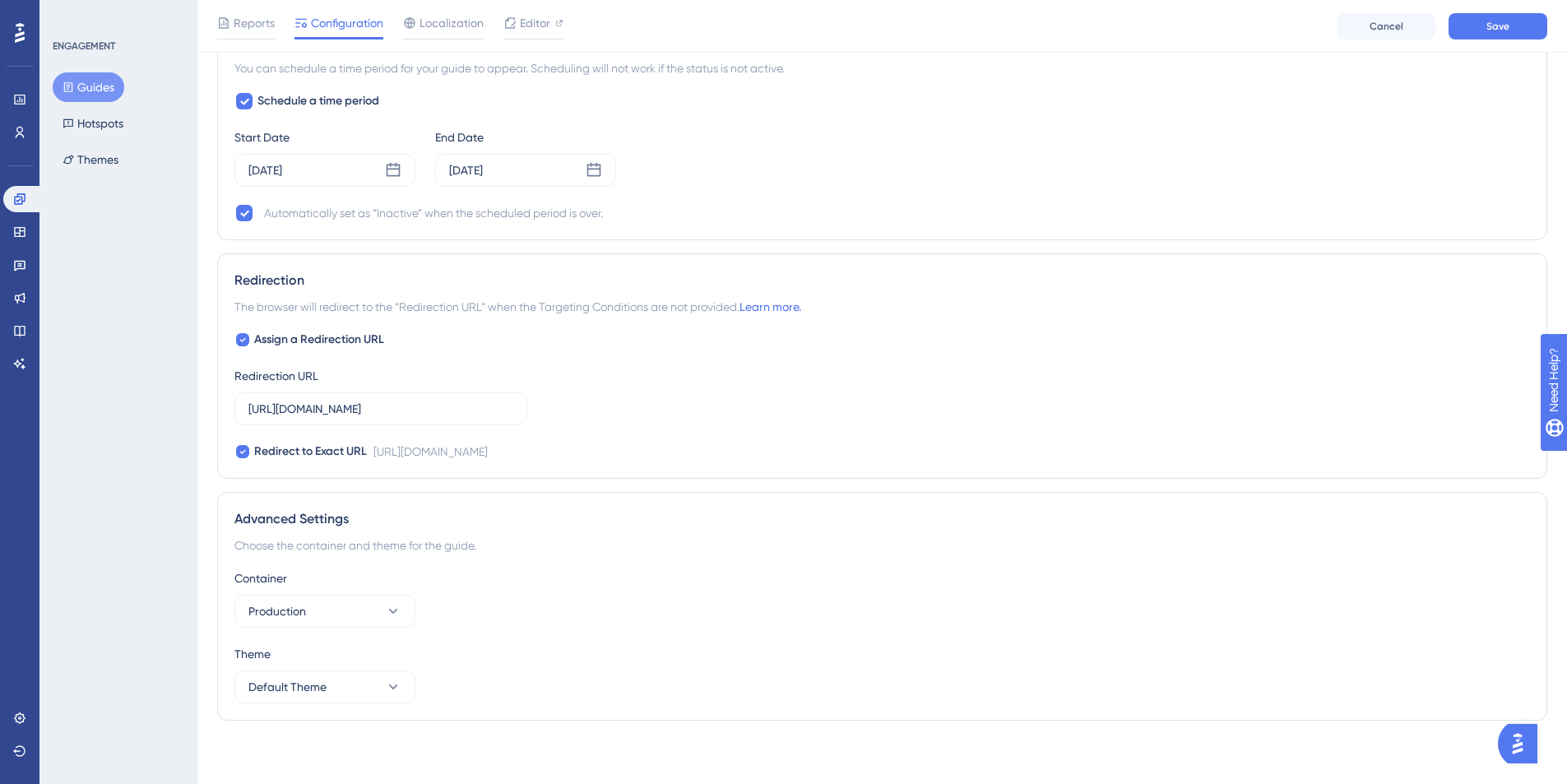
scroll to position [1339, 0]
click at [1244, 28] on button "Save" at bounding box center [1497, 26] width 98 height 27
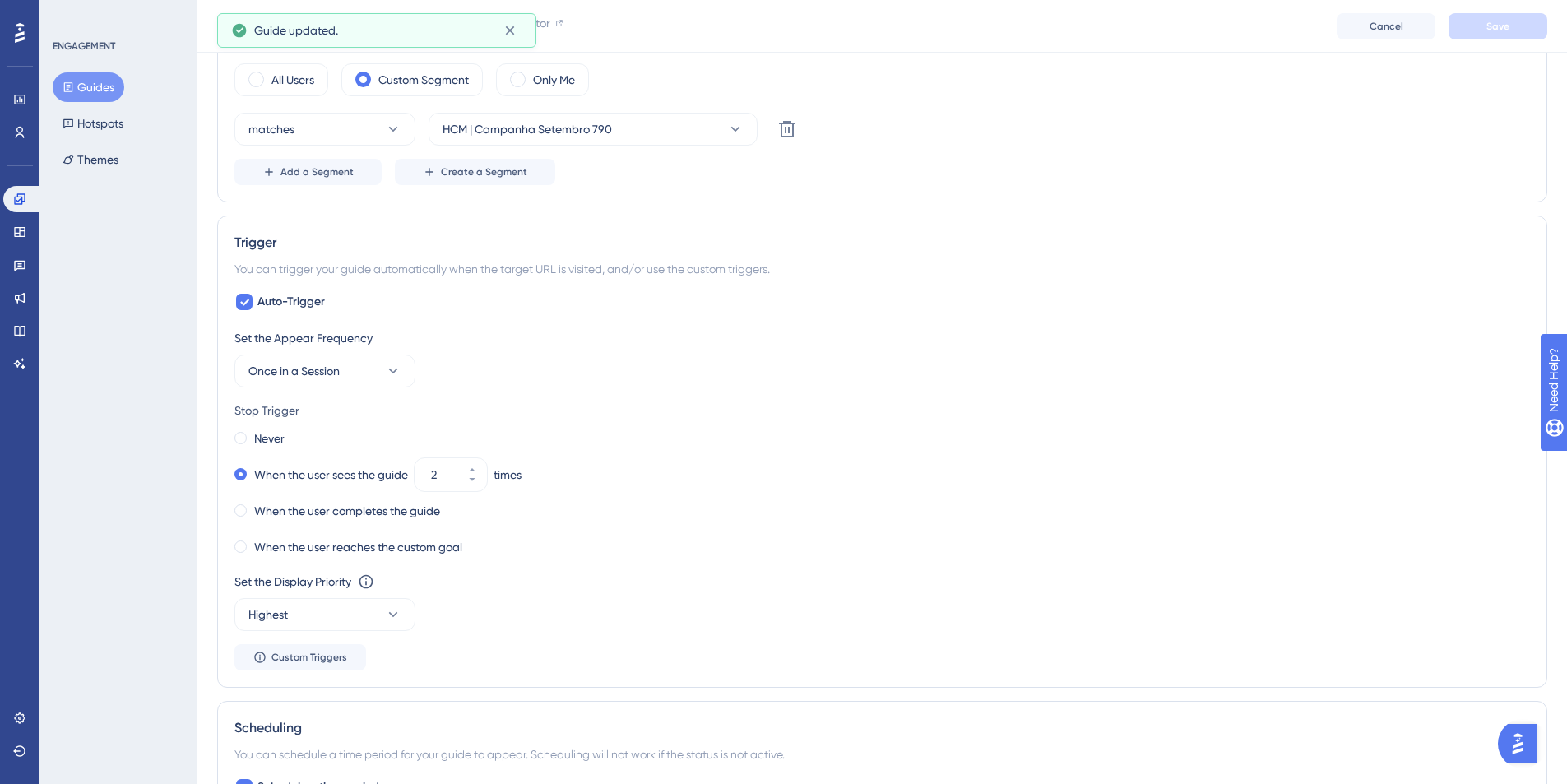
scroll to position [0, 0]
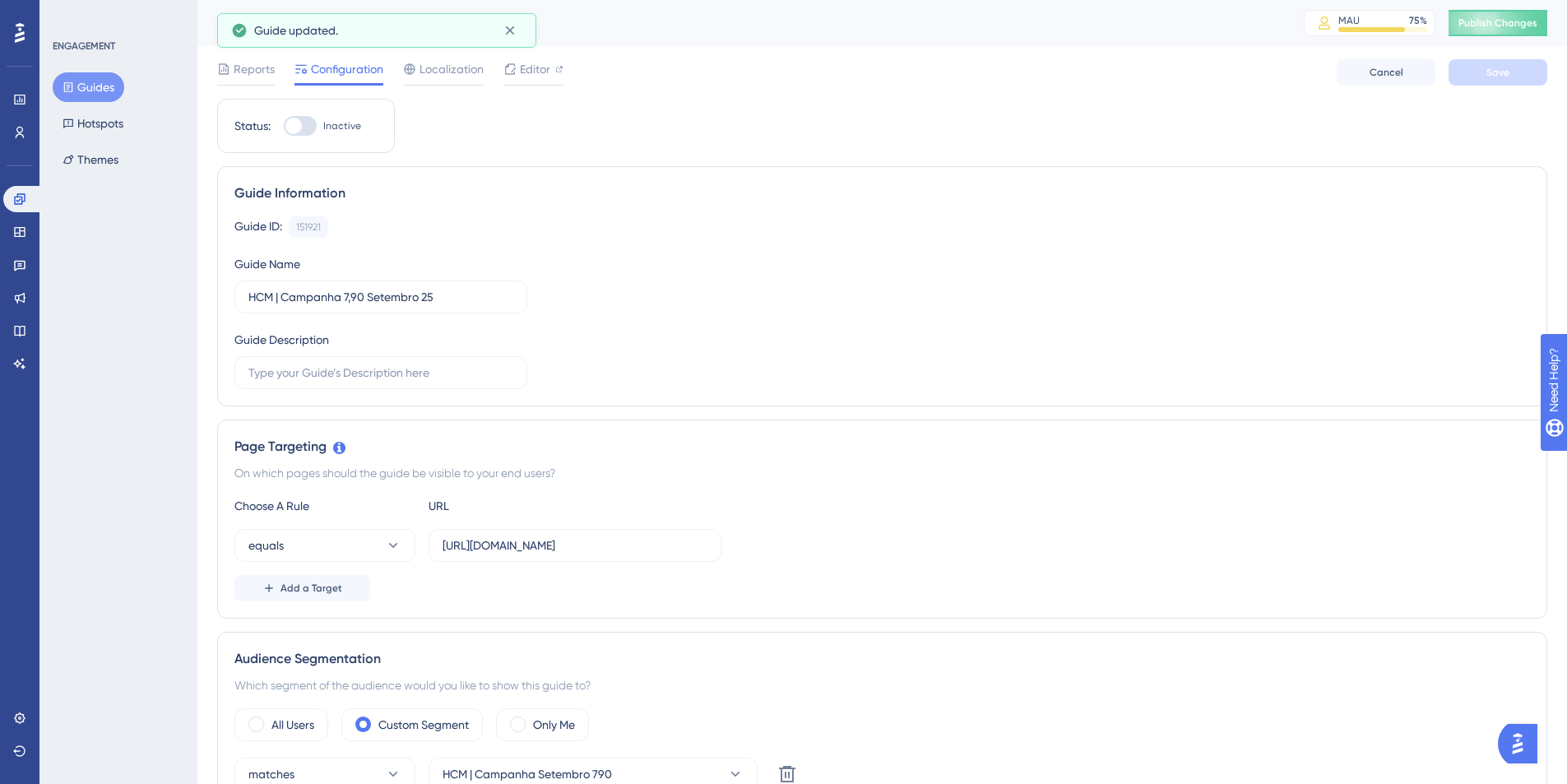
click at [307, 122] on div at bounding box center [300, 125] width 33 height 19
click at [284, 126] on input "Inactive" at bounding box center [283, 126] width 1 height 1
checkbox input "true"
click at [1244, 80] on button "Save" at bounding box center [1497, 72] width 98 height 27
click at [1244, 25] on span "Publish Changes" at bounding box center [1498, 23] width 79 height 13
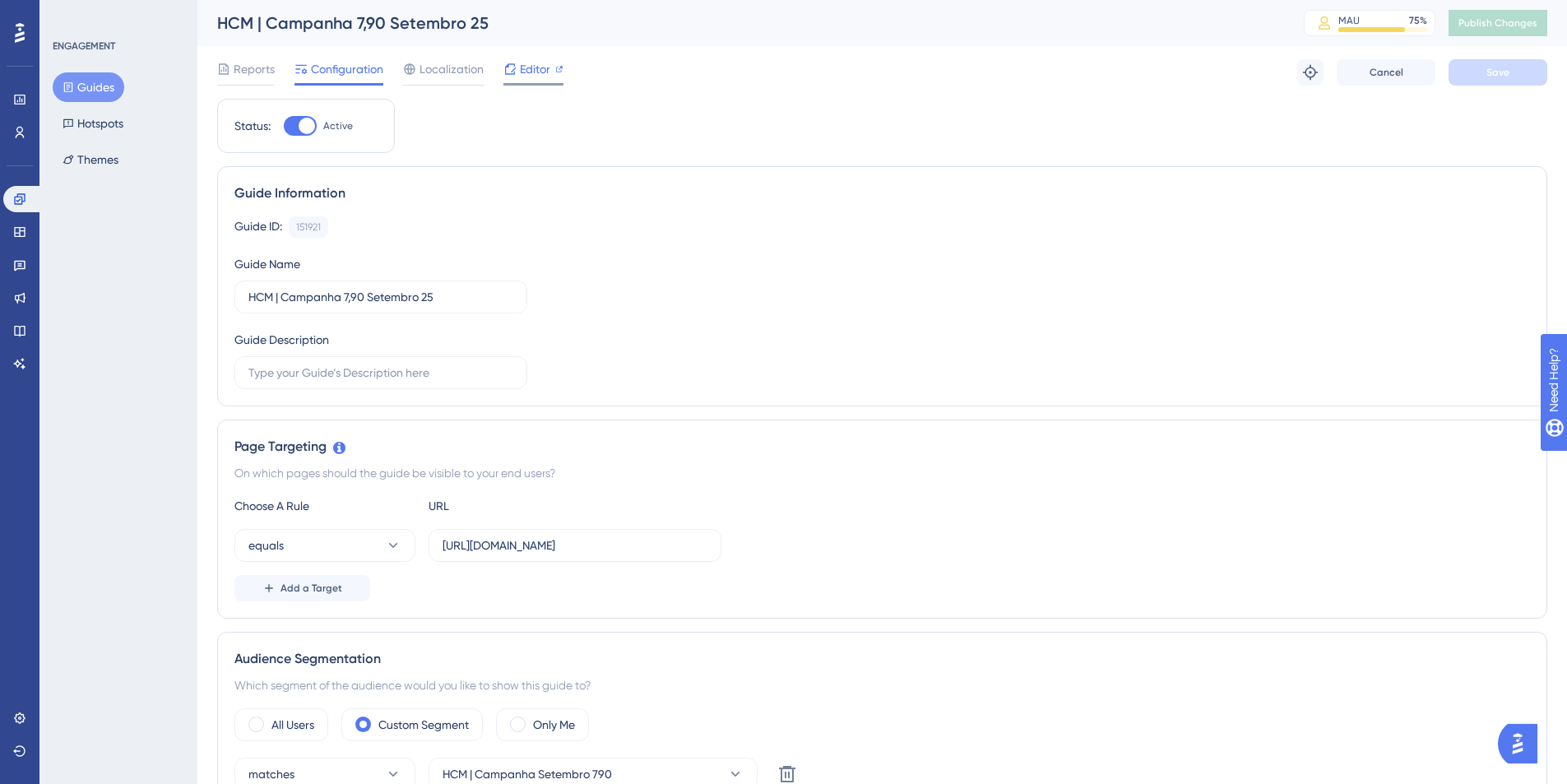
click at [541, 75] on span "Editor" at bounding box center [535, 68] width 30 height 19
click at [97, 90] on button "Guides" at bounding box center [88, 87] width 72 height 29
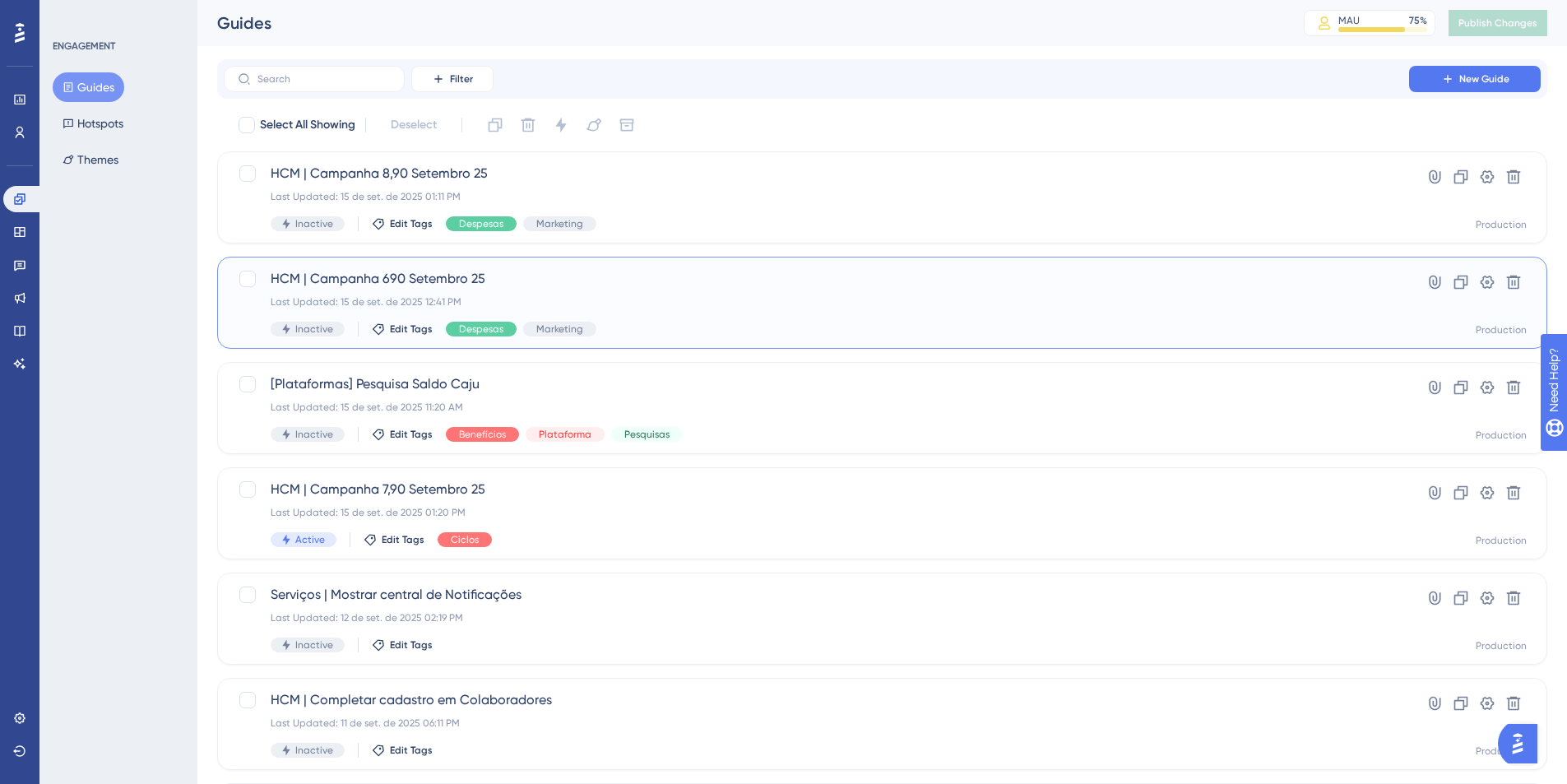
click at [513, 282] on span "HCM | Campanha 690 Setembro 25" at bounding box center [817, 278] width 1092 height 19
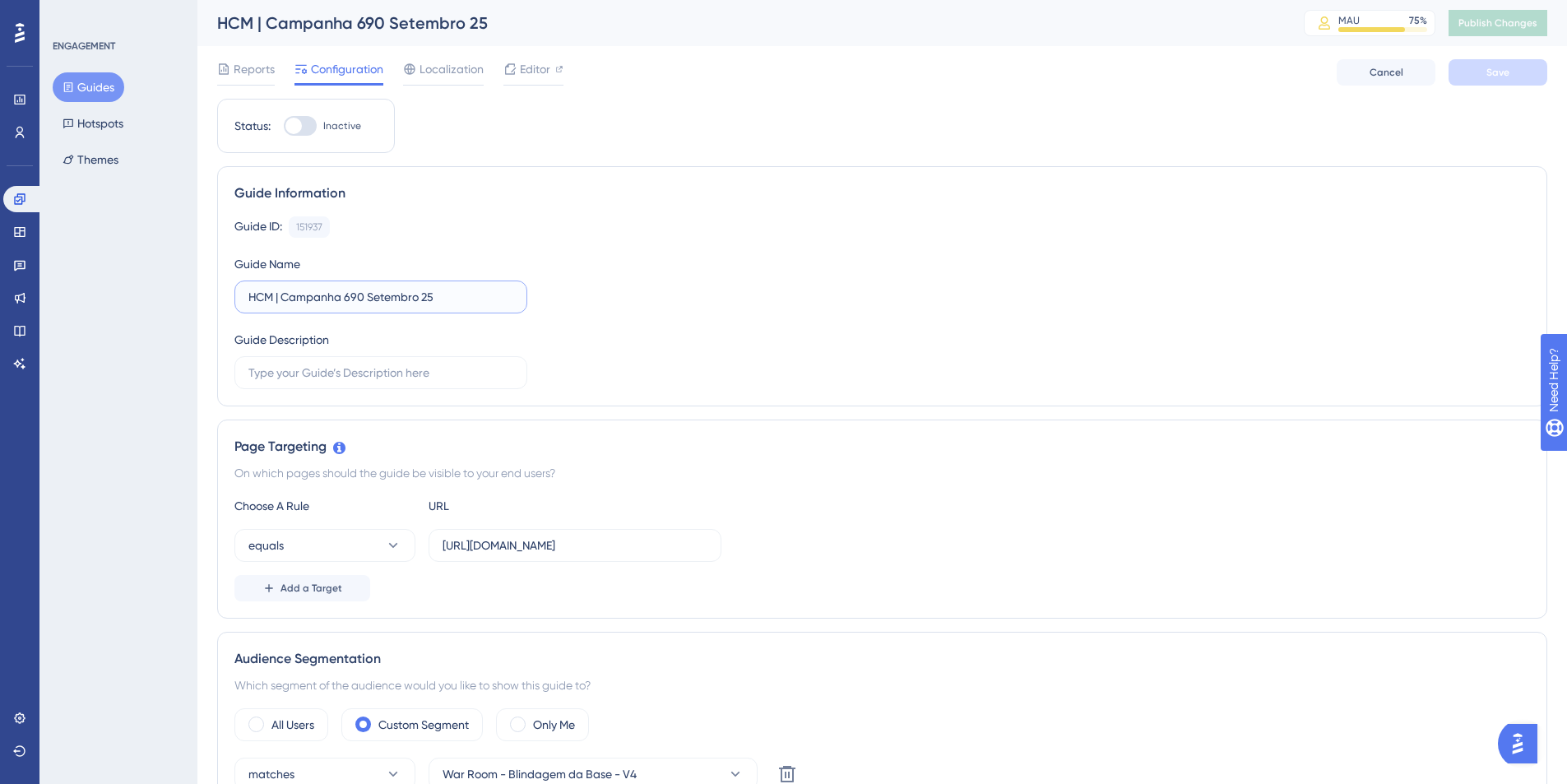
click at [352, 296] on input "HCM | Campanha 690 Setembro 25" at bounding box center [381, 297] width 265 height 18
type input "HCM | Campanha 6,90 Setembro 25"
click at [1244, 76] on span "Save" at bounding box center [1498, 73] width 23 height 13
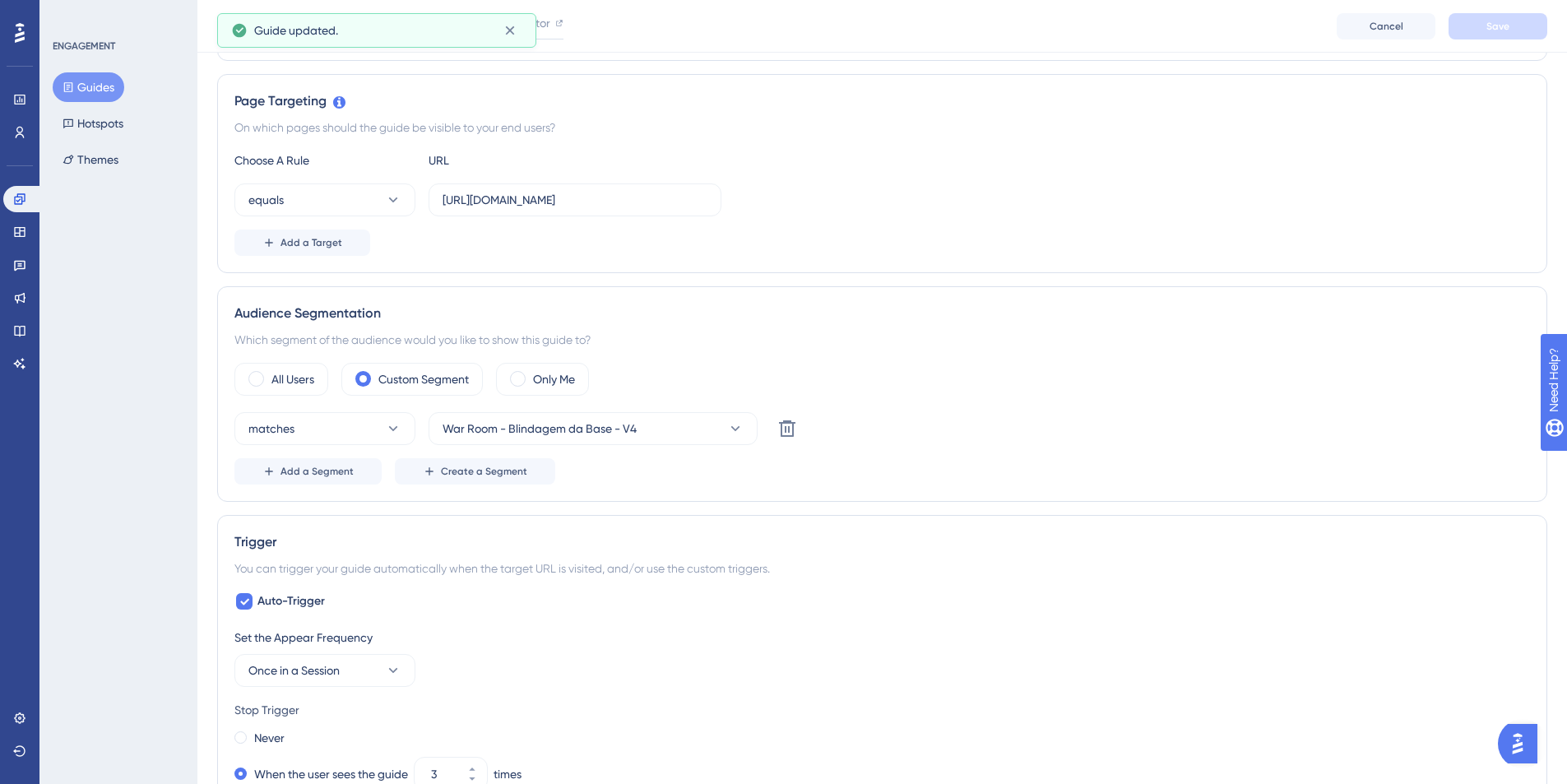
scroll to position [416, 0]
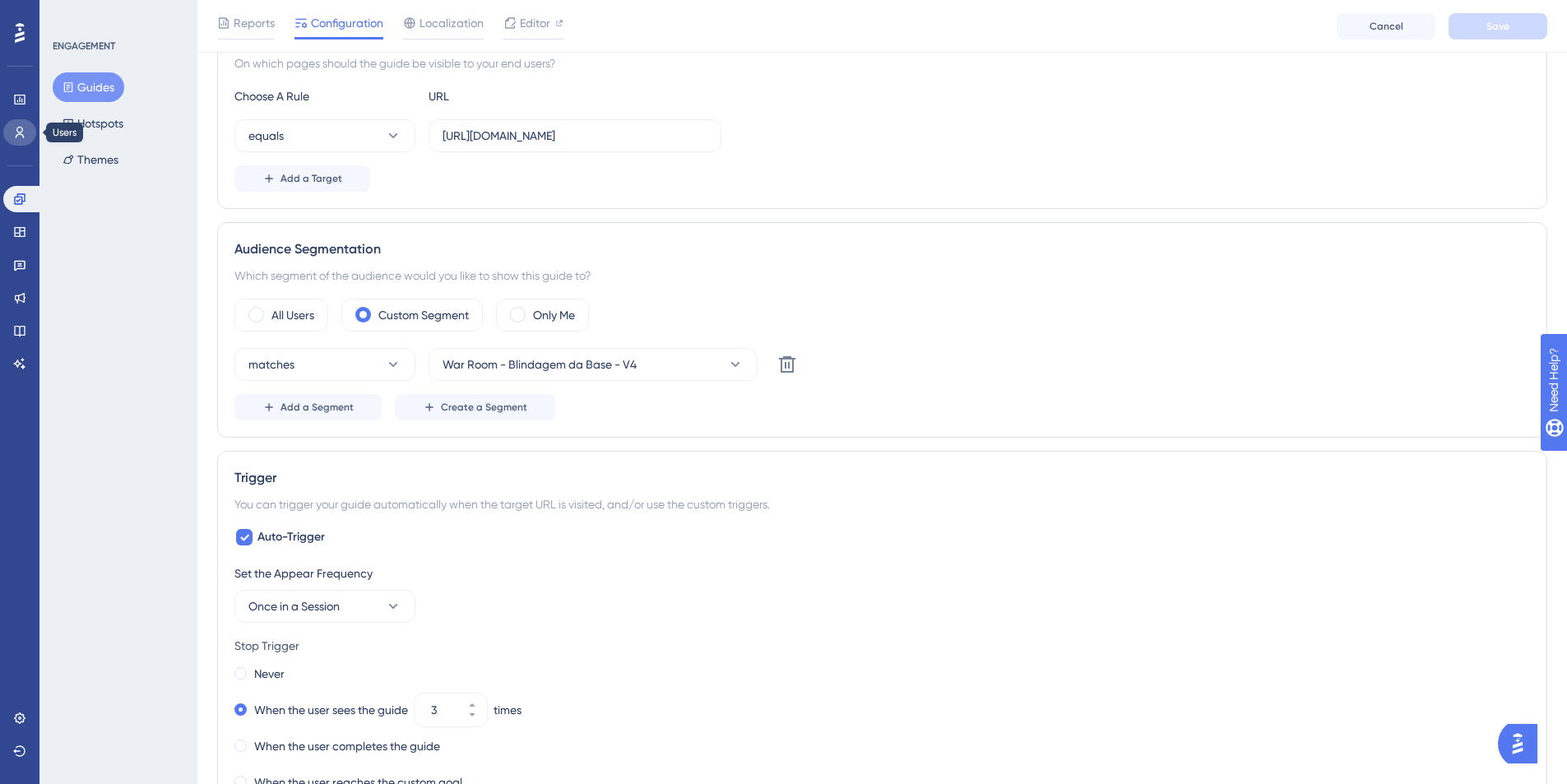
click at [12, 122] on link at bounding box center [20, 132] width 33 height 27
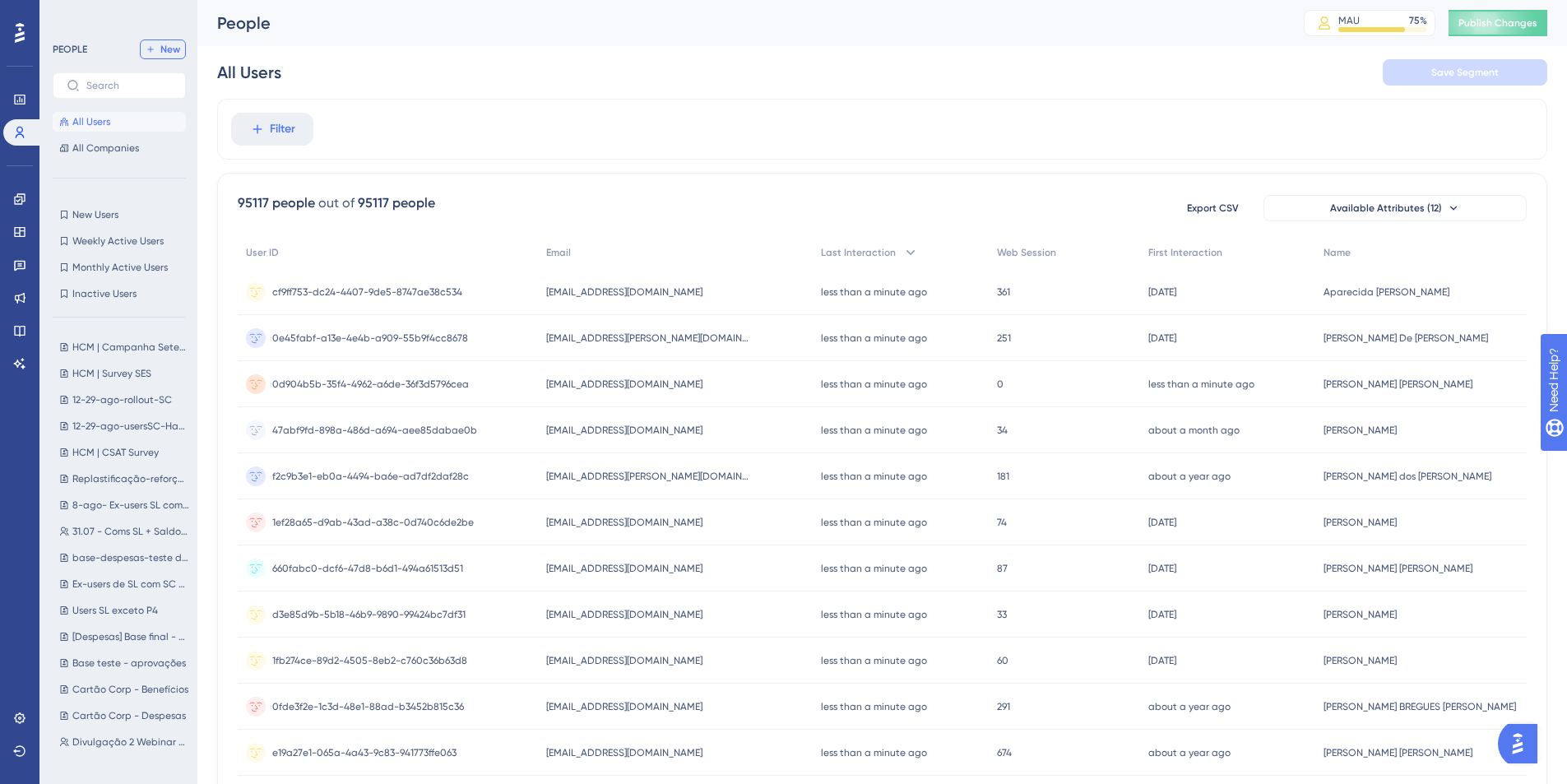
click at [177, 50] on span "New" at bounding box center [170, 50] width 19 height 13
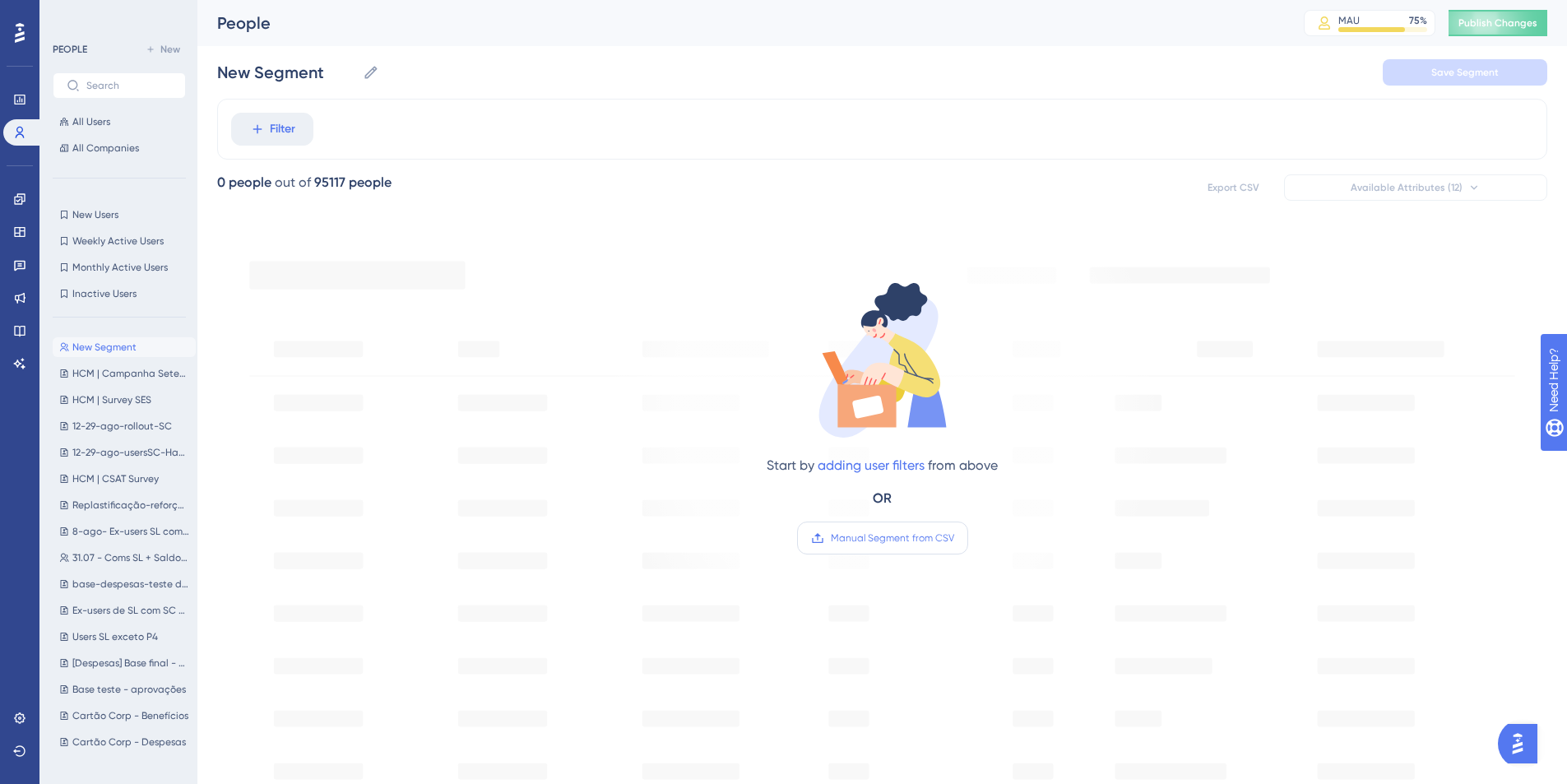
click at [933, 542] on span "Manual Segment from CSV" at bounding box center [893, 538] width 123 height 13
click at [954, 538] on input "Manual Segment from CSV" at bounding box center [954, 538] width 0 height 0
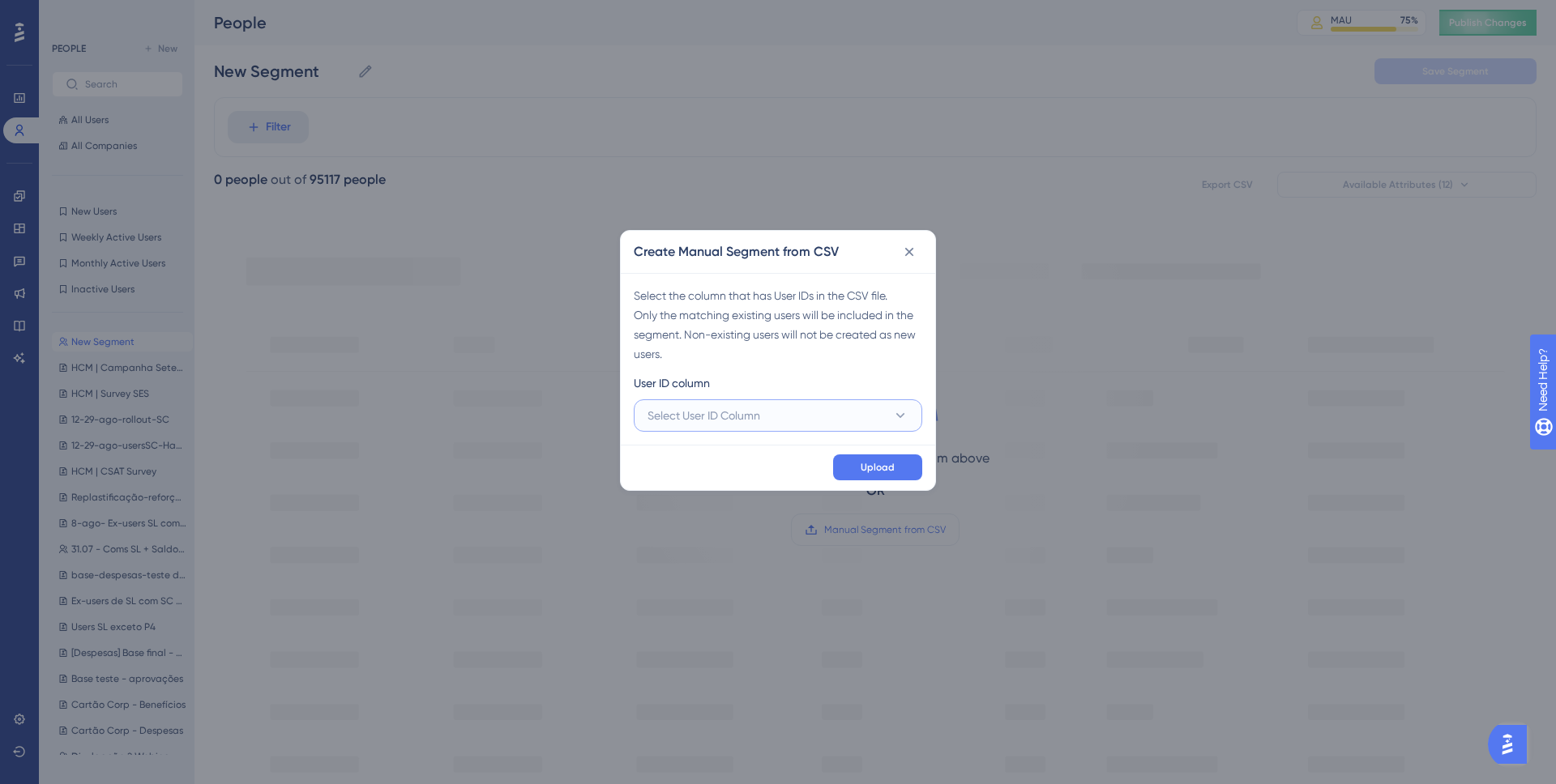
click at [787, 411] on button "Select User ID Column" at bounding box center [778, 416] width 289 height 33
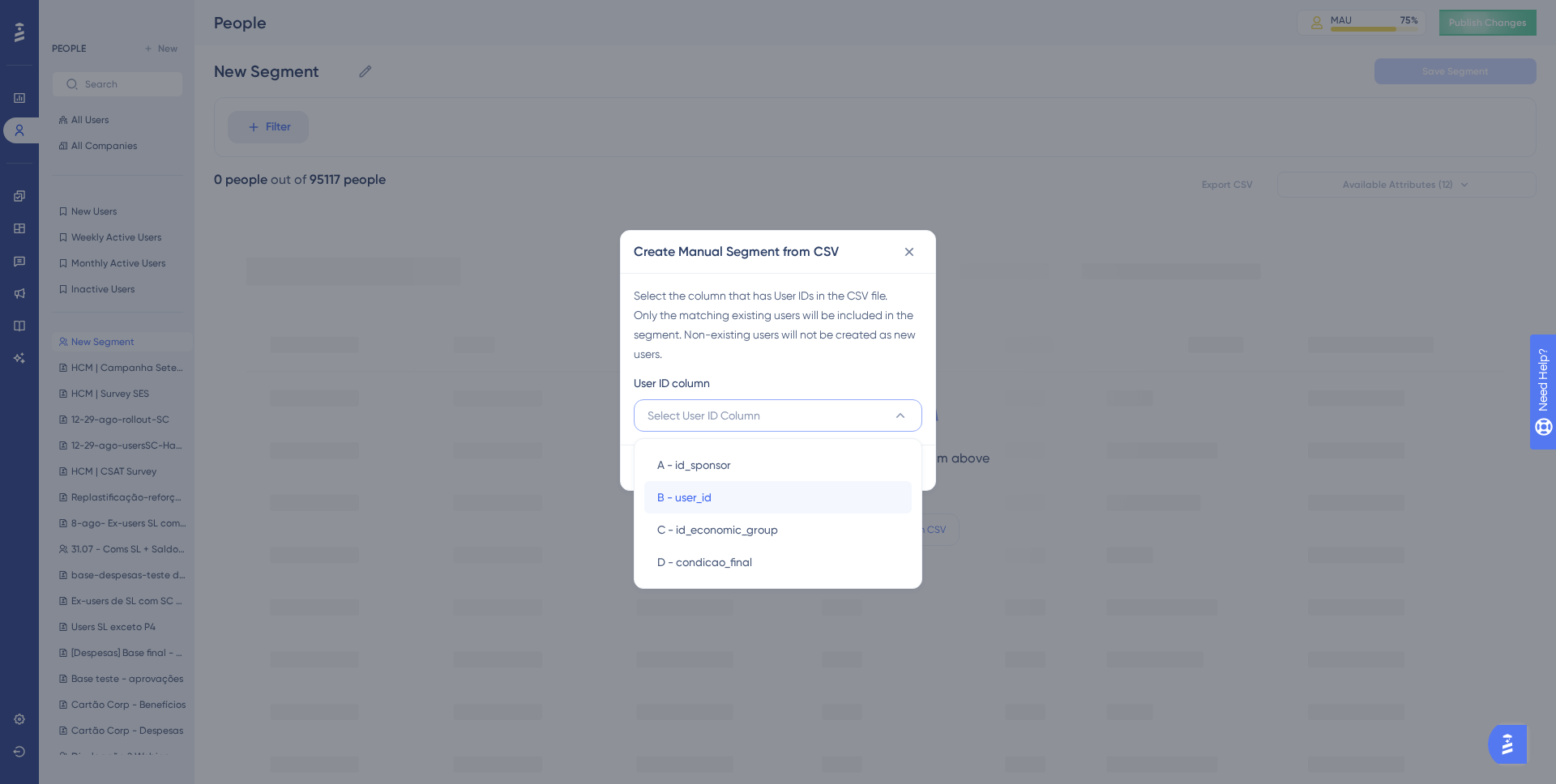
click at [719, 501] on div "B - user_id B - user_id" at bounding box center [777, 497] width 242 height 33
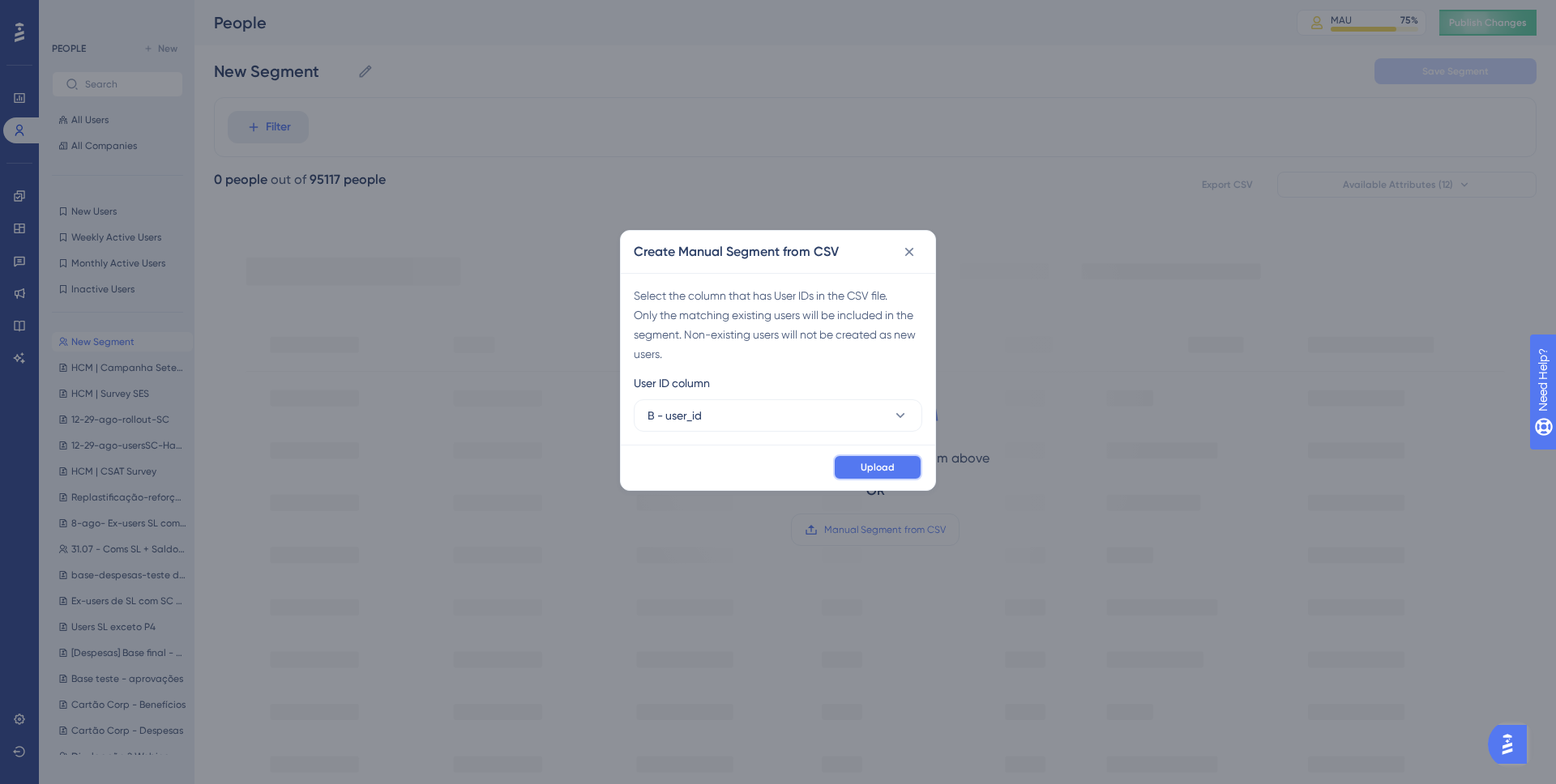
click at [874, 458] on button "Upload" at bounding box center [878, 468] width 90 height 26
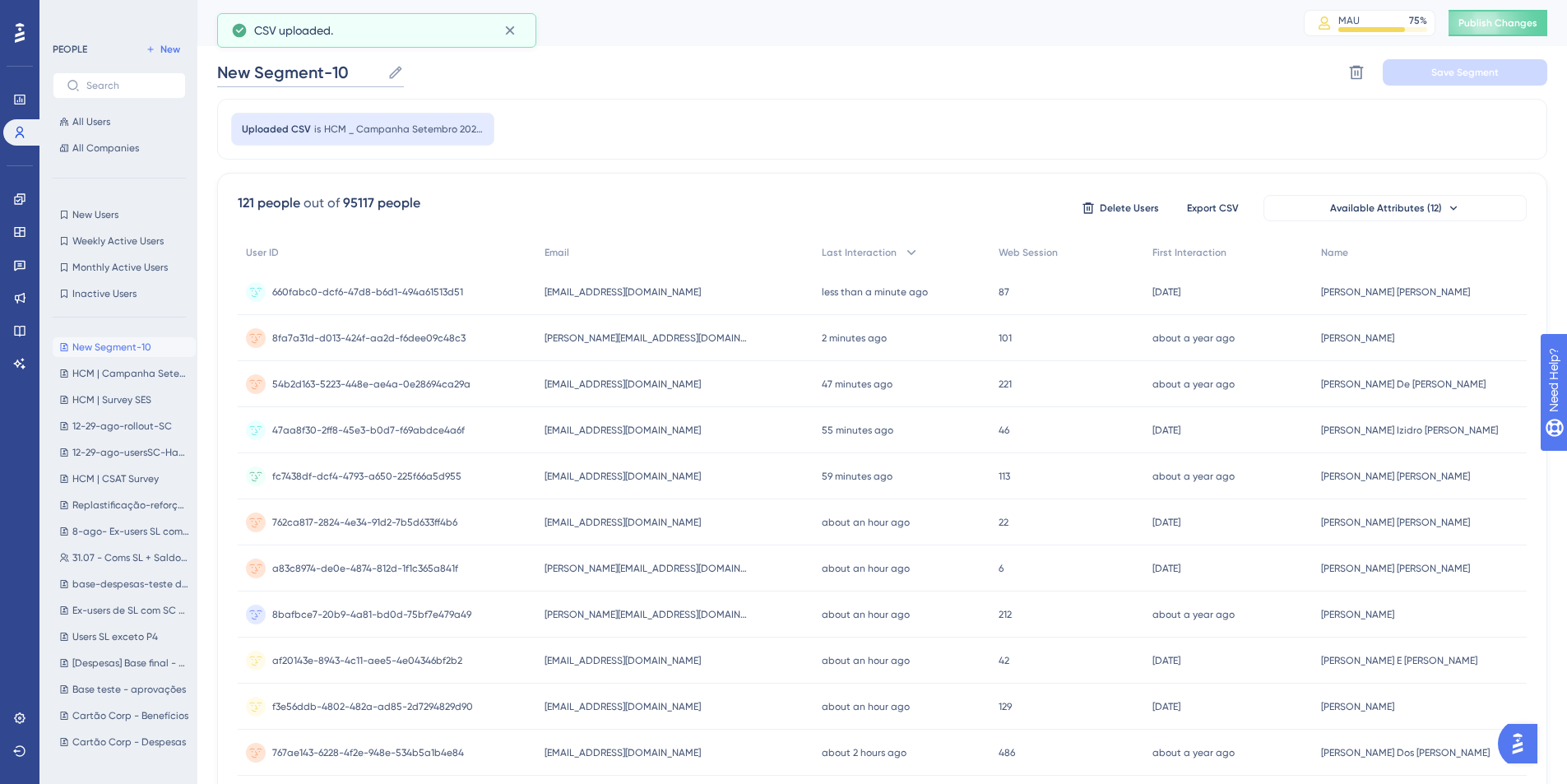
click at [349, 72] on input "New Segment-10" at bounding box center [299, 72] width 163 height 23
click at [348, 72] on input "New Segment-10" at bounding box center [299, 72] width 163 height 23
click at [348, 73] on input "New Segment-10" at bounding box center [299, 72] width 163 height 23
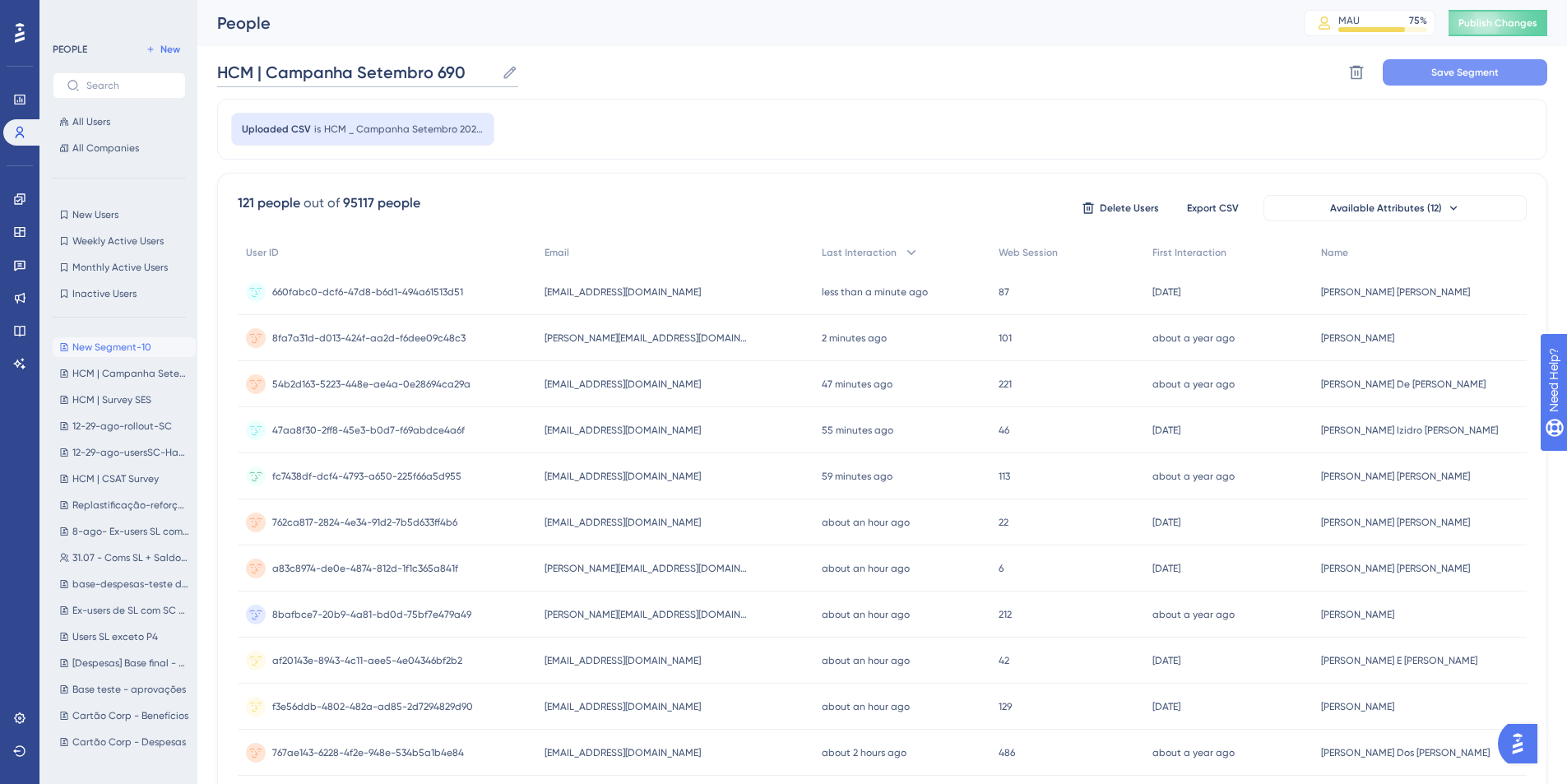
type input "HCM | Campanha Setembro 690"
click at [1244, 76] on button "Save Segment" at bounding box center [1465, 72] width 164 height 27
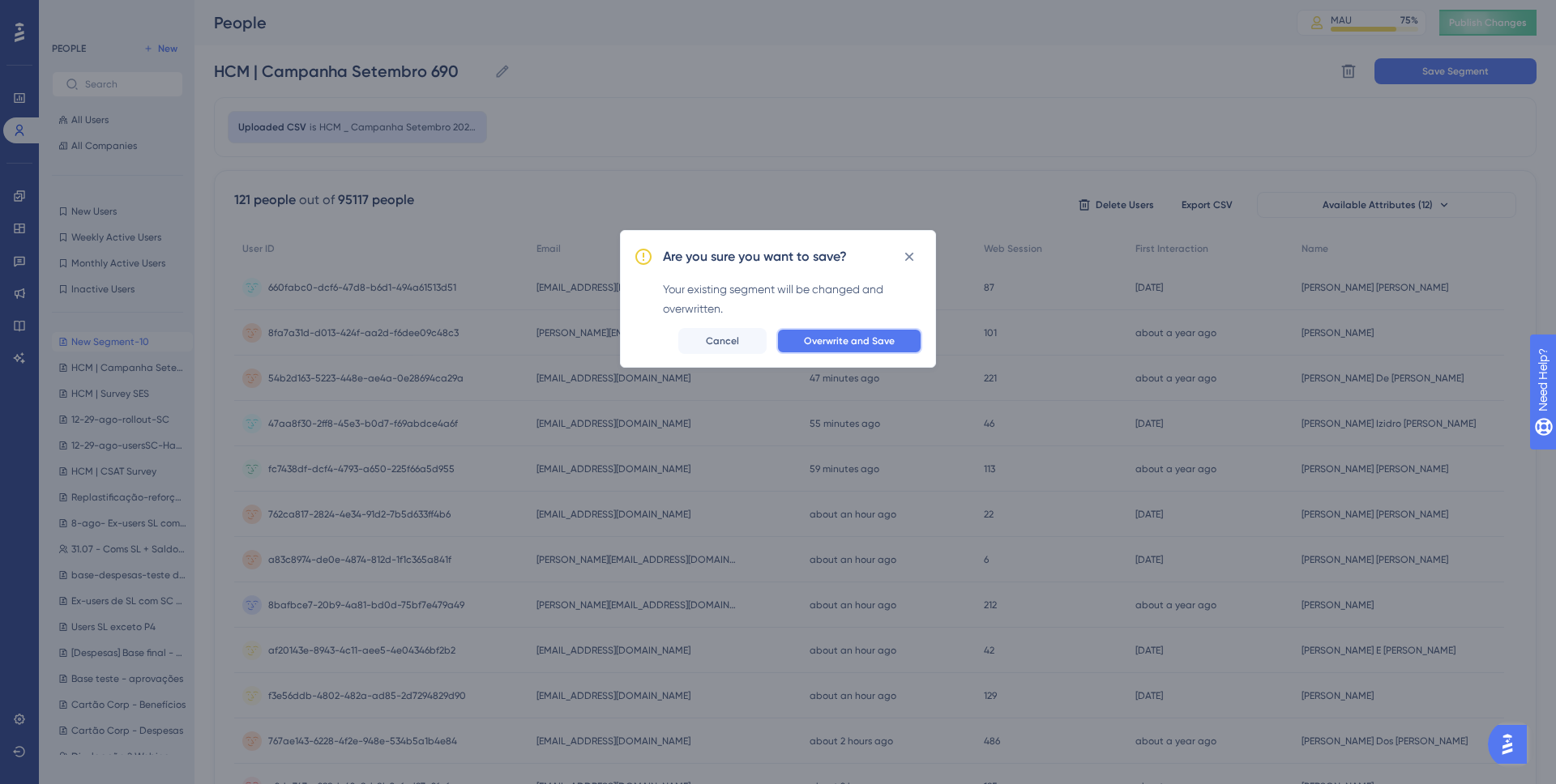
click at [828, 336] on span "Overwrite and Save" at bounding box center [849, 341] width 90 height 13
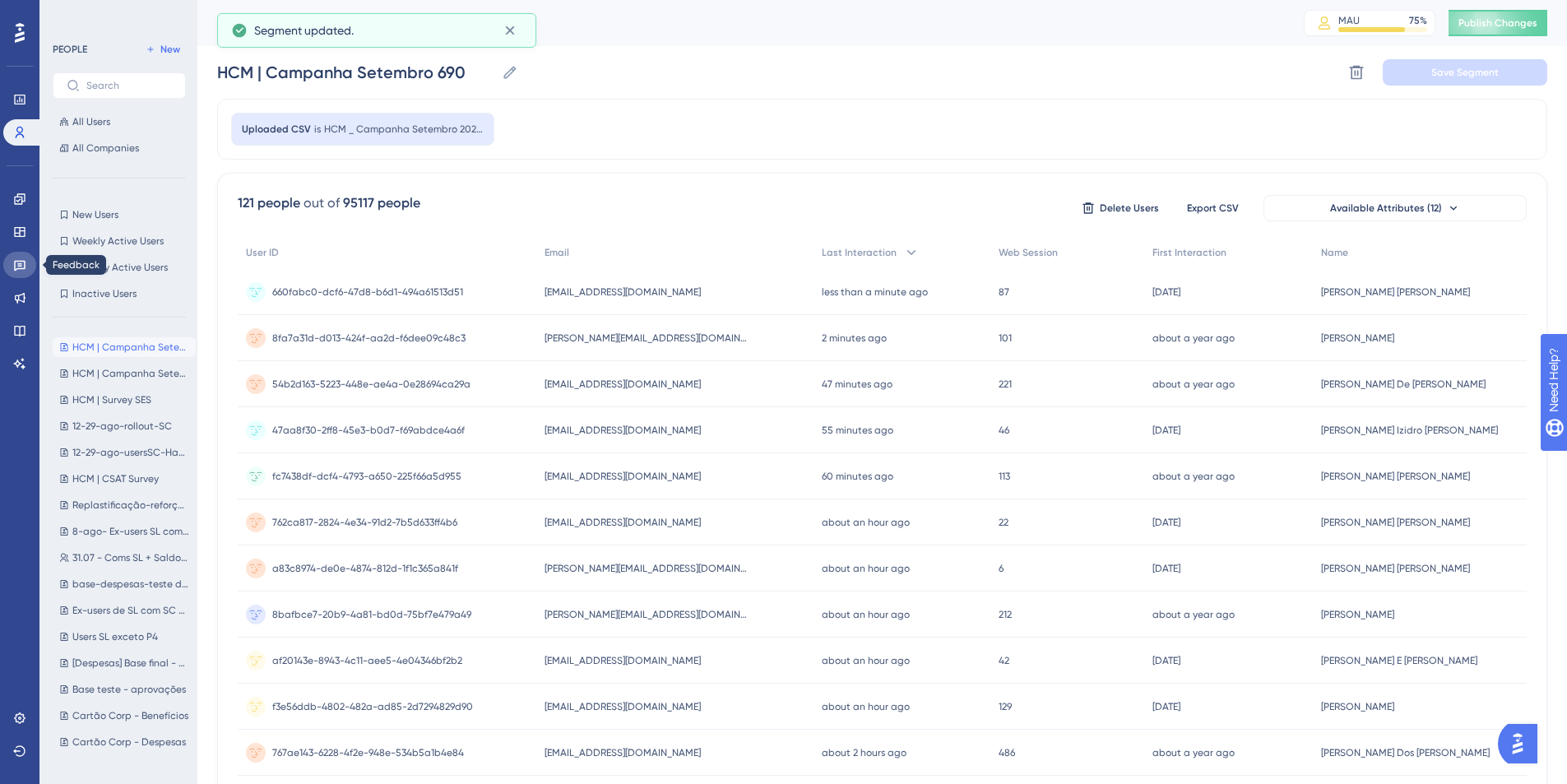
click at [17, 265] on icon at bounding box center [19, 264] width 13 height 13
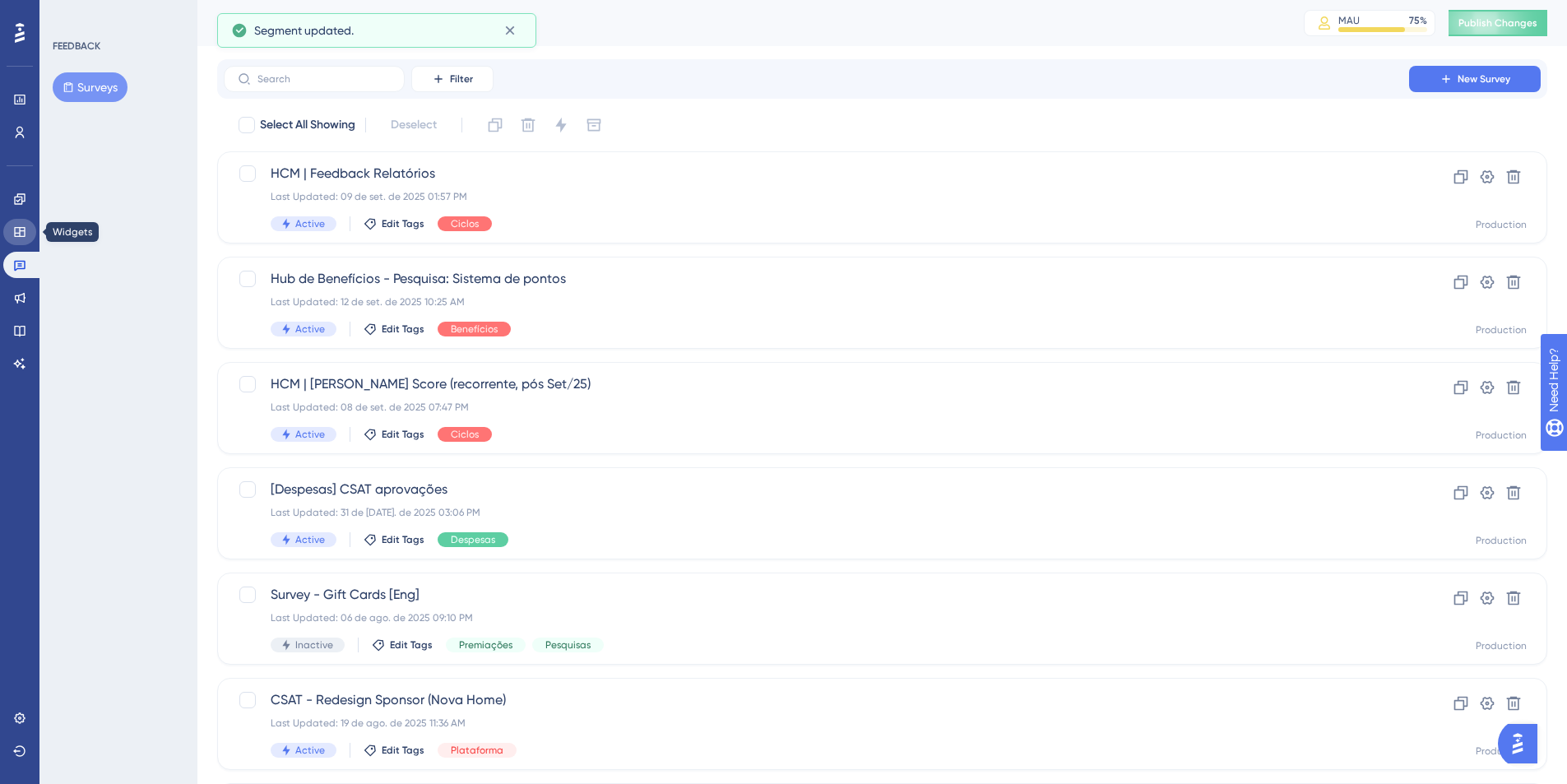
click at [16, 241] on link at bounding box center [20, 231] width 33 height 27
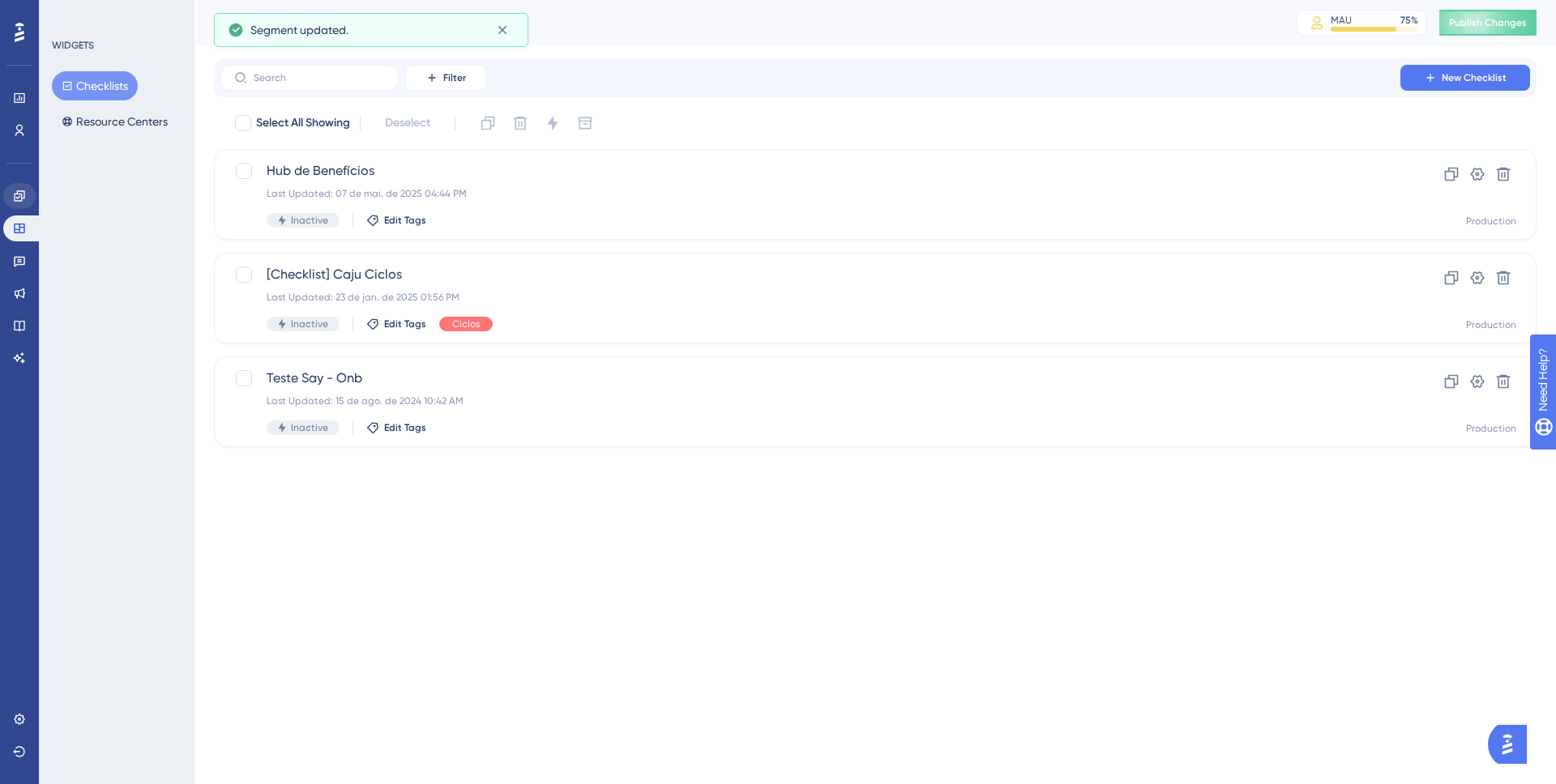
drag, startPoint x: 42, startPoint y: 193, endPoint x: 28, endPoint y: 196, distance: 14.3
click at [40, 193] on div "WIDGETS Checklists Resource Centers" at bounding box center [117, 392] width 156 height 784
click at [28, 196] on link at bounding box center [20, 195] width 33 height 26
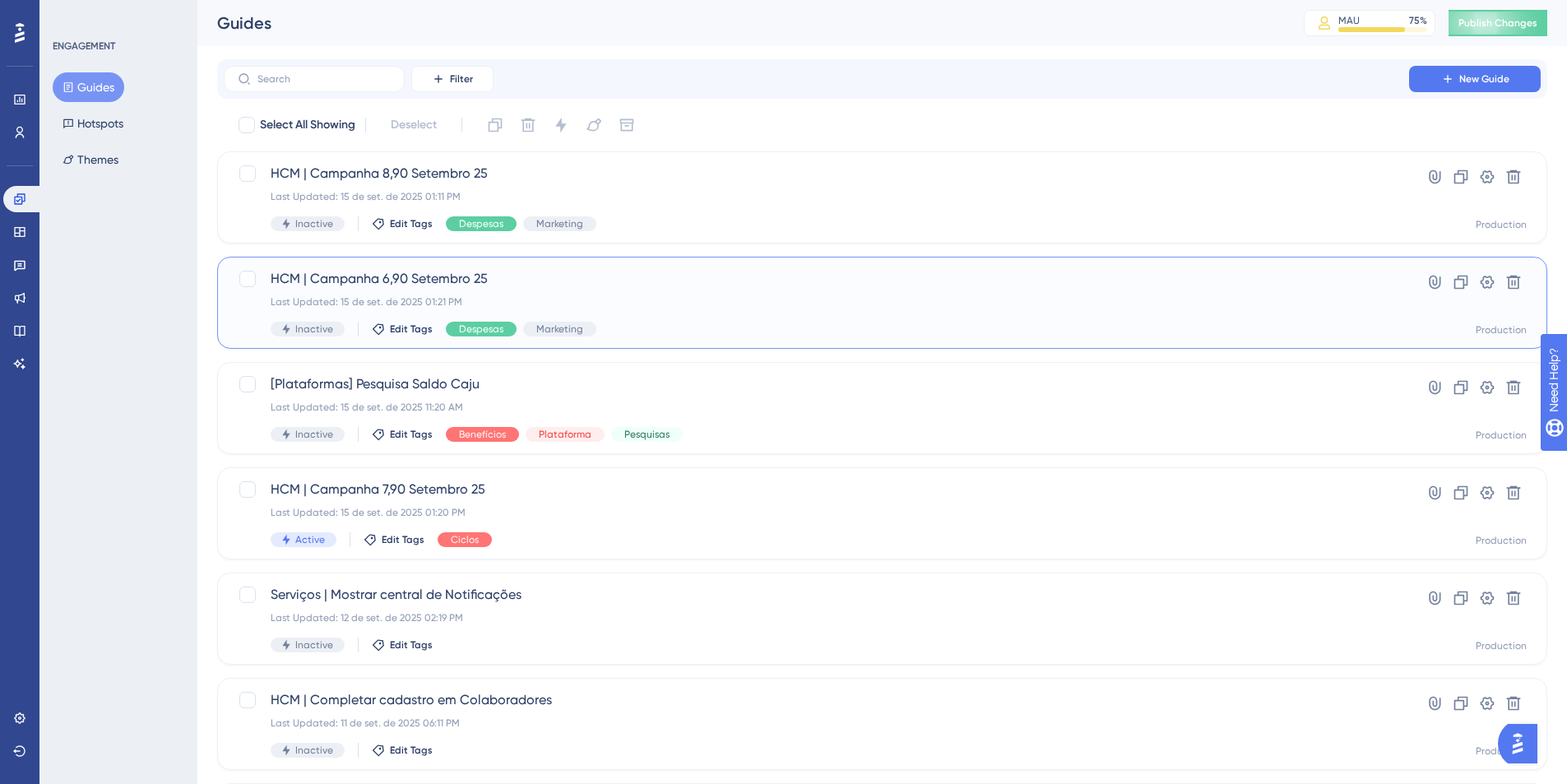
click at [735, 304] on div "Last Updated: 15 de set. de 2025 01:21 PM" at bounding box center [817, 302] width 1092 height 13
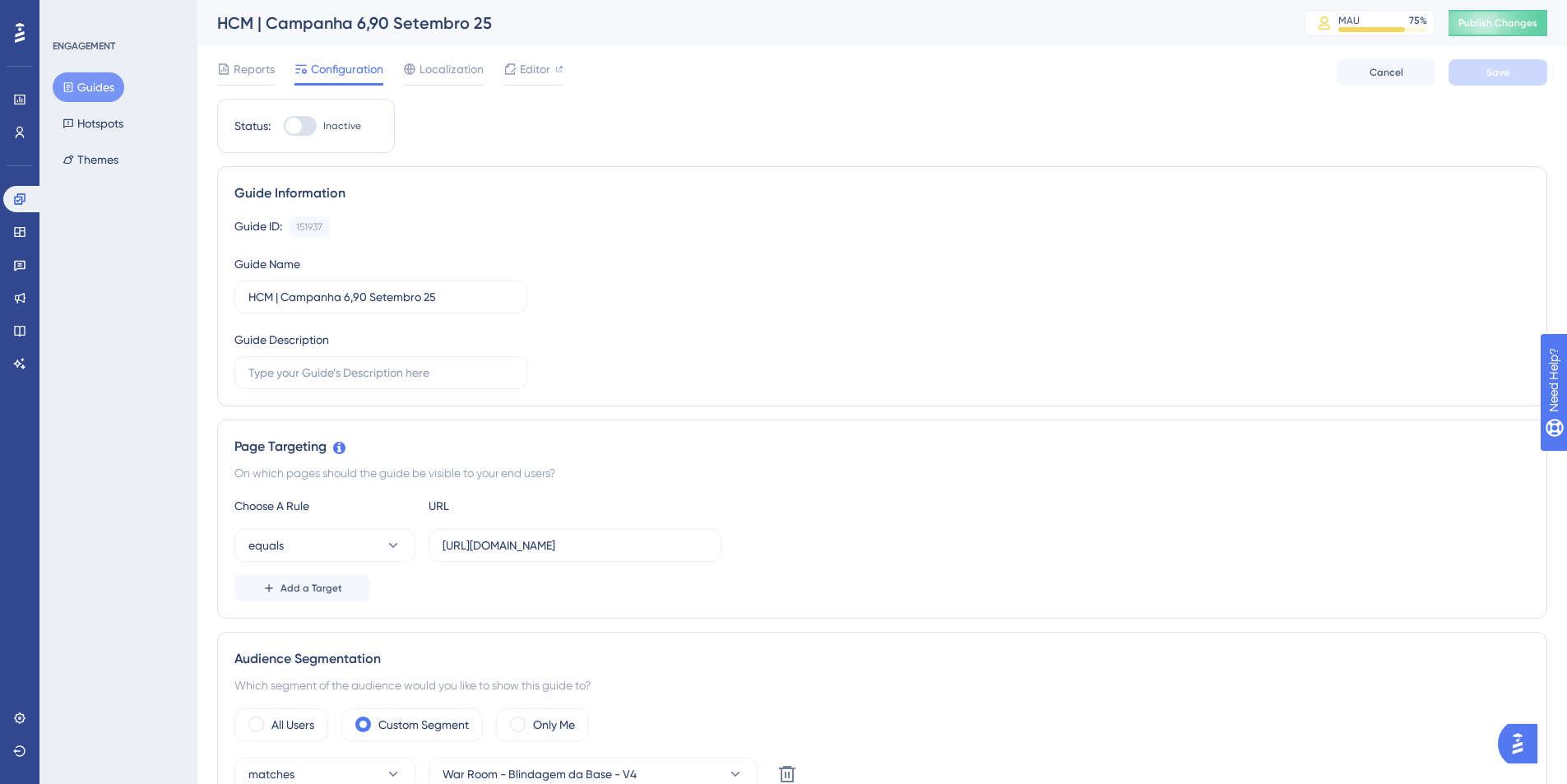
click at [75, 91] on button "Guides" at bounding box center [88, 87] width 72 height 29
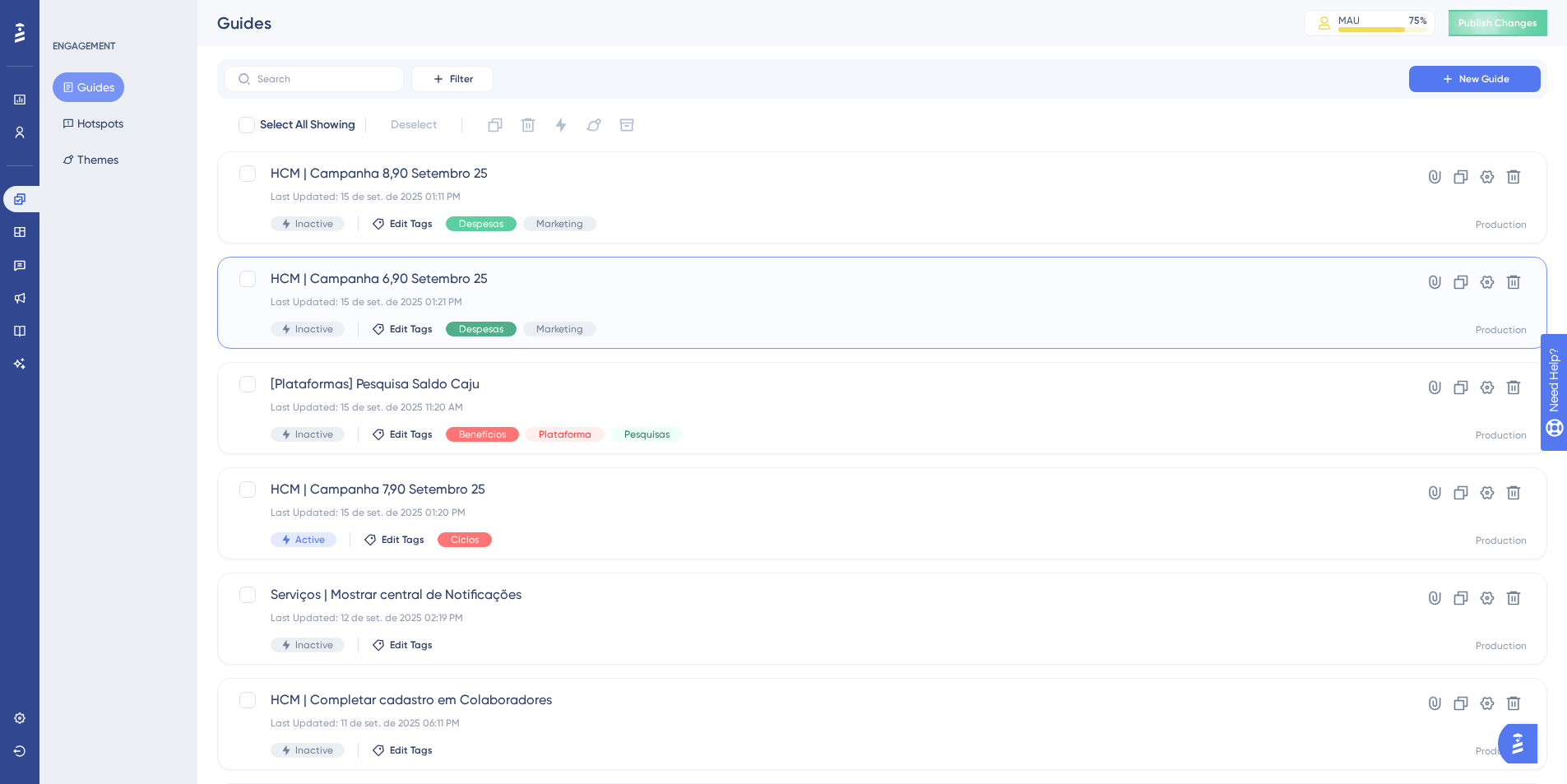
click at [471, 330] on span "Despesas" at bounding box center [481, 329] width 44 height 13
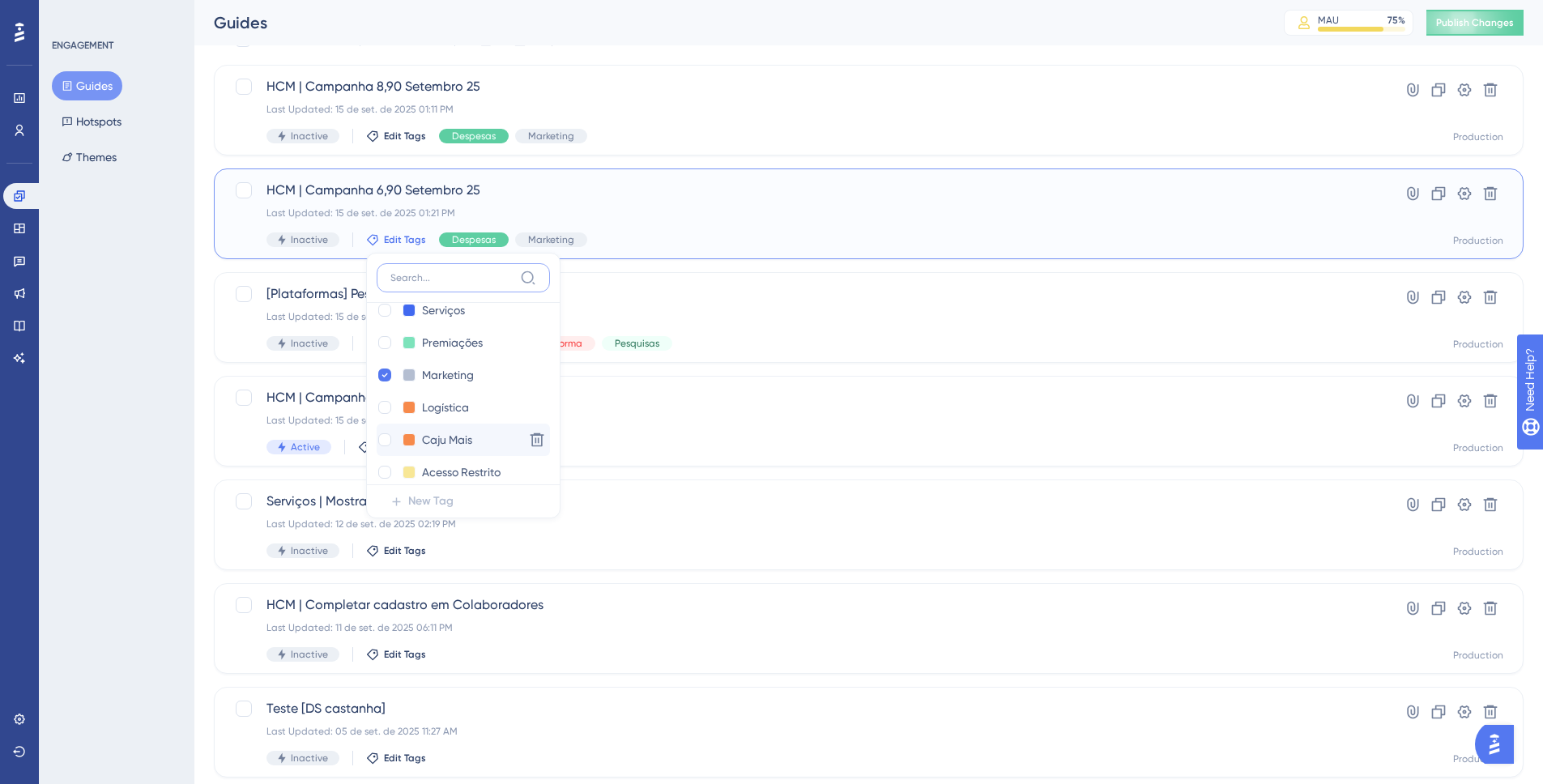
scroll to position [241, 0]
click at [531, 354] on icon at bounding box center [537, 346] width 14 height 14
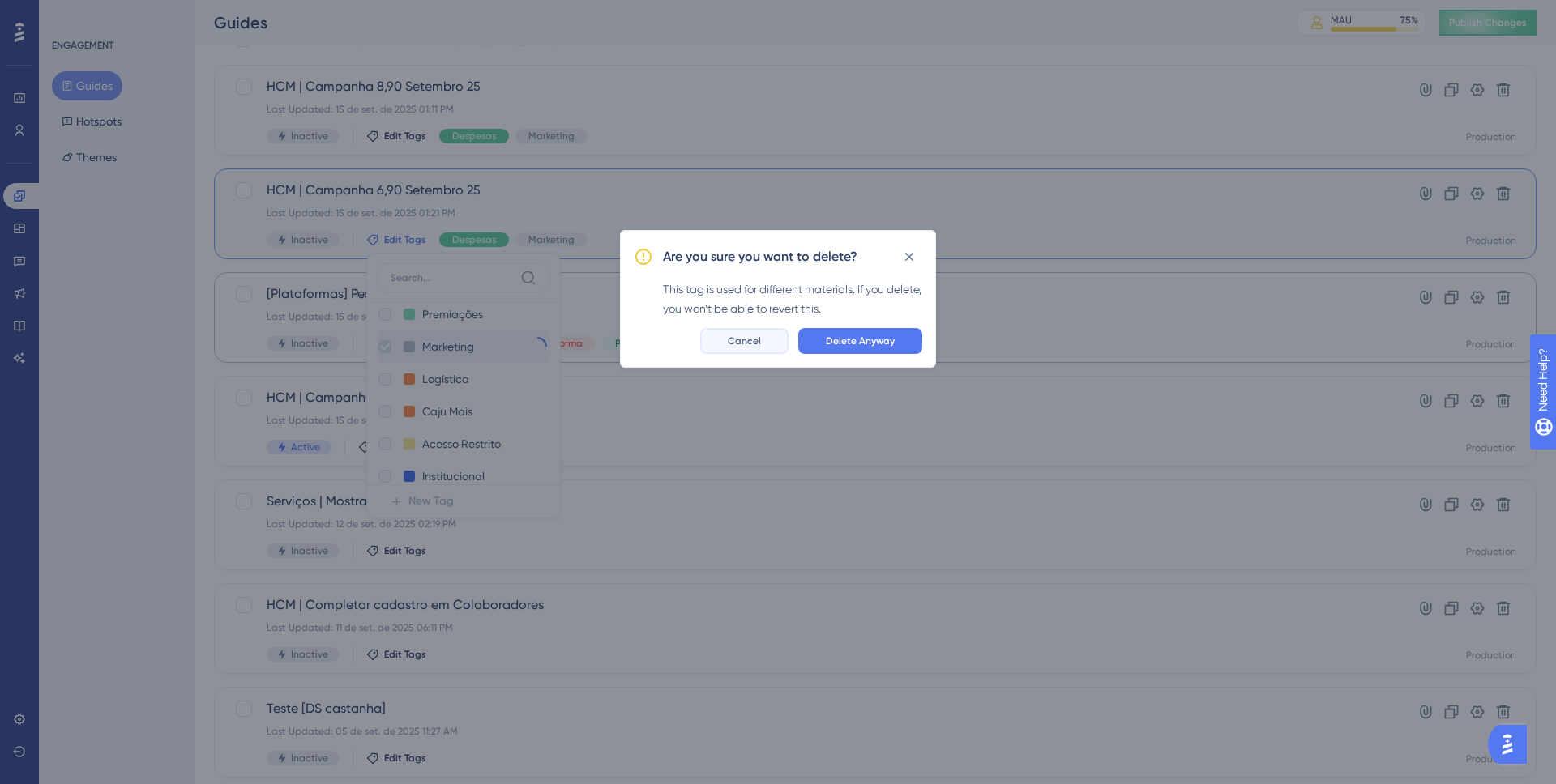
click at [735, 344] on span "Cancel" at bounding box center [744, 341] width 33 height 13
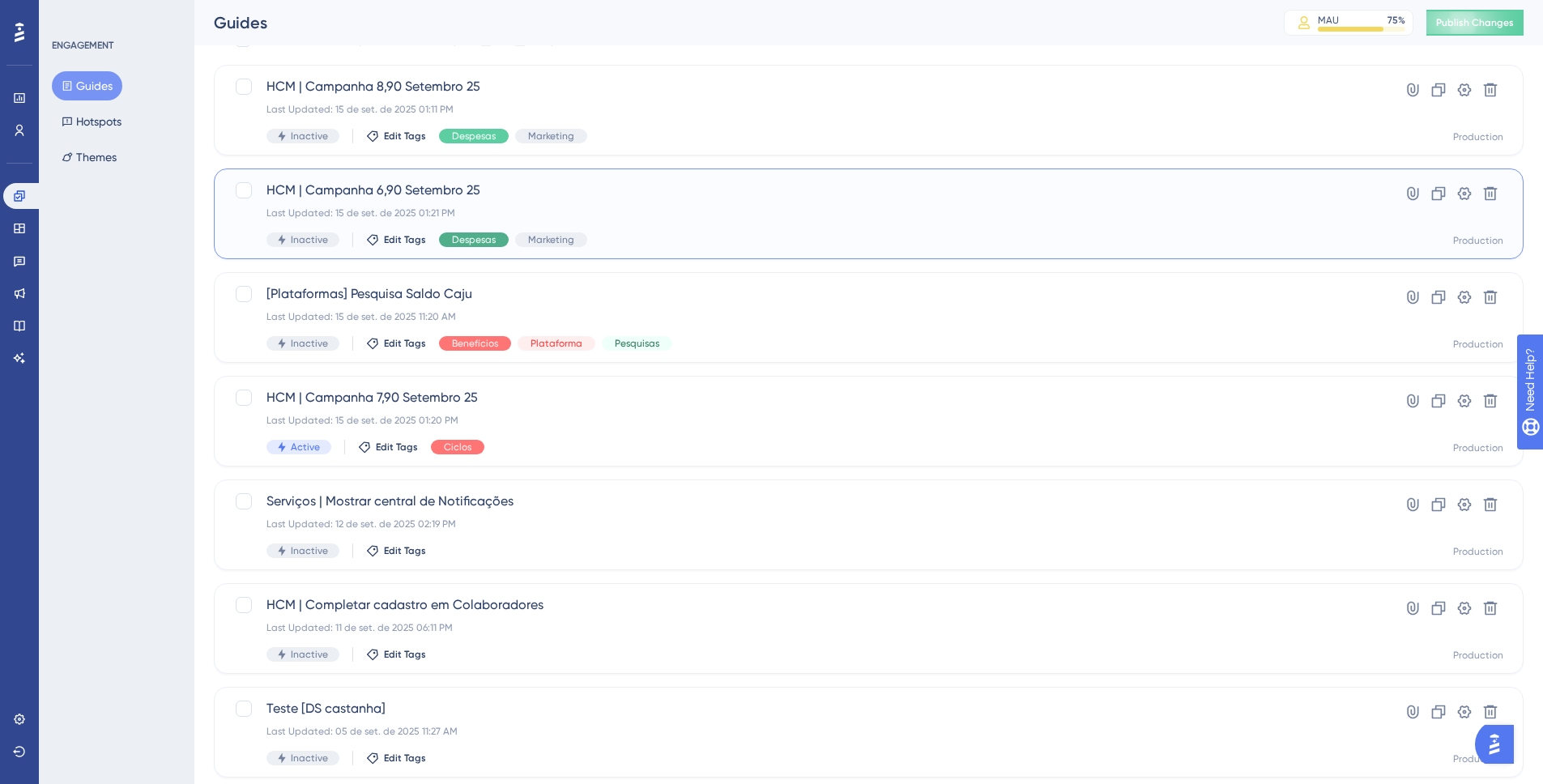
click at [455, 239] on span "Despesas" at bounding box center [474, 240] width 43 height 13
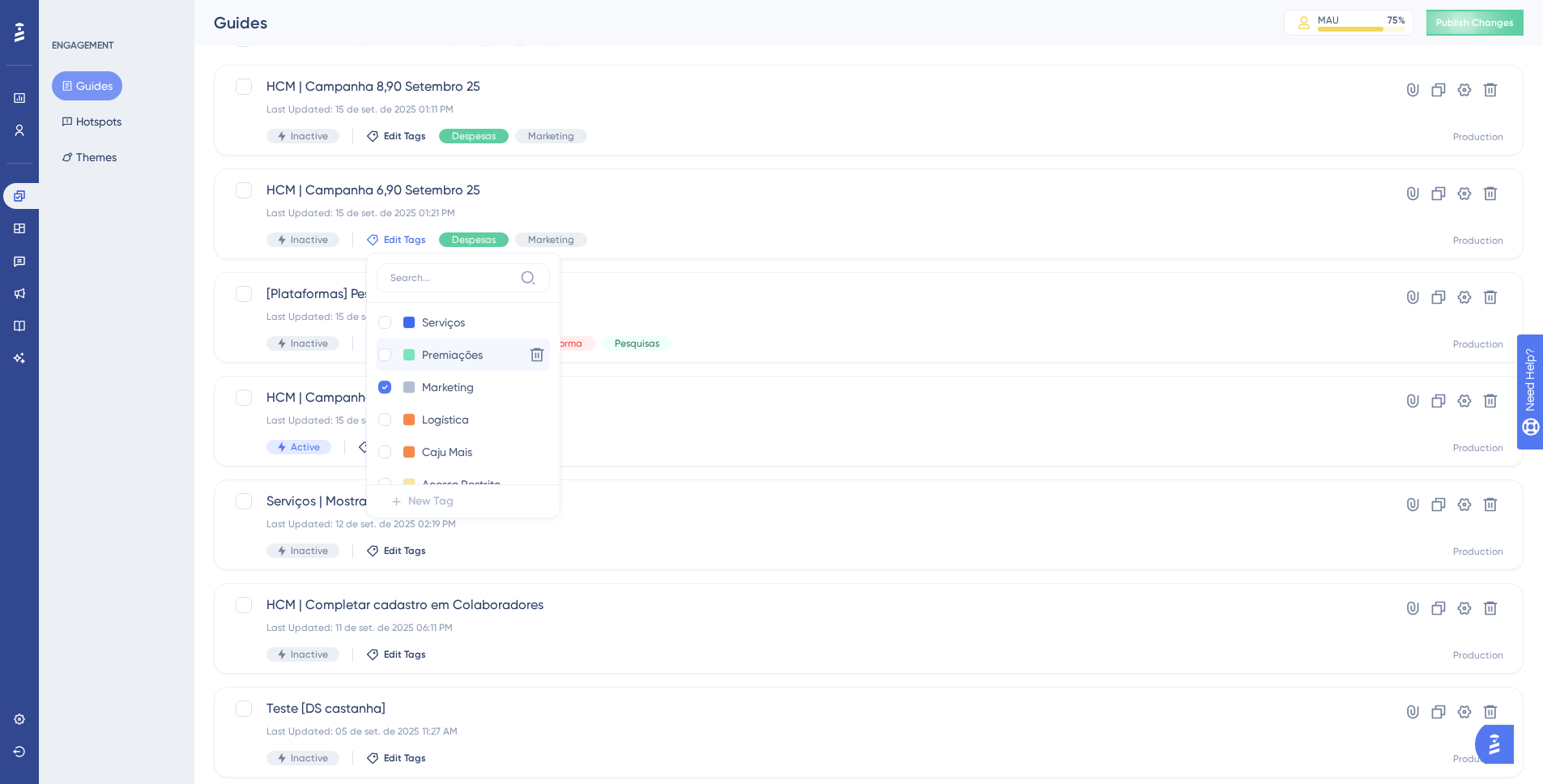
scroll to position [191, 0]
click at [388, 393] on div at bounding box center [384, 398] width 13 height 13
checkbox input "false"
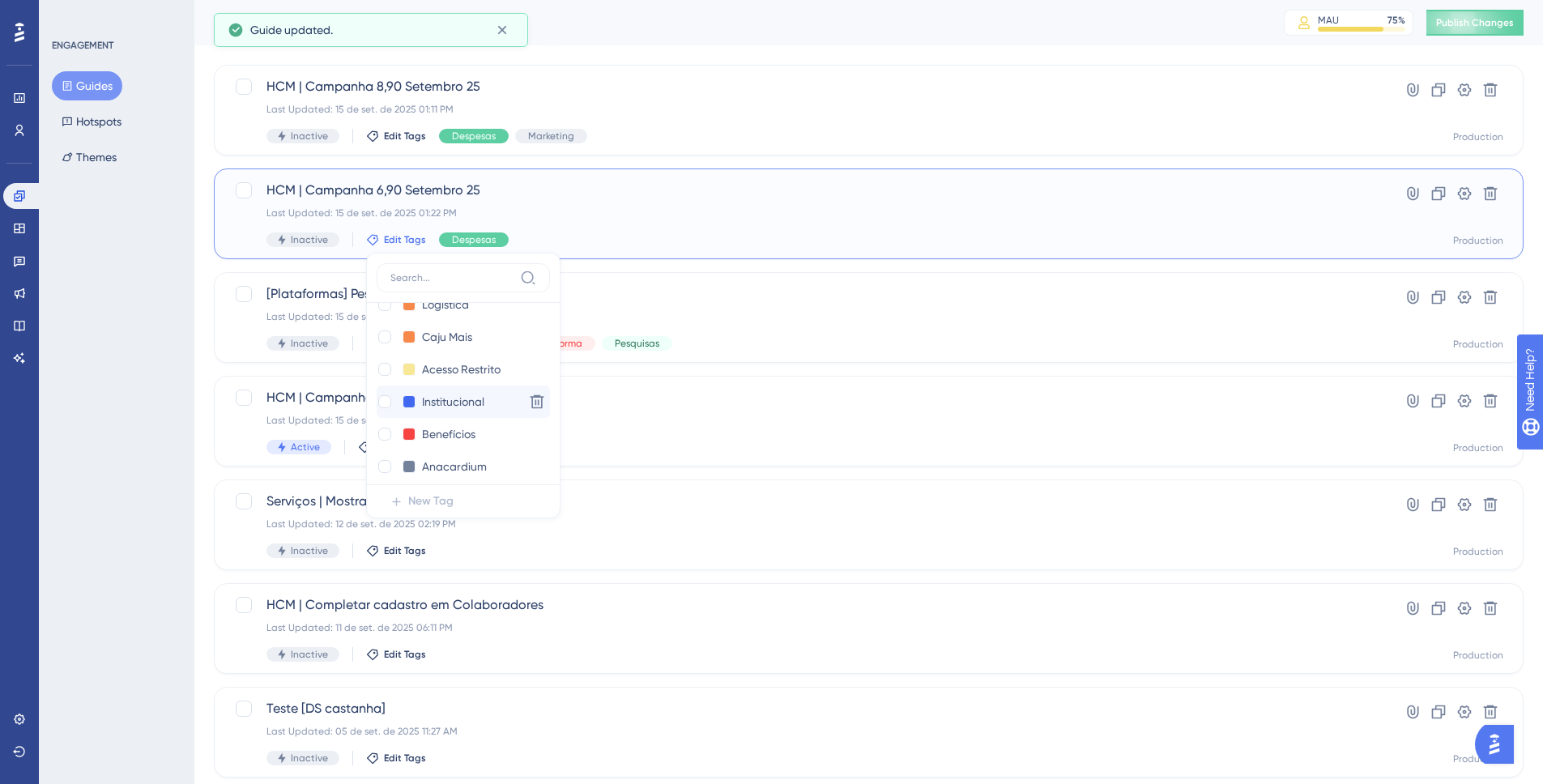
scroll to position [430, 0]
click at [384, 385] on icon at bounding box center [384, 384] width 6 height 12
checkbox input "false"
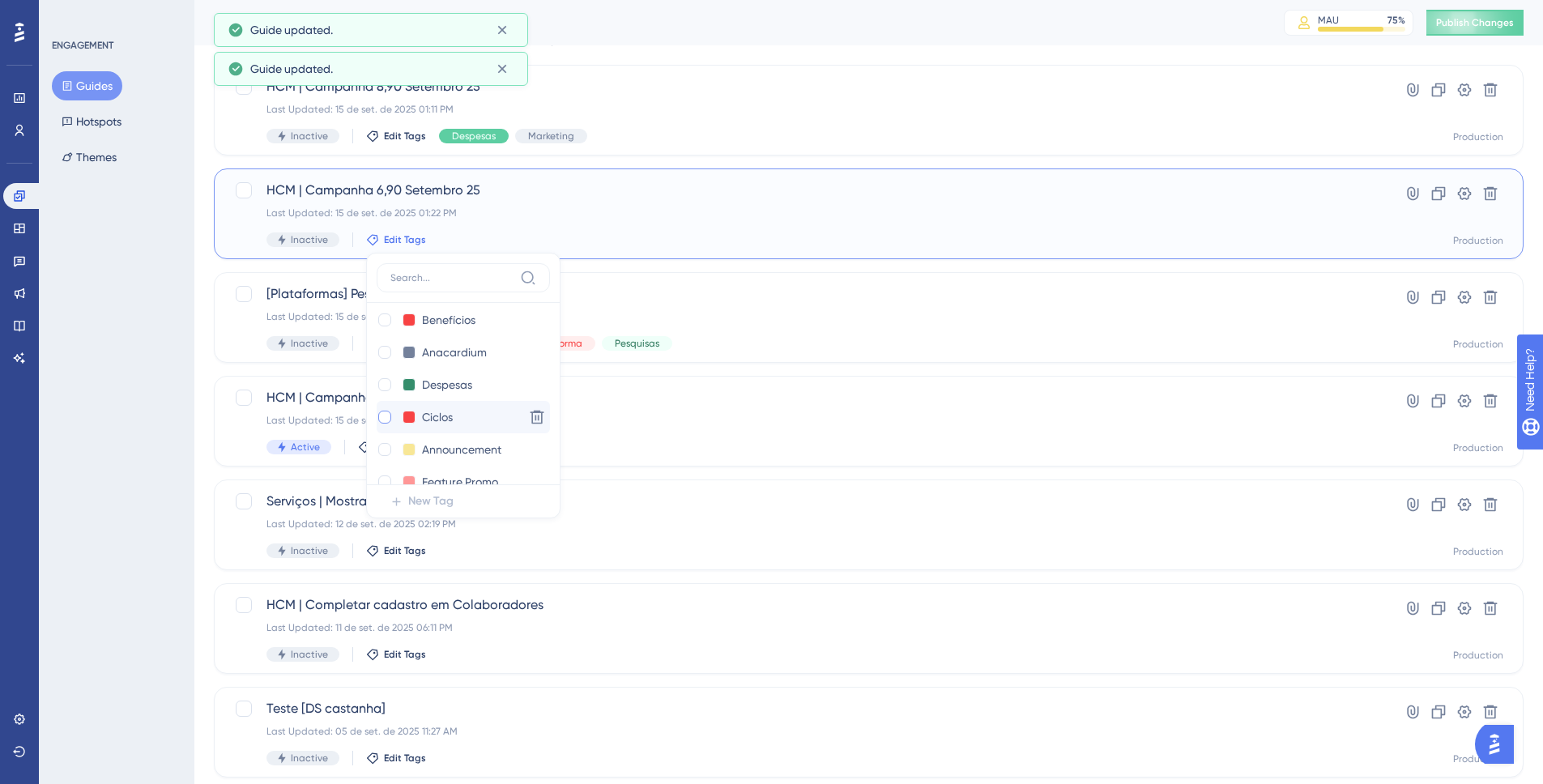
click at [384, 411] on div at bounding box center [384, 417] width 13 height 13
checkbox input "true"
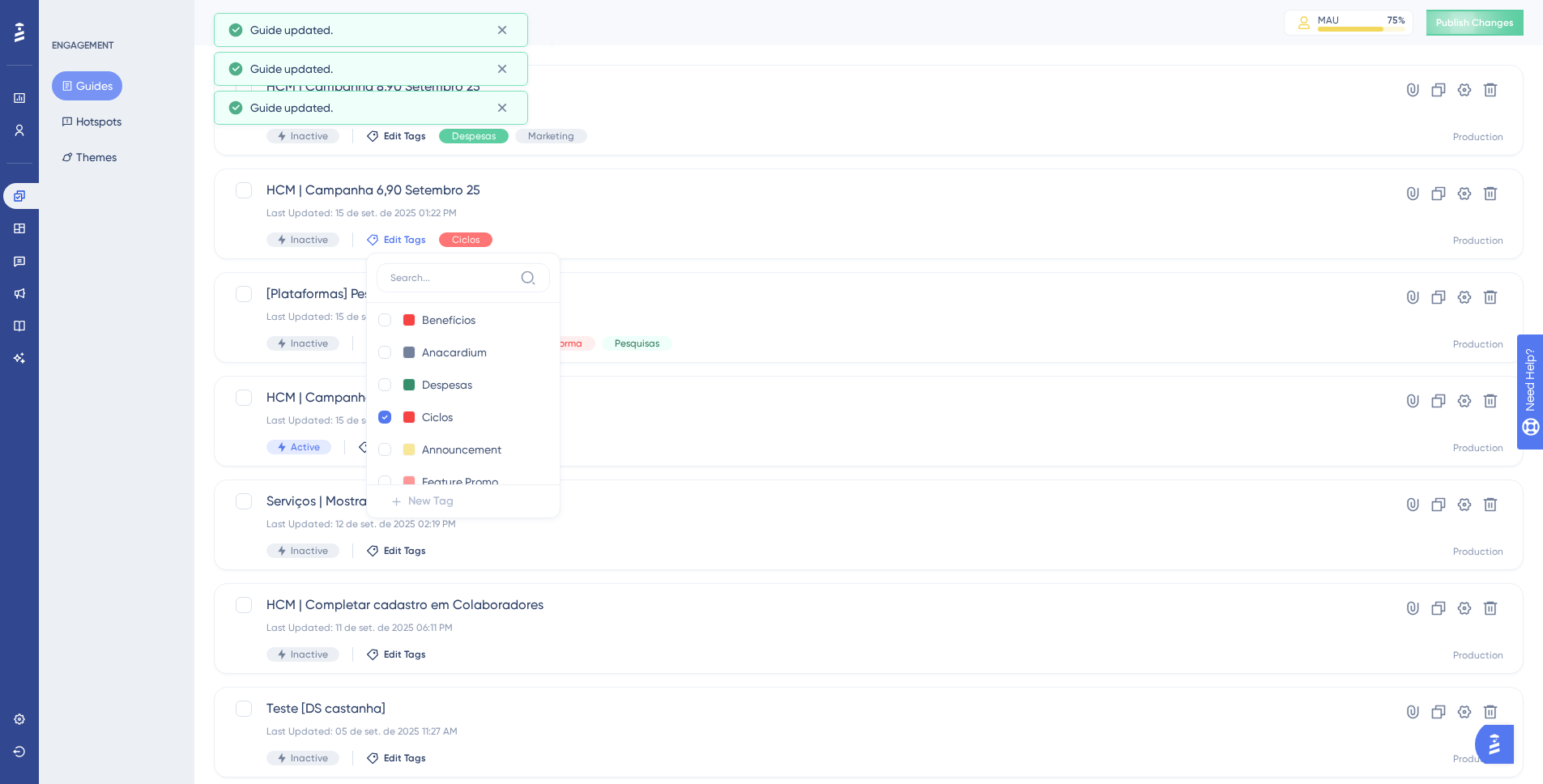
click at [172, 416] on div "ENGAGEMENT Guides Hotspots Themes" at bounding box center [117, 392] width 156 height 784
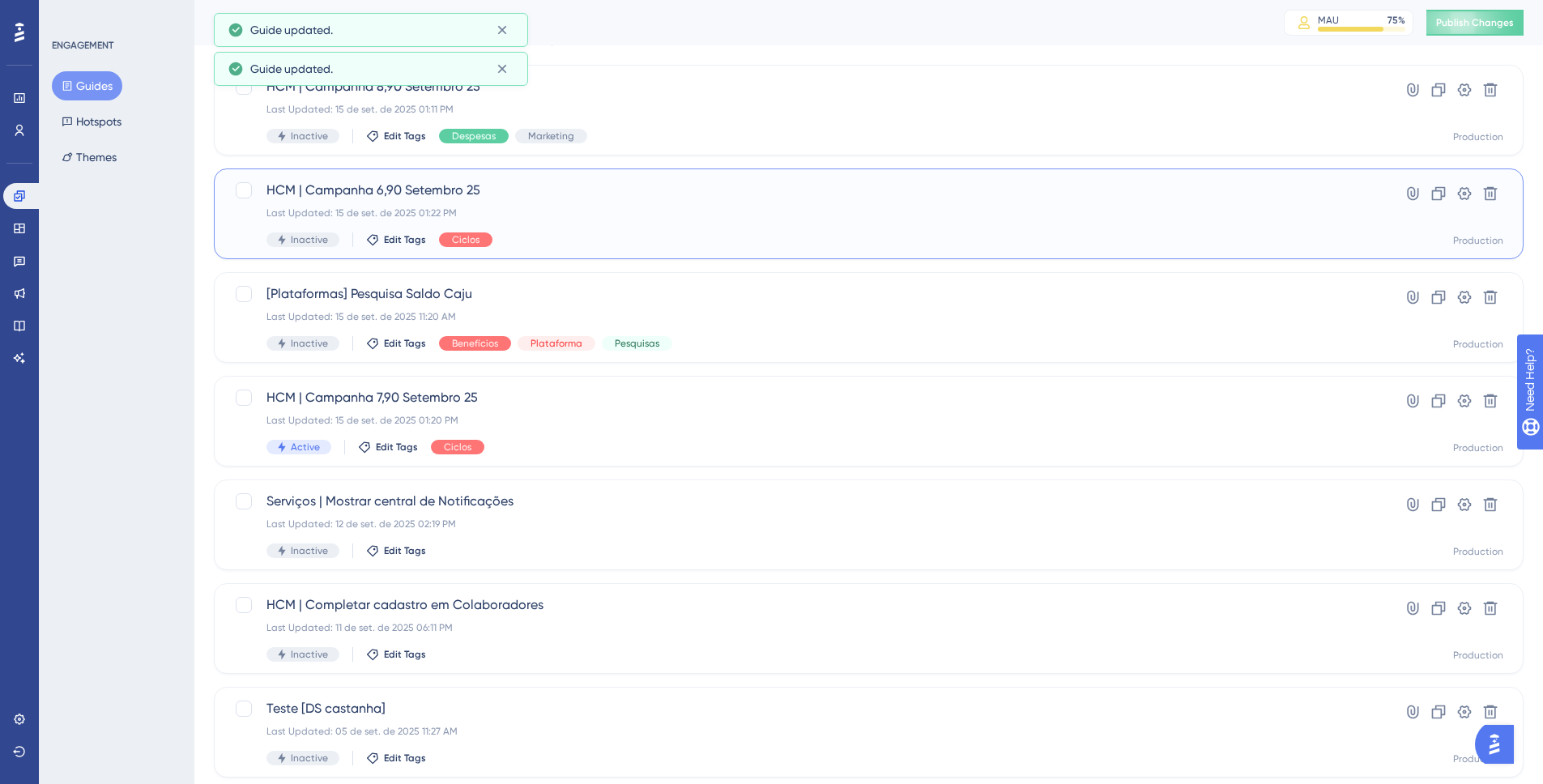
click at [608, 206] on div "Last Updated: 15 de set. de 2025 01:22 PM" at bounding box center [804, 213] width 1075 height 13
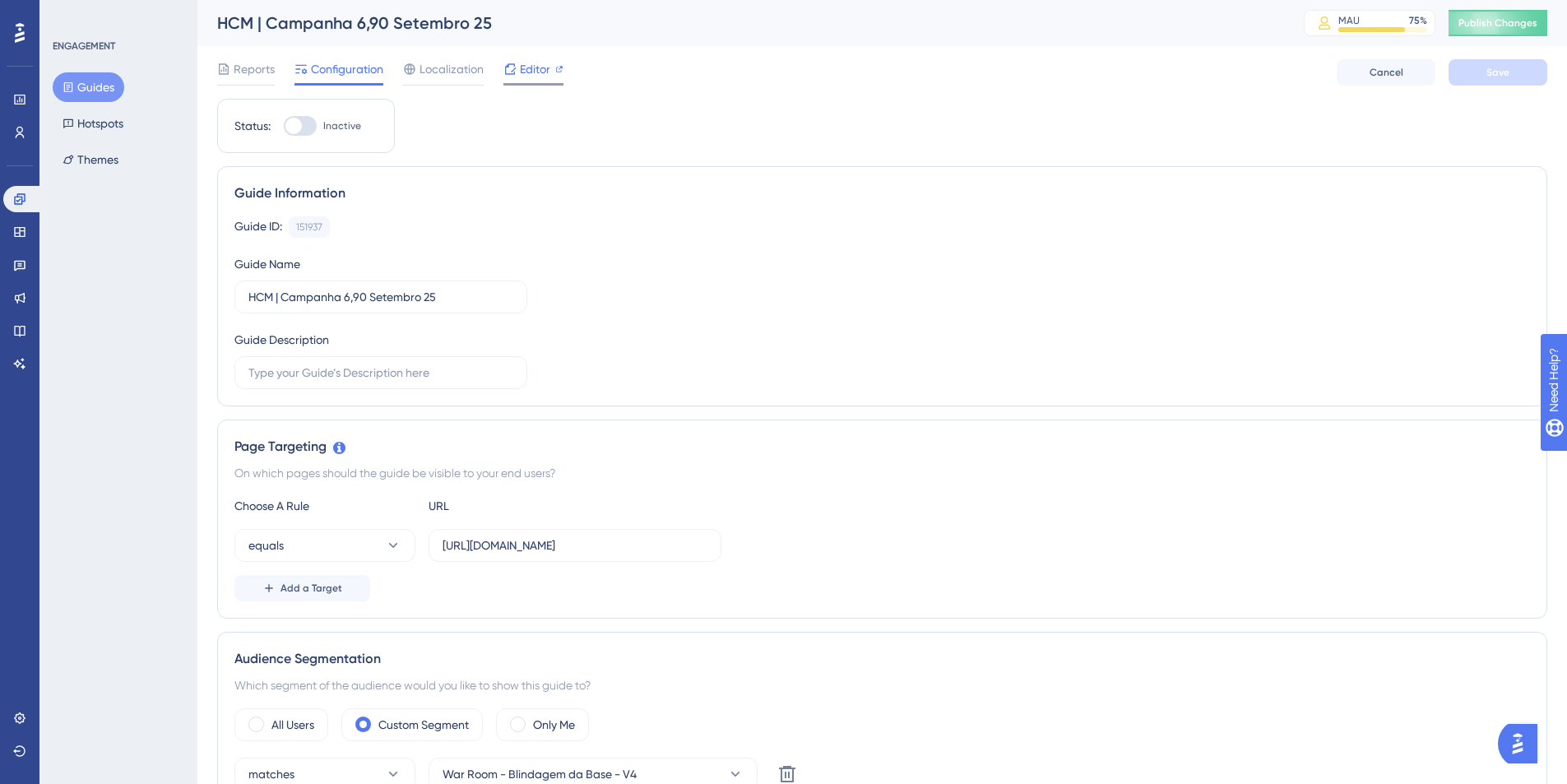
click at [536, 59] on span "Editor" at bounding box center [535, 68] width 30 height 19
click at [119, 87] on button "Guides" at bounding box center [88, 87] width 72 height 29
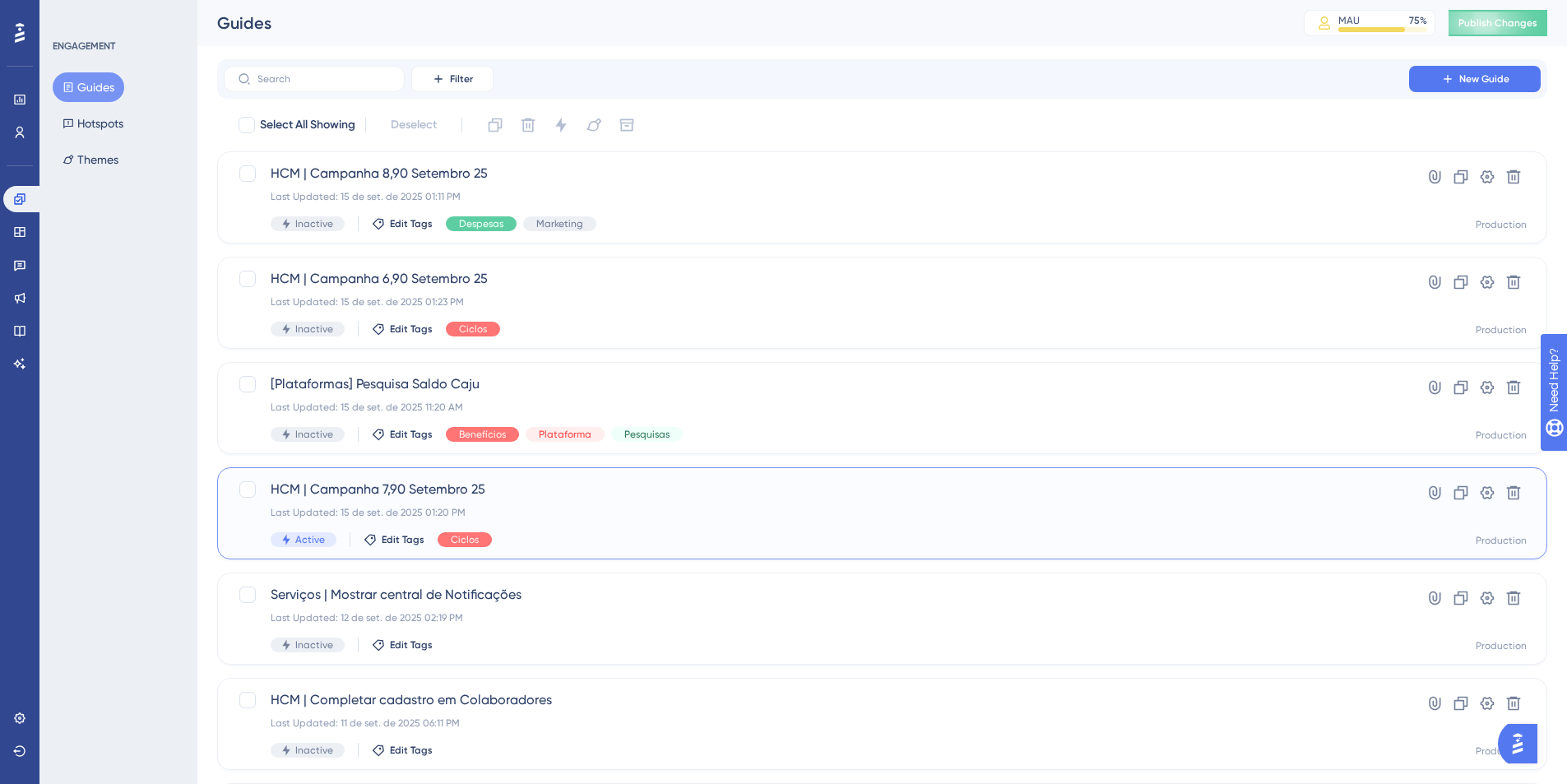
click at [561, 500] on div "HCM | Campanha 7,90 Setembro 25 Last Updated: 15 de set. de 2025 01:20 PM Activ…" at bounding box center [817, 512] width 1092 height 67
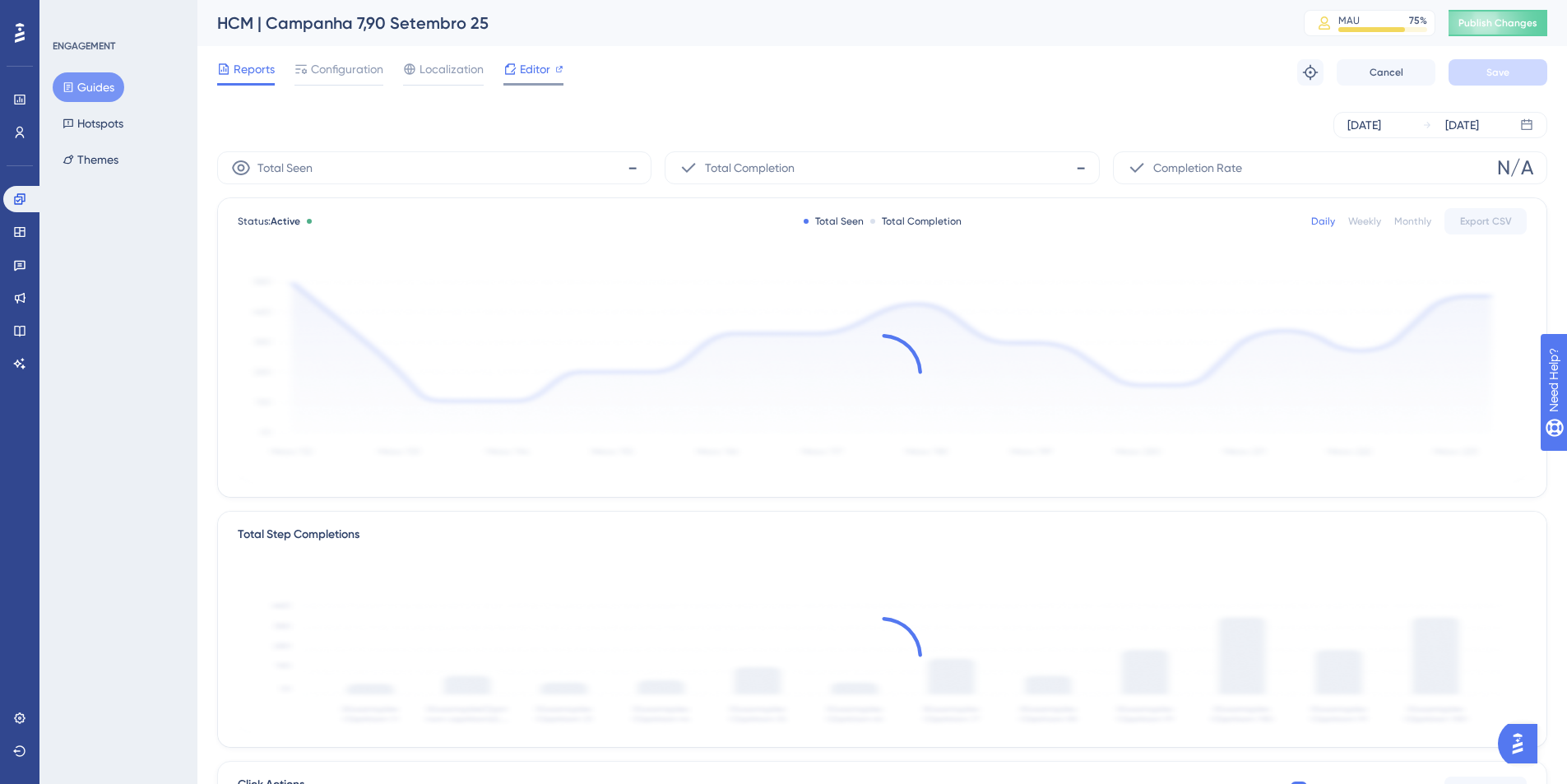
click at [530, 74] on span "Editor" at bounding box center [535, 68] width 30 height 19
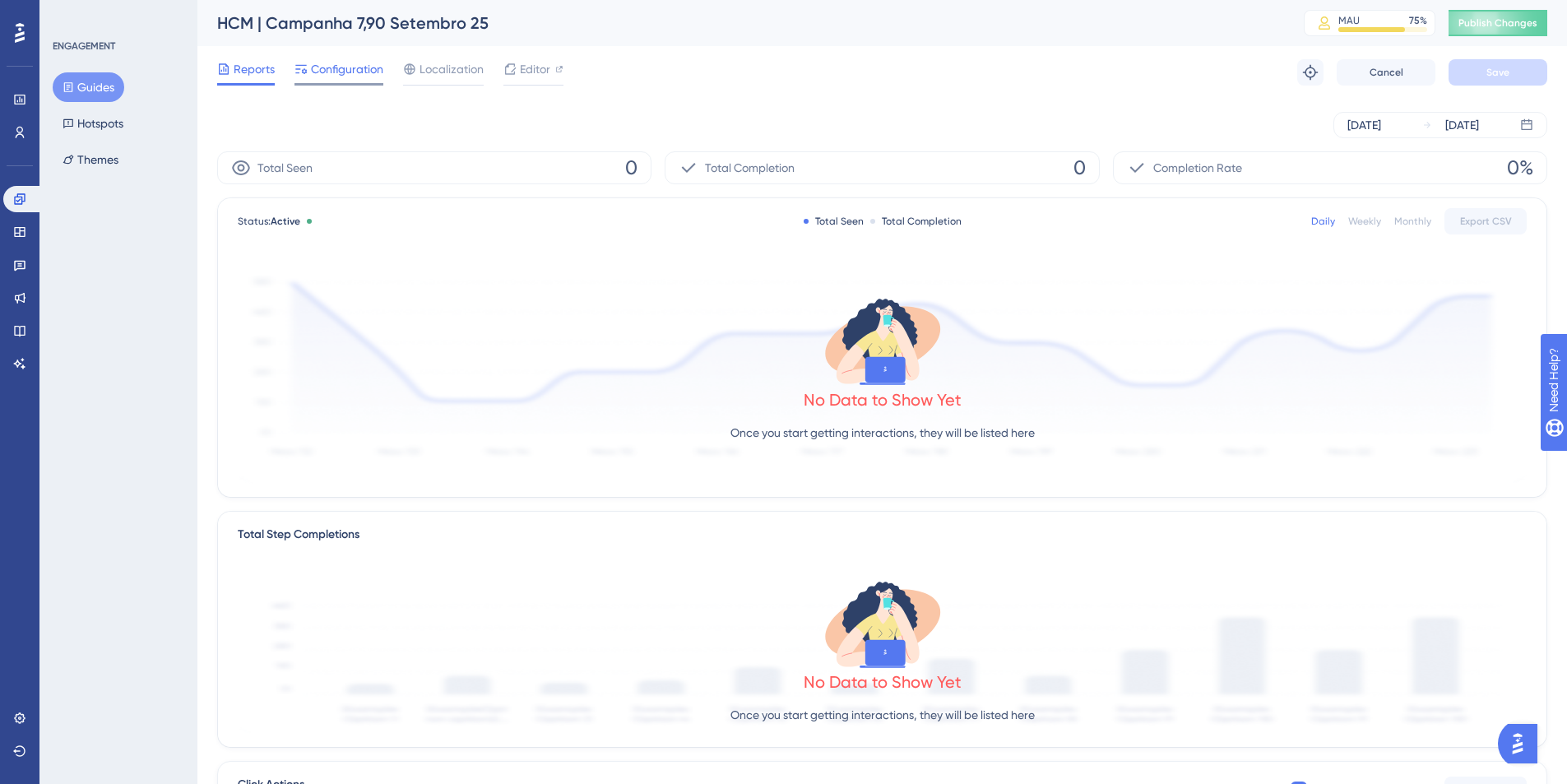
click at [335, 66] on span "Configuration" at bounding box center [347, 68] width 73 height 19
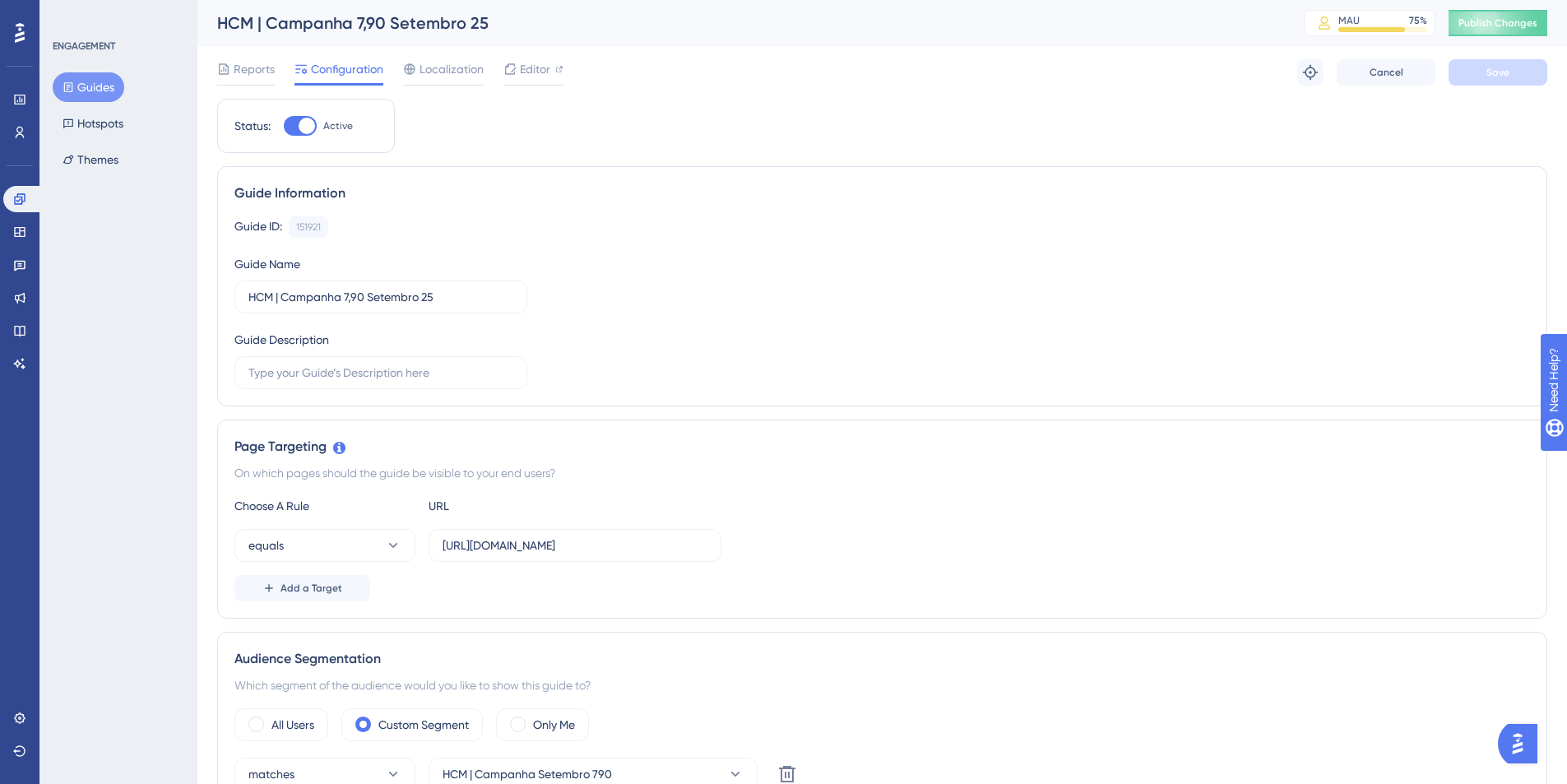
click at [307, 128] on div at bounding box center [307, 126] width 17 height 17
click at [284, 127] on input "Active" at bounding box center [283, 126] width 1 height 1
checkbox input "false"
click at [1244, 64] on button "Save" at bounding box center [1497, 72] width 98 height 27
click at [1244, 28] on span "Publish Changes" at bounding box center [1498, 23] width 79 height 13
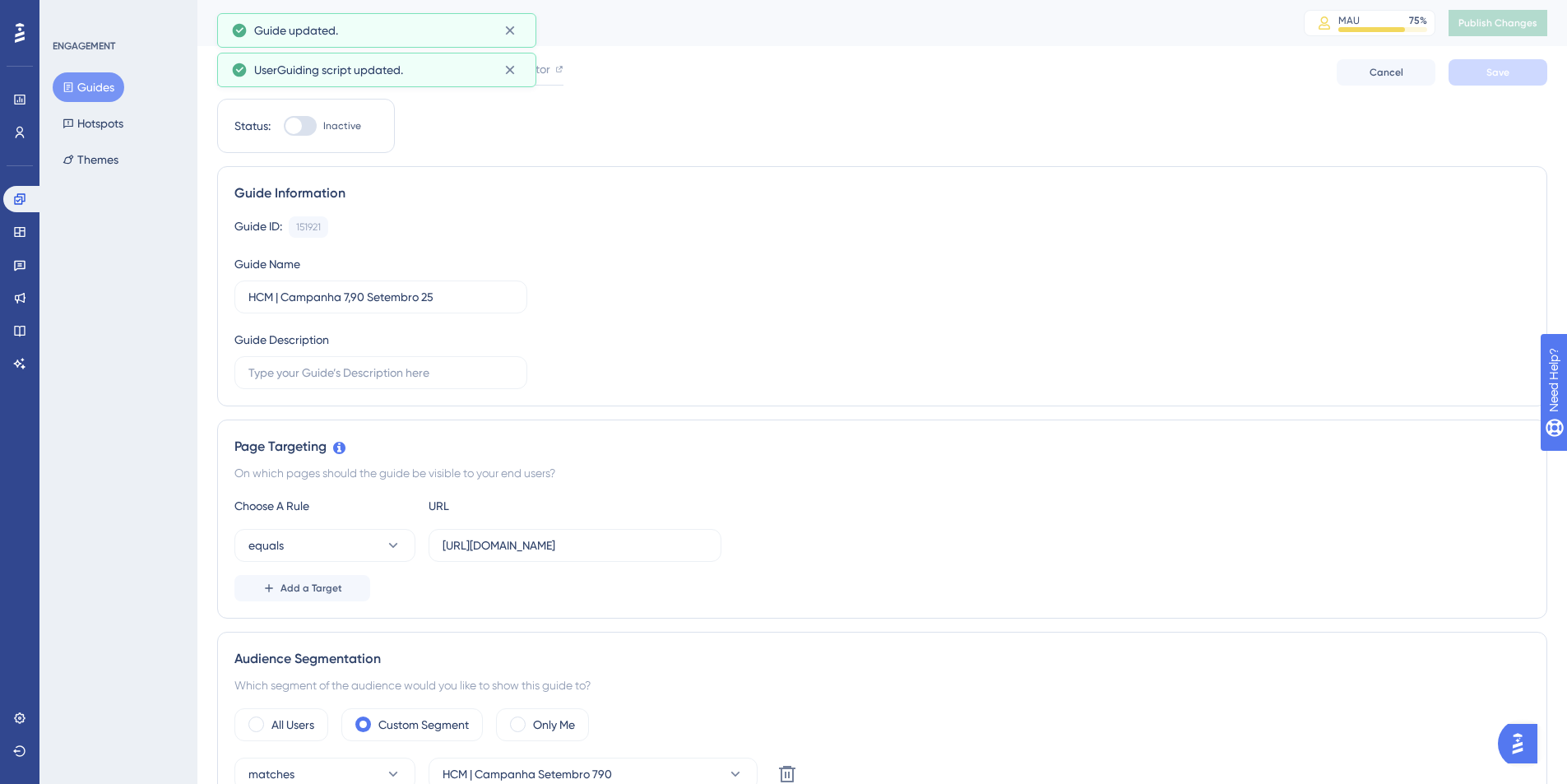
click at [525, 71] on span "Editor" at bounding box center [535, 68] width 30 height 19
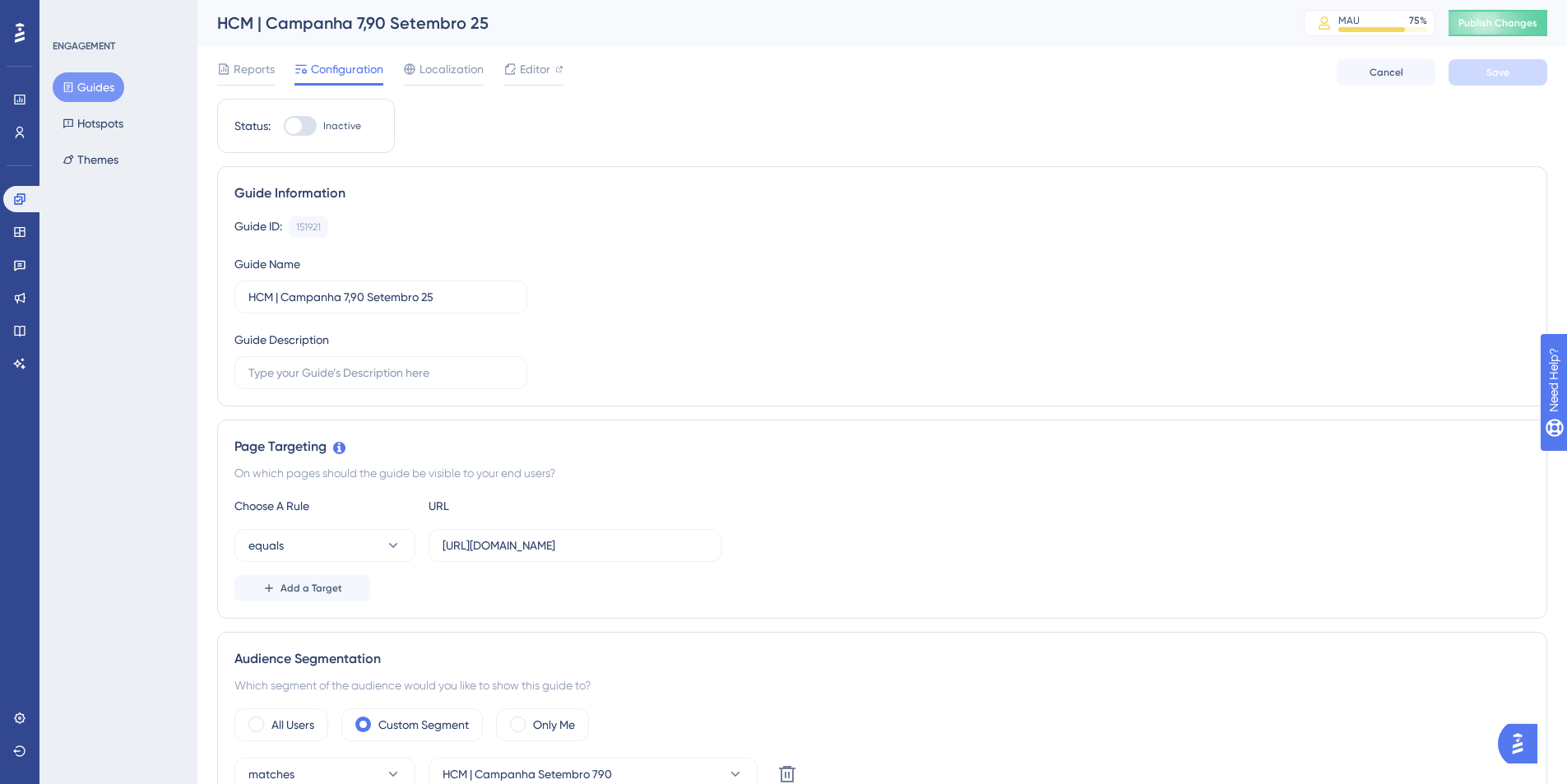
click at [104, 93] on button "Guides" at bounding box center [88, 87] width 72 height 29
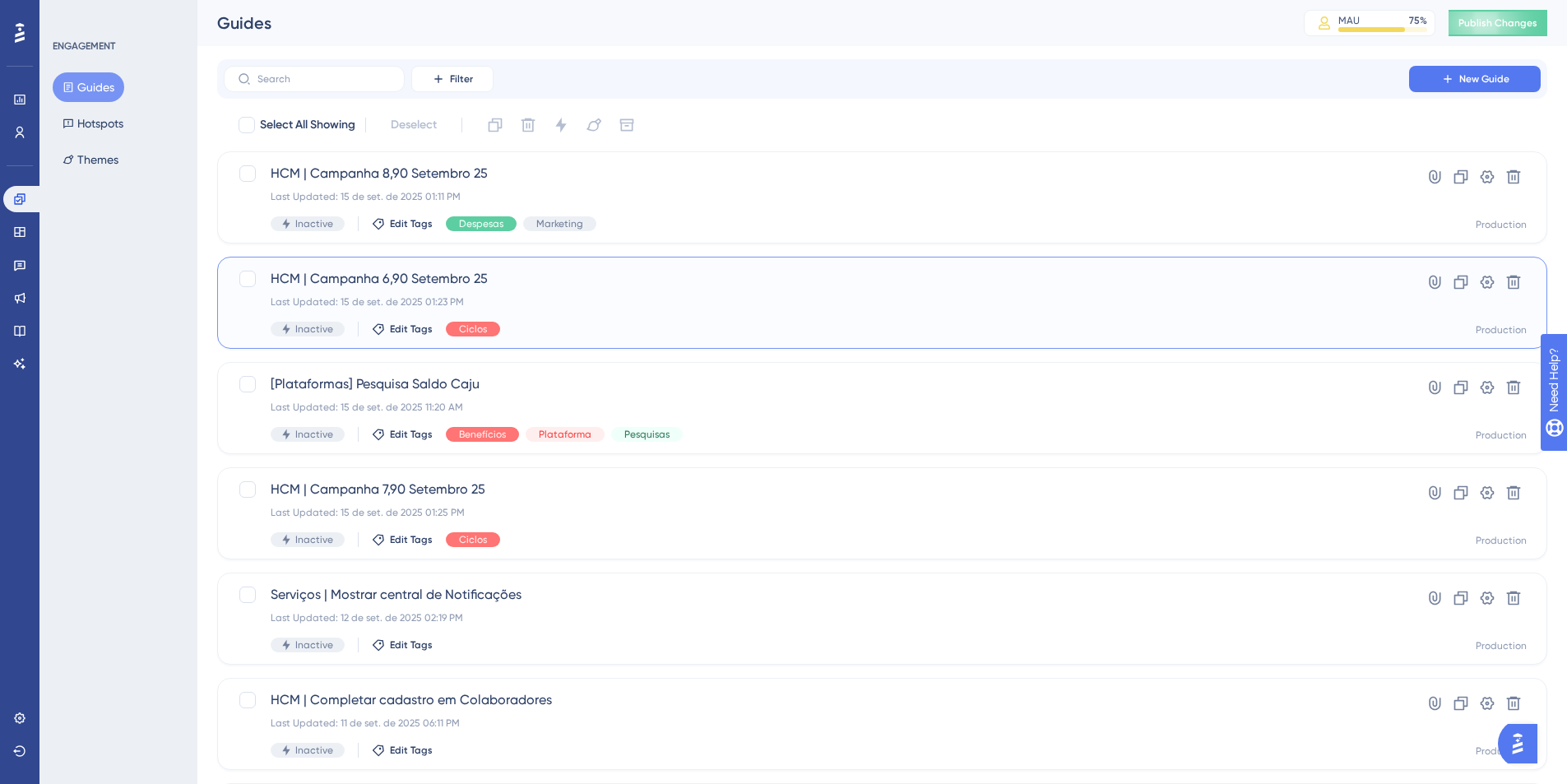
click at [641, 316] on div "HCM | Campanha 6,90 Setembro 25 Last Updated: 15 de set. de 2025 01:23 PM Inact…" at bounding box center [817, 302] width 1092 height 67
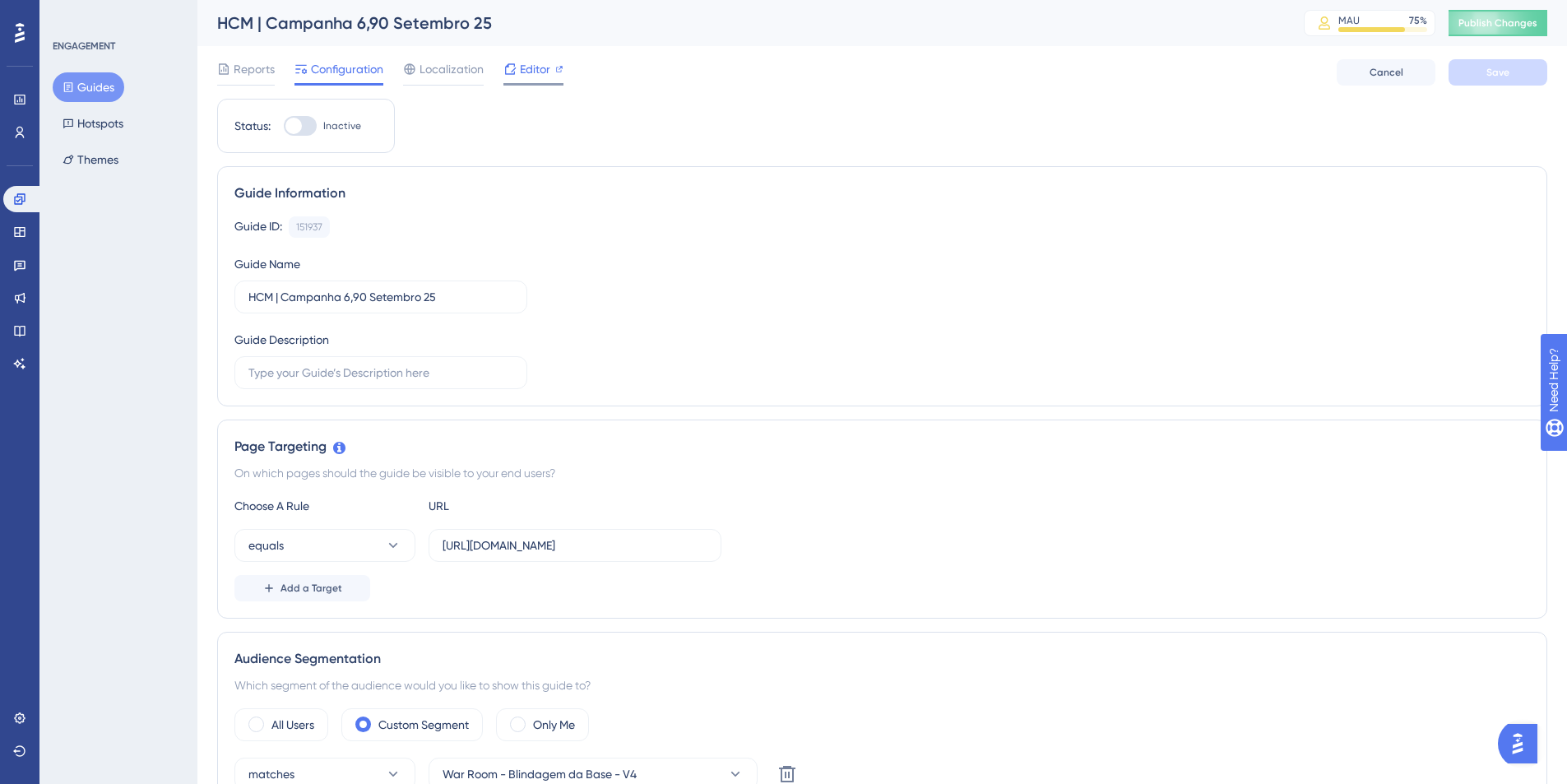
click at [535, 67] on span "Editor" at bounding box center [535, 68] width 30 height 19
click at [101, 85] on button "Guides" at bounding box center [88, 87] width 72 height 29
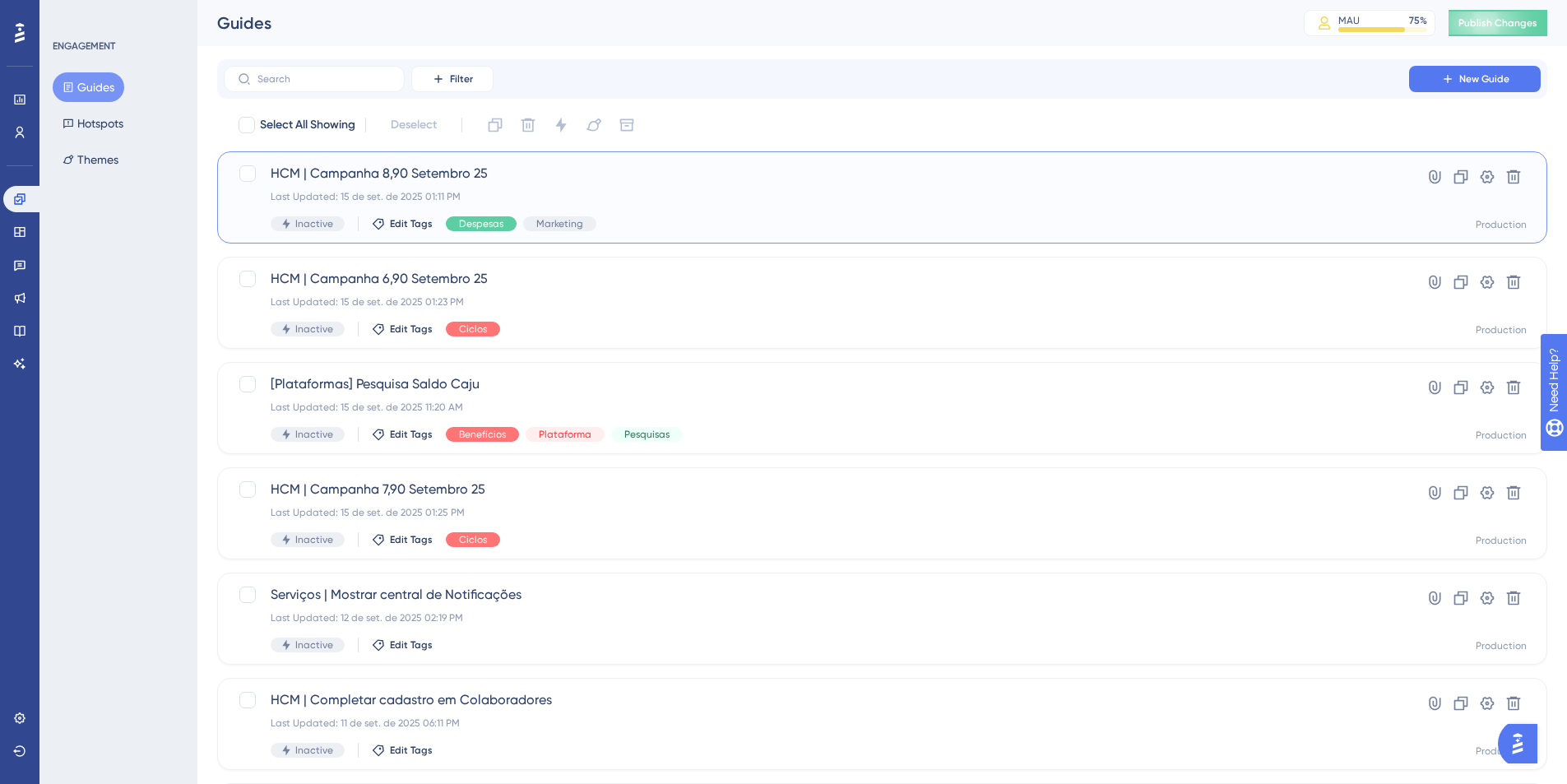
click at [435, 174] on span "HCM | Campanha 8,90 Setembro 25" at bounding box center [817, 173] width 1092 height 19
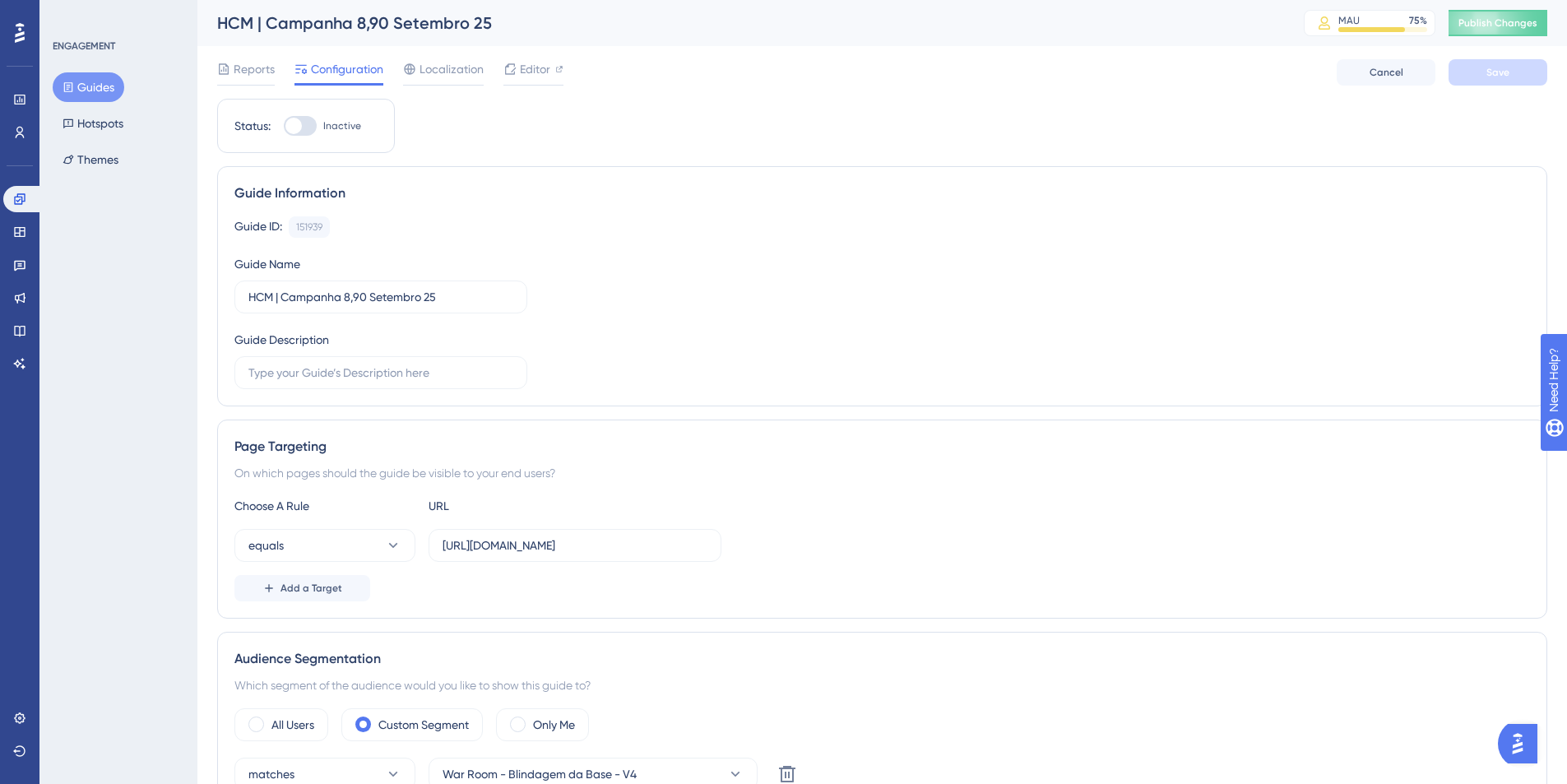
drag, startPoint x: 90, startPoint y: 81, endPoint x: 101, endPoint y: 94, distance: 17.0
click at [90, 82] on button "Guides" at bounding box center [88, 87] width 72 height 29
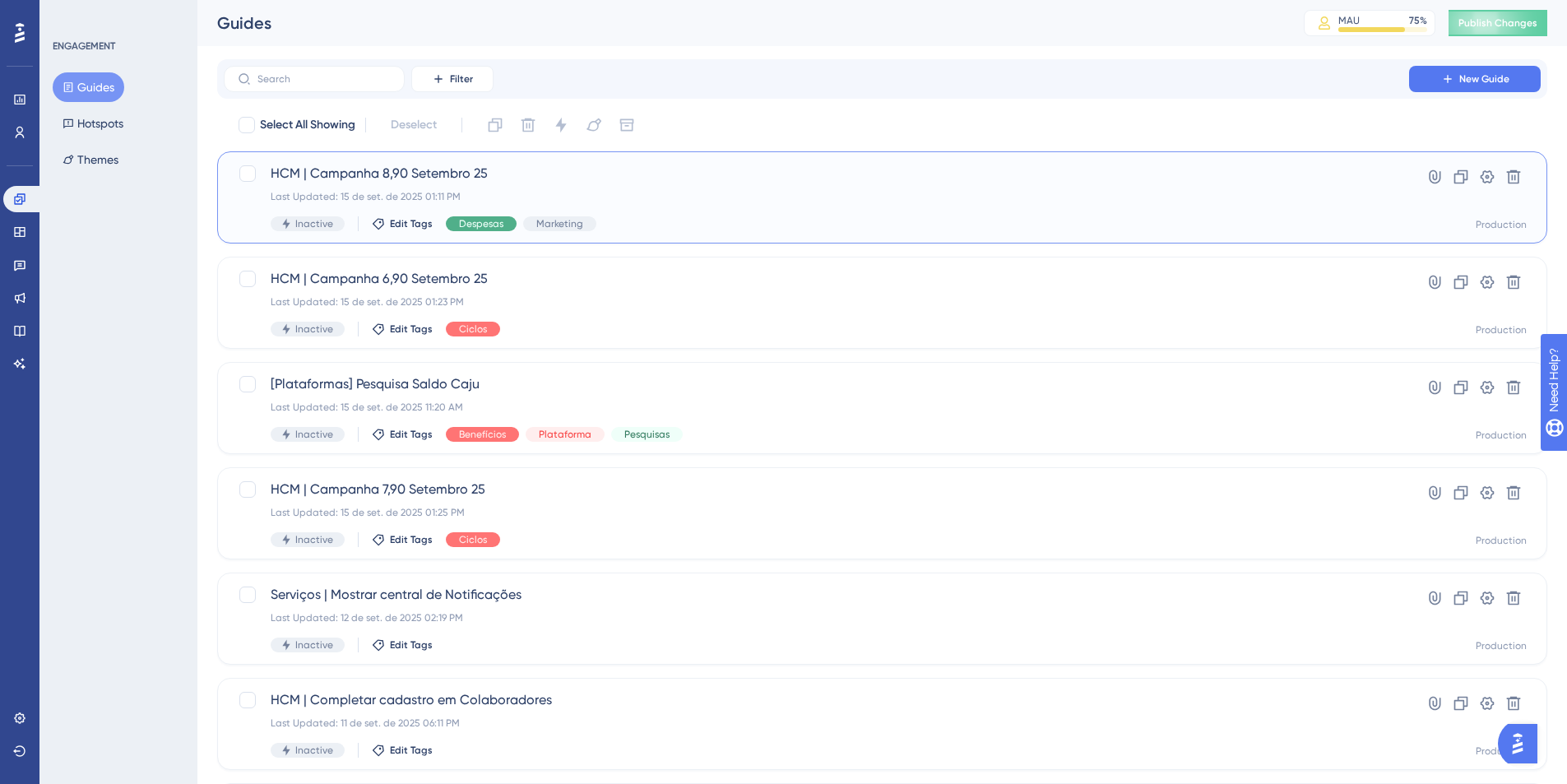
click at [466, 224] on span "Despesas" at bounding box center [481, 223] width 44 height 13
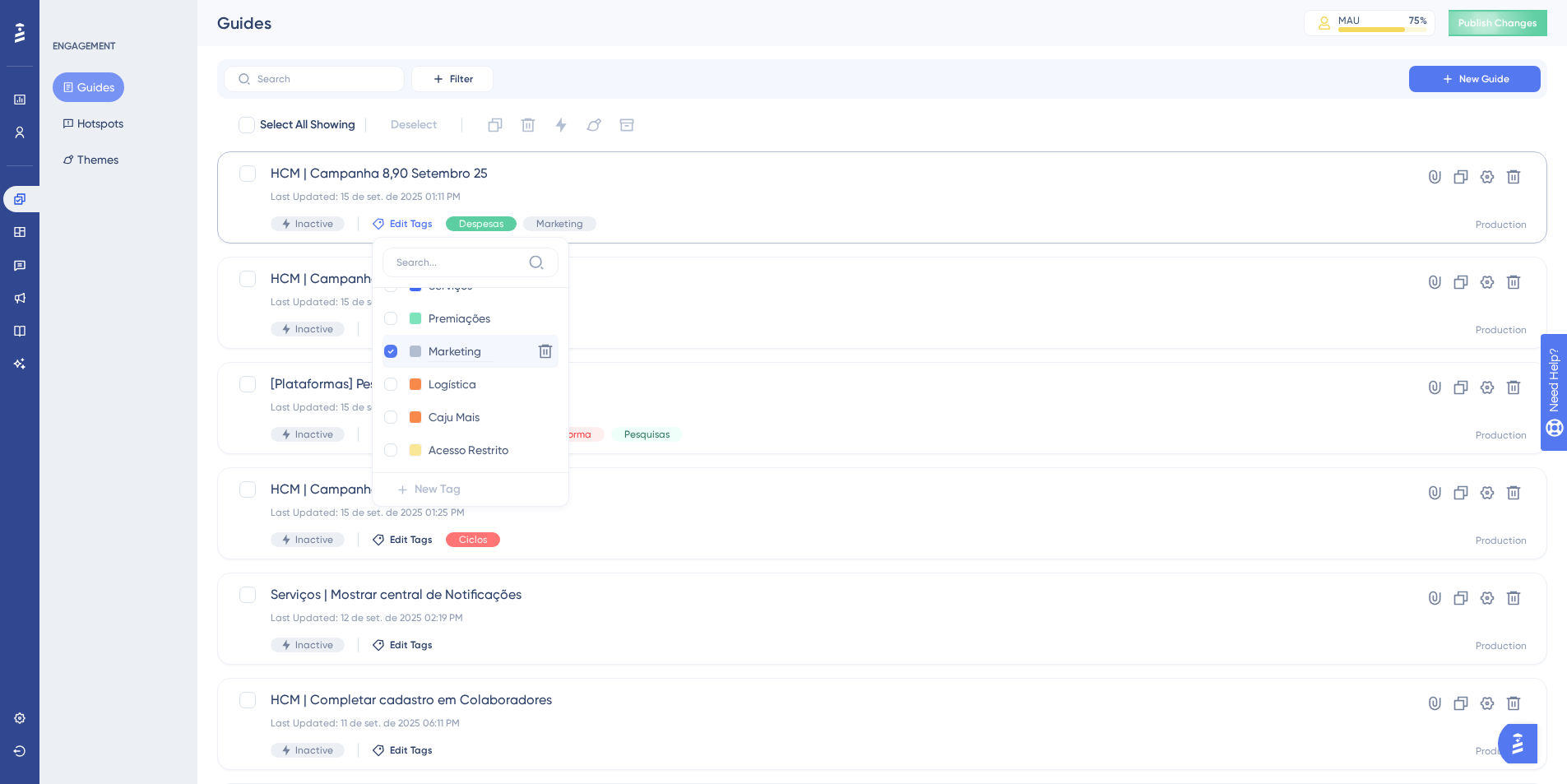
scroll to position [218, 0]
click at [430, 357] on input "Marketing" at bounding box center [462, 359] width 66 height 20
click at [390, 357] on icon at bounding box center [391, 359] width 6 height 4
checkbox input "false"
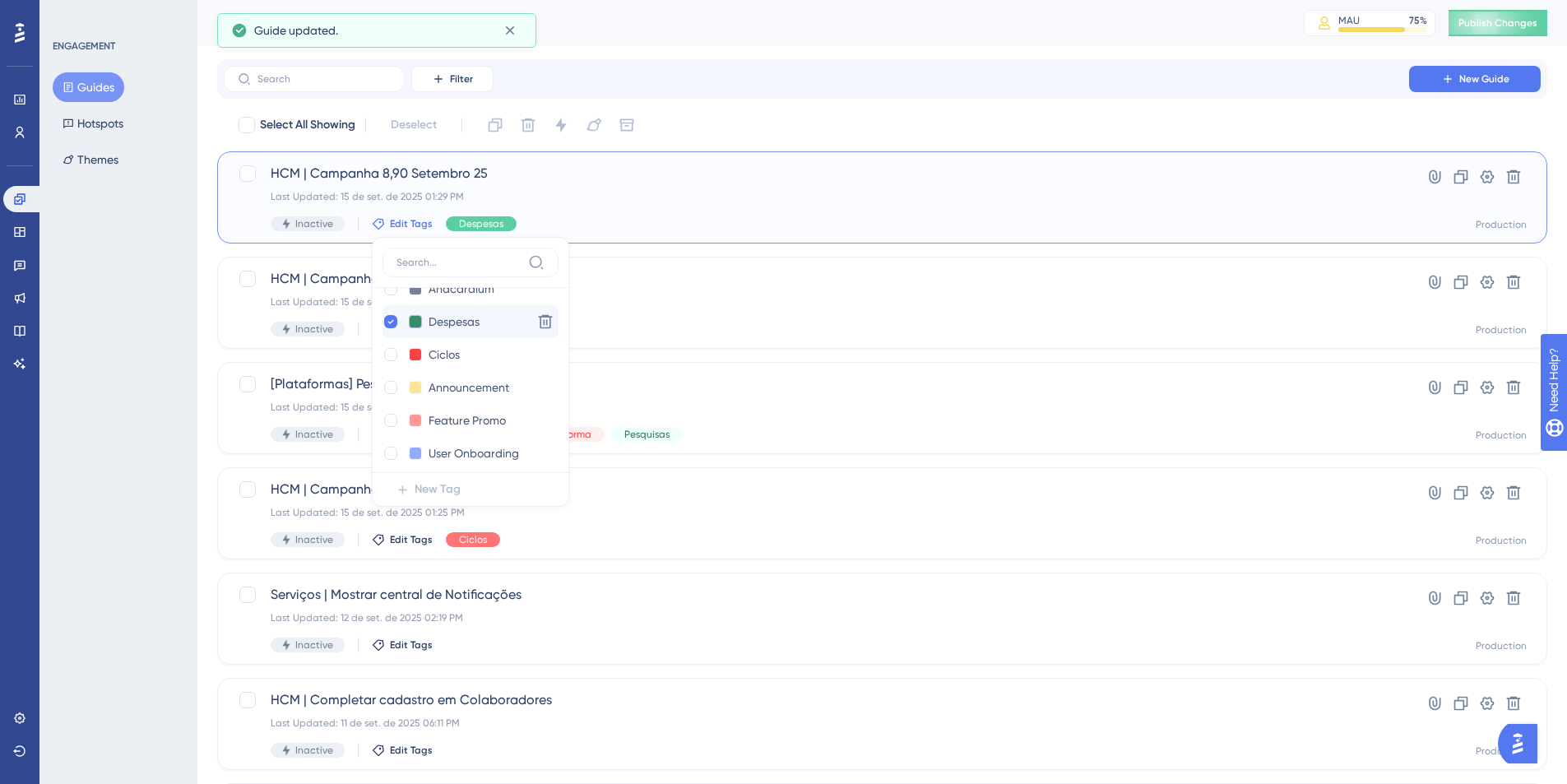
scroll to position [493, 0]
click at [389, 319] on icon at bounding box center [390, 314] width 6 height 12
checkbox input "false"
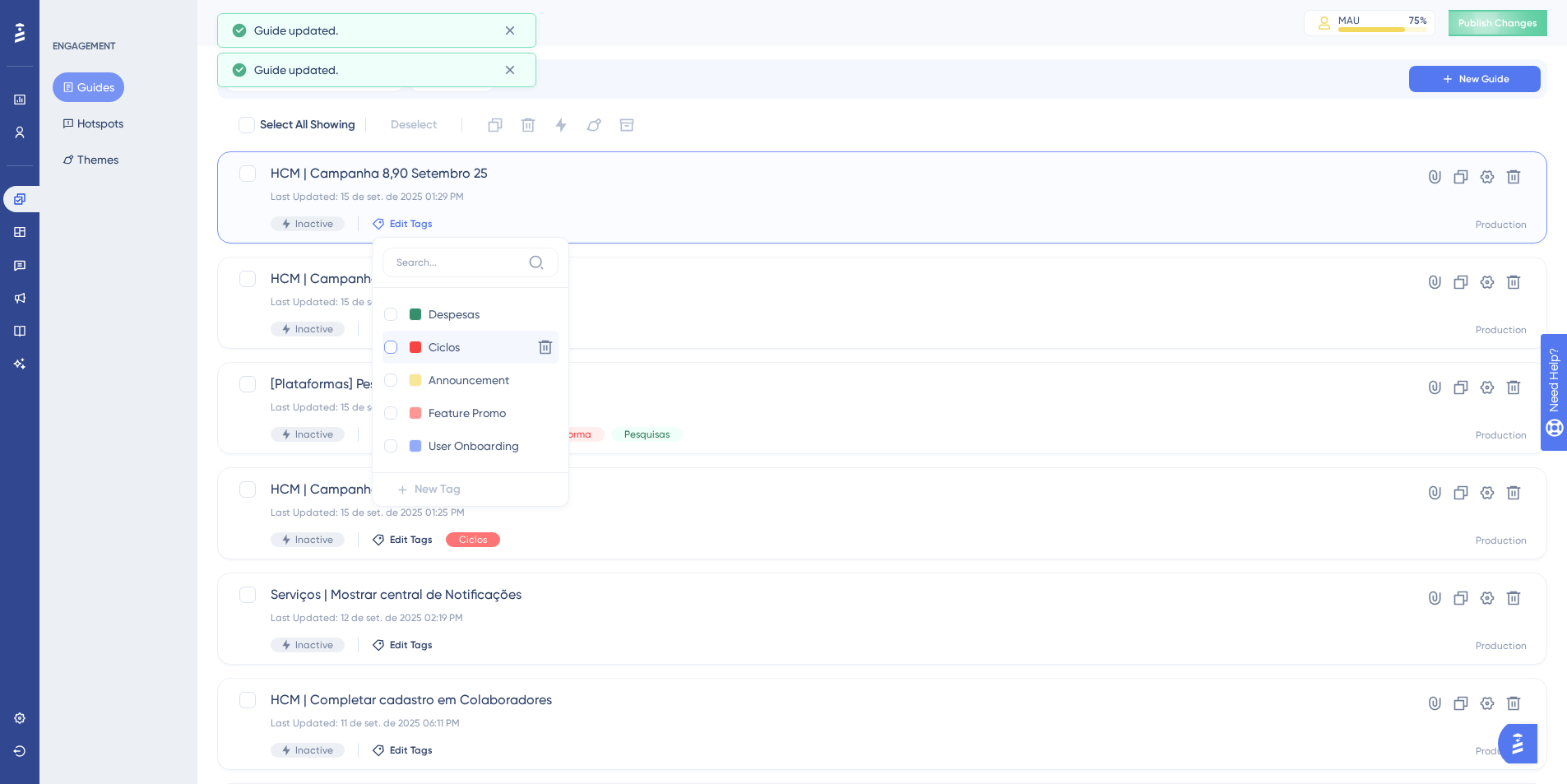
click at [389, 345] on div at bounding box center [390, 347] width 13 height 13
checkbox input "true"
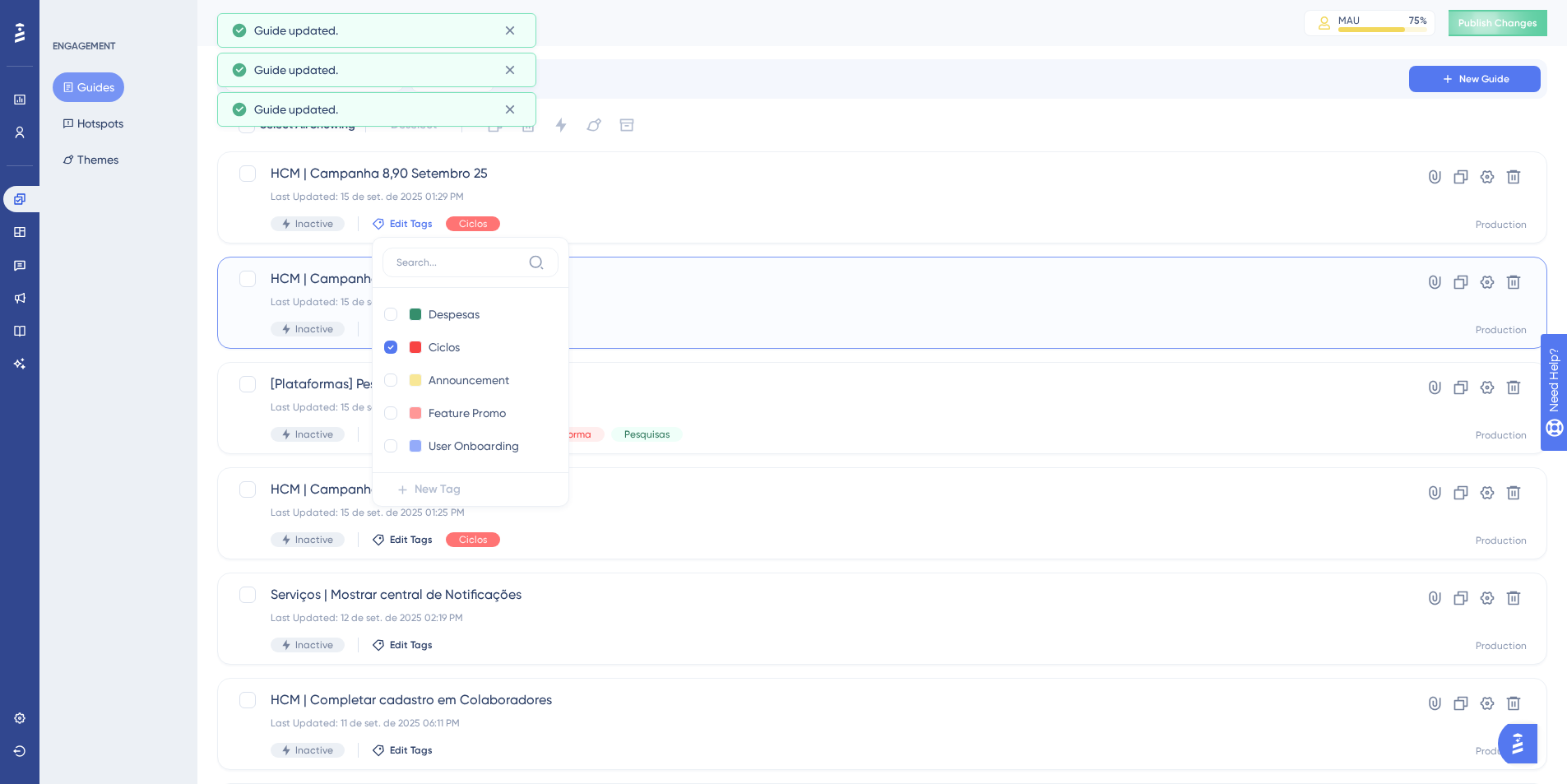
click at [771, 314] on div "HCM | Campanha 6,90 Setembro 25 Last Updated: 15 de set. de 2025 01:23 PM Inact…" at bounding box center [817, 302] width 1092 height 67
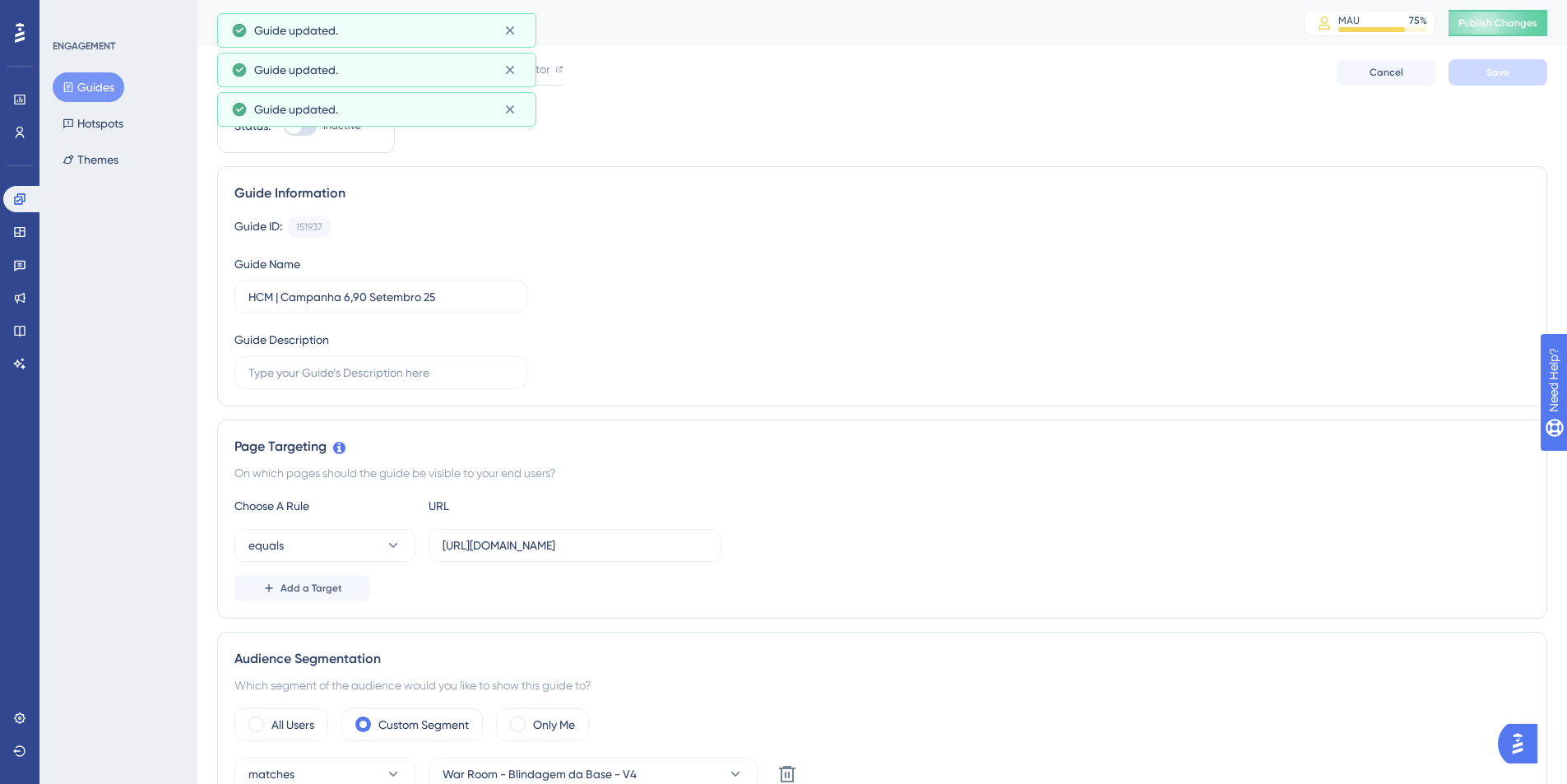
click at [91, 87] on button "Guides" at bounding box center [88, 87] width 72 height 29
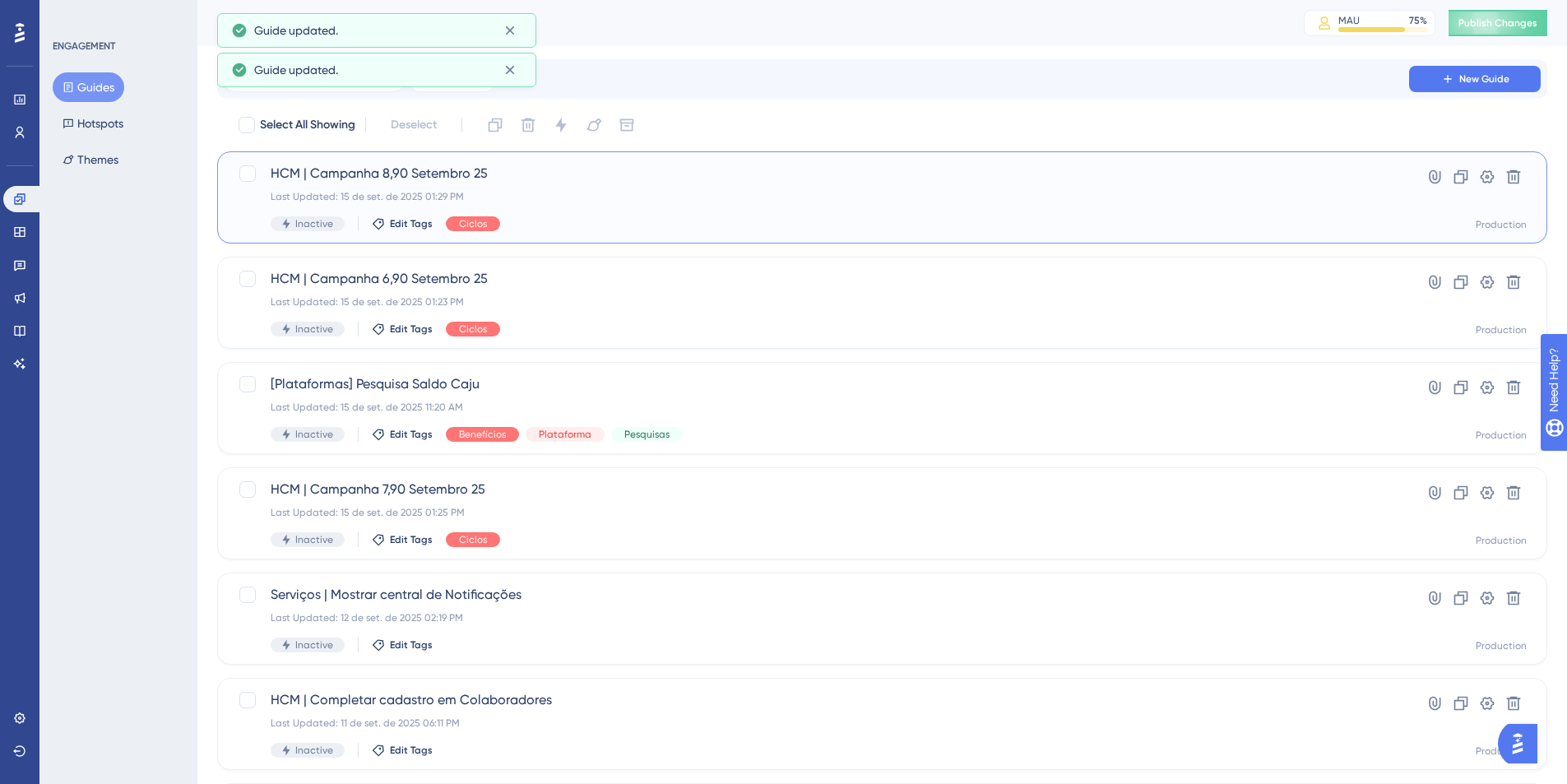
click at [604, 177] on span "HCM | Campanha 8,90 Setembro 25" at bounding box center [817, 173] width 1092 height 19
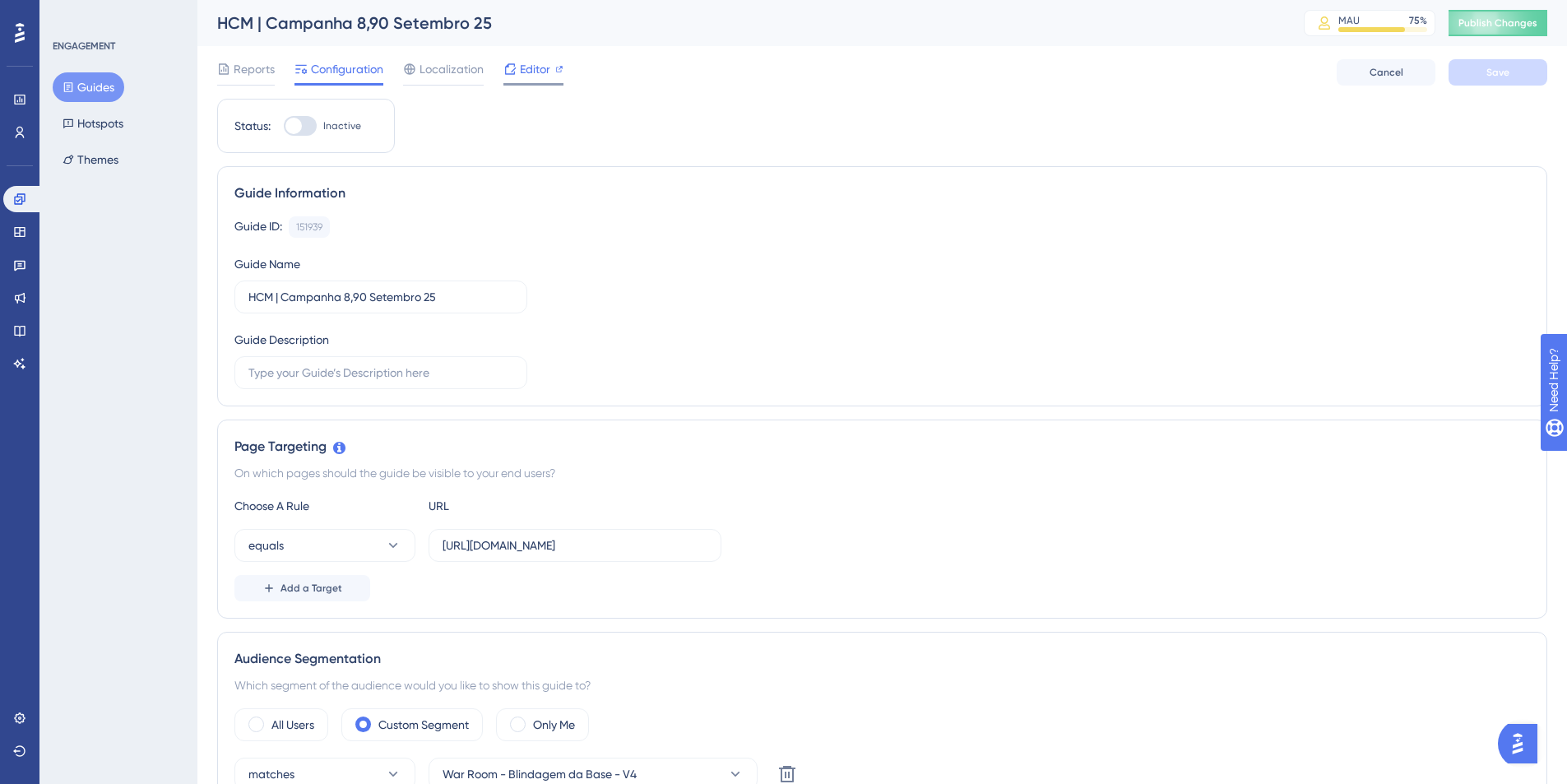
click at [535, 73] on span "Editor" at bounding box center [535, 68] width 30 height 19
click at [540, 75] on span "Editor" at bounding box center [535, 68] width 30 height 19
click at [528, 75] on span "Editor" at bounding box center [535, 68] width 30 height 19
click at [535, 534] on label "https://empresa.caju.com.br/onboarding/#/directory/active" at bounding box center [575, 545] width 293 height 33
click at [535, 536] on input "https://empresa.caju.com.br/onboarding/#/directory/active" at bounding box center [575, 545] width 265 height 18
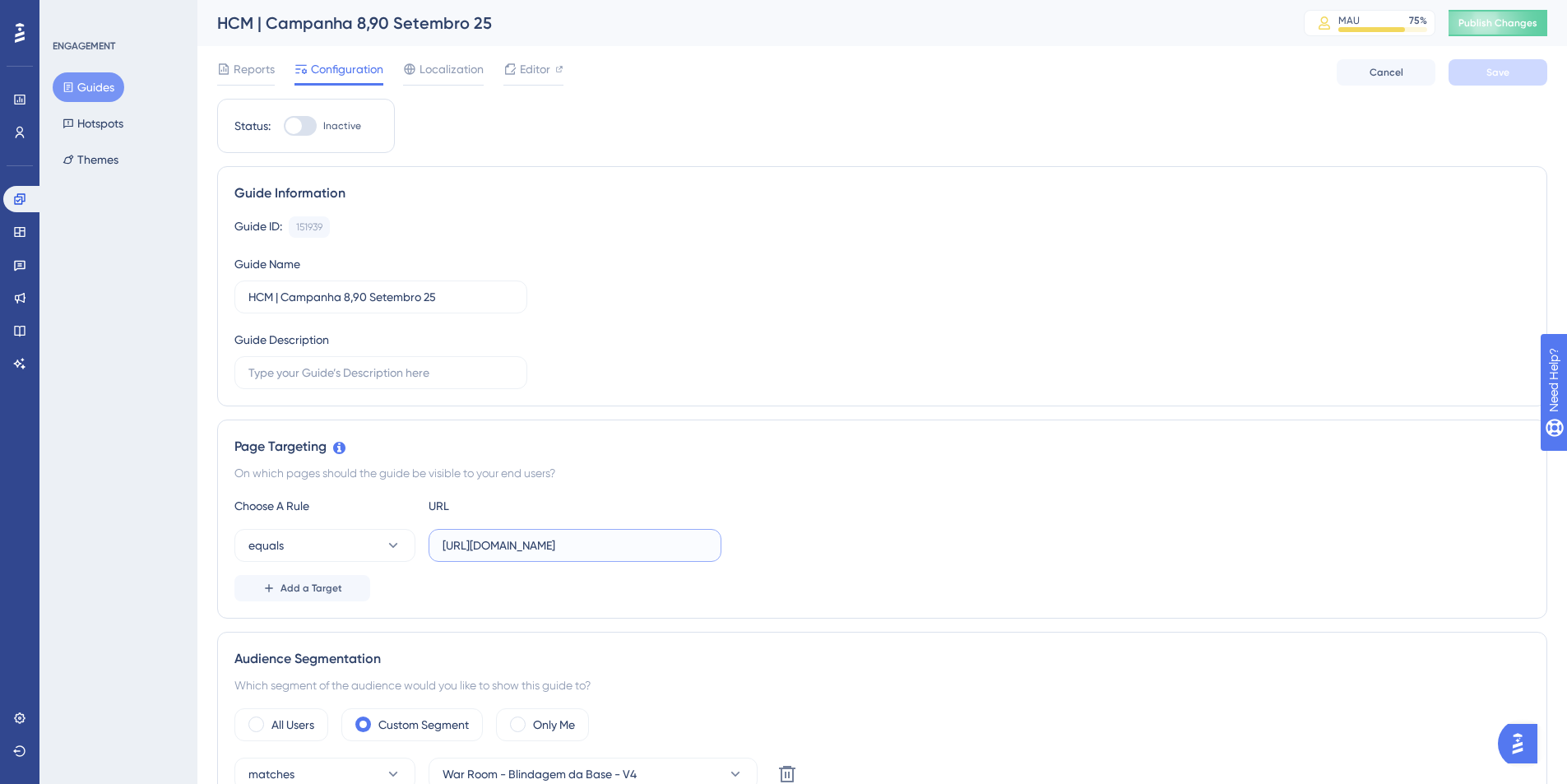
scroll to position [0, 61]
drag, startPoint x: 486, startPoint y: 541, endPoint x: 801, endPoint y: 572, distance: 316.5
click at [801, 572] on div "Choose A Rule URL equals https://empresa.caju.com.br/onboarding/#/directory/act…" at bounding box center [882, 548] width 1296 height 106
click at [808, 554] on div "equals https://empresa.caju.com.br/onboarding/#/directory/active" at bounding box center [882, 545] width 1296 height 33
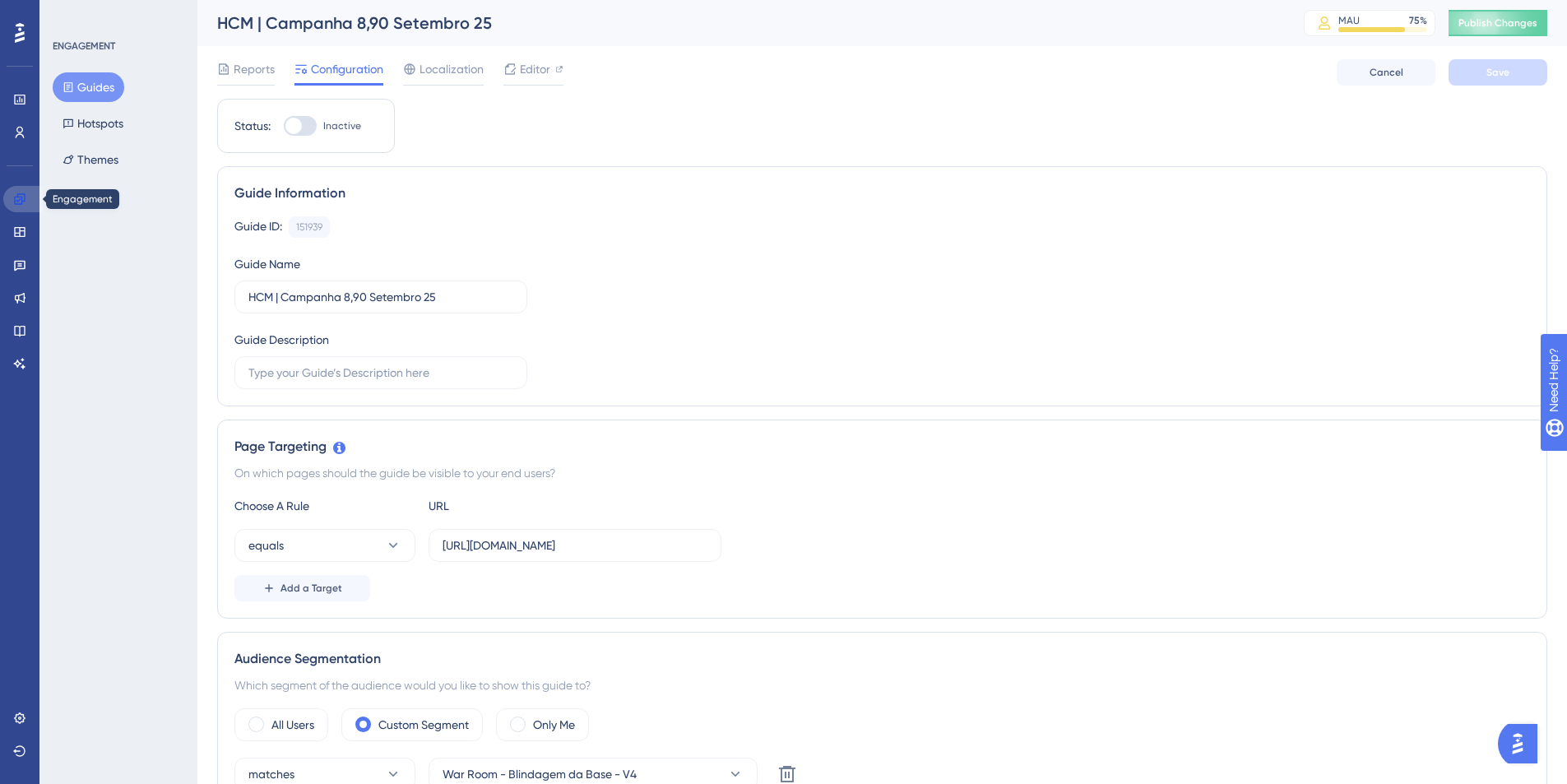
click at [24, 201] on icon at bounding box center [19, 199] width 11 height 11
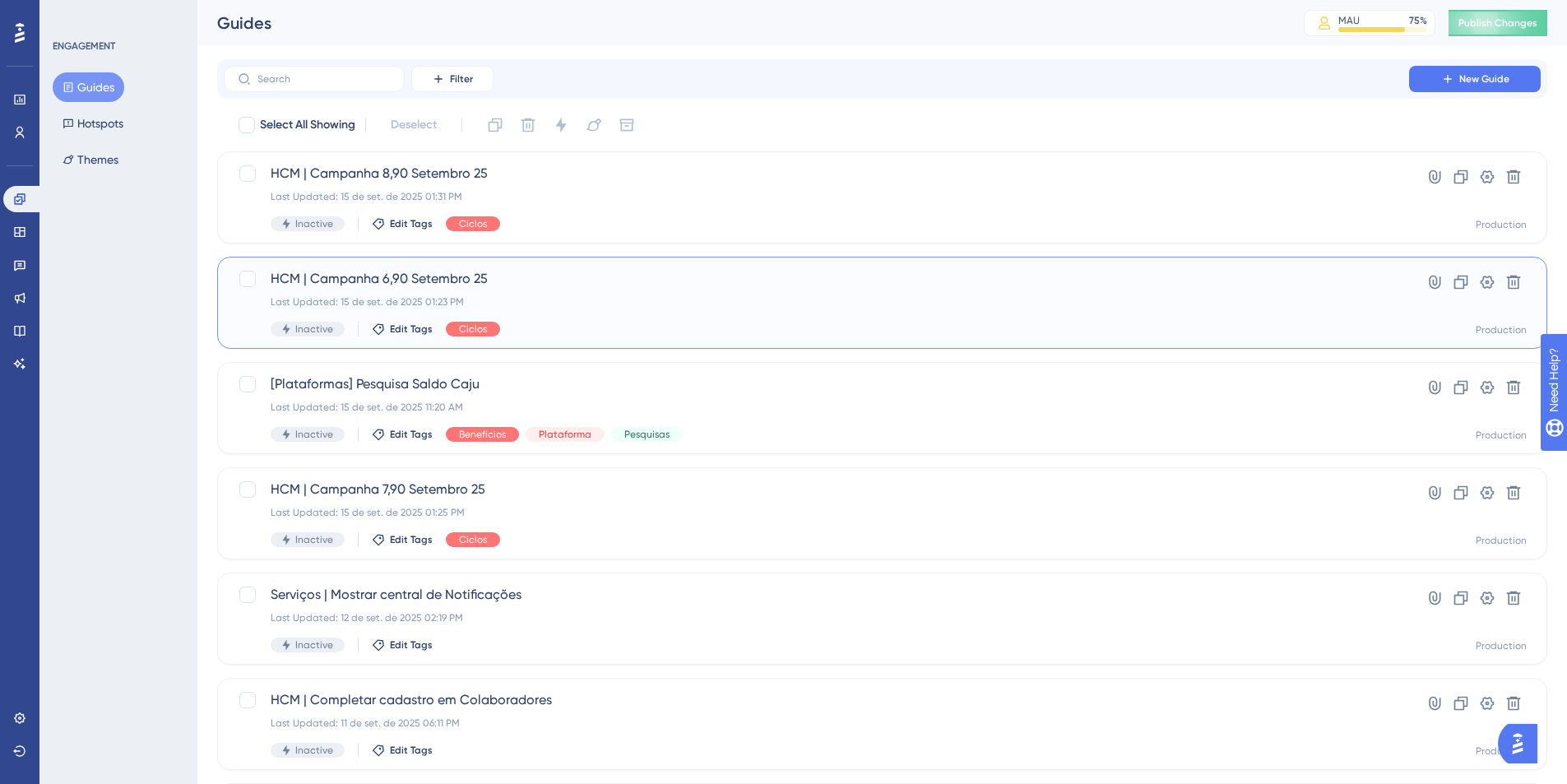
click at [550, 289] on div "HCM | Campanha 6,90 Setembro 25 Last Updated: 15 de set. de 2025 01:23 PM Inact…" at bounding box center [817, 302] width 1092 height 67
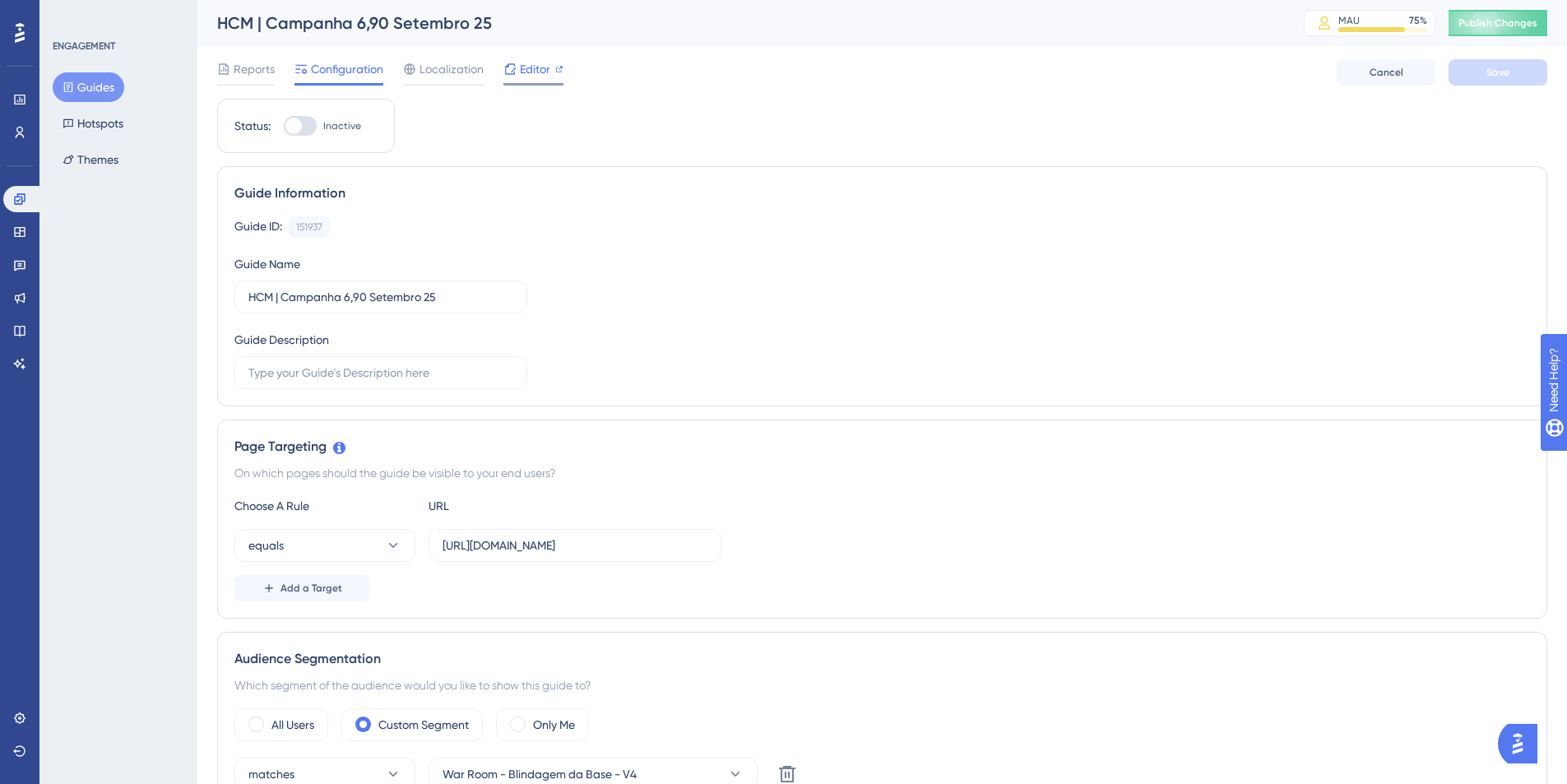
click at [537, 72] on span "Editor" at bounding box center [535, 68] width 30 height 19
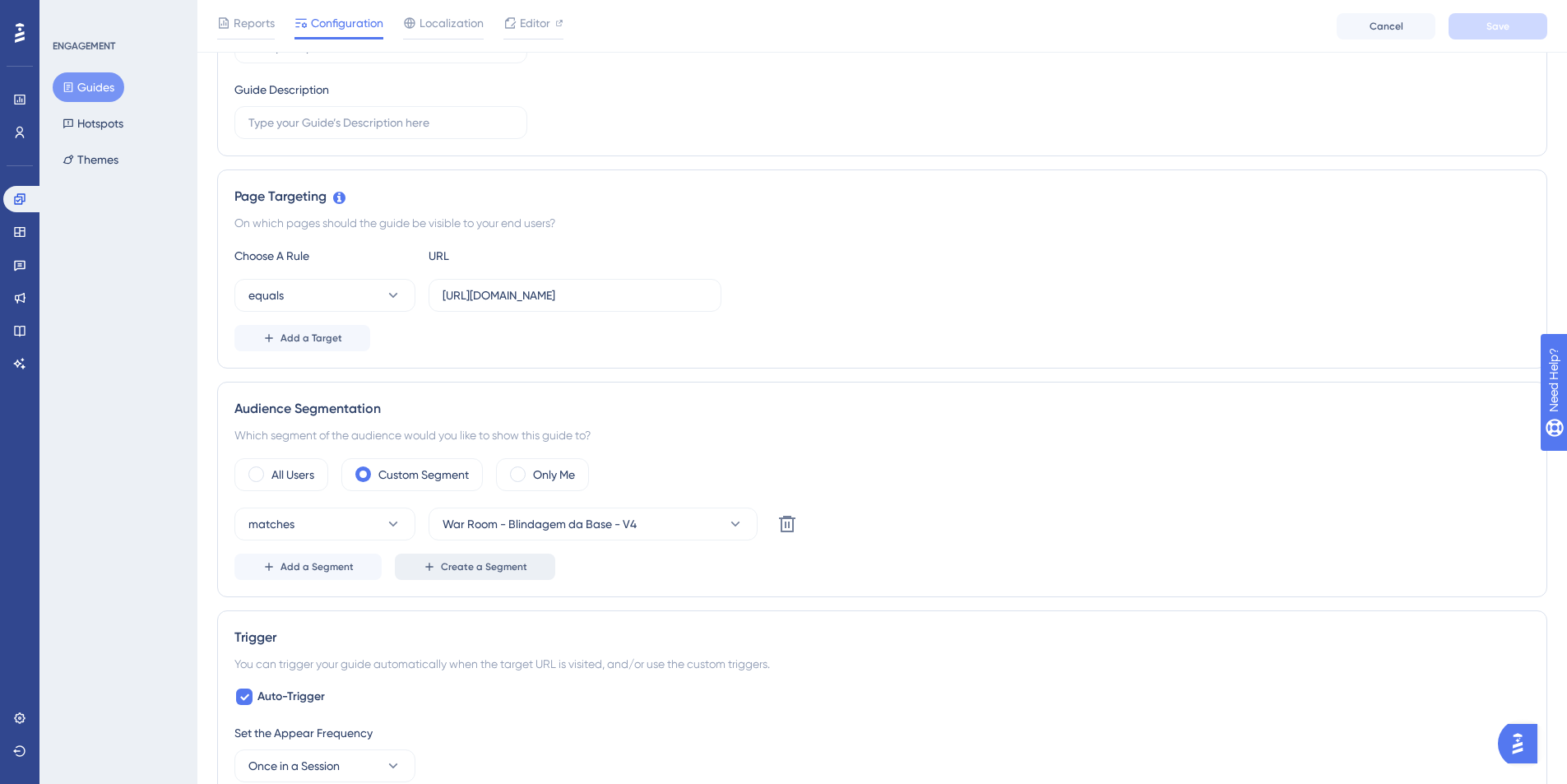
scroll to position [275, 0]
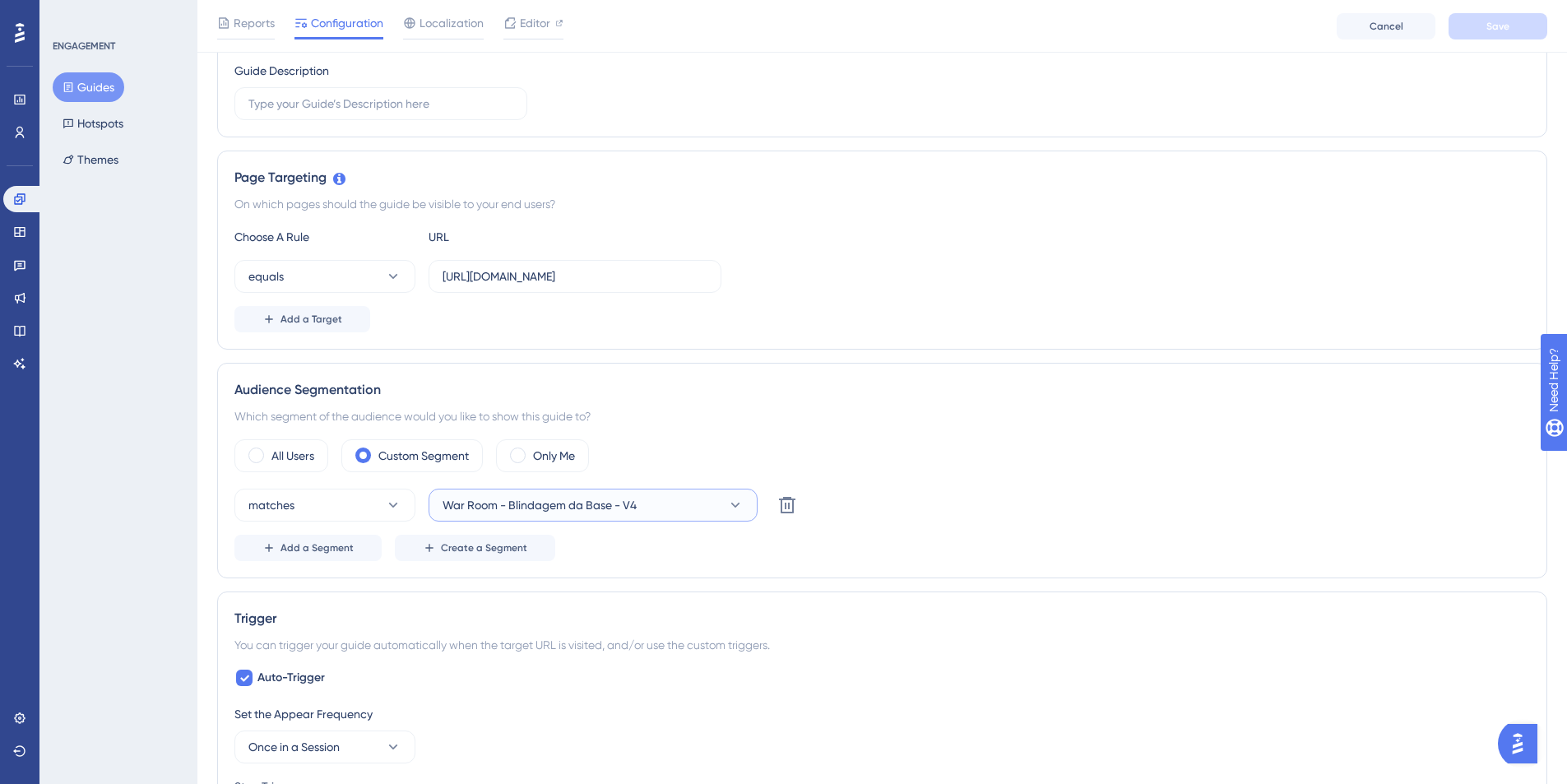
click at [487, 517] on button "War Room - Blindagem da Base - V4" at bounding box center [593, 505] width 329 height 33
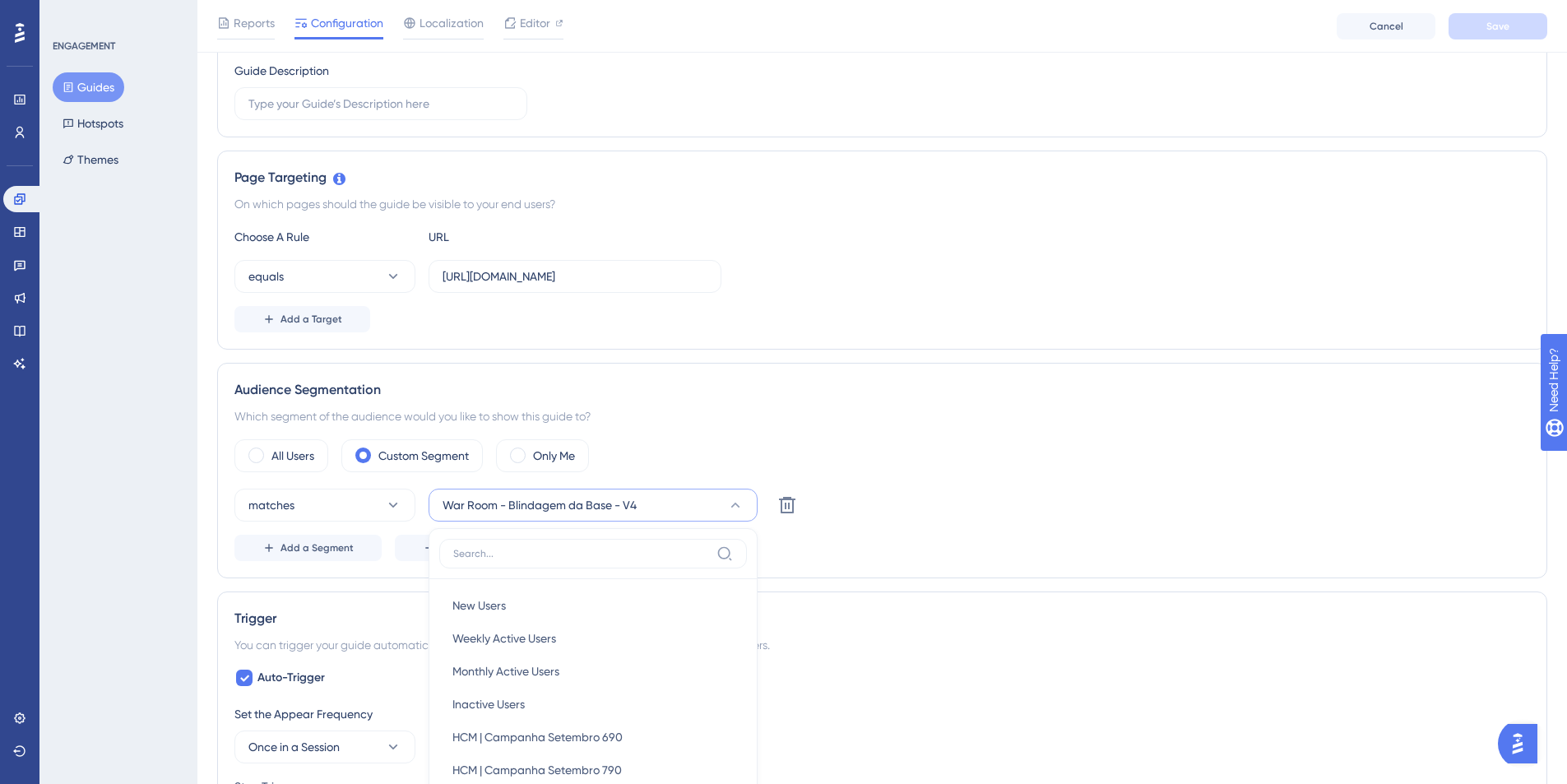
scroll to position [573, 0]
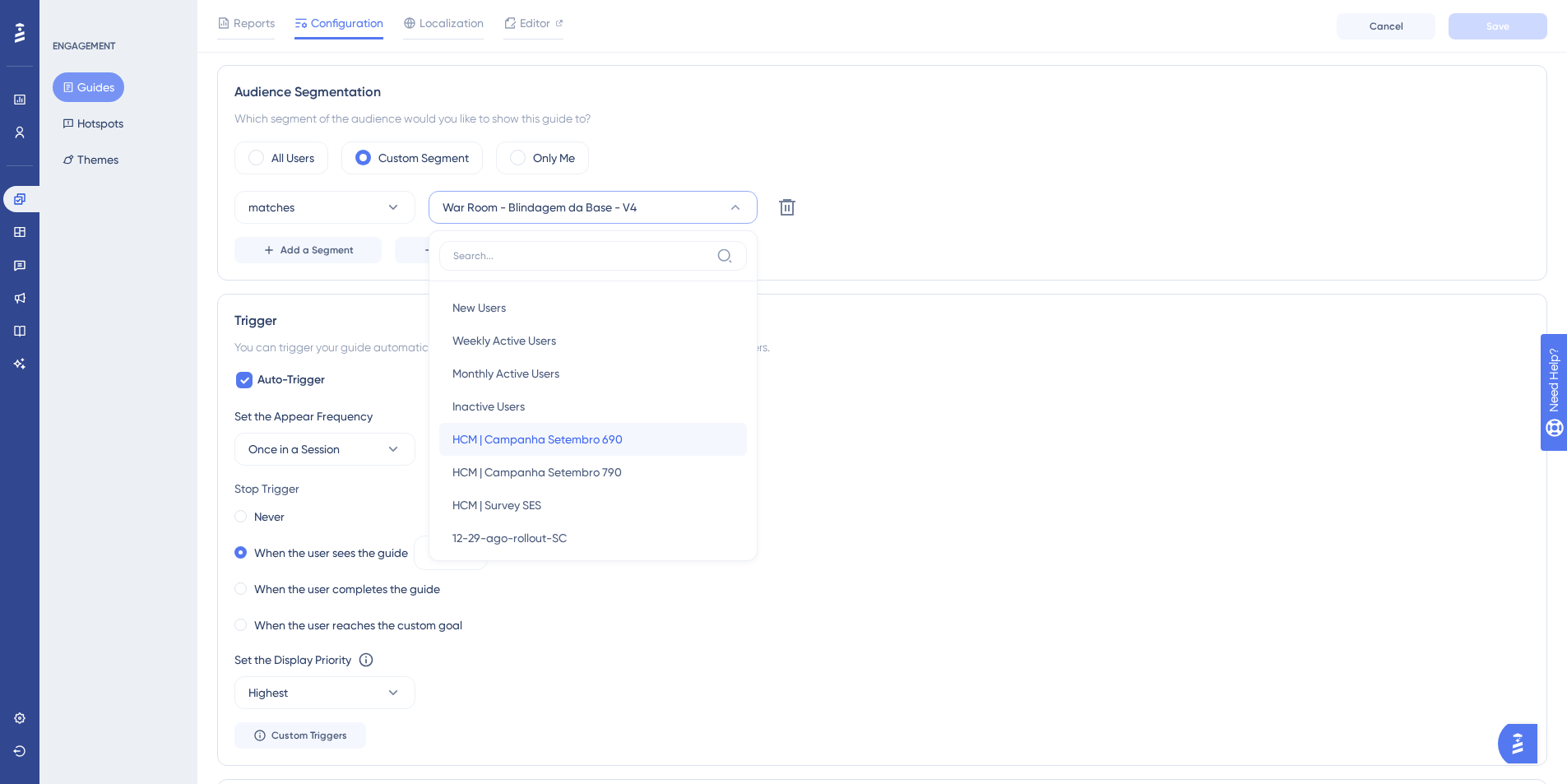
click at [513, 442] on span "HCM | Campanha Setembro 690" at bounding box center [537, 439] width 170 height 19
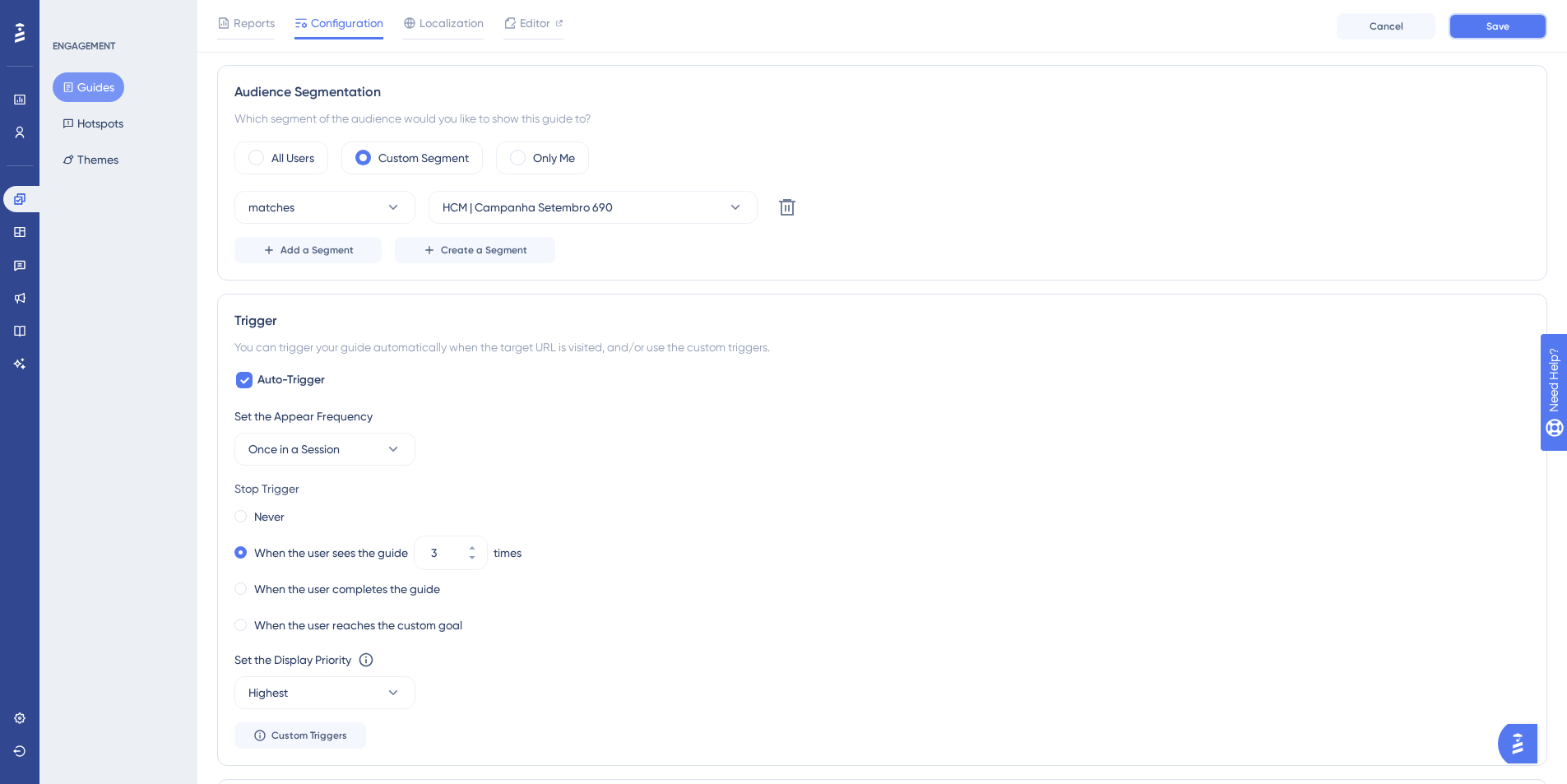
click at [1244, 19] on button "Save" at bounding box center [1497, 26] width 98 height 27
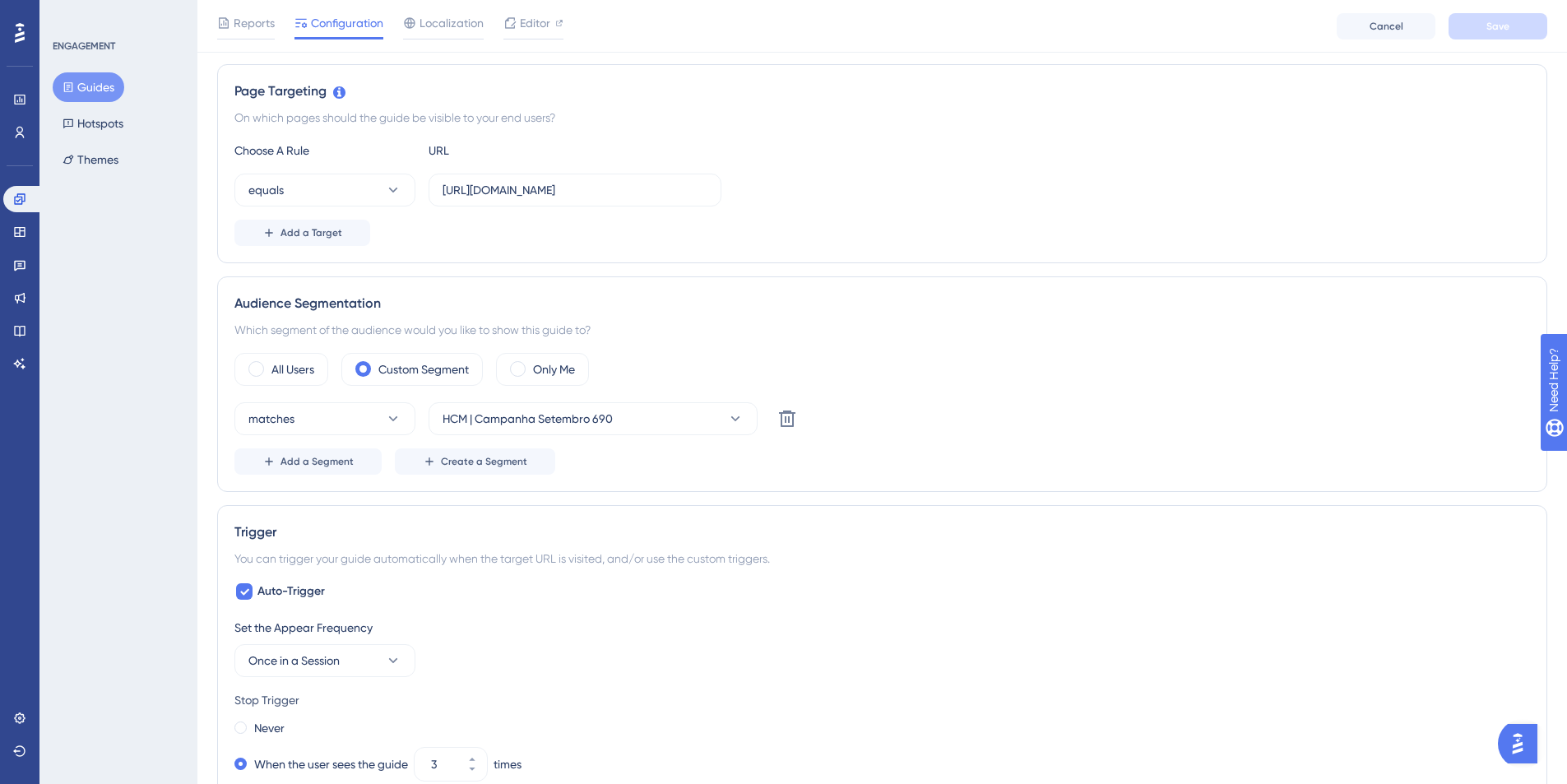
scroll to position [0, 0]
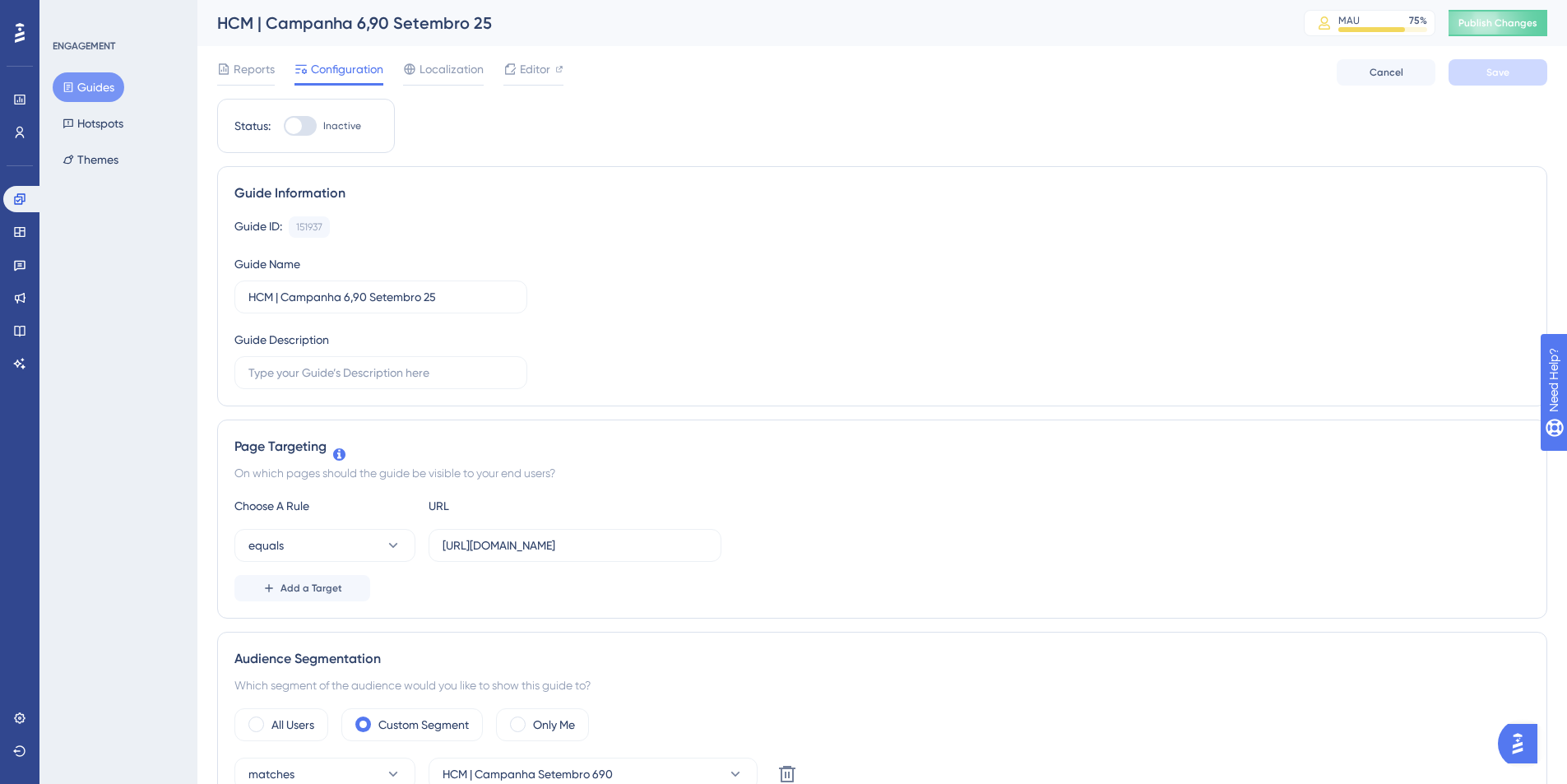
click at [294, 128] on div at bounding box center [294, 126] width 17 height 17
click at [284, 127] on input "Inactive" at bounding box center [283, 126] width 1 height 1
checkbox input "true"
click at [1244, 75] on span "Save" at bounding box center [1498, 73] width 23 height 13
click at [96, 88] on button "Guides" at bounding box center [88, 87] width 72 height 29
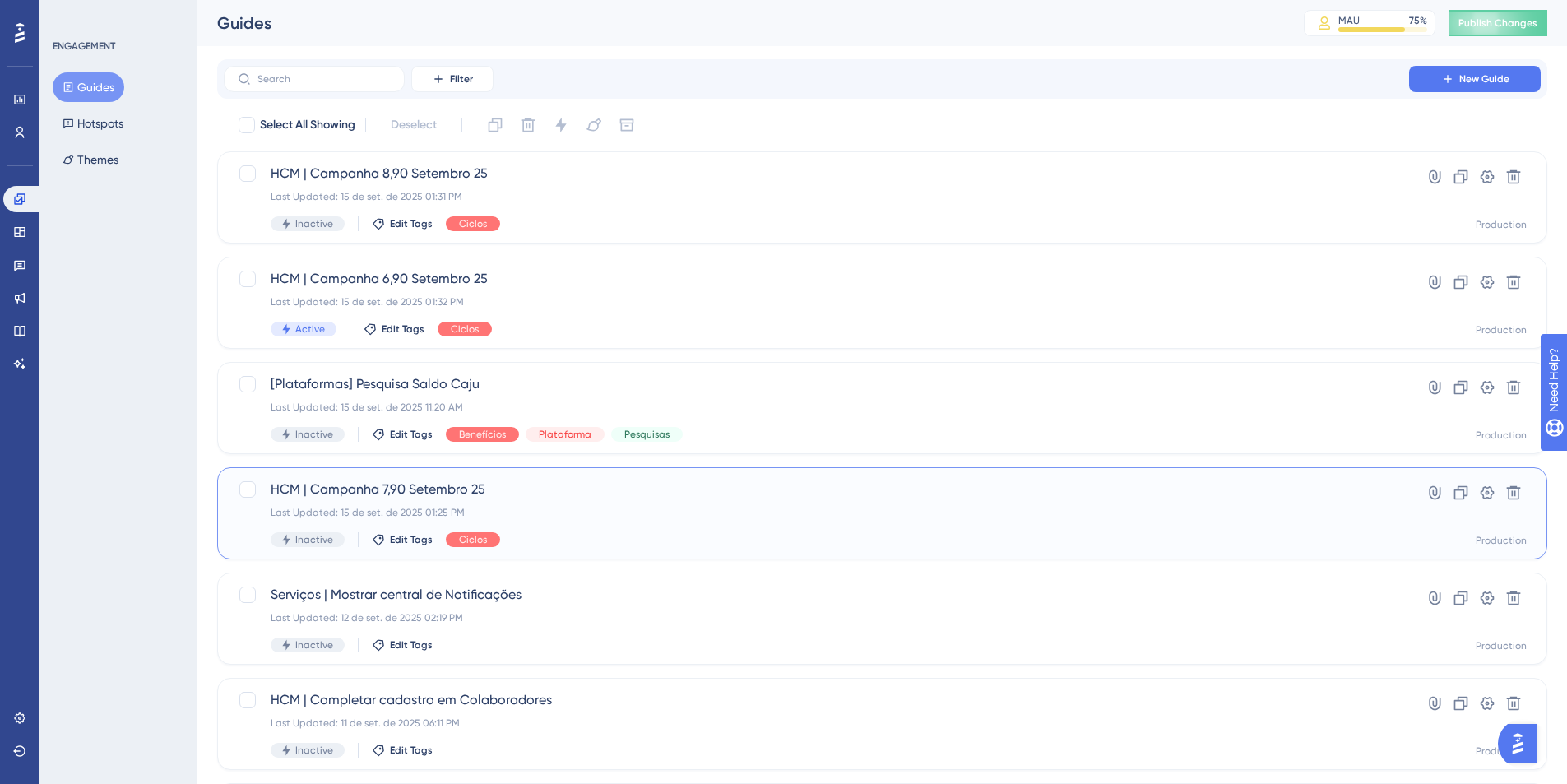
click at [564, 515] on div "Last Updated: 15 de set. de 2025 01:25 PM" at bounding box center [817, 512] width 1092 height 13
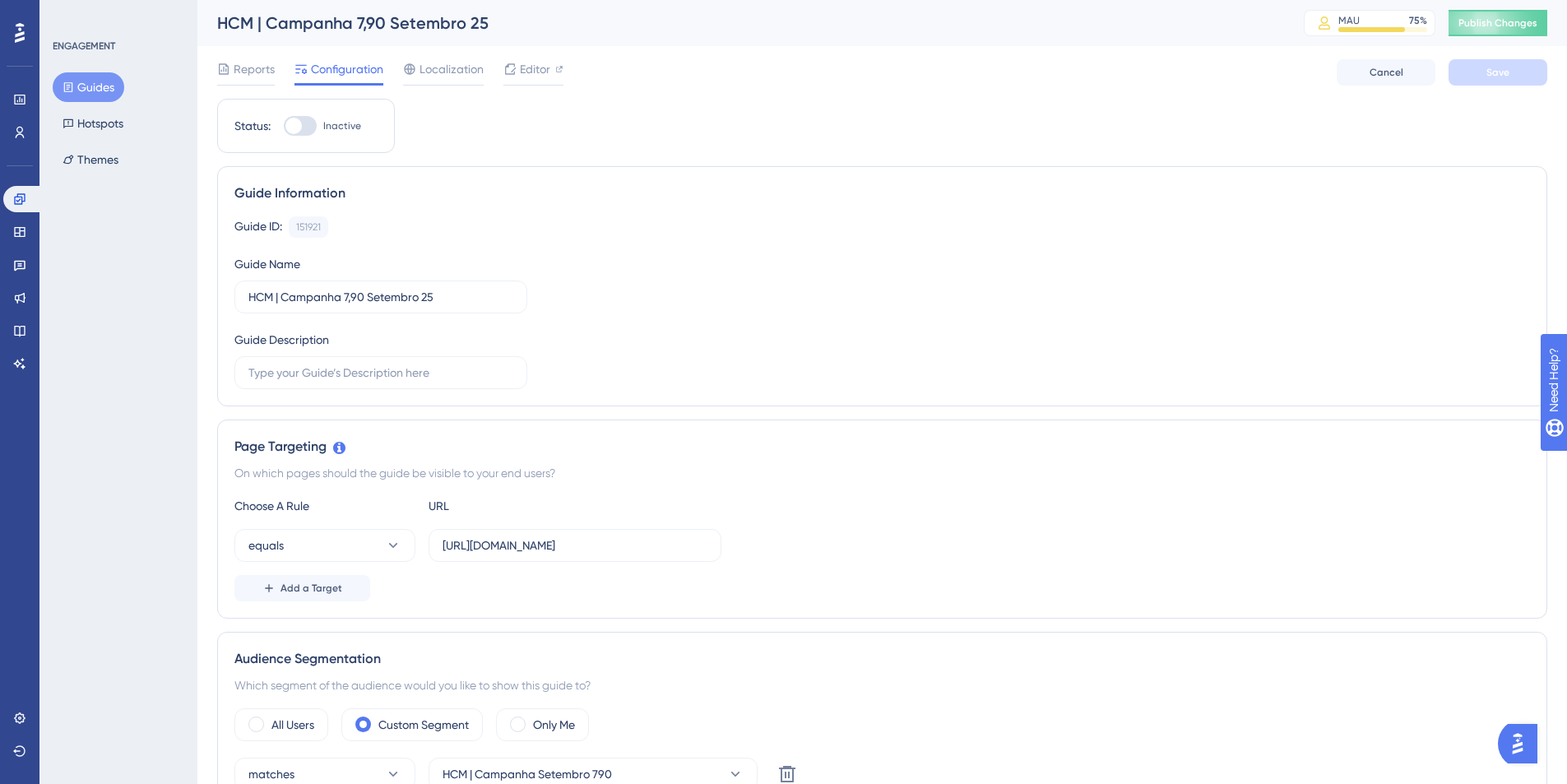
click at [302, 126] on div at bounding box center [300, 125] width 33 height 19
click at [284, 126] on input "Inactive" at bounding box center [283, 126] width 1 height 1
checkbox input "true"
click at [1244, 70] on button "Save" at bounding box center [1497, 72] width 98 height 27
click at [17, 129] on icon at bounding box center [20, 132] width 9 height 12
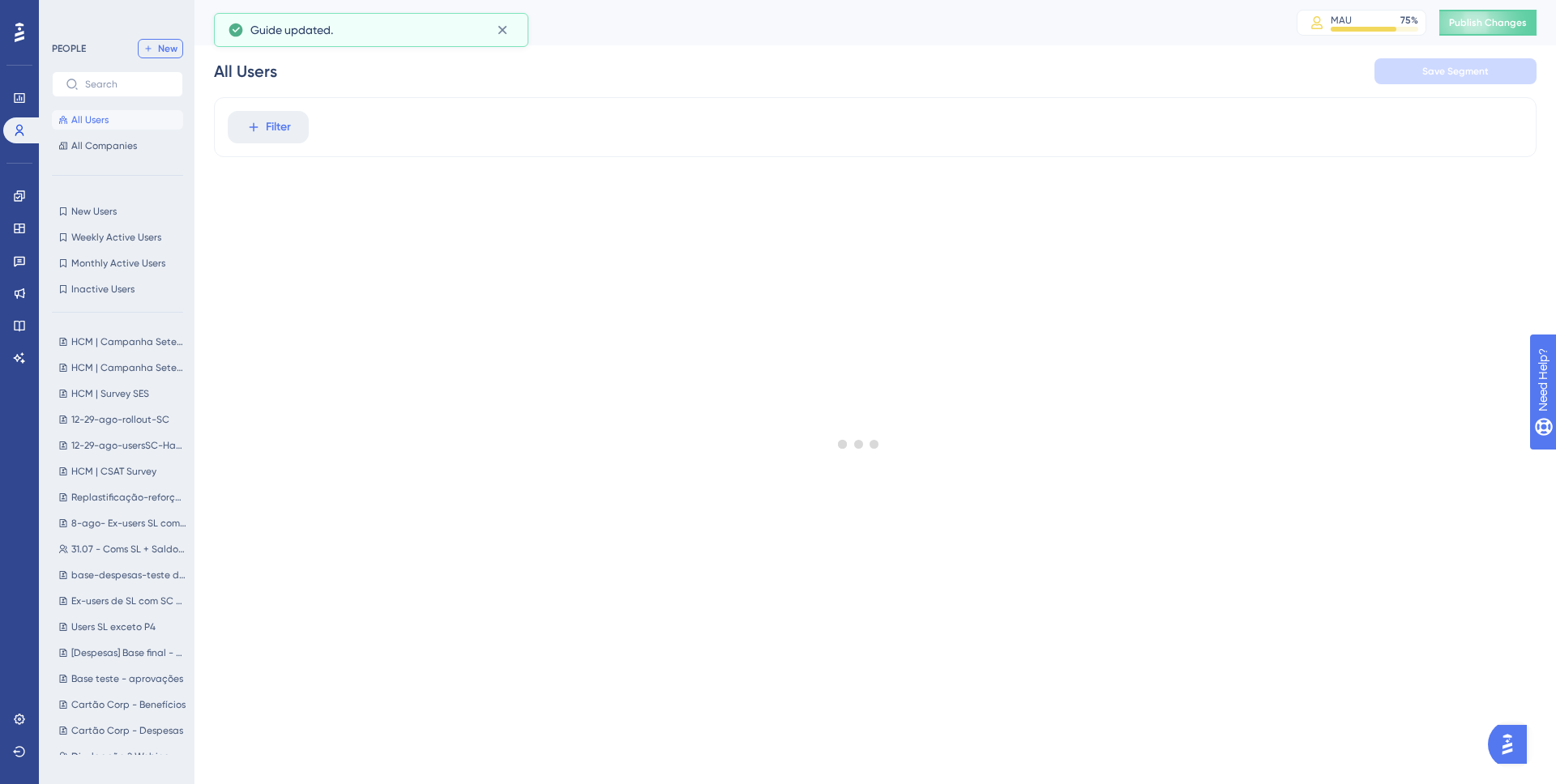
click at [176, 52] on span "New" at bounding box center [167, 49] width 19 height 13
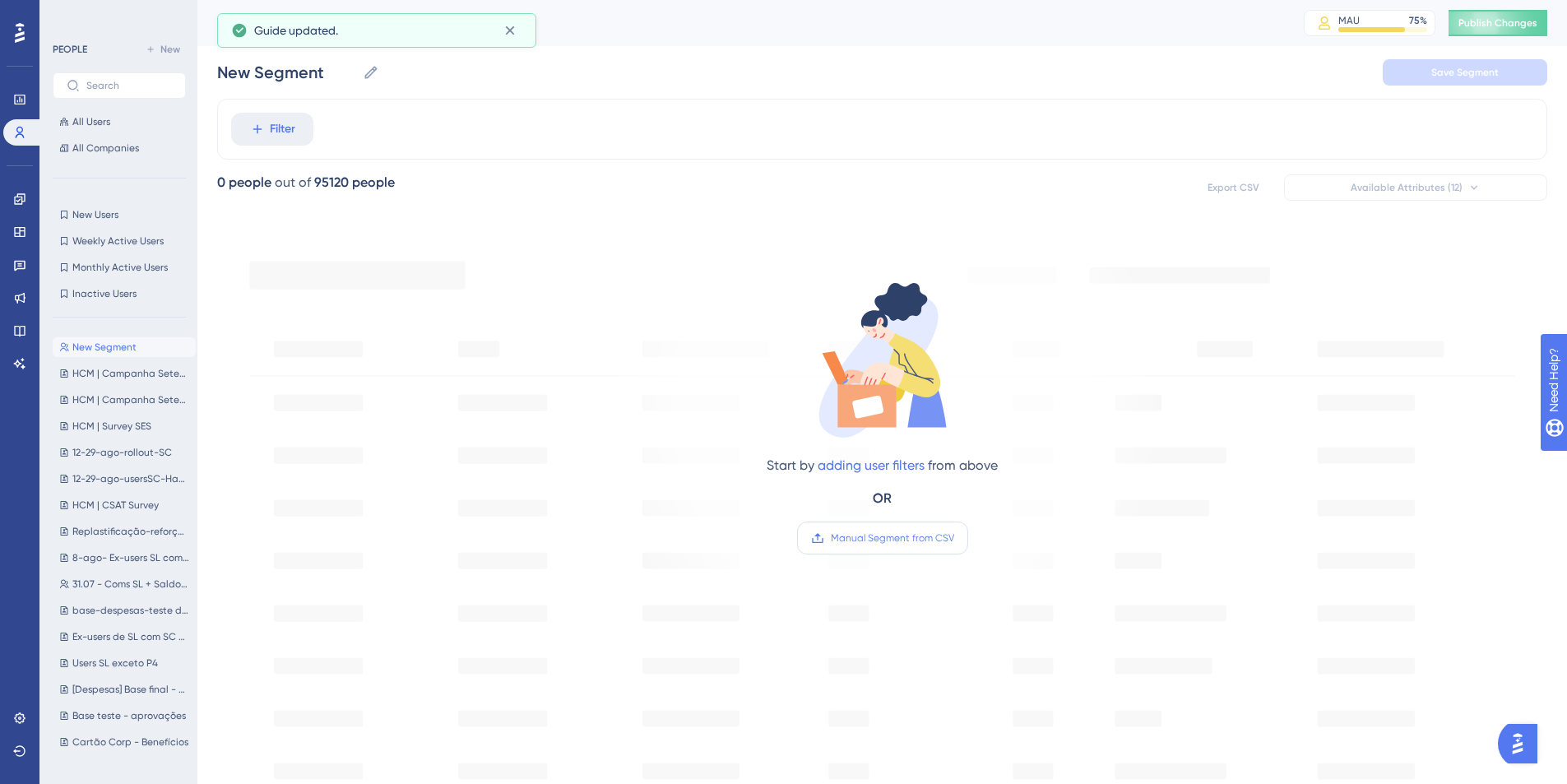
click at [887, 542] on span "Manual Segment from CSV" at bounding box center [893, 538] width 123 height 13
click at [954, 538] on input "Manual Segment from CSV" at bounding box center [954, 538] width 0 height 0
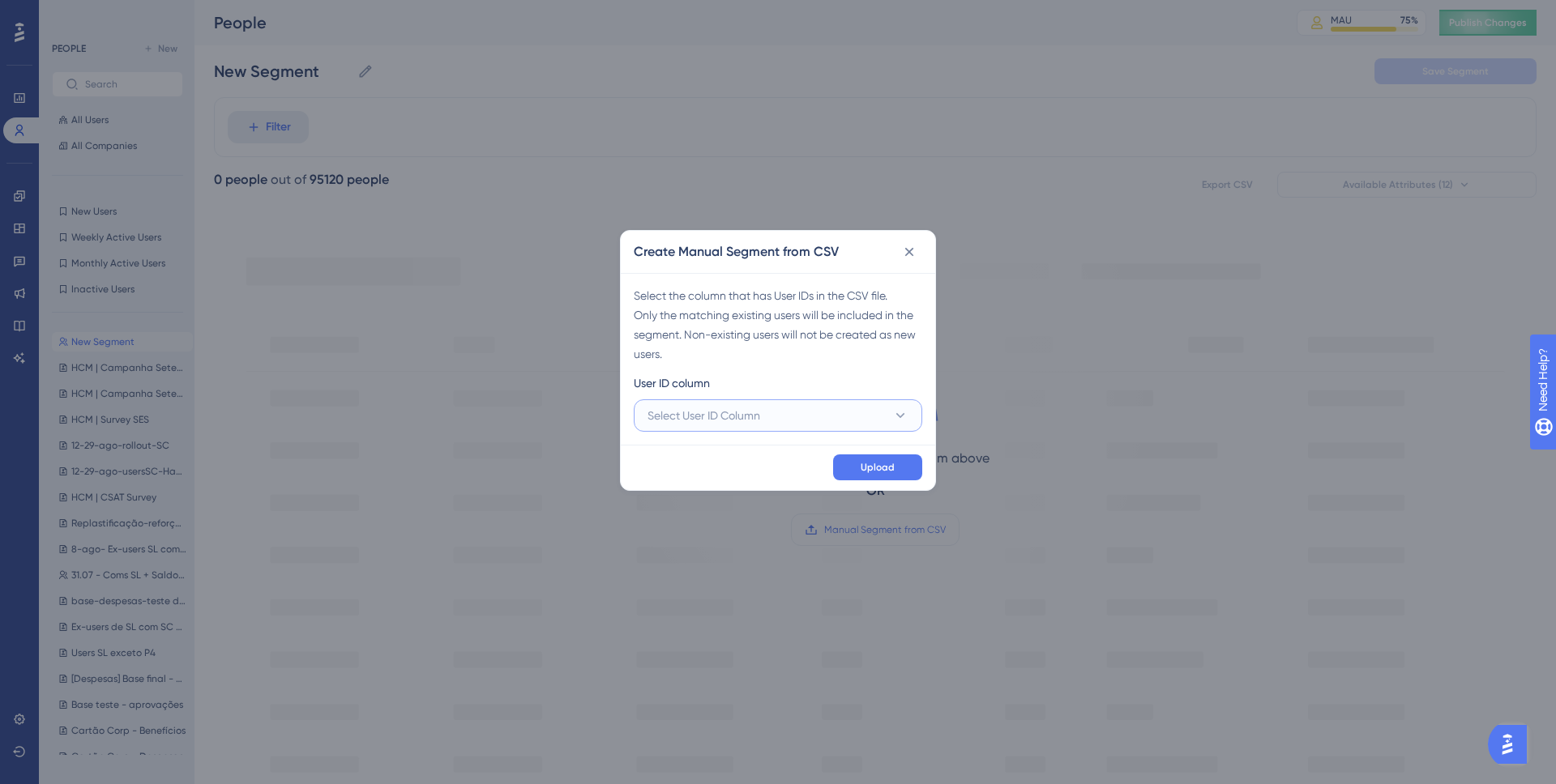
click at [755, 418] on span "Select User ID Column" at bounding box center [704, 415] width 113 height 19
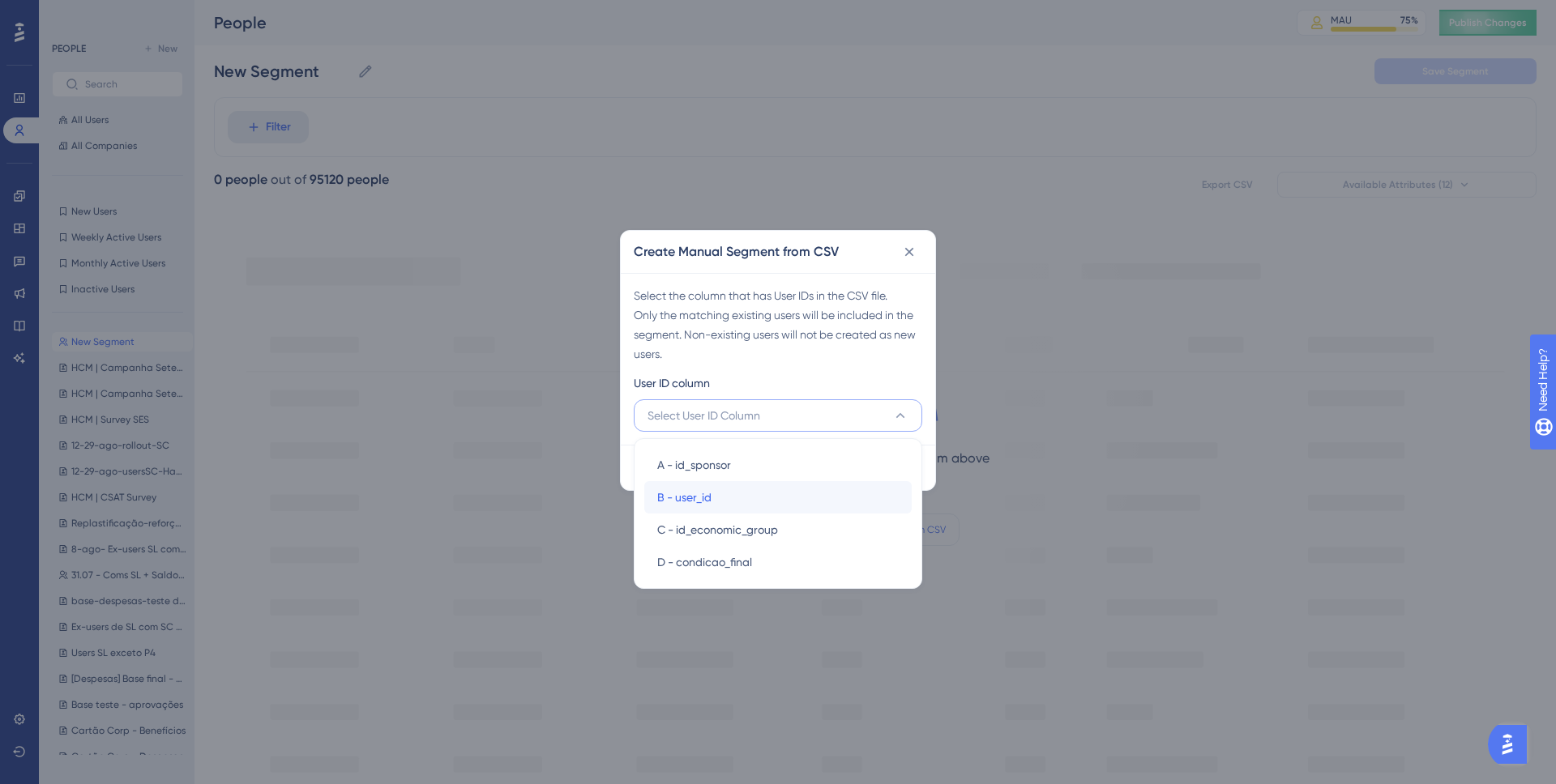
click at [726, 496] on div "B - user_id B - user_id" at bounding box center [777, 497] width 242 height 33
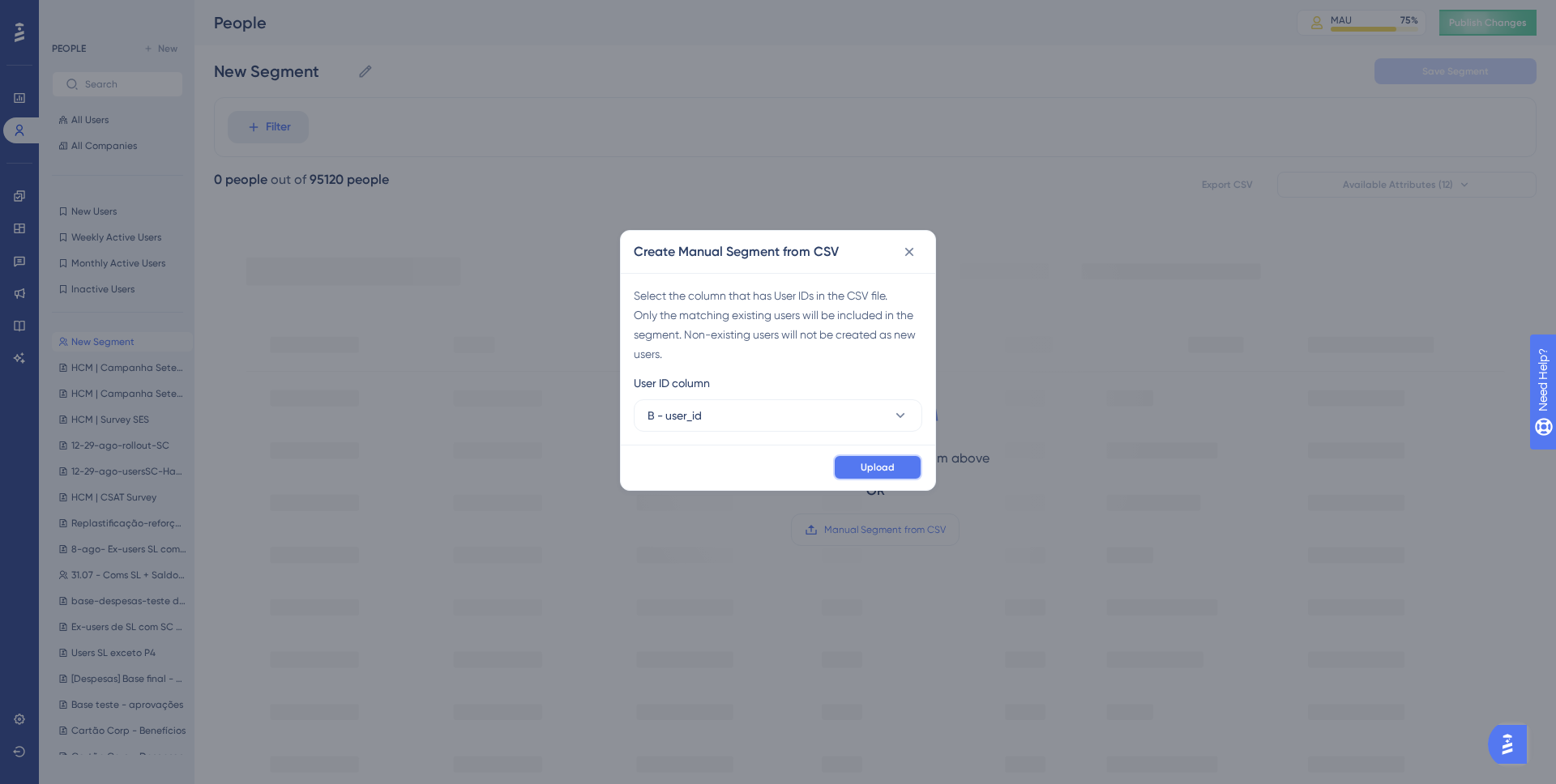
click at [886, 467] on span "Upload" at bounding box center [878, 468] width 34 height 13
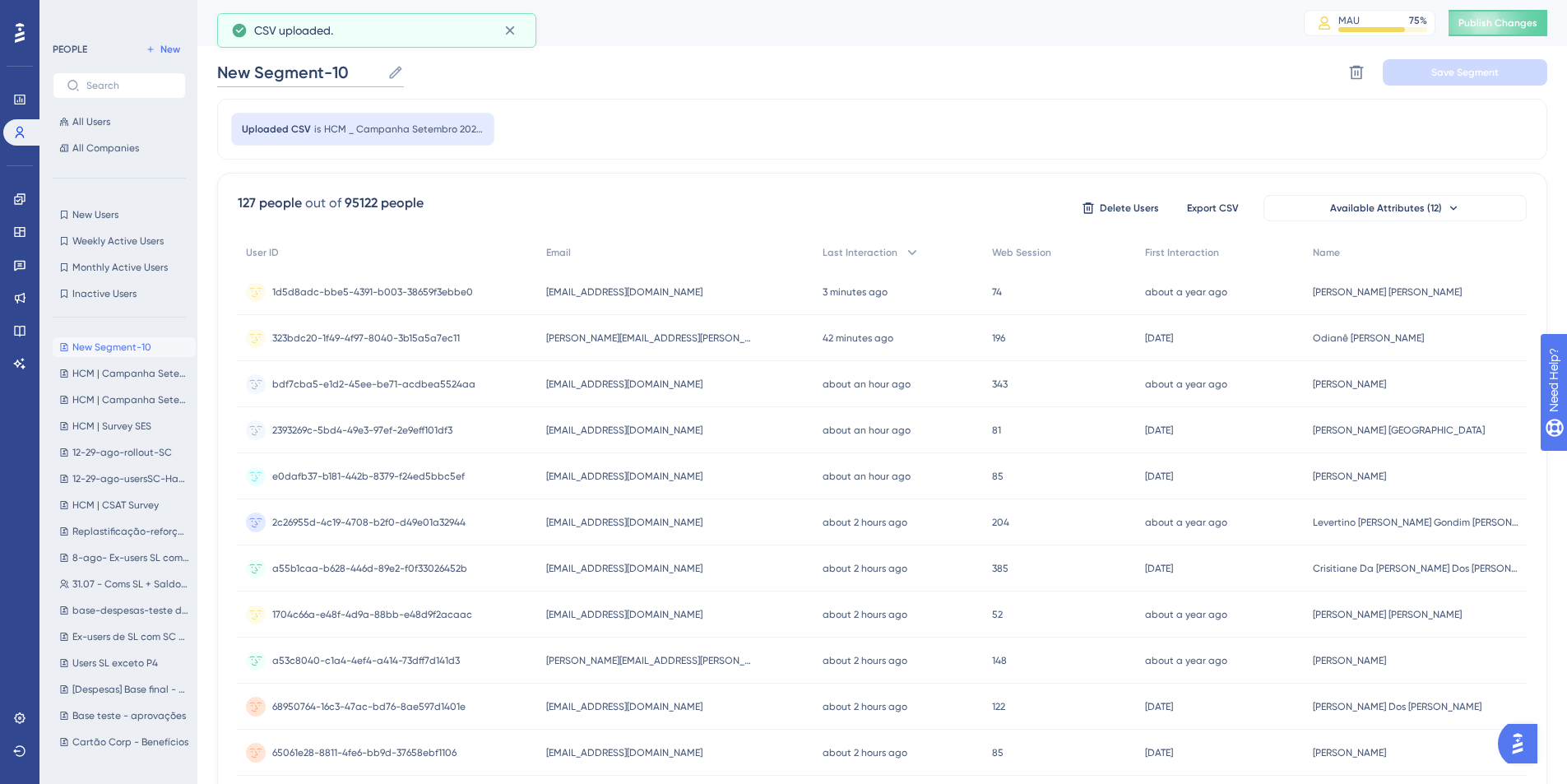
click at [278, 74] on input "New Segment-10" at bounding box center [299, 72] width 163 height 23
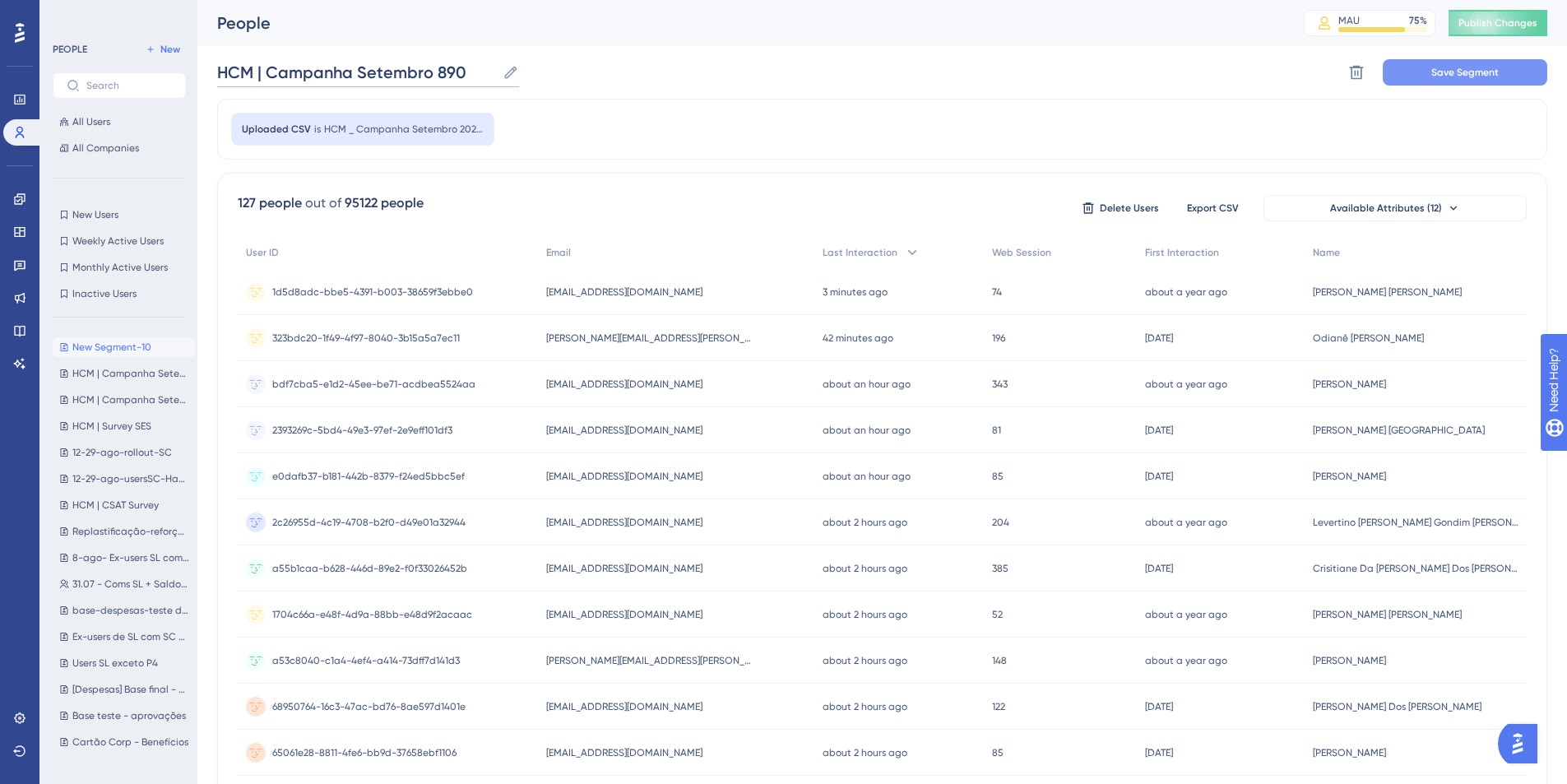
type input "HCM | Campanha Setembro 890"
click at [1244, 66] on span "Save Segment" at bounding box center [1465, 73] width 67 height 13
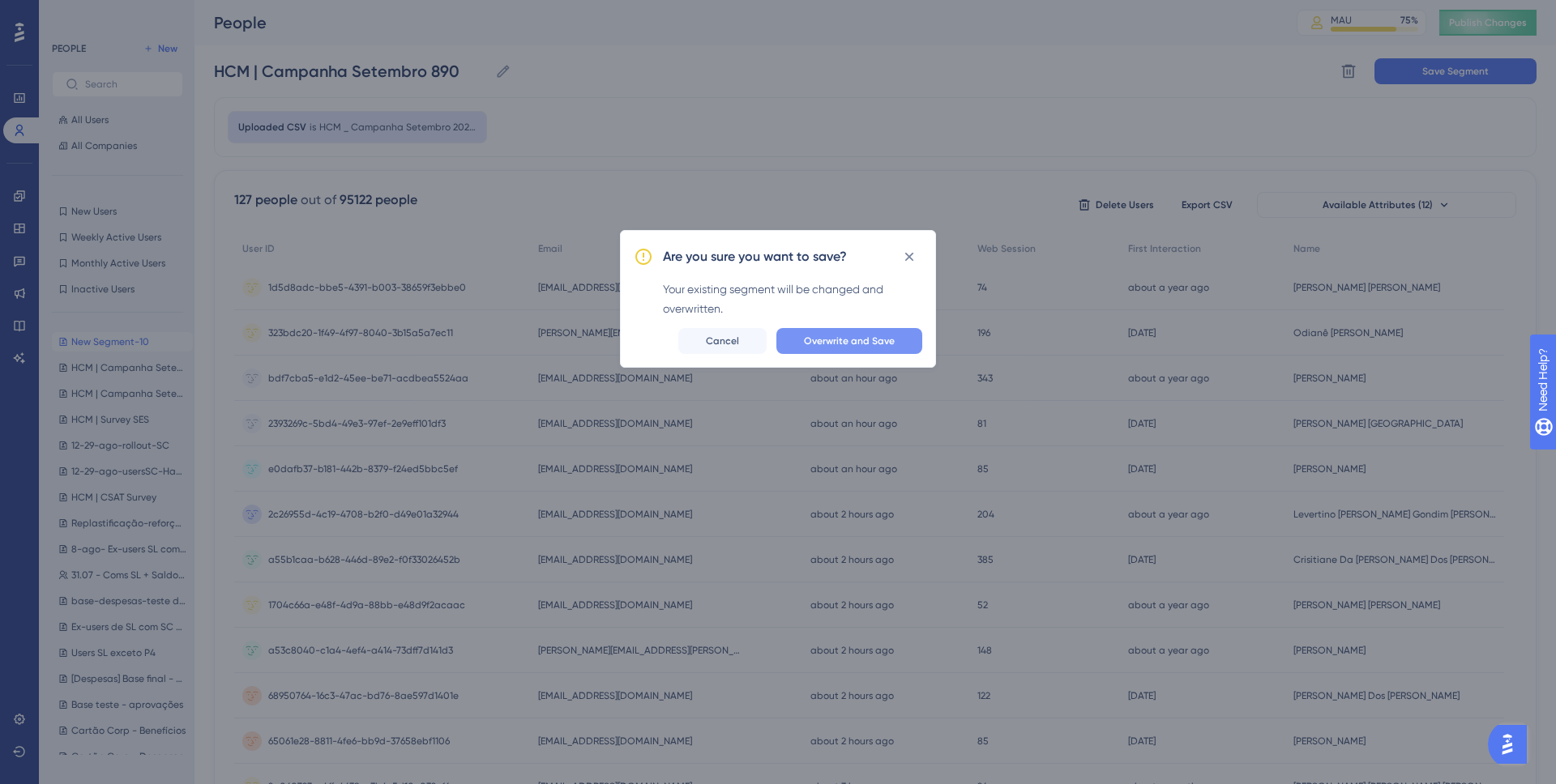
click at [883, 341] on span "Overwrite and Save" at bounding box center [849, 341] width 90 height 13
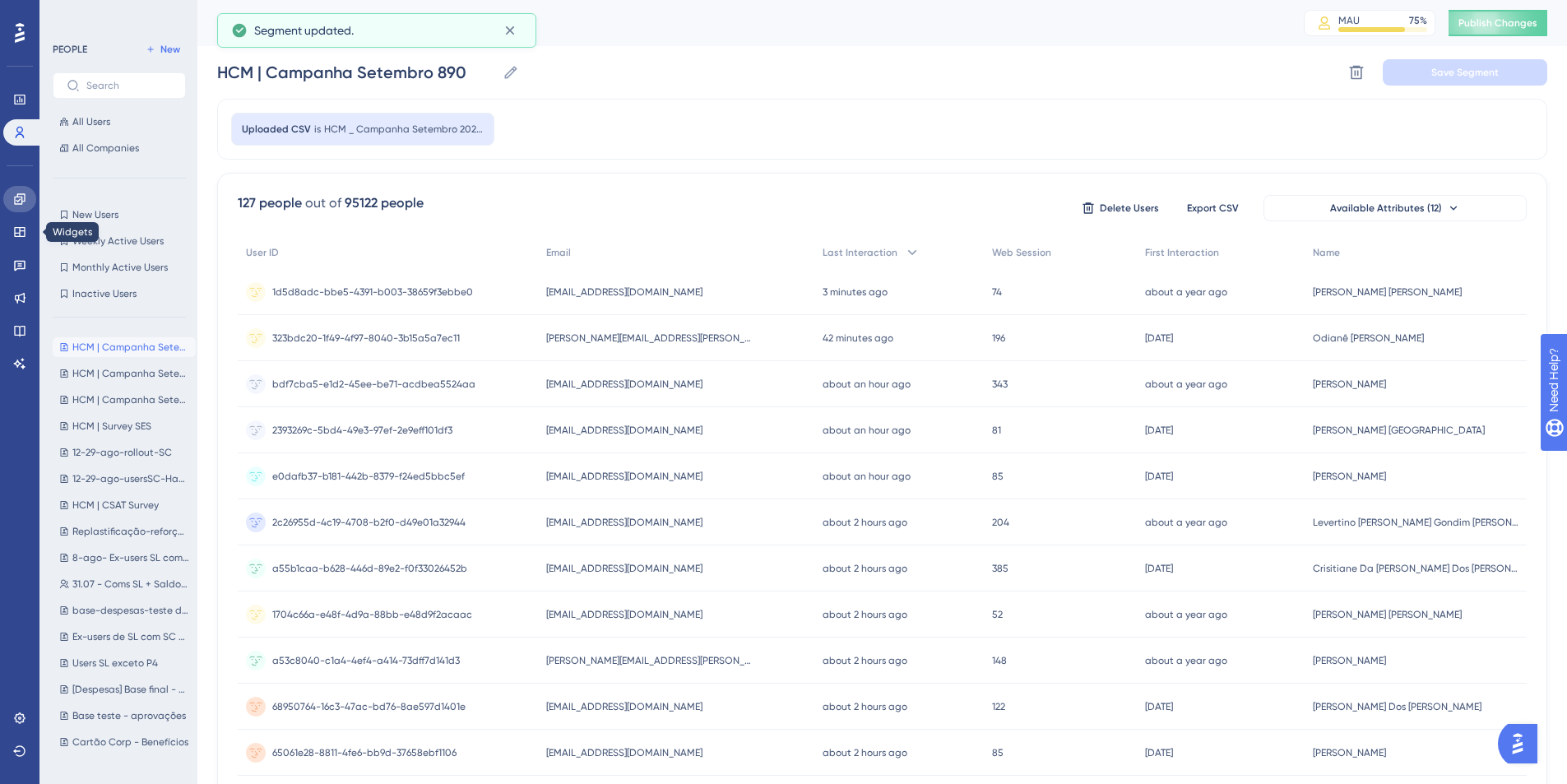
click at [26, 195] on icon at bounding box center [19, 199] width 13 height 13
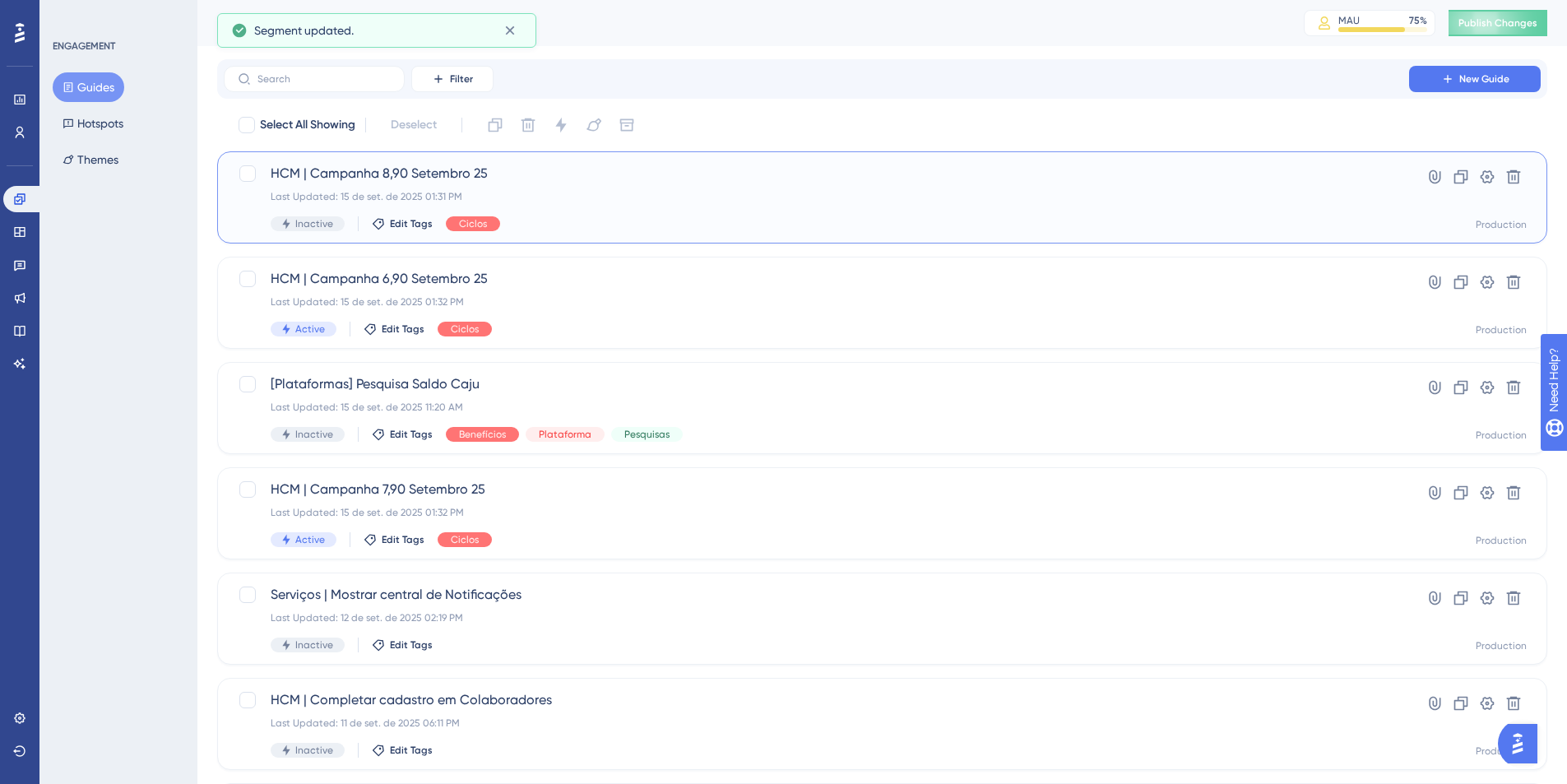
click at [521, 190] on div "Last Updated: 15 de set. de 2025 01:31 PM" at bounding box center [817, 196] width 1092 height 13
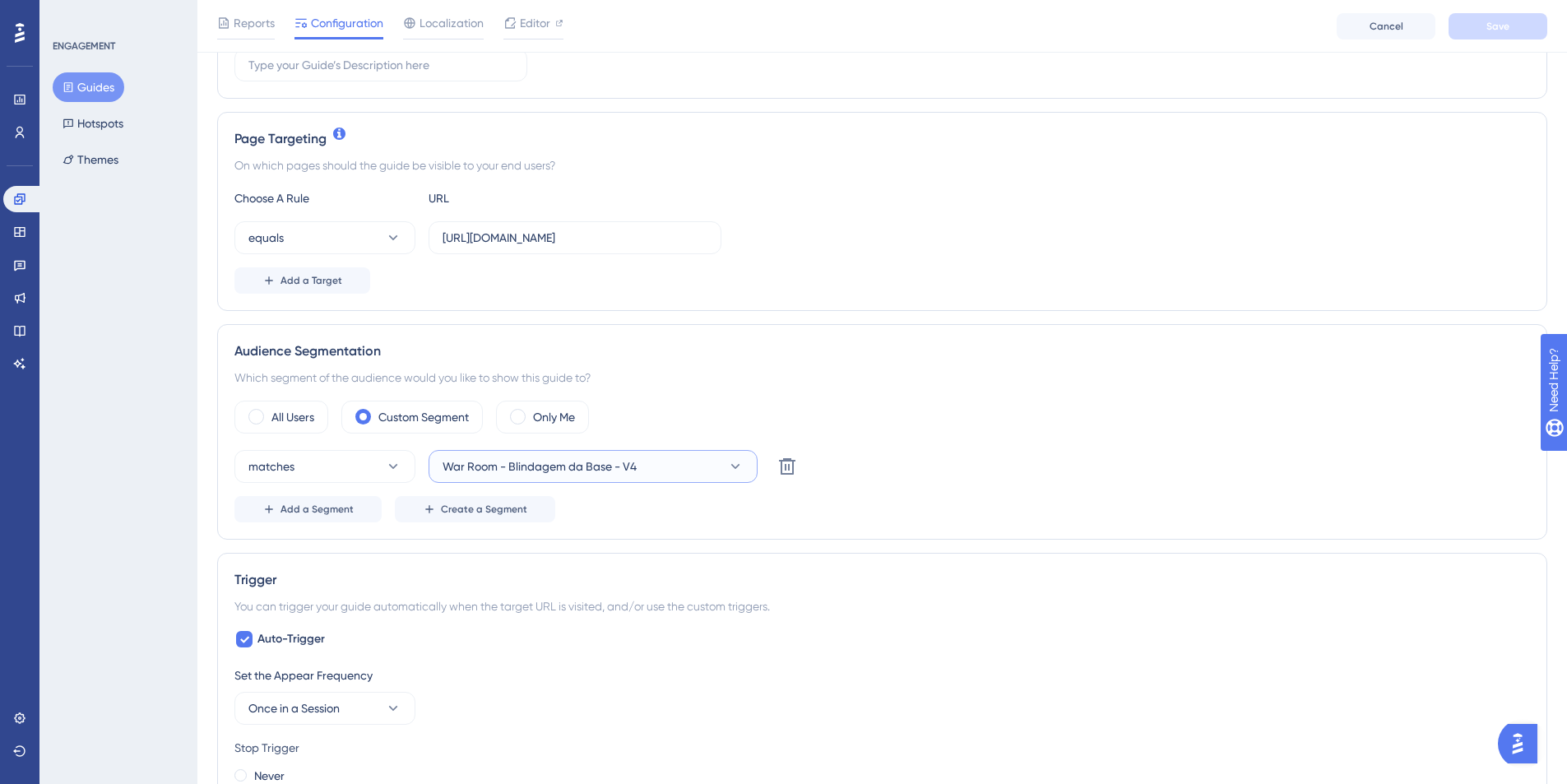
click at [572, 469] on span "War Room - Blindagem da Base - V4" at bounding box center [539, 465] width 194 height 19
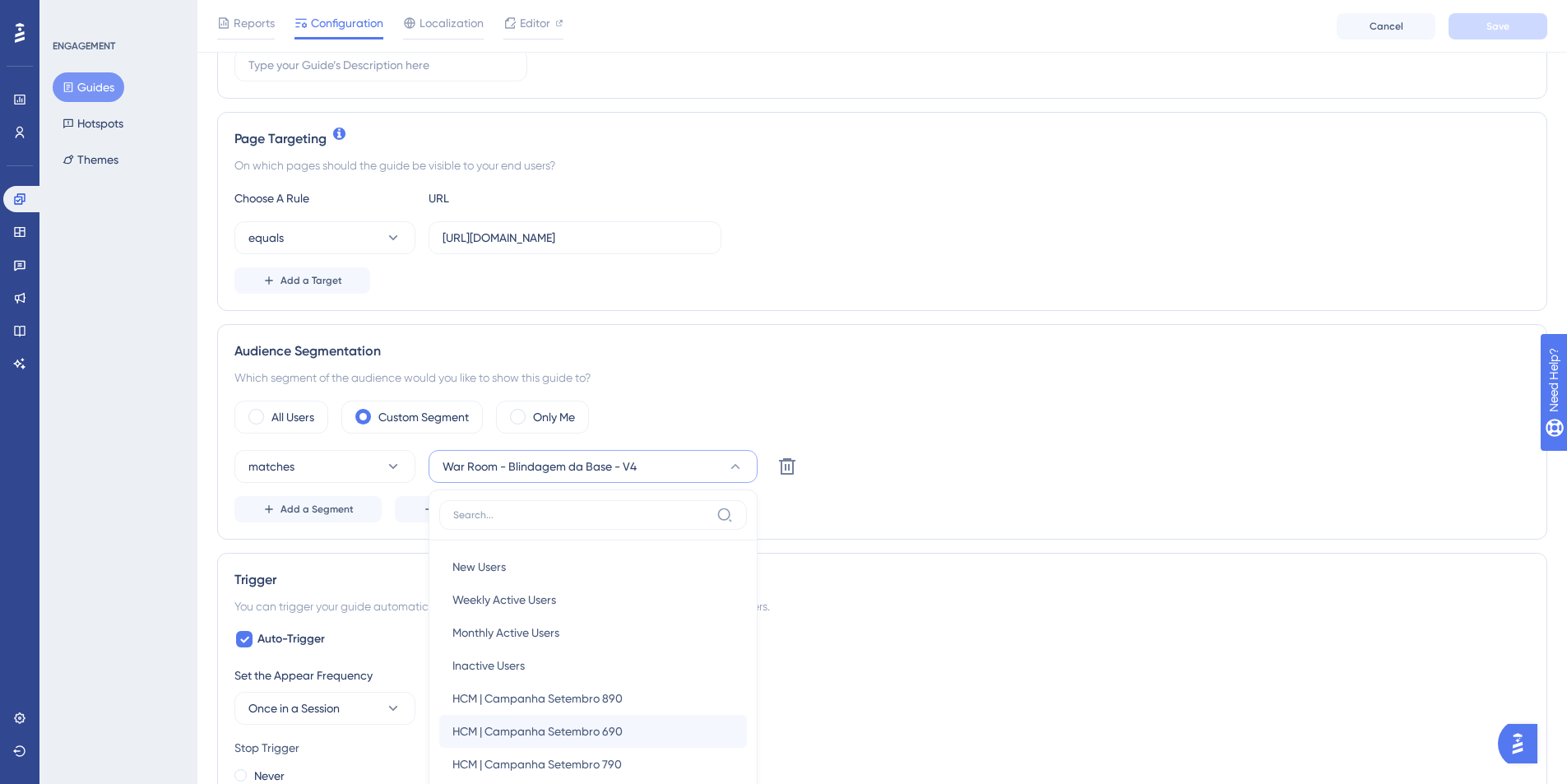
scroll to position [572, 0]
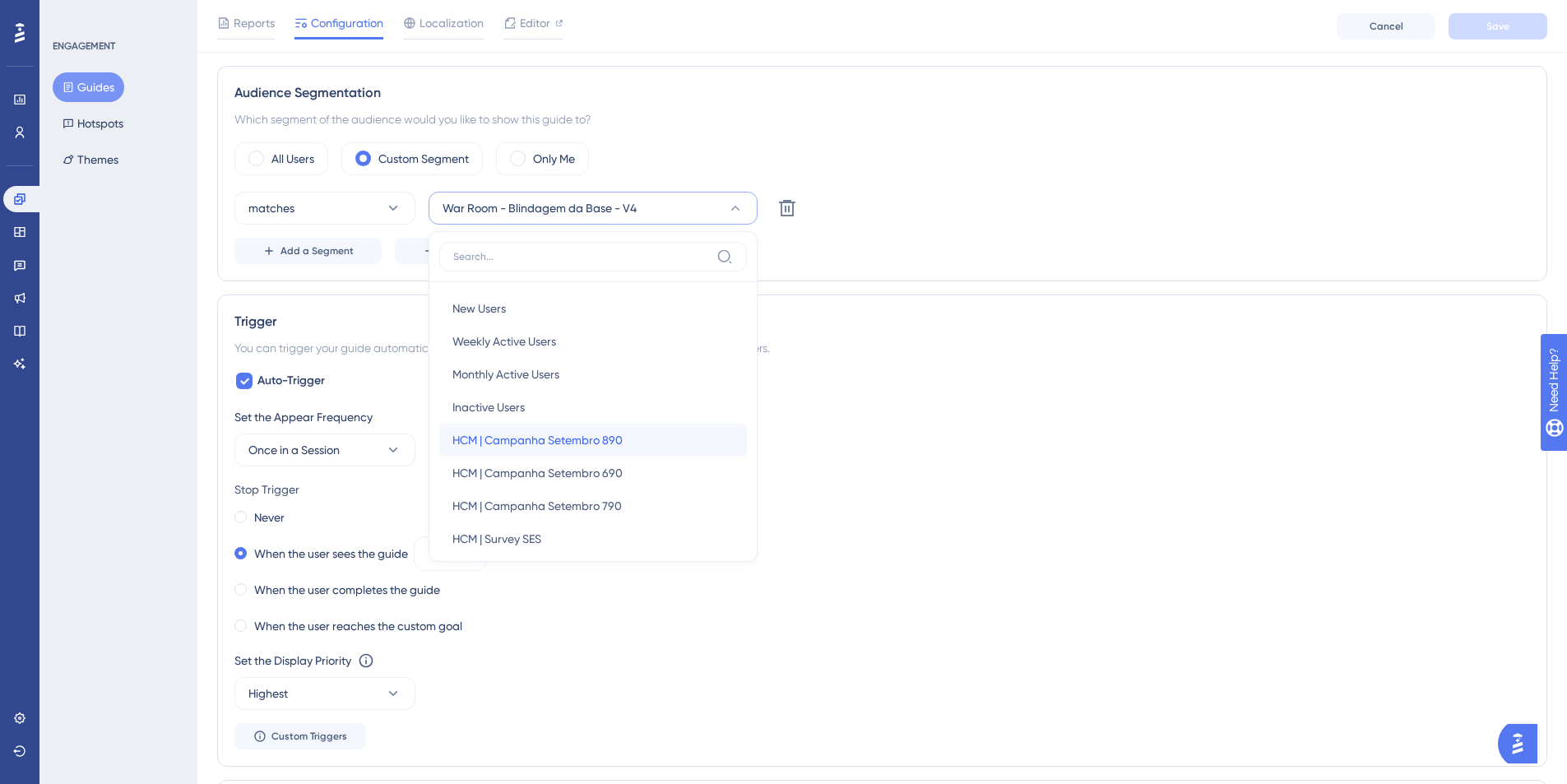
click at [571, 446] on span "HCM | Campanha Setembro 890" at bounding box center [537, 439] width 170 height 19
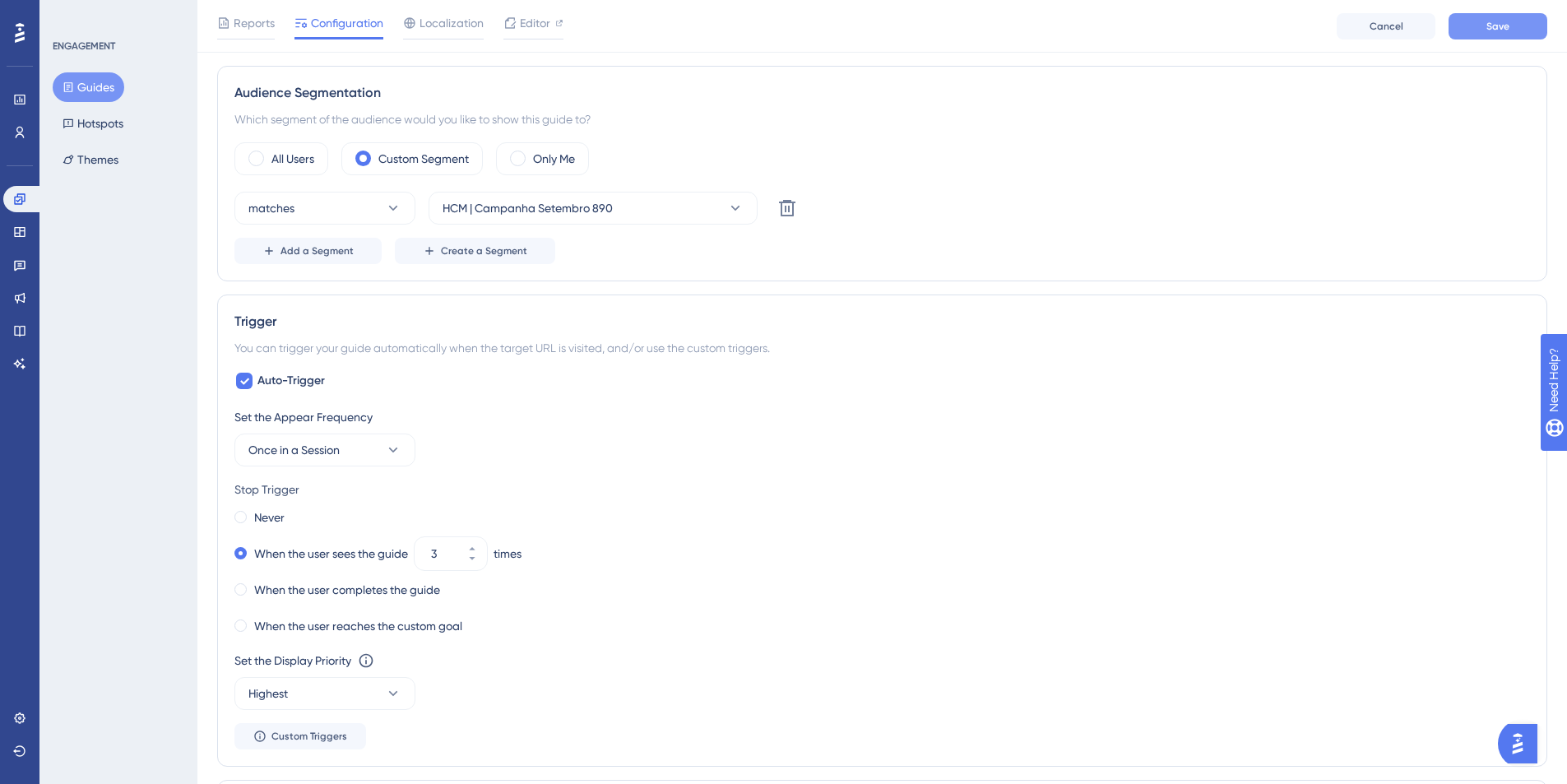
click at [1244, 23] on button "Save" at bounding box center [1497, 26] width 98 height 27
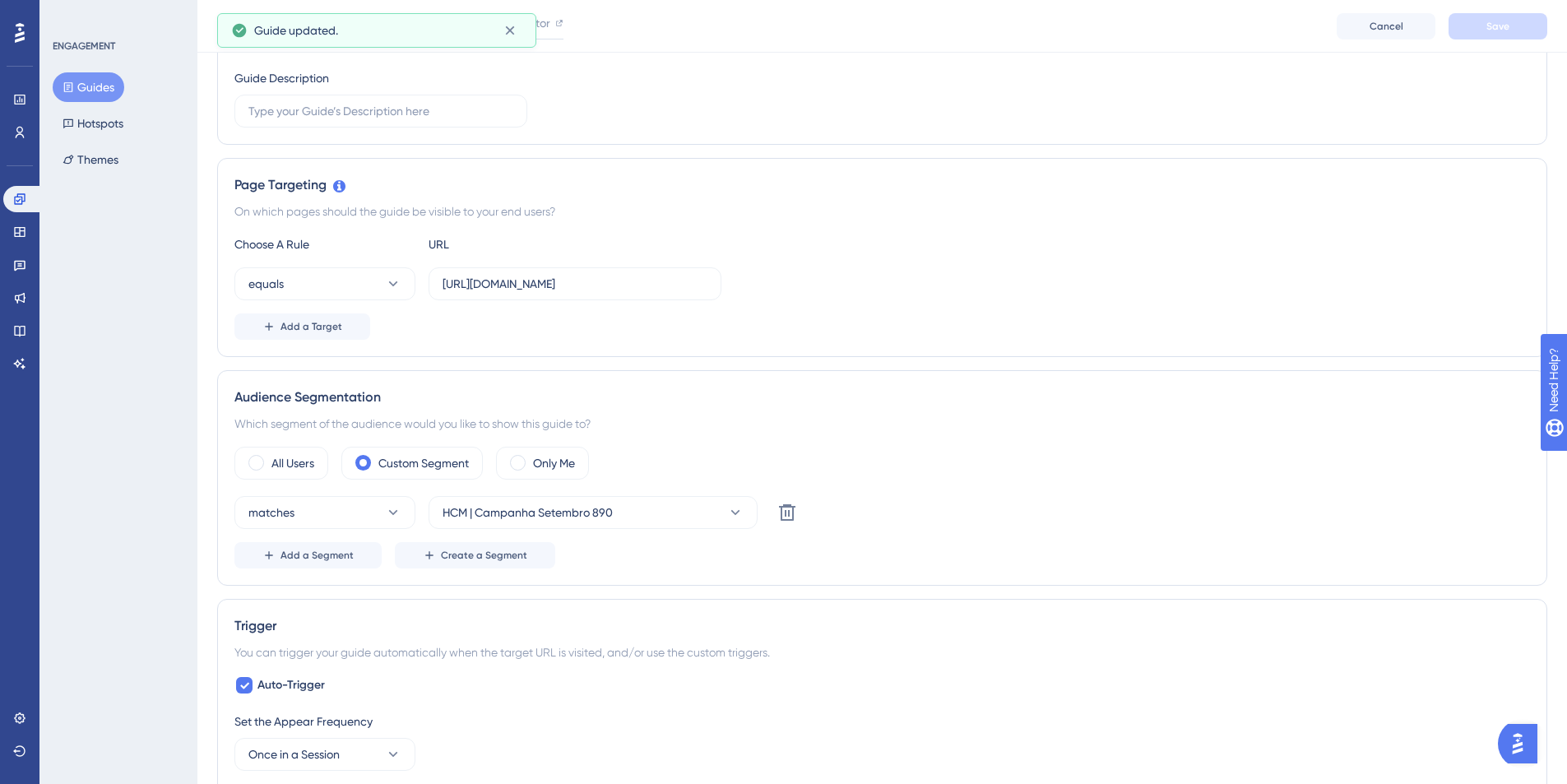
scroll to position [95, 0]
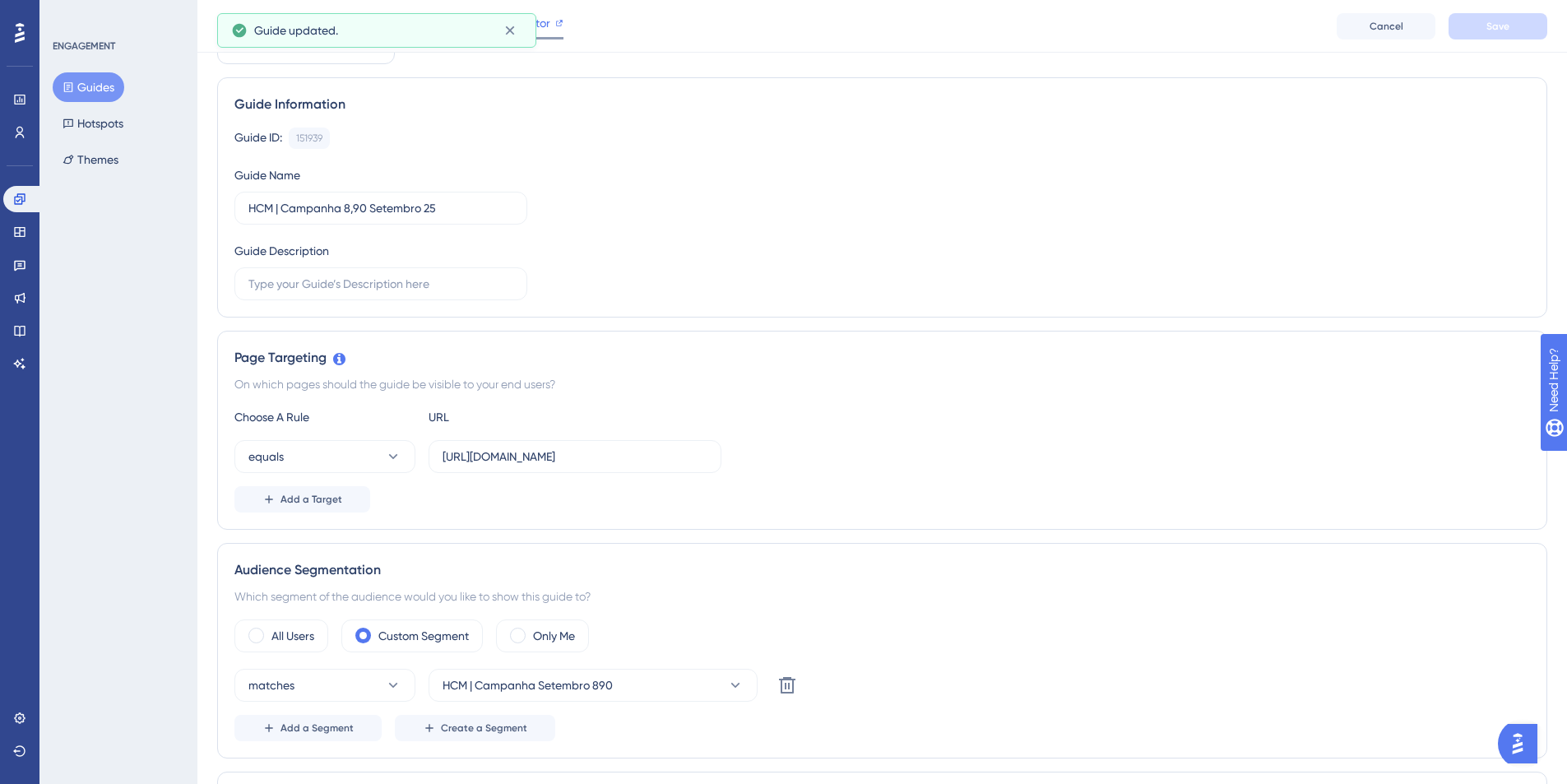
click at [559, 20] on icon at bounding box center [559, 23] width 8 height 8
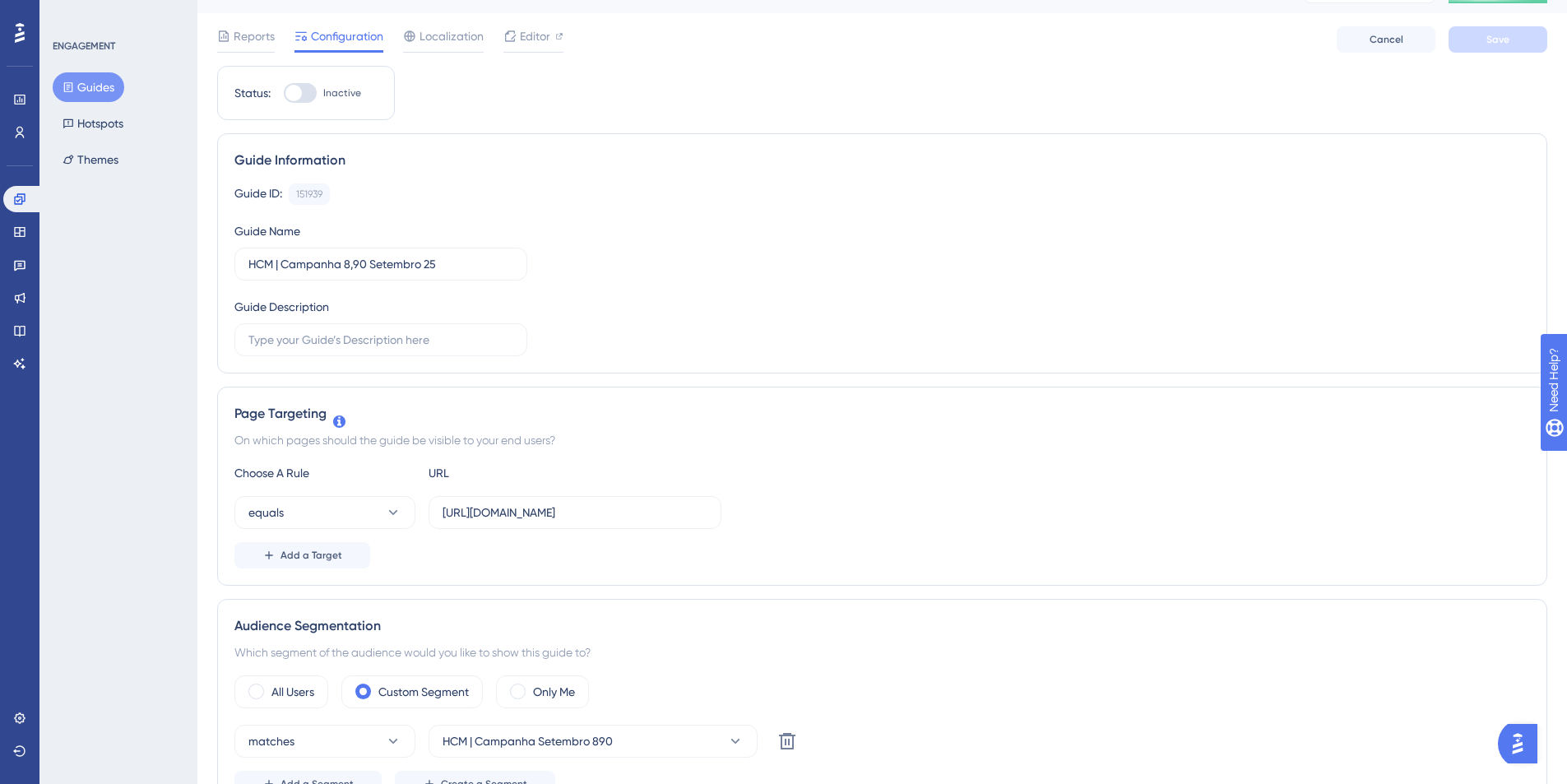
scroll to position [0, 0]
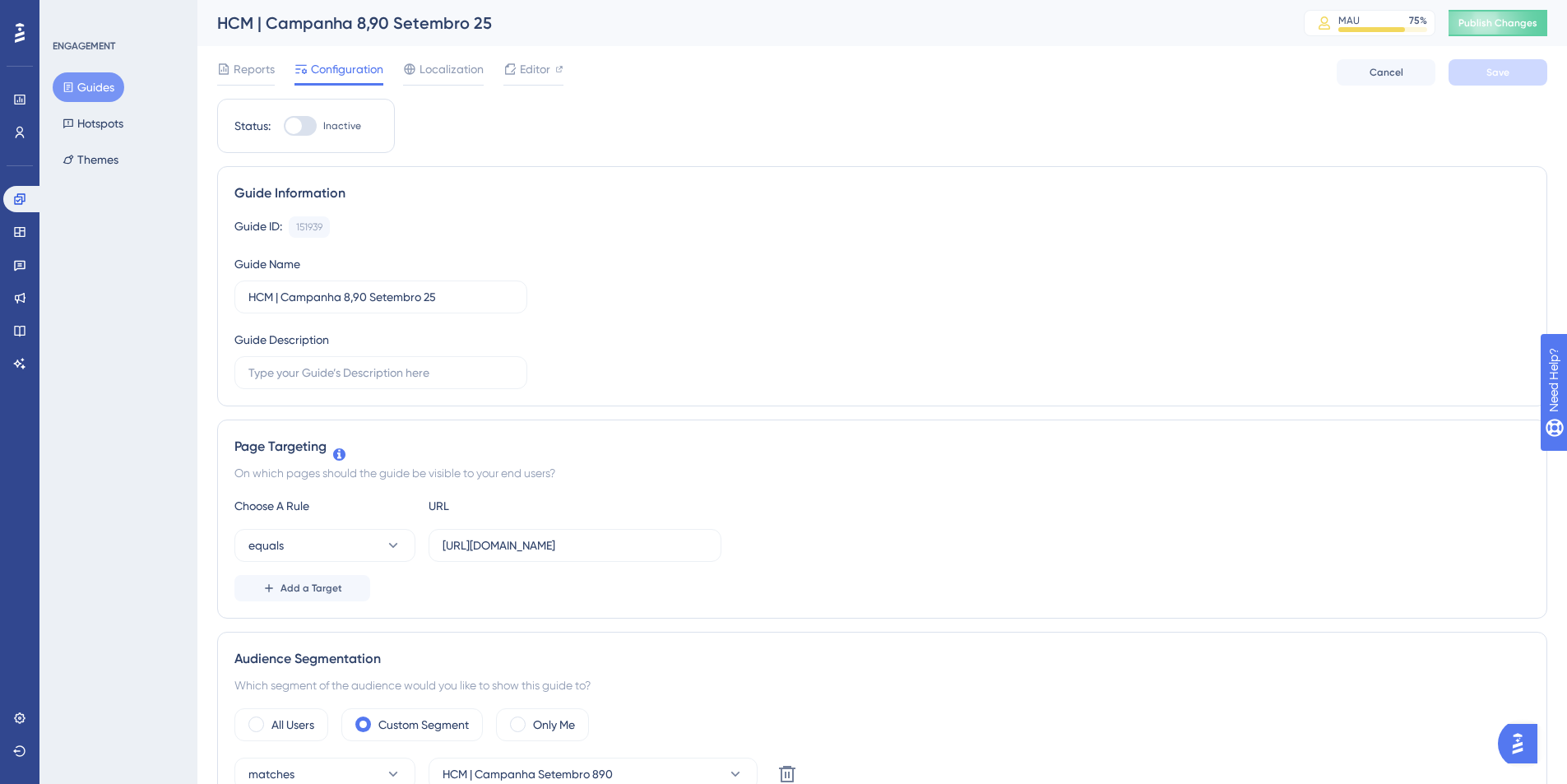
click at [304, 122] on div at bounding box center [300, 125] width 33 height 19
click at [284, 126] on input "Inactive" at bounding box center [283, 126] width 1 height 1
checkbox input "true"
click at [1244, 59] on button "Save" at bounding box center [1497, 72] width 98 height 27
click at [1244, 30] on button "Publish Changes" at bounding box center [1497, 23] width 98 height 27
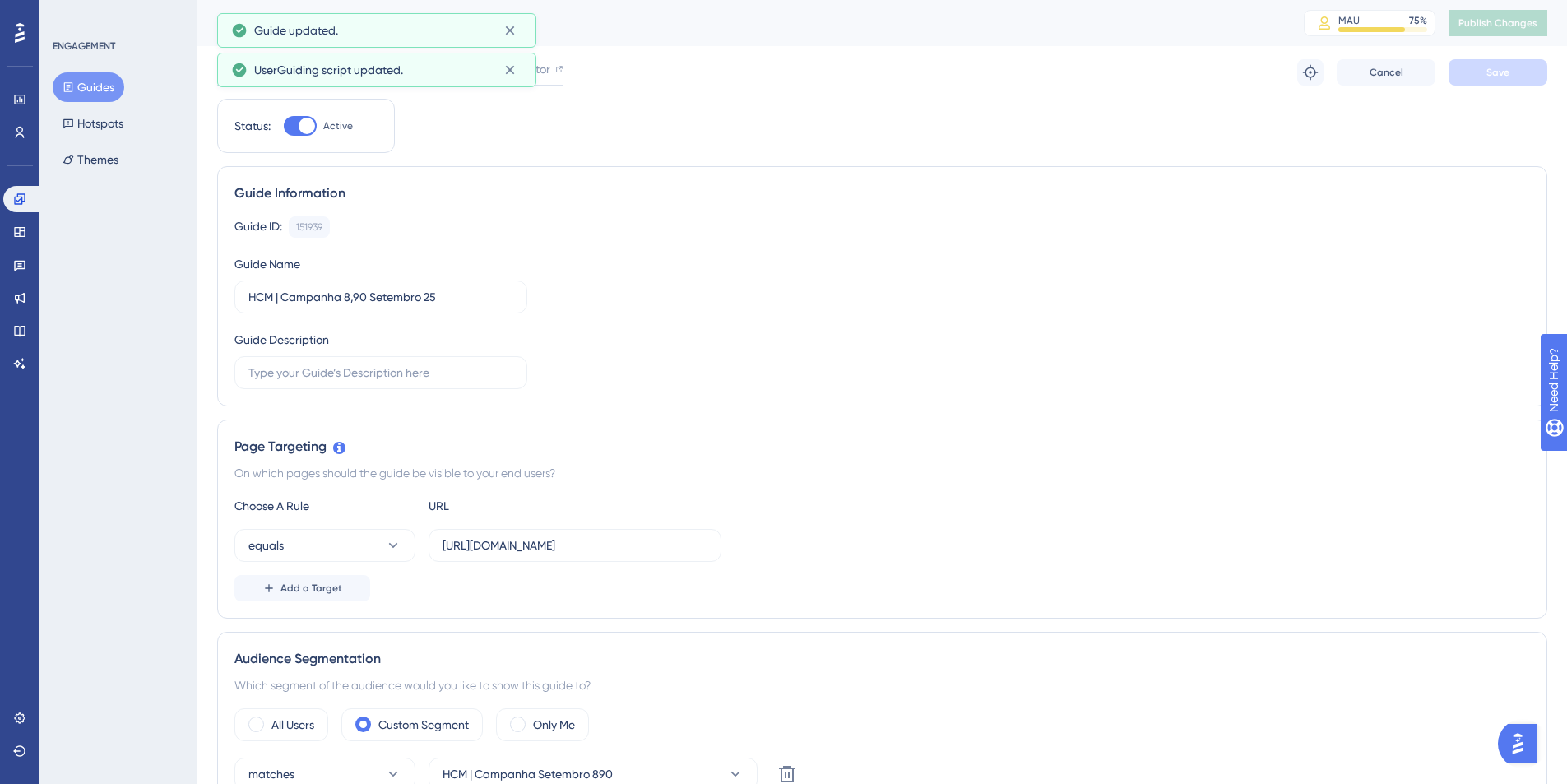
click at [85, 90] on button "Guides" at bounding box center [88, 87] width 72 height 29
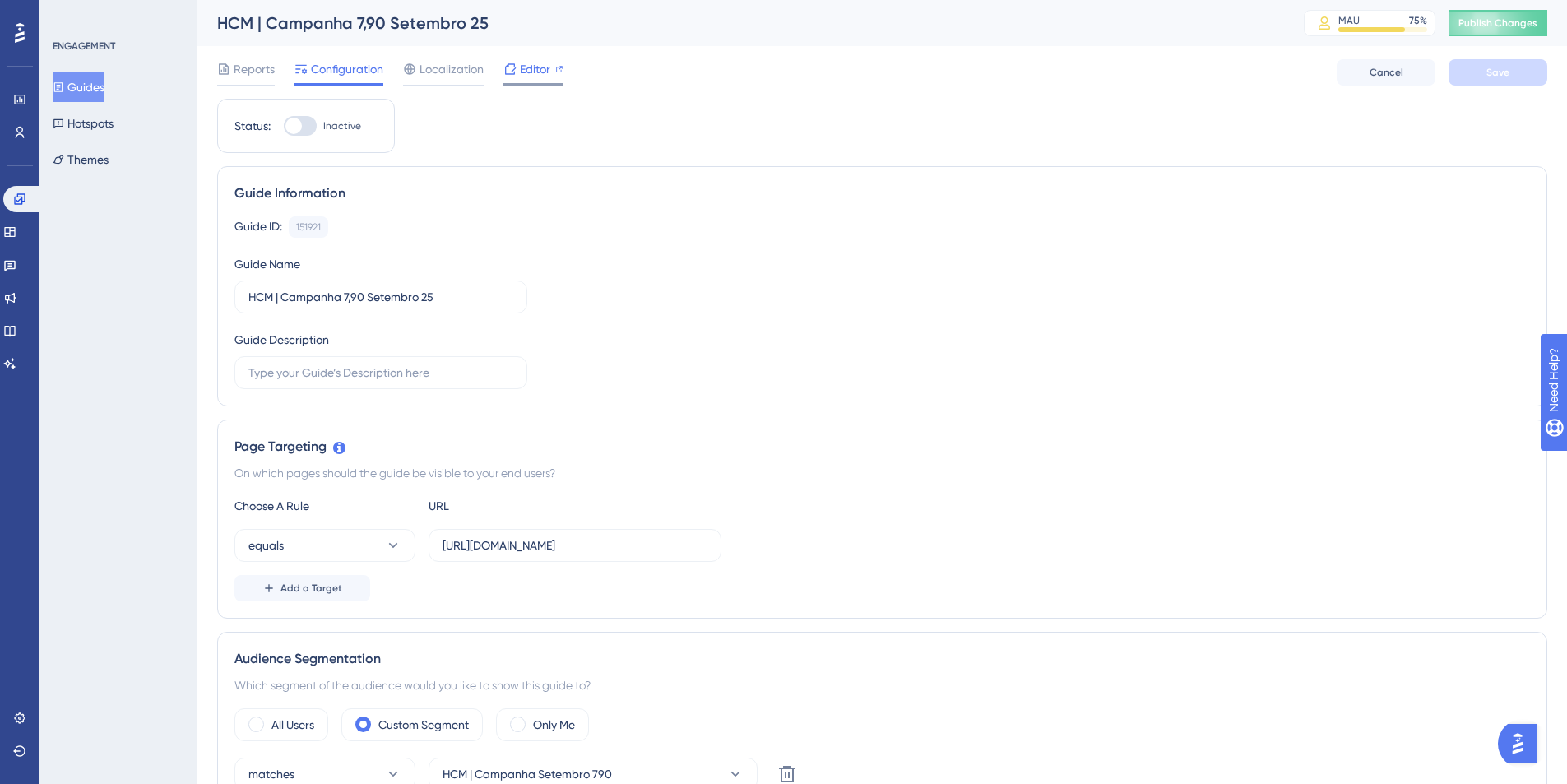
click at [513, 67] on icon at bounding box center [510, 69] width 13 height 13
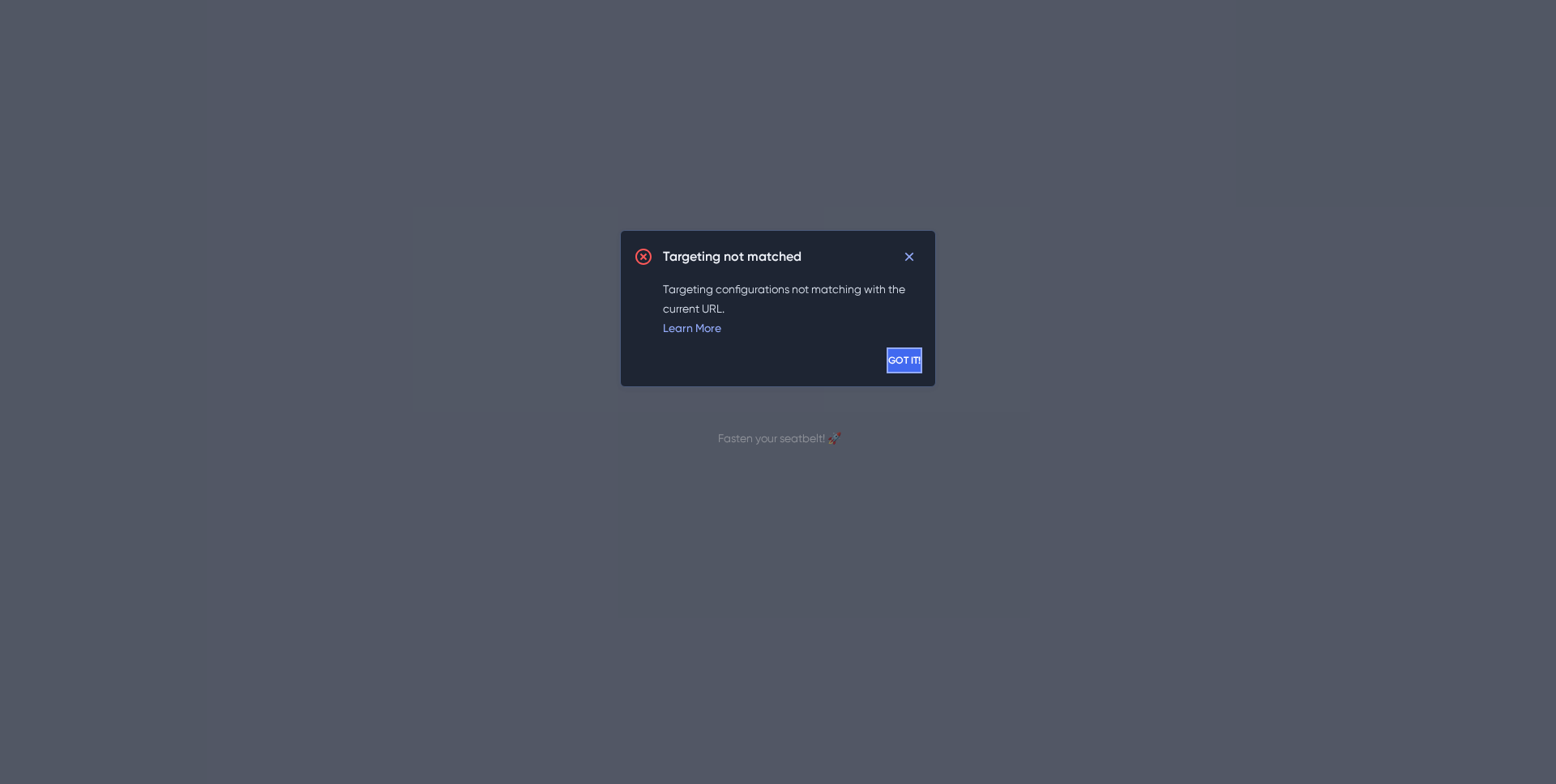
click at [887, 369] on button "GOT IT!" at bounding box center [904, 360] width 35 height 26
drag, startPoint x: 876, startPoint y: 341, endPoint x: 878, endPoint y: 352, distance: 11.2
click at [878, 343] on div "Targeting not matched Targeting configurations not matching with the current UR…" at bounding box center [777, 308] width 316 height 157
click at [890, 355] on span "GOT IT!" at bounding box center [906, 360] width 33 height 13
